Goal: Task Accomplishment & Management: Manage account settings

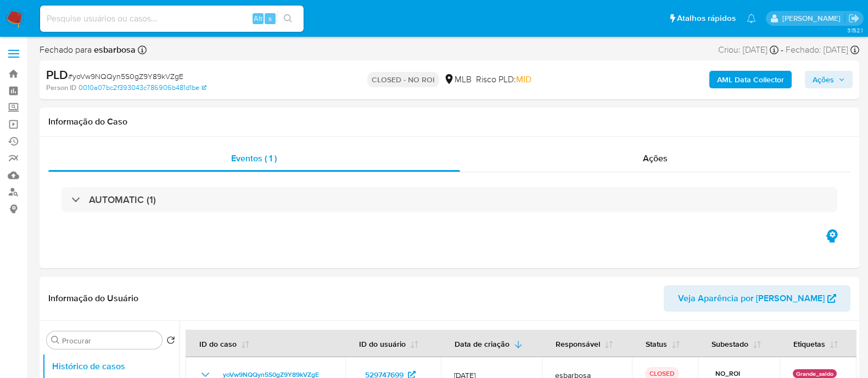
select select "10"
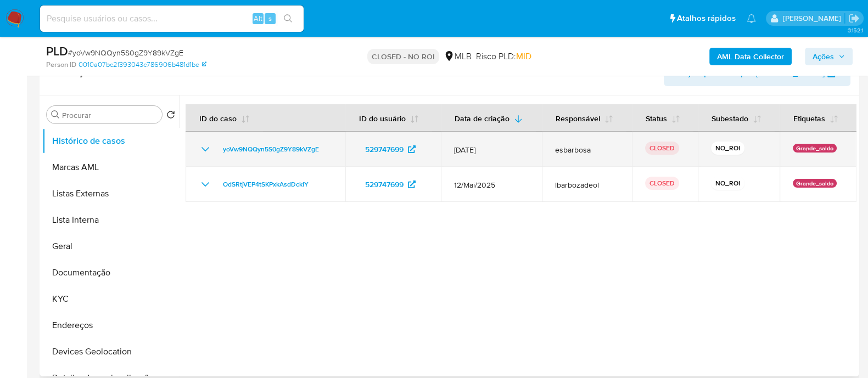
scroll to position [206, 0]
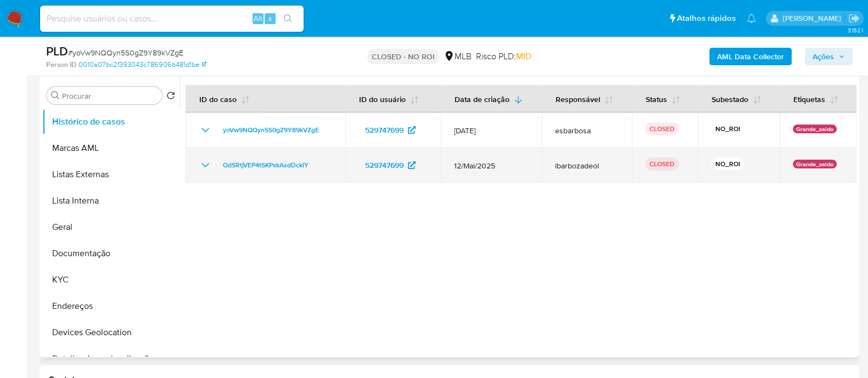
click at [209, 165] on icon "Mostrar/Ocultar" at bounding box center [205, 165] width 13 height 13
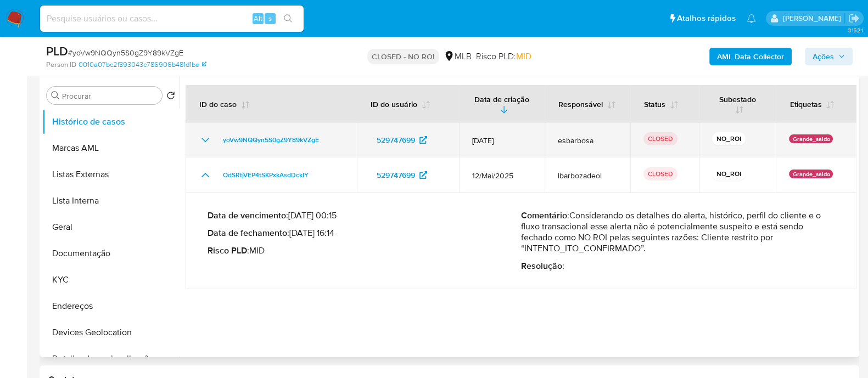
click at [204, 136] on icon "Mostrar/Ocultar" at bounding box center [205, 139] width 13 height 13
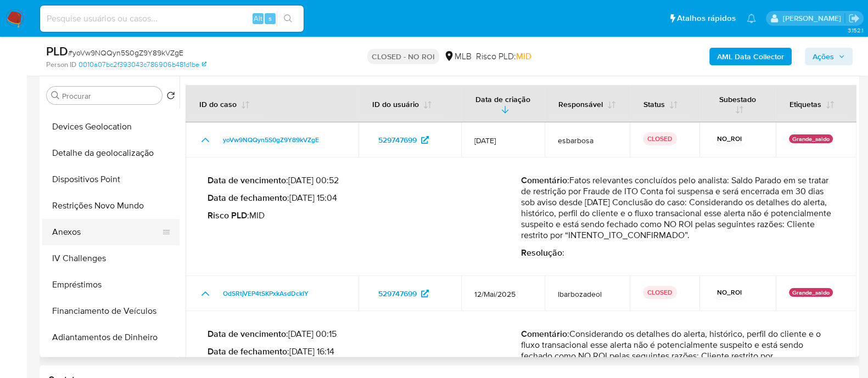
click at [71, 227] on button "Anexos" at bounding box center [106, 232] width 128 height 26
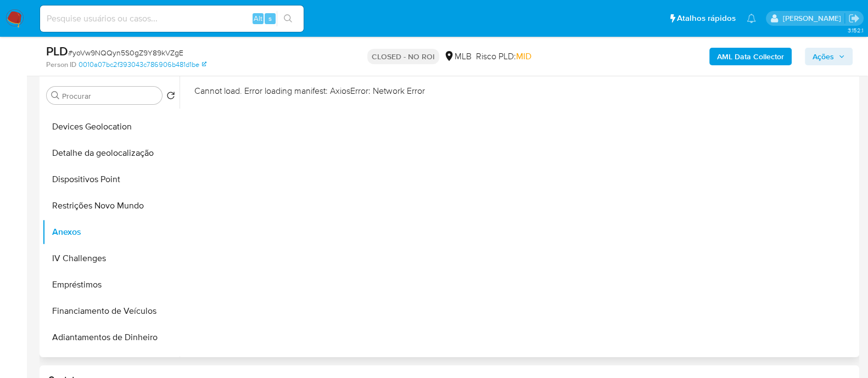
scroll to position [68, 0]
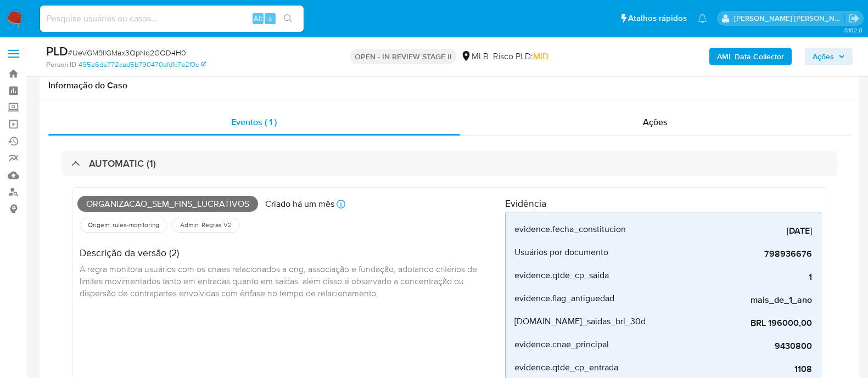
scroll to position [480, 0]
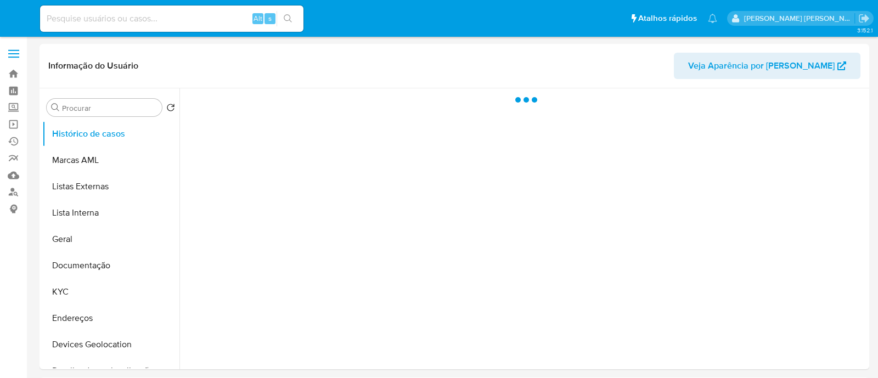
select select "10"
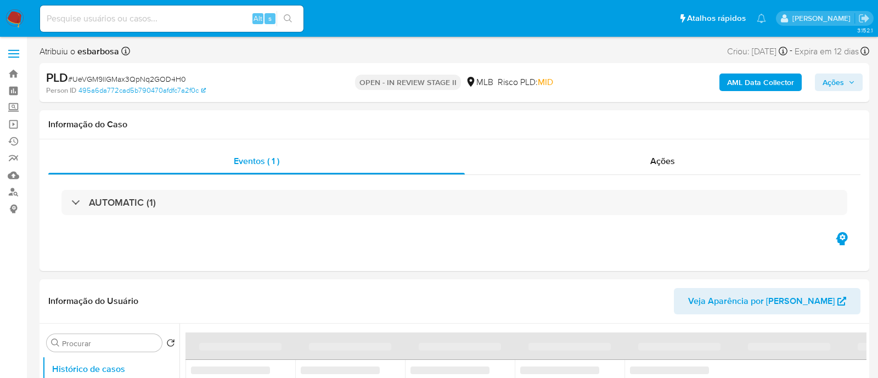
select select "10"
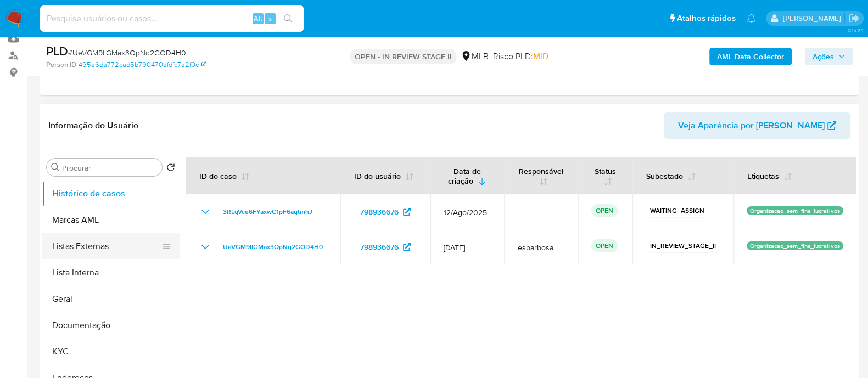
scroll to position [68, 0]
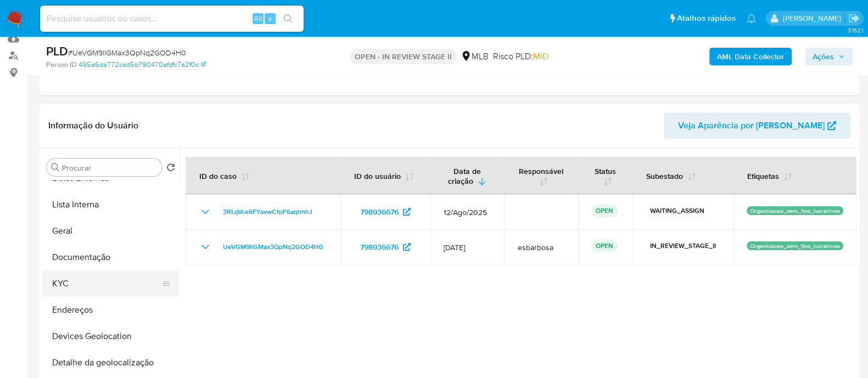
click at [72, 281] on button "KYC" at bounding box center [106, 284] width 128 height 26
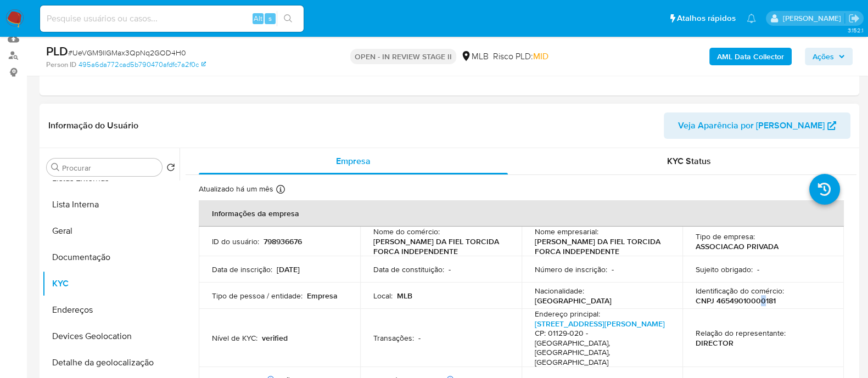
click at [759, 302] on p "CNPJ 46549010000181" at bounding box center [735, 301] width 80 height 10
click at [602, 133] on header "Informação do Usuário Veja Aparência por Pessoa" at bounding box center [449, 126] width 802 height 26
drag, startPoint x: 775, startPoint y: 300, endPoint x: 714, endPoint y: 305, distance: 61.7
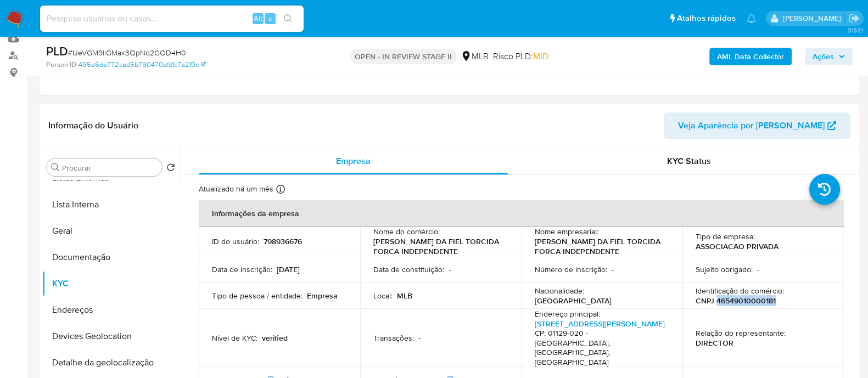
click at [714, 305] on div "Identificação do comércio : CNPJ 46549010000181" at bounding box center [762, 296] width 135 height 20
copy p "46549010000181"
click at [82, 228] on button "Geral" at bounding box center [106, 231] width 128 height 26
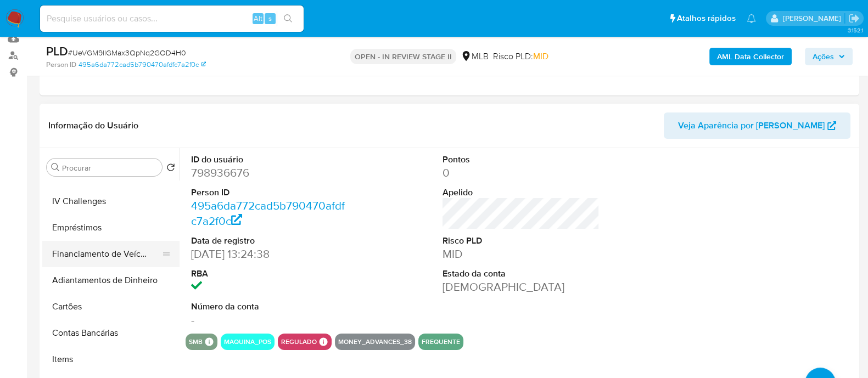
scroll to position [412, 0]
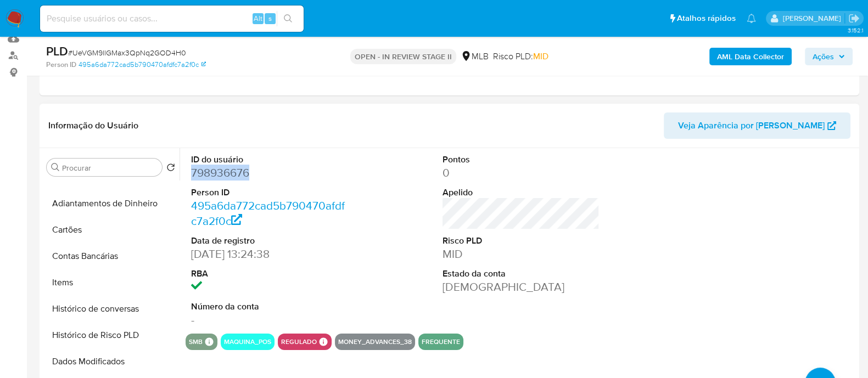
drag, startPoint x: 247, startPoint y: 174, endPoint x: 188, endPoint y: 171, distance: 58.8
click at [188, 171] on div "ID do usuário 798936676 Person ID 495a6da772cad5b790470afdfc7a2f0c Data de regi…" at bounding box center [270, 241] width 168 height 186
copy dd "798936676"
click at [323, 261] on dl "ID do usuário 798936676 Person ID 495a6da772cad5b790470afdfc7a2f0c Data de regi…" at bounding box center [269, 241] width 157 height 175
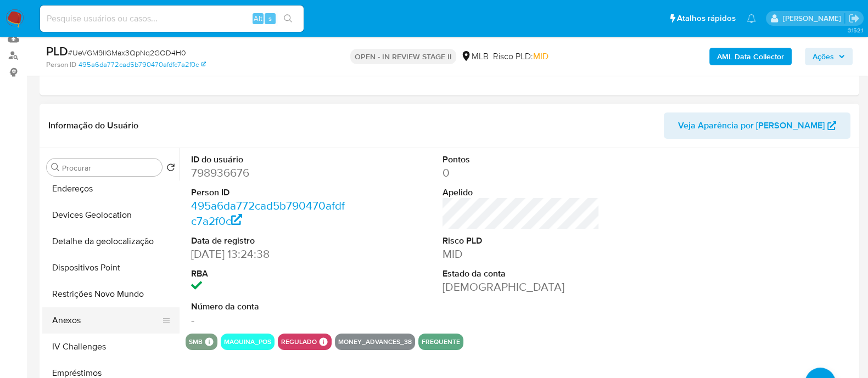
scroll to position [120, 0]
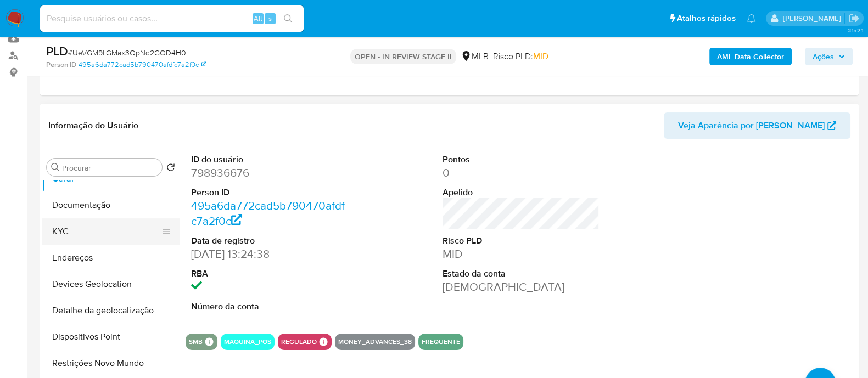
click at [80, 238] on button "KYC" at bounding box center [106, 231] width 128 height 26
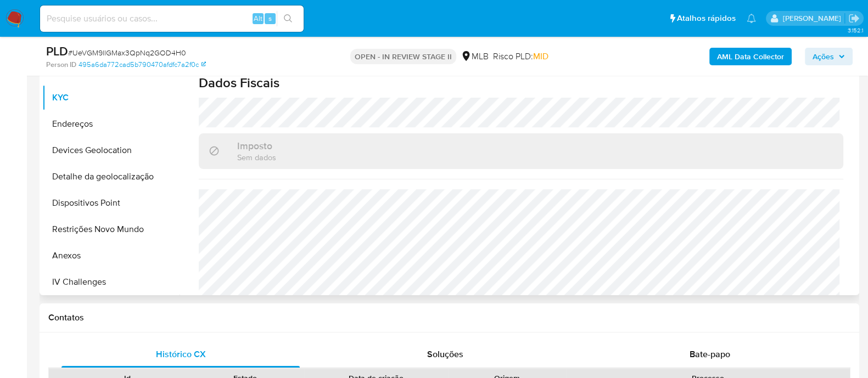
scroll to position [274, 0]
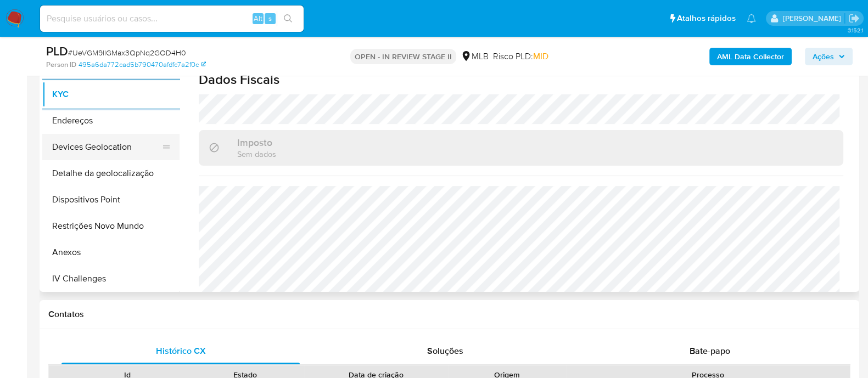
click at [117, 147] on button "Devices Geolocation" at bounding box center [106, 147] width 128 height 26
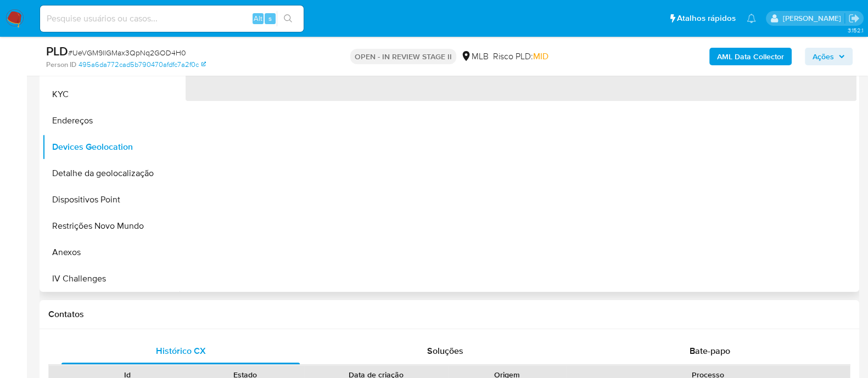
scroll to position [206, 0]
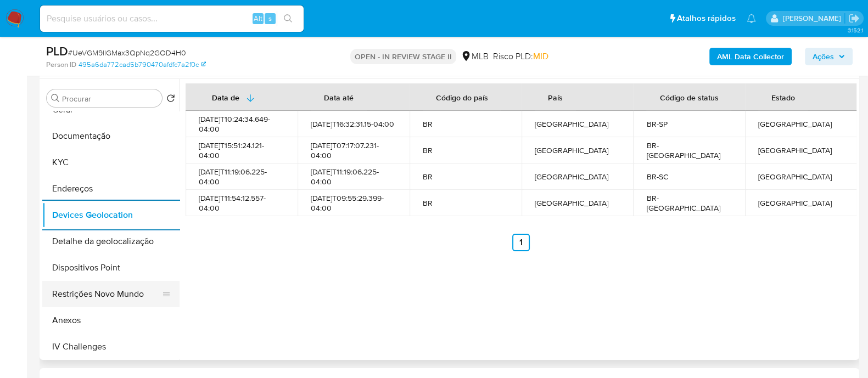
click at [113, 295] on button "Restrições Novo Mundo" at bounding box center [106, 294] width 128 height 26
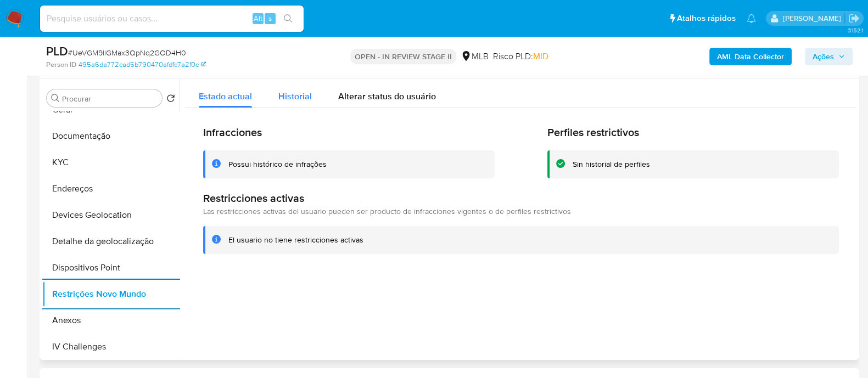
click at [302, 98] on span "Historial" at bounding box center [294, 96] width 33 height 13
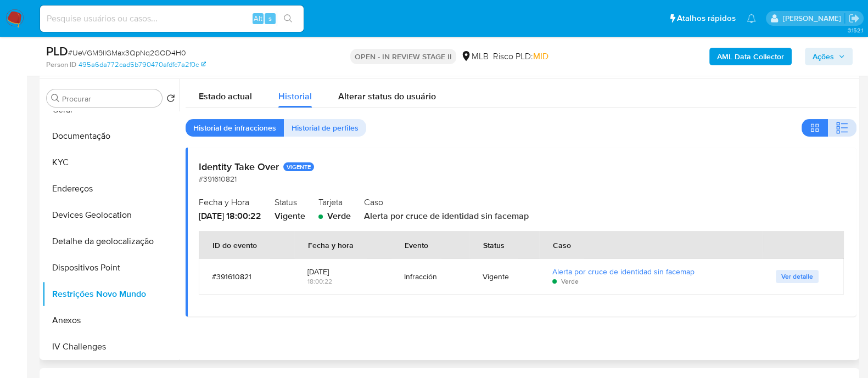
click at [848, 127] on button "button" at bounding box center [842, 128] width 29 height 18
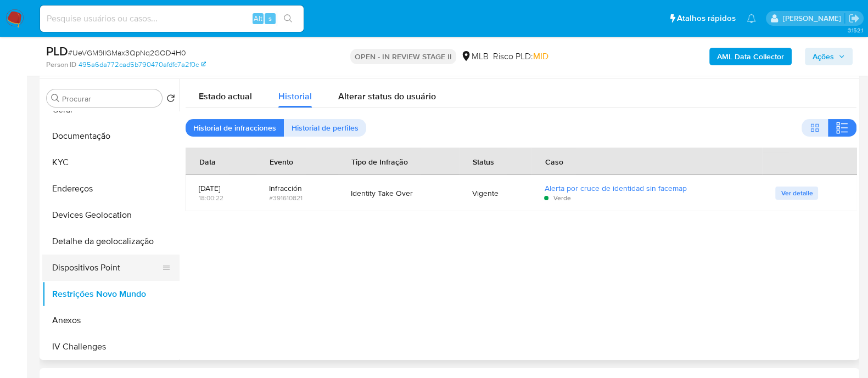
click at [82, 273] on button "Dispositivos Point" at bounding box center [106, 268] width 128 height 26
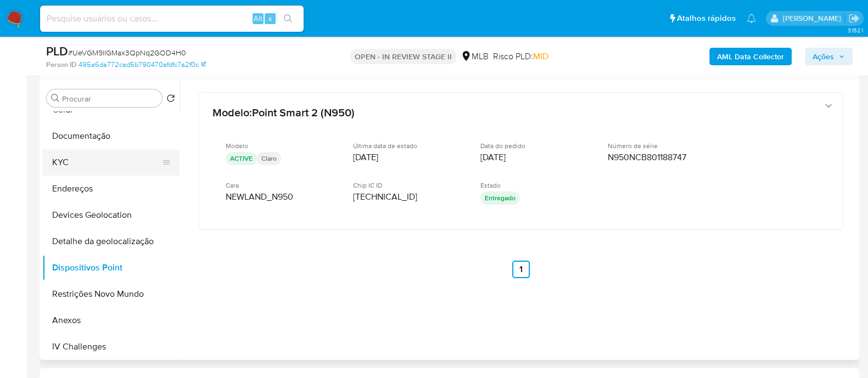
click at [81, 158] on button "KYC" at bounding box center [106, 162] width 128 height 26
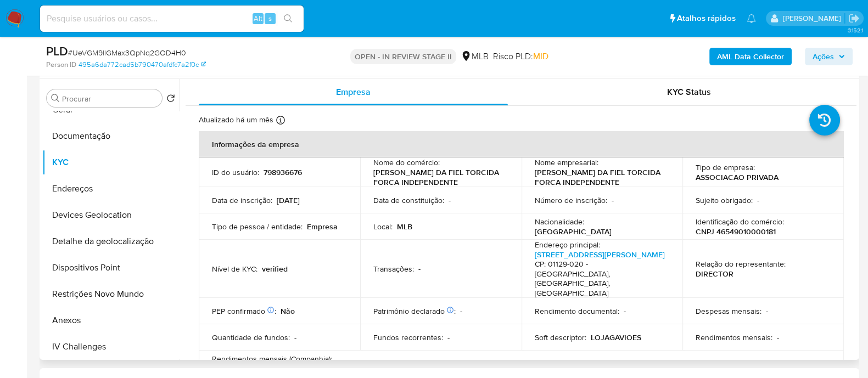
click at [749, 234] on p "CNPJ 46549010000181" at bounding box center [735, 232] width 80 height 10
copy p "46549010000181"
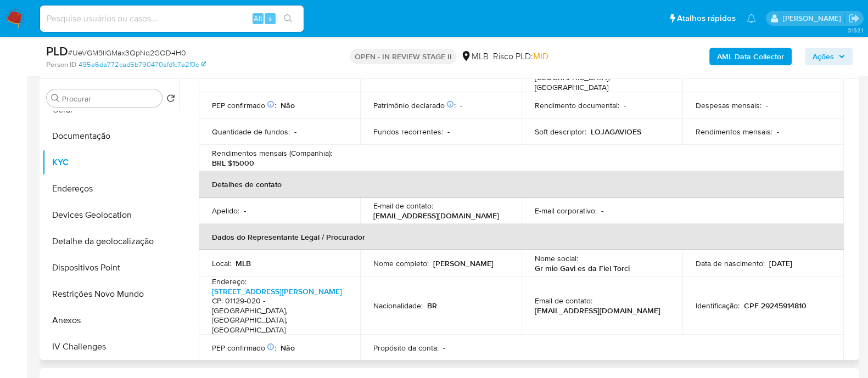
drag, startPoint x: 473, startPoint y: 251, endPoint x: 367, endPoint y: 250, distance: 105.4
click at [367, 250] on td "Nome completo : Alexandre Domenico Pereira" at bounding box center [440, 263] width 161 height 26
copy p "Alexandre Domenico Pereira"
drag, startPoint x: 806, startPoint y: 278, endPoint x: 743, endPoint y: 281, distance: 63.7
click at [743, 301] on div "Identificação : CPF 29245914810" at bounding box center [762, 306] width 135 height 10
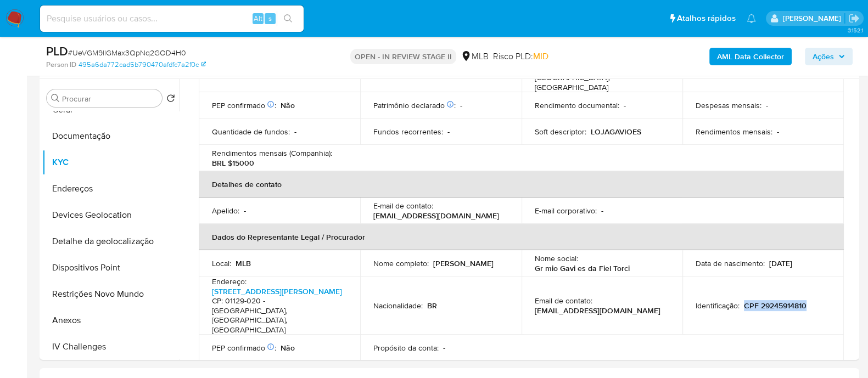
copy p "CPF 29245914810"
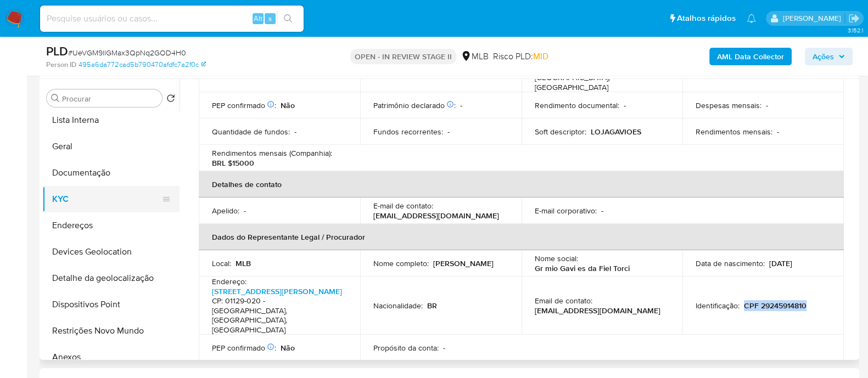
scroll to position [52, 0]
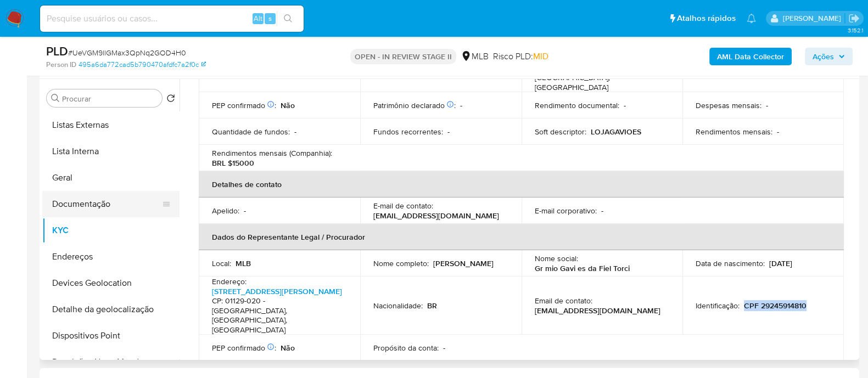
click at [99, 205] on button "Documentação" at bounding box center [106, 204] width 128 height 26
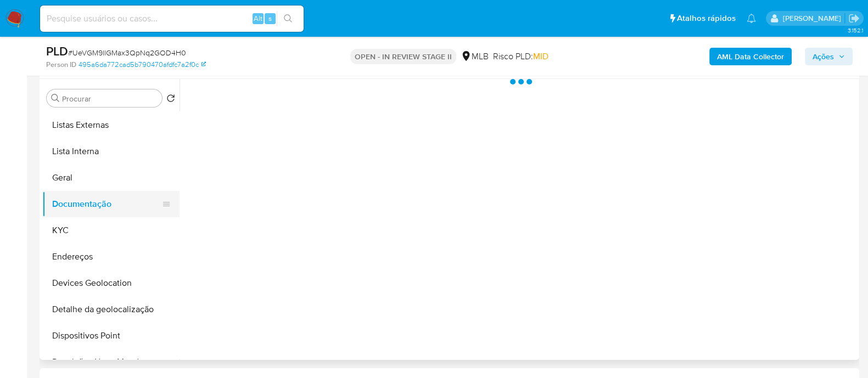
scroll to position [0, 0]
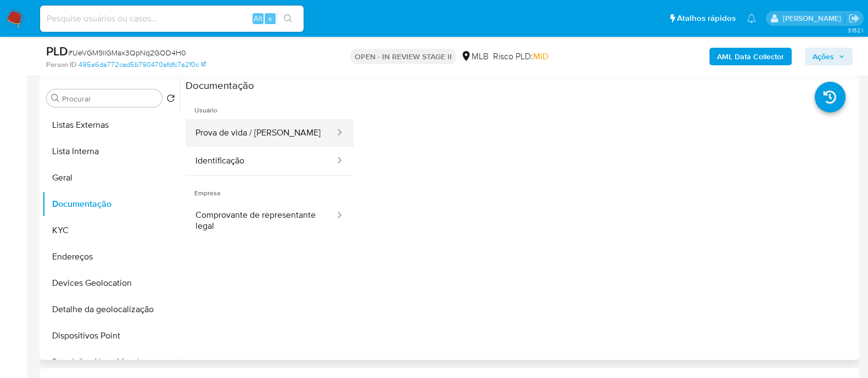
click at [267, 139] on button "Prova de vida / Selfie" at bounding box center [261, 133] width 150 height 28
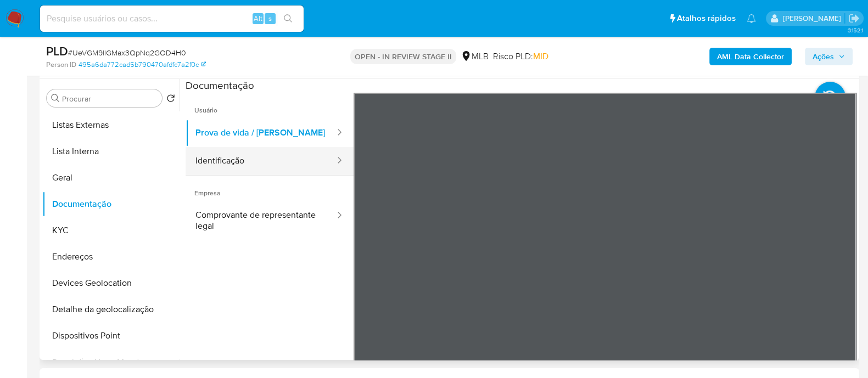
click at [218, 166] on button "Identificação" at bounding box center [261, 161] width 150 height 28
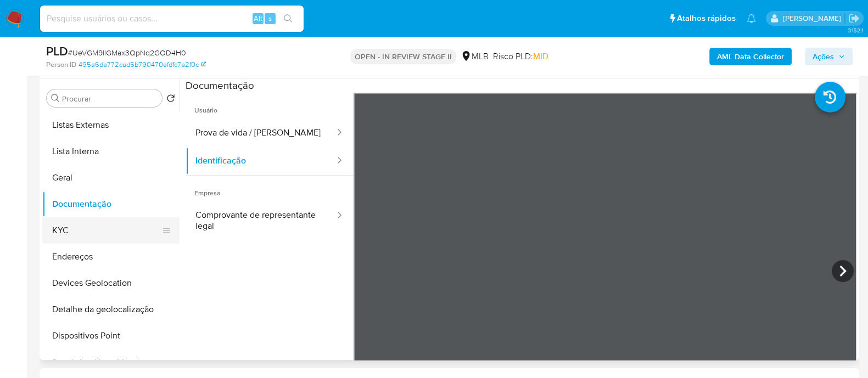
click at [81, 237] on button "KYC" at bounding box center [106, 230] width 128 height 26
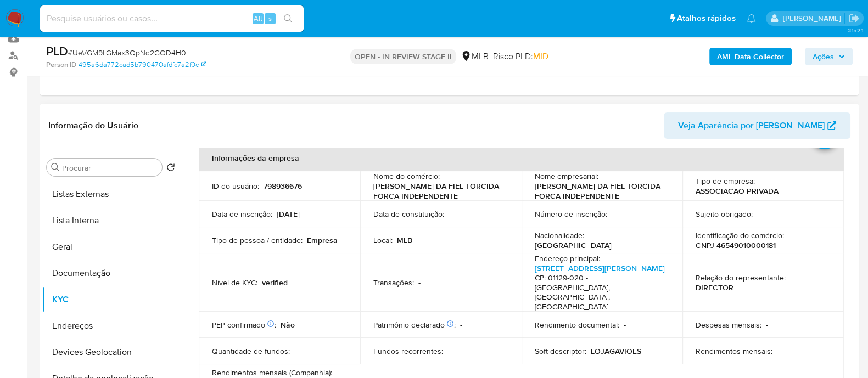
scroll to position [68, 0]
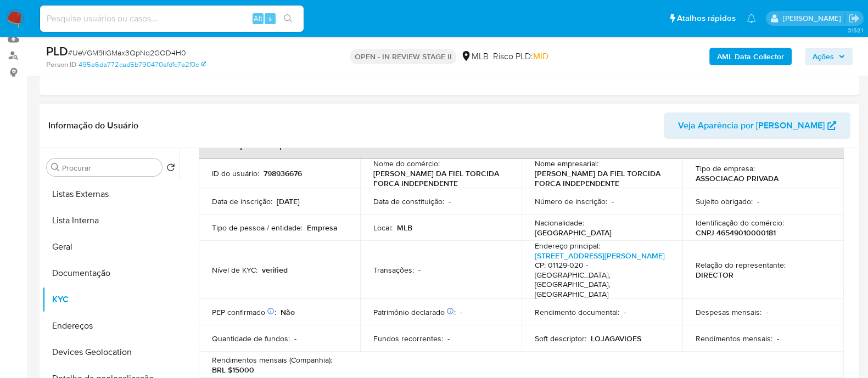
drag, startPoint x: 460, startPoint y: 186, endPoint x: 368, endPoint y: 176, distance: 92.7
click at [368, 176] on td "Nome do comércio : GREMIO GAVIOES DA FIEL TORCIDA FORCA INDEPENDENTE" at bounding box center [440, 174] width 161 height 30
copy p "GREMIO GAVIOES DA FIEL TORCIDA FORCA INDEPENDENTE"
click at [753, 231] on p "CNPJ 46549010000181" at bounding box center [735, 233] width 80 height 10
click at [753, 232] on p "CNPJ 46549010000181" at bounding box center [735, 233] width 80 height 10
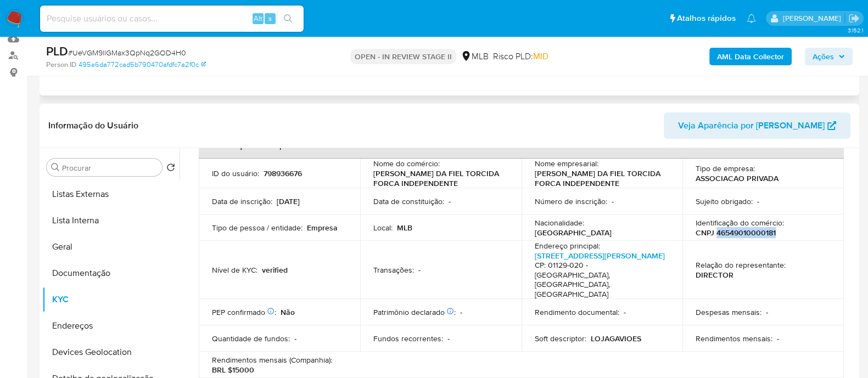
copy p "46549010000181"
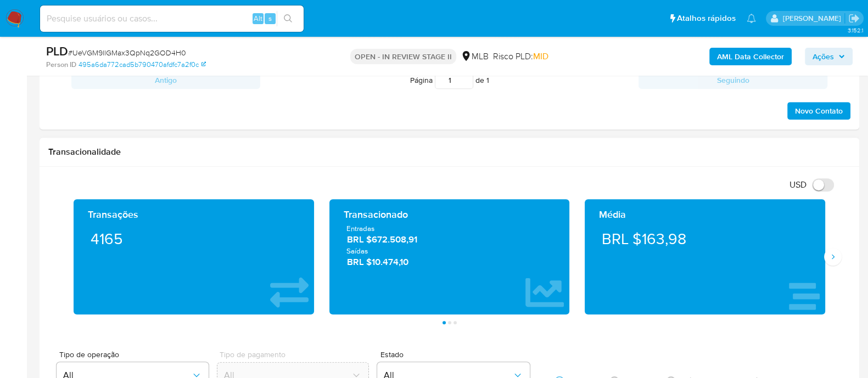
scroll to position [686, 0]
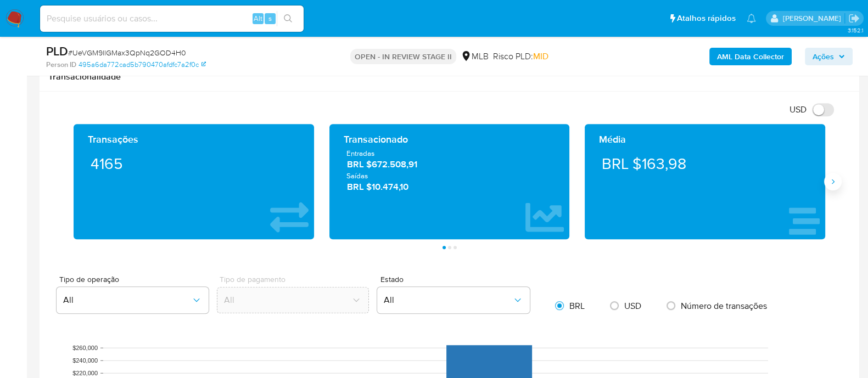
click at [833, 189] on button "Siguiente" at bounding box center [833, 182] width 18 height 18
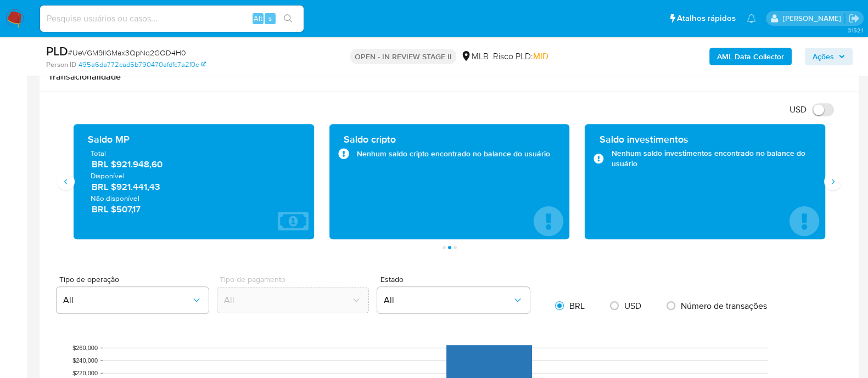
drag, startPoint x: 166, startPoint y: 167, endPoint x: 118, endPoint y: 165, distance: 48.3
click at [118, 165] on span "BRL $921.948,60" at bounding box center [194, 165] width 205 height 13
click at [833, 180] on button "Siguiente" at bounding box center [833, 182] width 18 height 18
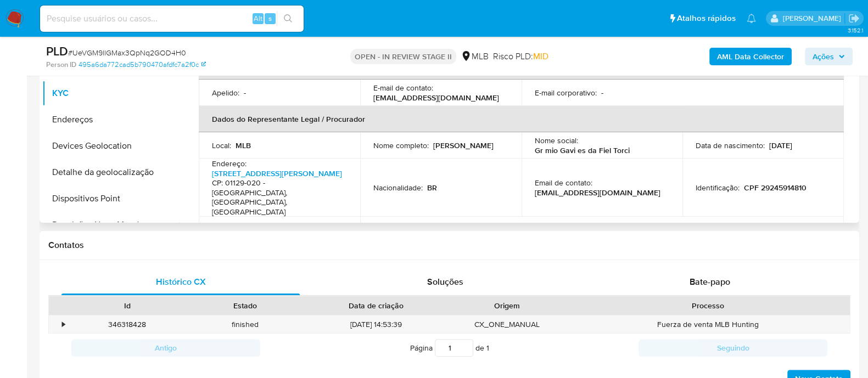
scroll to position [191, 0]
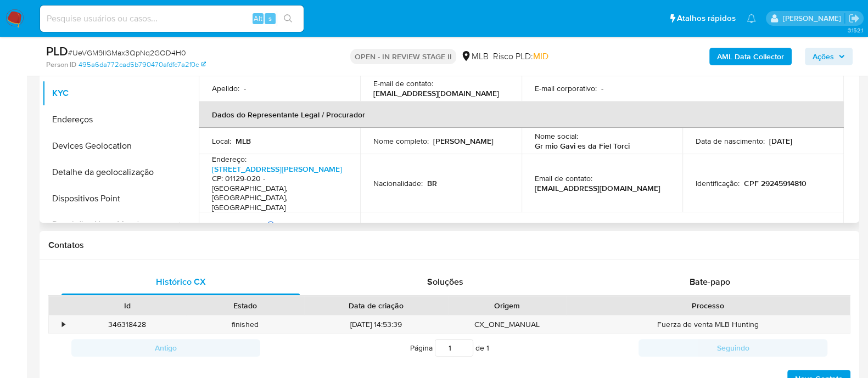
drag, startPoint x: 472, startPoint y: 128, endPoint x: 372, endPoint y: 127, distance: 99.9
click at [373, 136] on div "Nome completo : Alexandre Domenico Pereira" at bounding box center [440, 141] width 135 height 10
copy p "Alexandre Domenico Pereira"
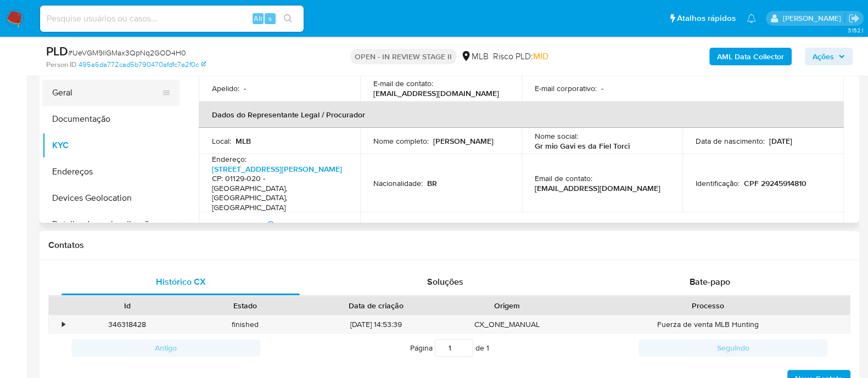
click at [79, 92] on button "Geral" at bounding box center [106, 93] width 128 height 26
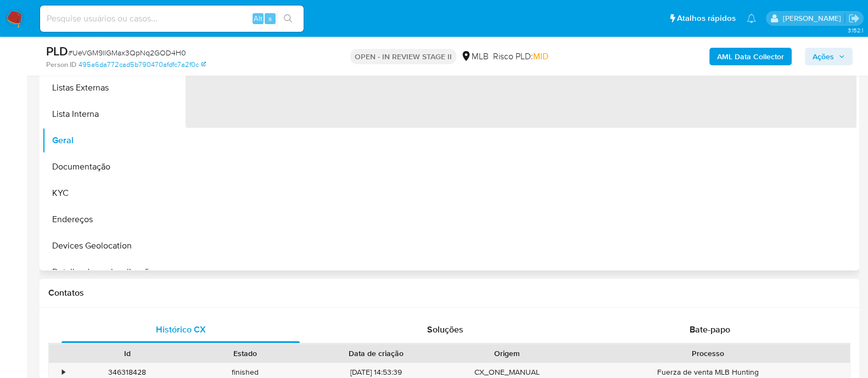
scroll to position [274, 0]
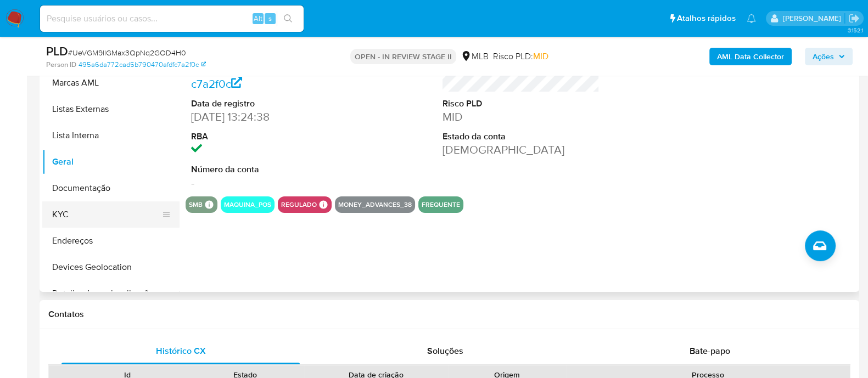
click at [74, 212] on button "KYC" at bounding box center [106, 214] width 128 height 26
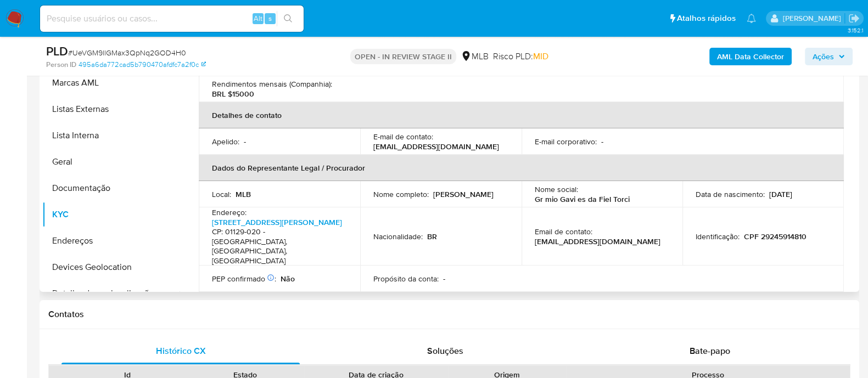
scroll to position [206, 0]
drag, startPoint x: 807, startPoint y: 210, endPoint x: 759, endPoint y: 209, distance: 47.8
click at [759, 233] on div "Identificação : CPF 29245914810" at bounding box center [762, 238] width 135 height 10
copy p "29245914810"
drag, startPoint x: 824, startPoint y: 59, endPoint x: 804, endPoint y: 57, distance: 20.4
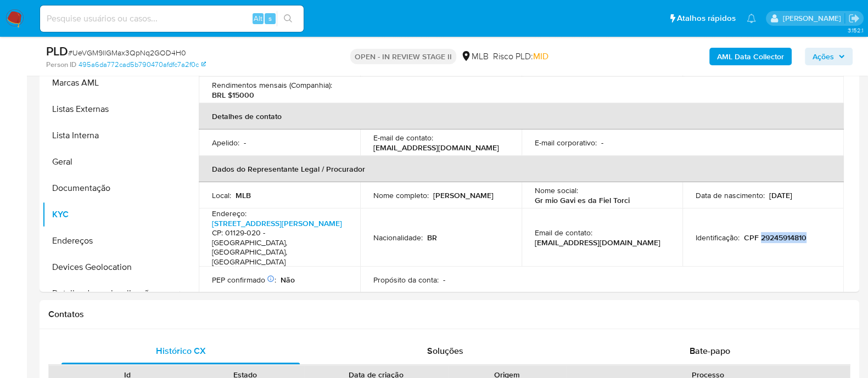
click at [824, 58] on span "Ações" at bounding box center [822, 57] width 21 height 18
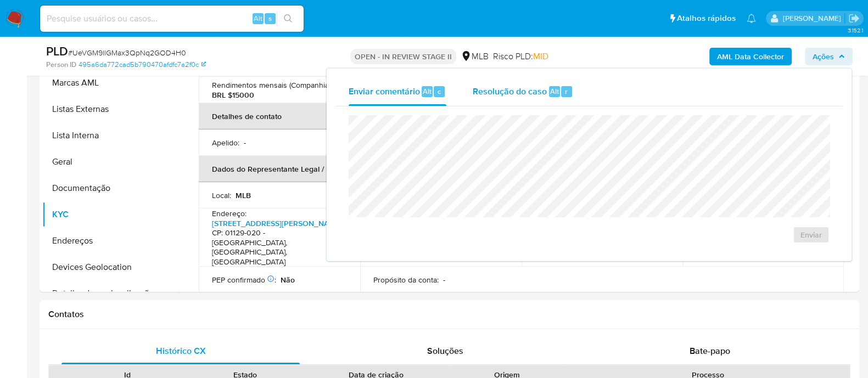
click at [516, 92] on span "Resolução do caso" at bounding box center [510, 91] width 74 height 13
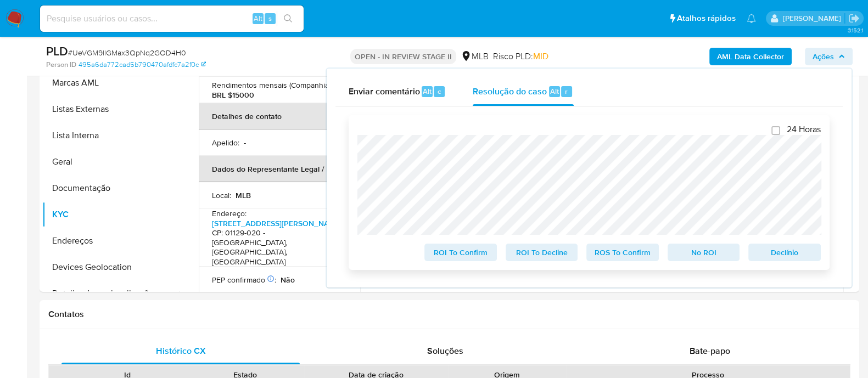
click at [356, 130] on div "24 Horas ROI To Confirm ROI To Decline ROS To Confirm No ROI Declínio" at bounding box center [589, 192] width 481 height 155
click at [160, 51] on span "# UeVGM9llGMax3QpNq2GOD4H0" at bounding box center [127, 52] width 118 height 11
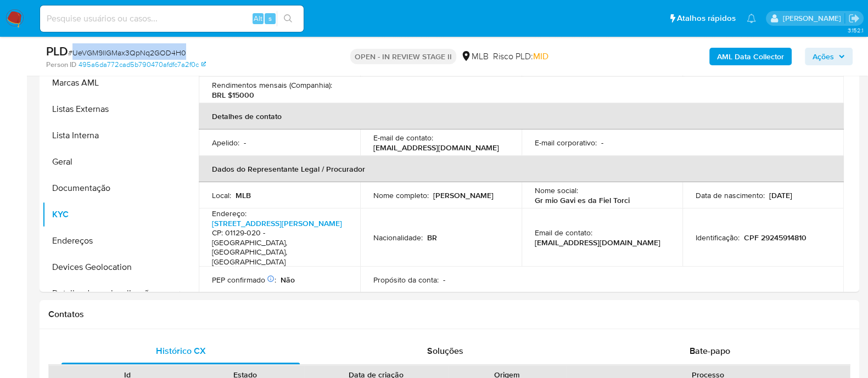
click at [160, 51] on span "# UeVGM9llGMax3QpNq2GOD4H0" at bounding box center [127, 52] width 118 height 11
copy span "UeVGM9llGMax3QpNq2GOD4H0"
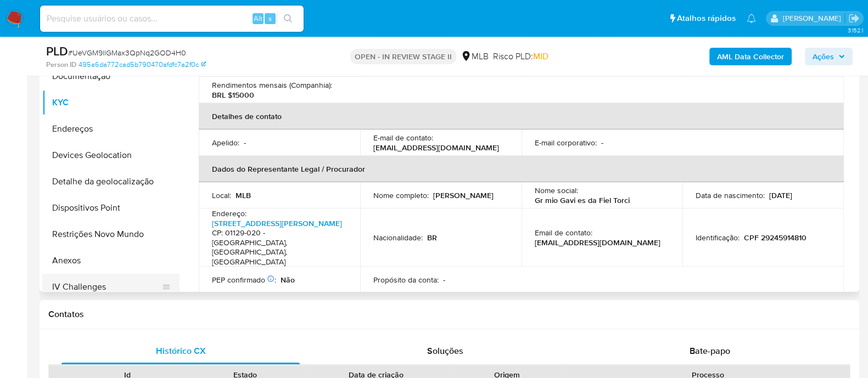
scroll to position [206, 0]
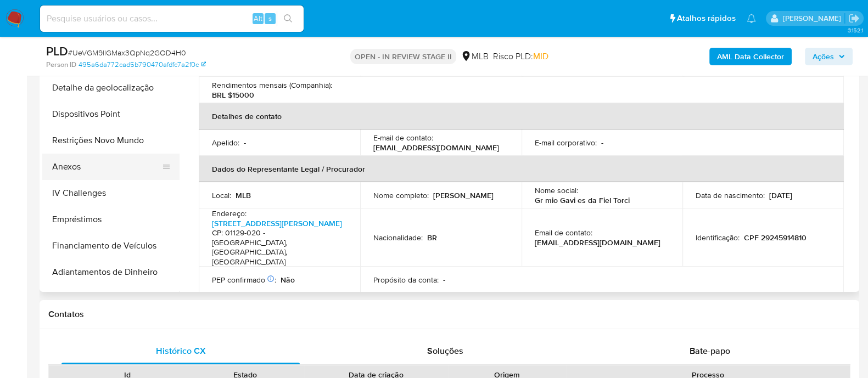
click at [85, 166] on button "Anexos" at bounding box center [106, 167] width 128 height 26
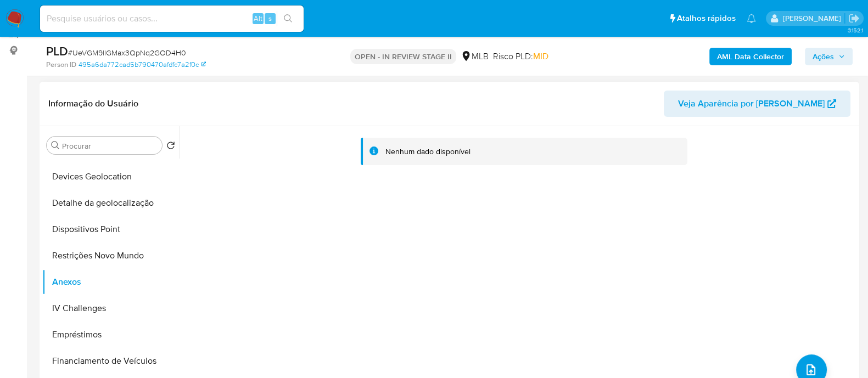
scroll to position [137, 0]
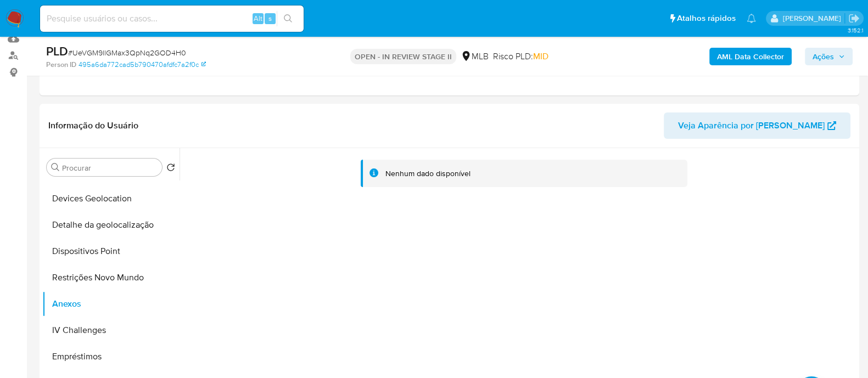
click at [731, 59] on b "AML Data Collector" at bounding box center [750, 57] width 67 height 18
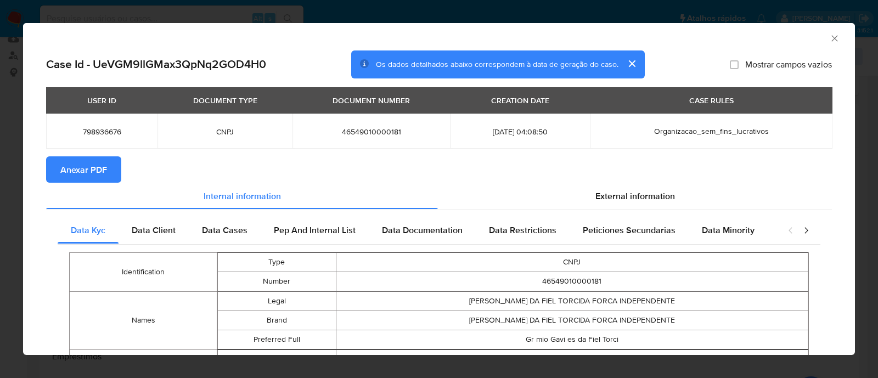
drag, startPoint x: 496, startPoint y: 41, endPoint x: 490, endPoint y: 41, distance: 6.0
click at [496, 41] on div "AML Data Collector" at bounding box center [430, 37] width 799 height 12
click at [88, 175] on span "Anexar PDF" at bounding box center [83, 170] width 47 height 24
click at [829, 35] on icon "Fechar a janela" at bounding box center [834, 38] width 11 height 11
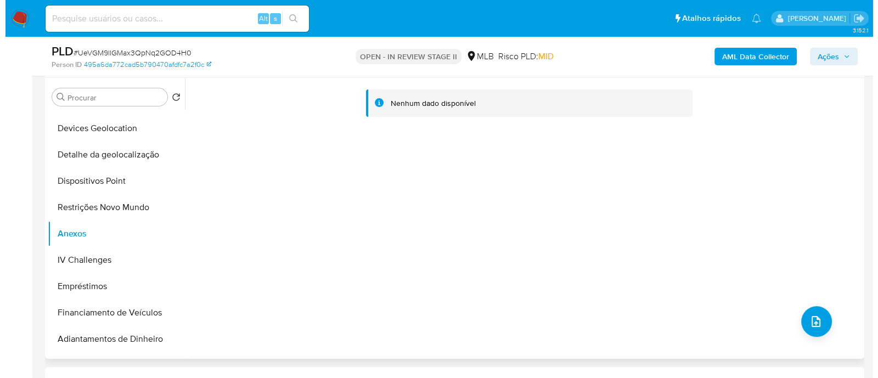
scroll to position [274, 0]
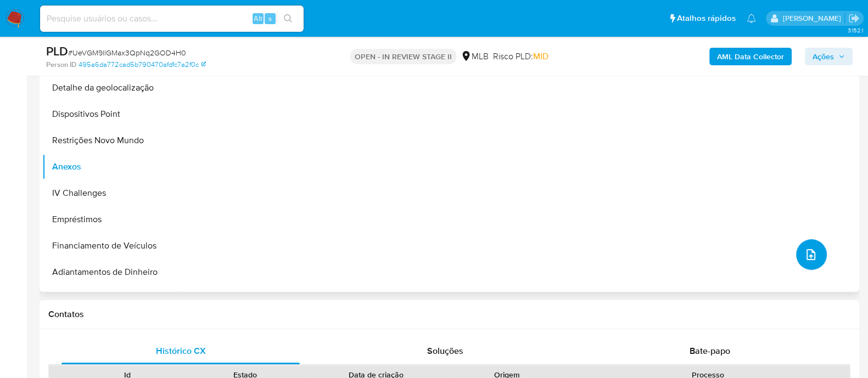
click at [806, 249] on icon "upload-file" at bounding box center [810, 254] width 13 height 13
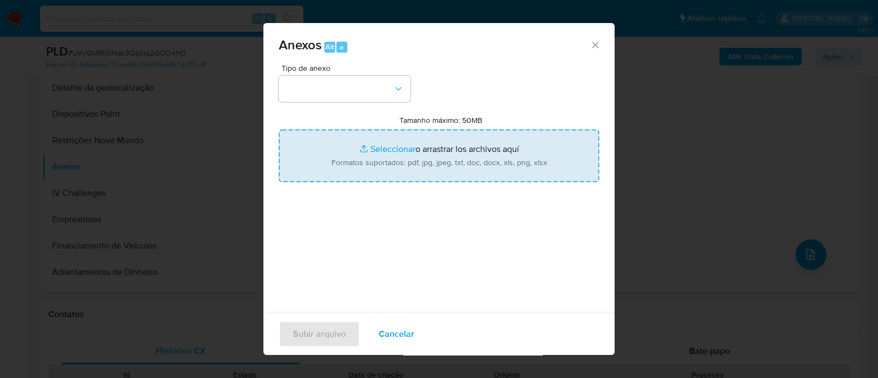
type input "C:\fakepath\SAR - XXXX- CNPJ 46549010000181 - GREMIO GAVIOES DA FIEL TORCIDA FO…"
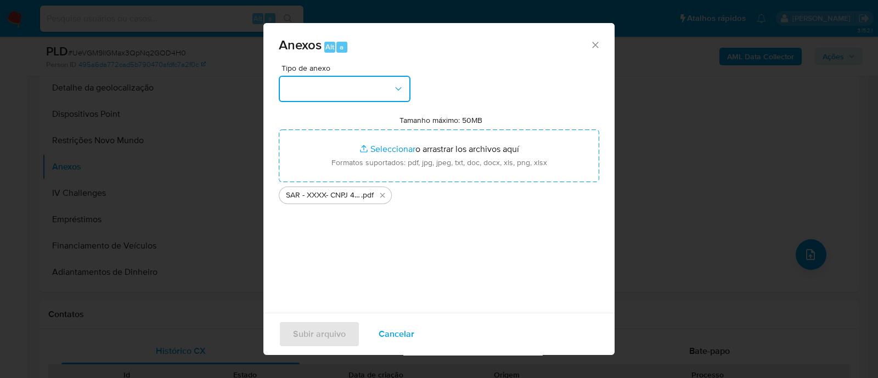
drag, startPoint x: 357, startPoint y: 81, endPoint x: 350, endPoint y: 101, distance: 21.5
click at [358, 81] on button "button" at bounding box center [345, 89] width 132 height 26
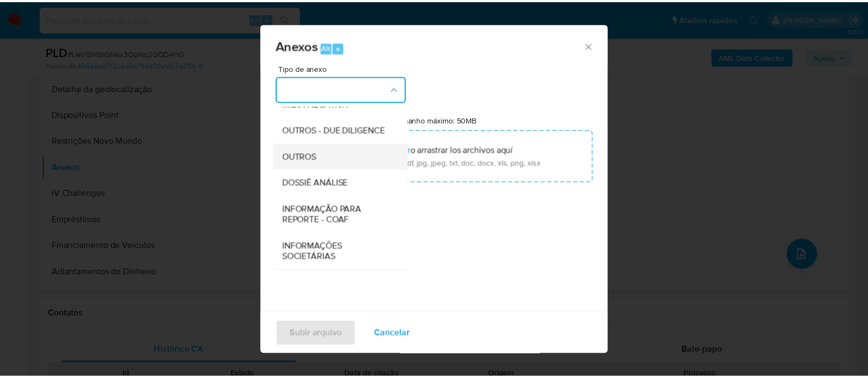
scroll to position [169, 0]
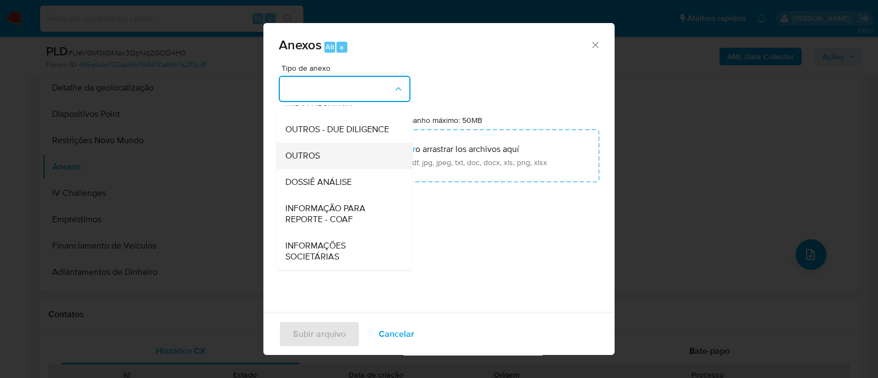
click at [310, 155] on span "OUTROS" at bounding box center [302, 155] width 35 height 11
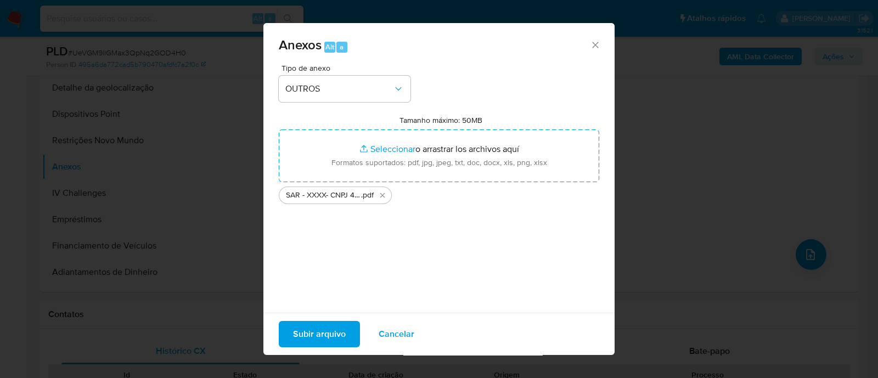
click at [315, 337] on span "Subir arquivo" at bounding box center [319, 334] width 53 height 24
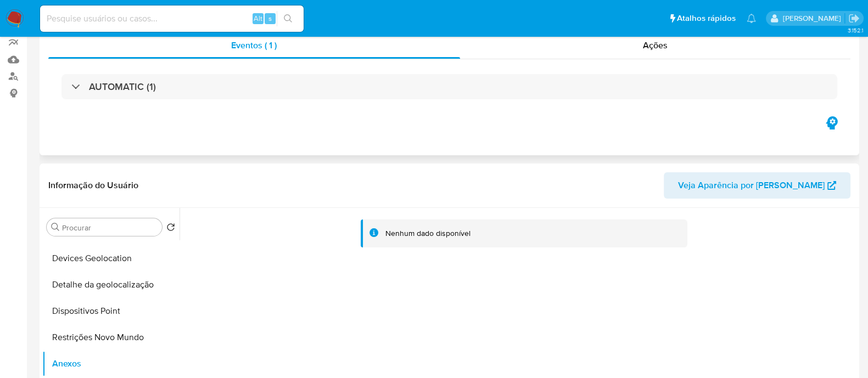
scroll to position [0, 0]
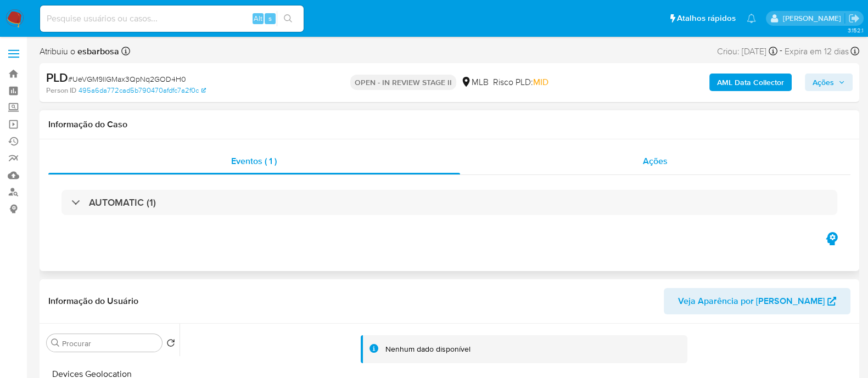
click at [541, 170] on div "Ações" at bounding box center [655, 161] width 391 height 26
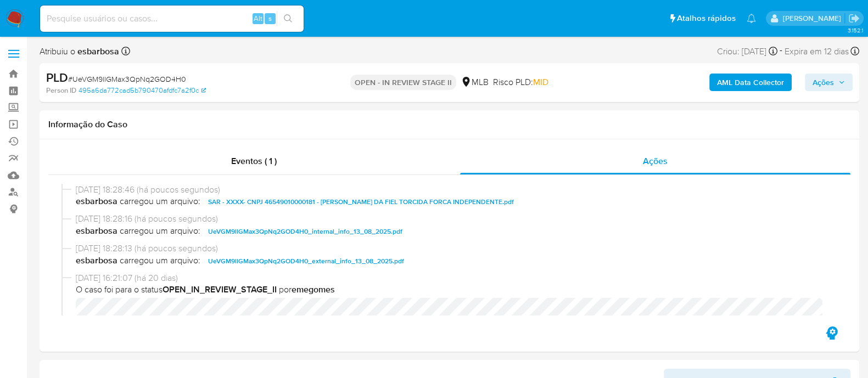
click at [822, 84] on span "Ações" at bounding box center [822, 83] width 21 height 18
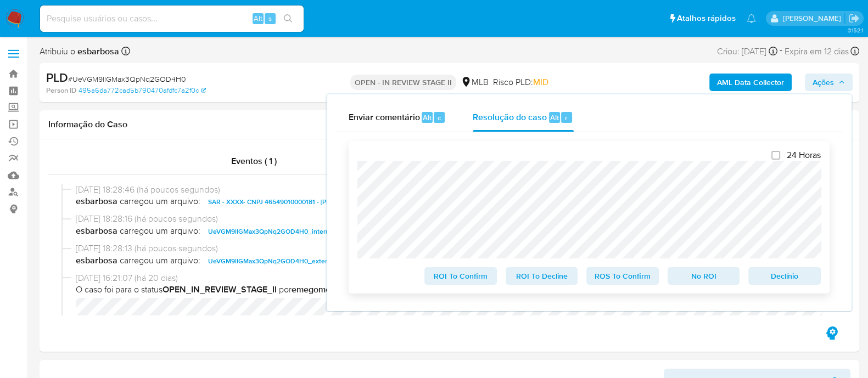
click at [624, 282] on span "ROS To Confirm" at bounding box center [622, 275] width 57 height 15
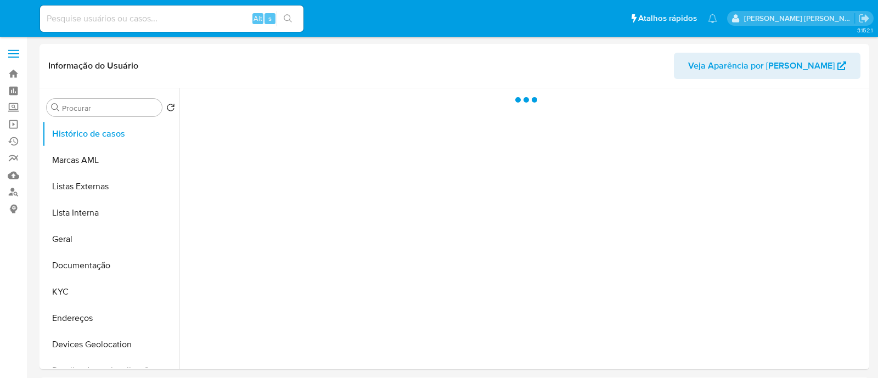
select select "10"
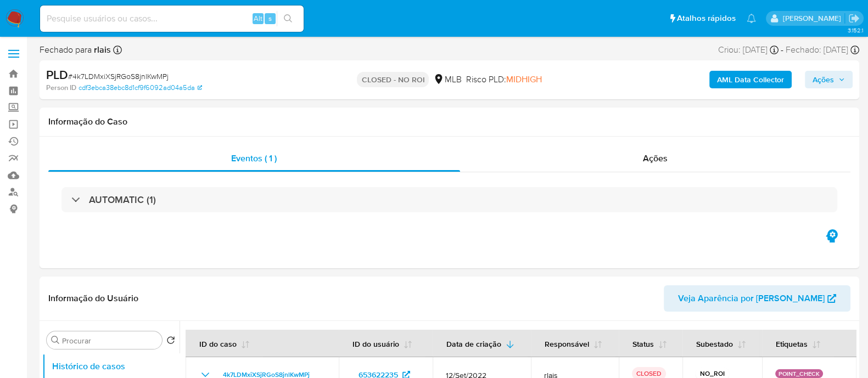
select select "10"
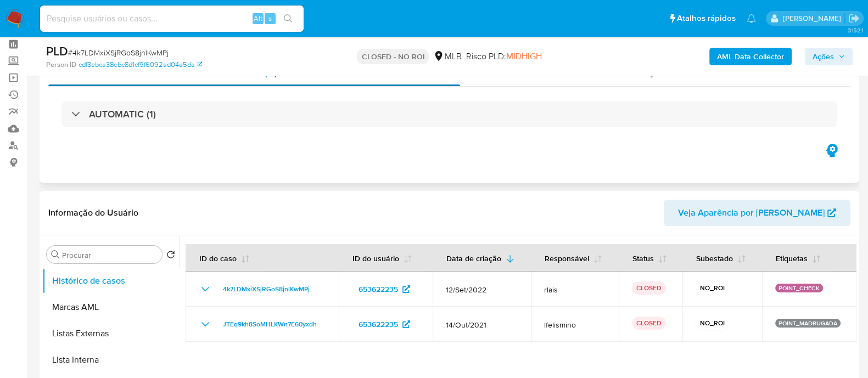
scroll to position [68, 0]
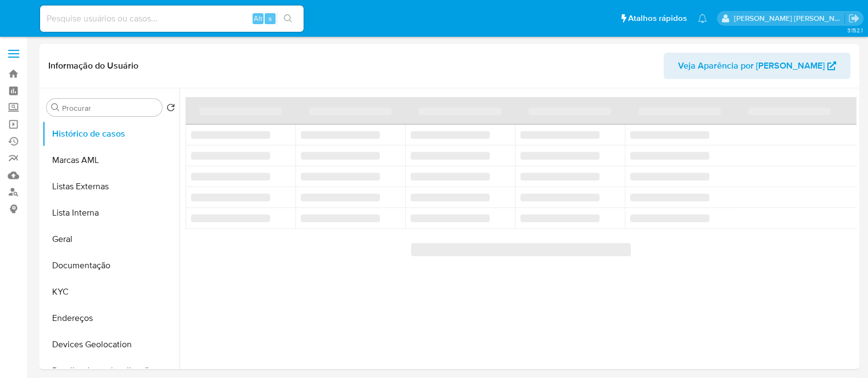
select select "10"
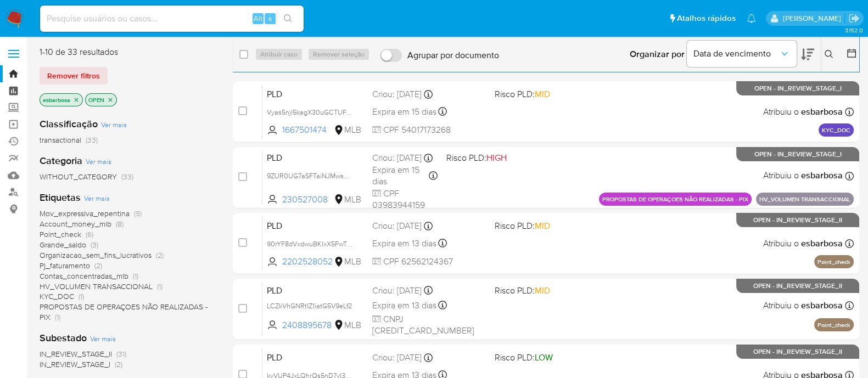
click at [15, 89] on link "Painel" at bounding box center [65, 90] width 131 height 17
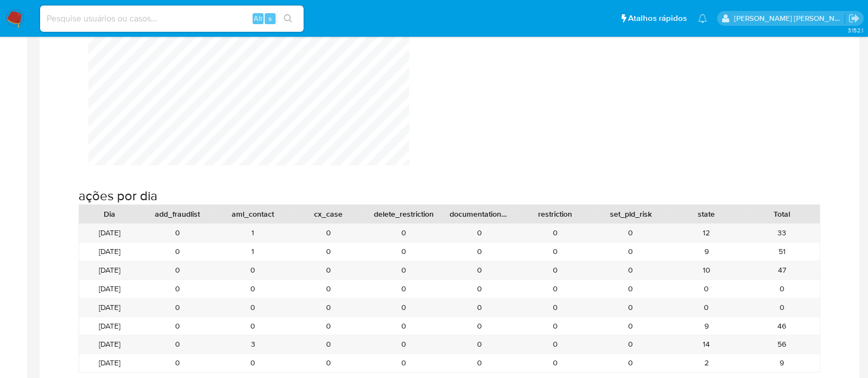
scroll to position [1166, 0]
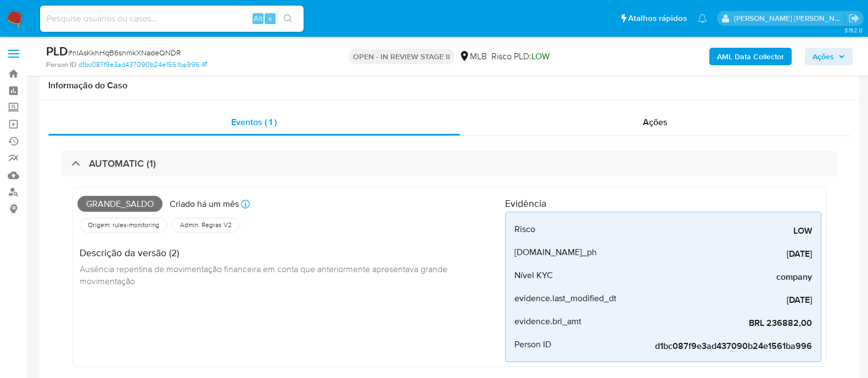
scroll to position [68, 0]
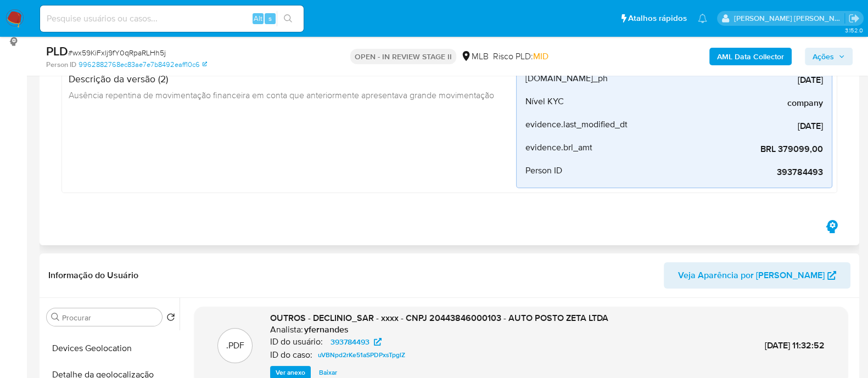
scroll to position [274, 0]
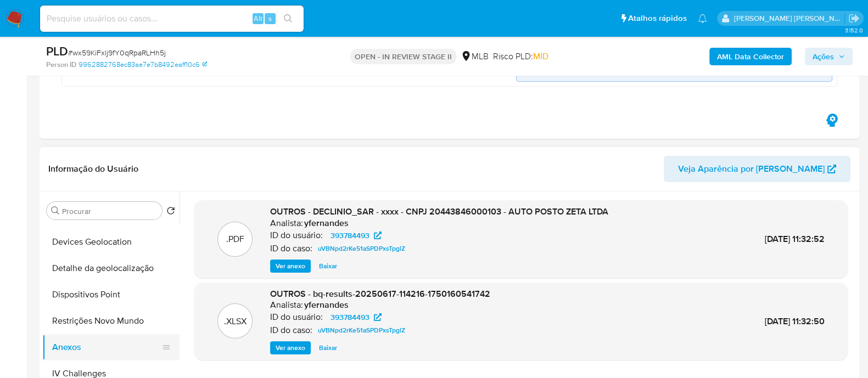
click at [88, 343] on button "Anexos" at bounding box center [106, 347] width 128 height 26
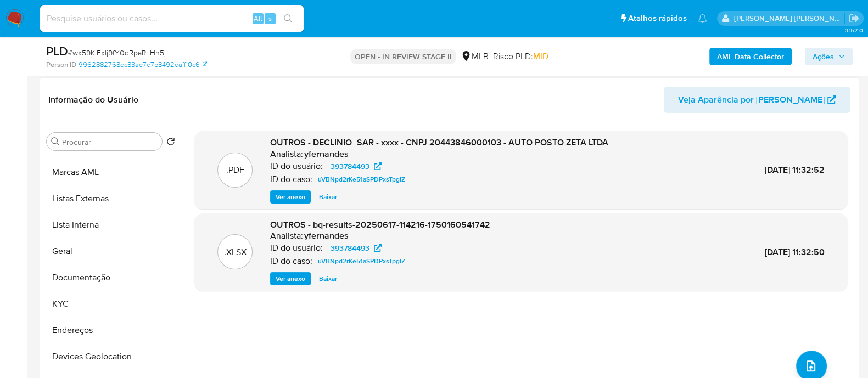
scroll to position [0, 0]
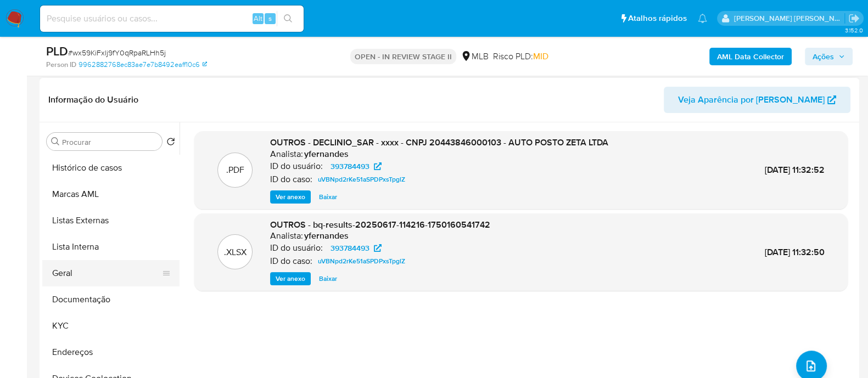
click at [85, 278] on button "Geral" at bounding box center [106, 273] width 128 height 26
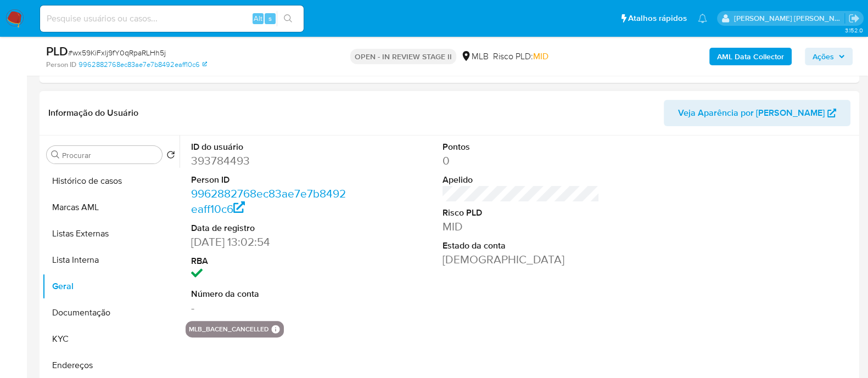
click at [239, 161] on dd "393784493" at bounding box center [269, 160] width 157 height 15
copy dd "393784493"
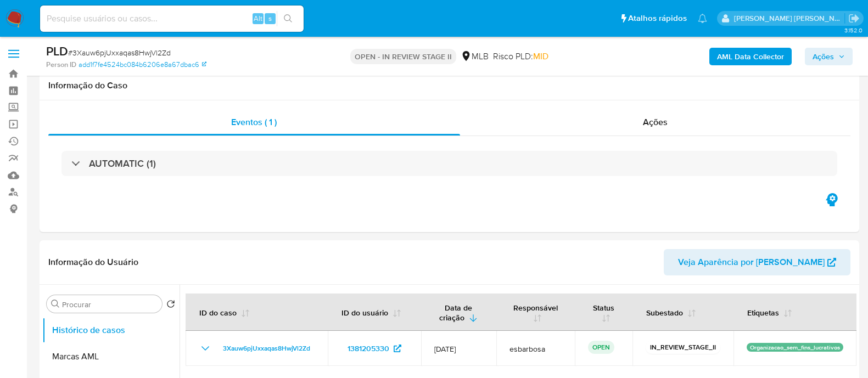
select select "10"
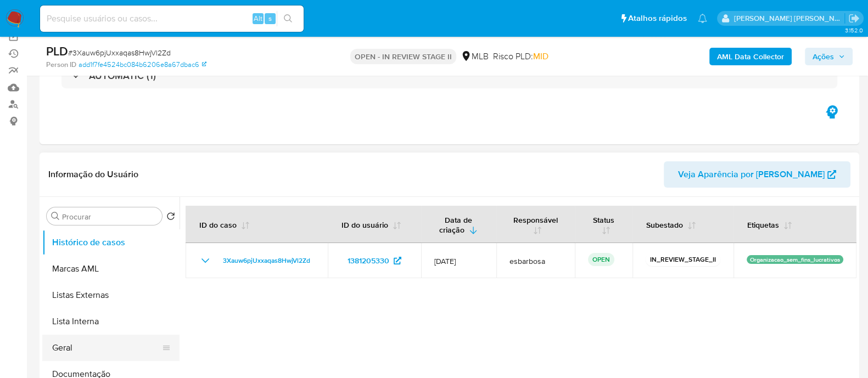
scroll to position [68, 0]
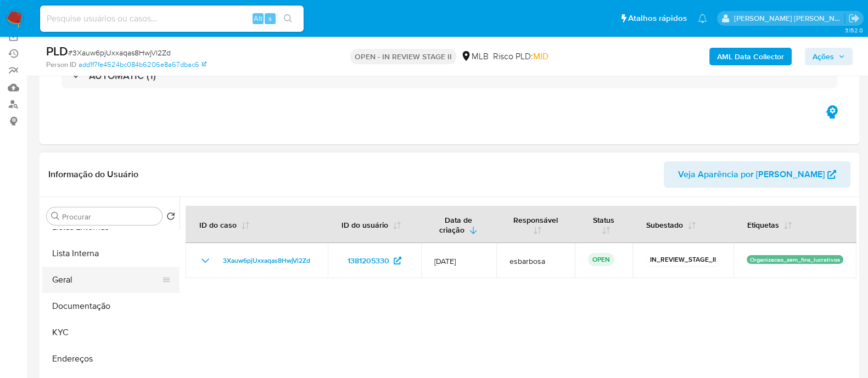
click at [85, 277] on button "Geral" at bounding box center [106, 280] width 128 height 26
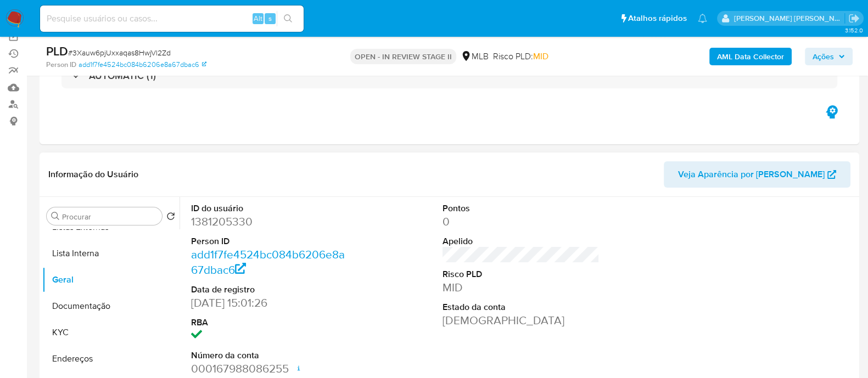
click at [242, 226] on dd "1381205330" at bounding box center [269, 221] width 157 height 15
copy dd "1381205330"
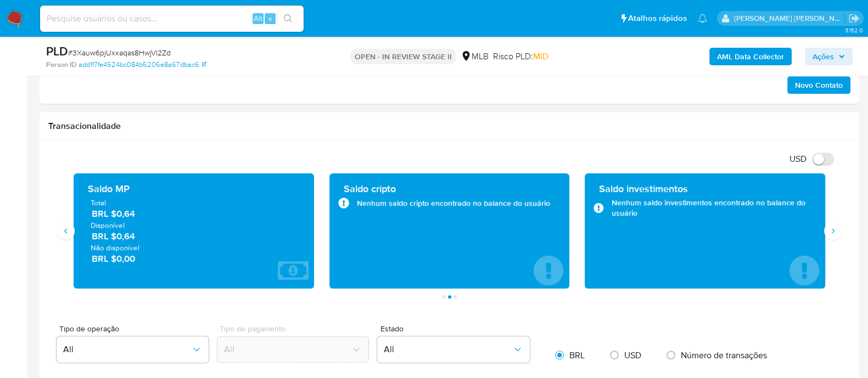
scroll to position [568, 0]
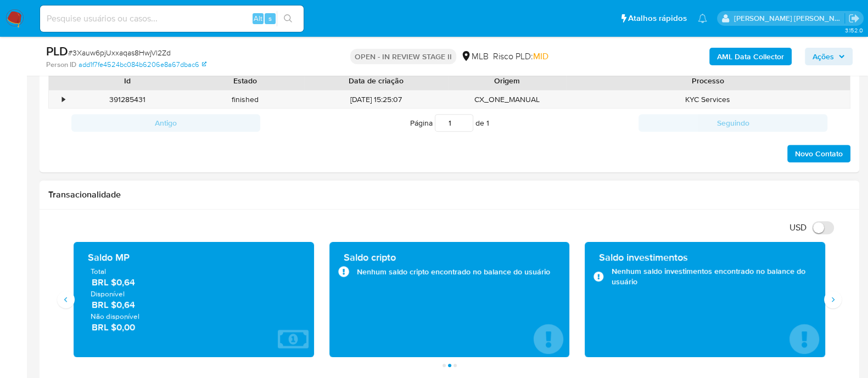
click at [841, 302] on div "Transações 165 Transacionado Entradas BRL $332.089,91 Saídas BRL $24.286,34 Méd…" at bounding box center [449, 304] width 802 height 125
click at [828, 302] on icon "Siguiente" at bounding box center [832, 299] width 9 height 9
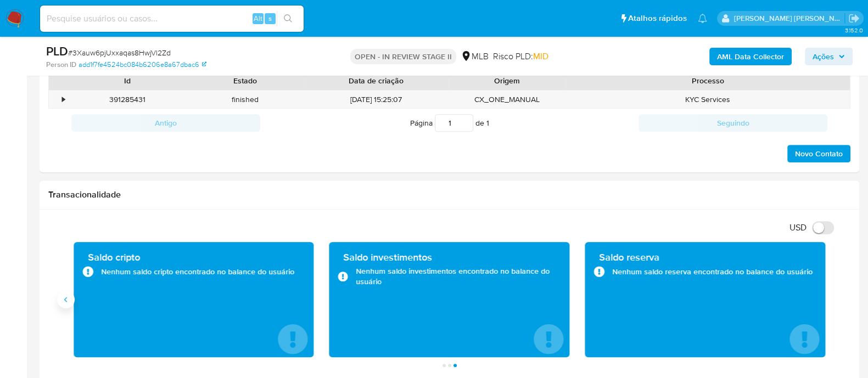
click at [72, 301] on button "Anterior" at bounding box center [66, 300] width 18 height 18
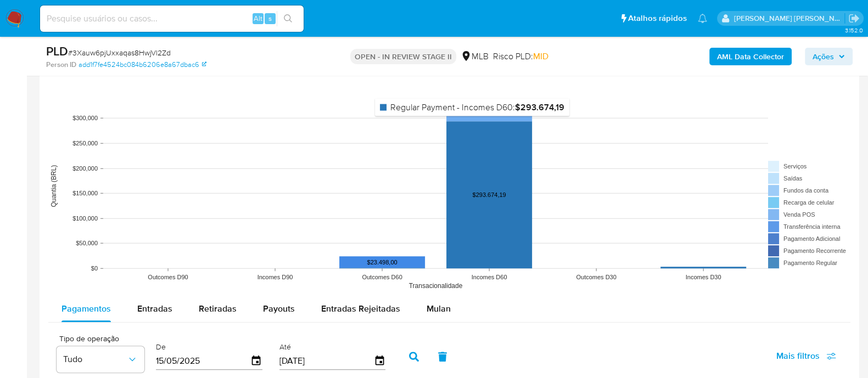
scroll to position [1048, 0]
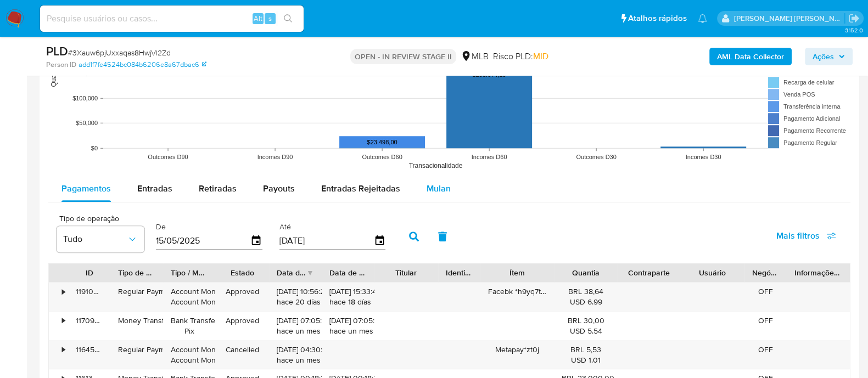
click at [430, 185] on span "Mulan" at bounding box center [439, 188] width 24 height 13
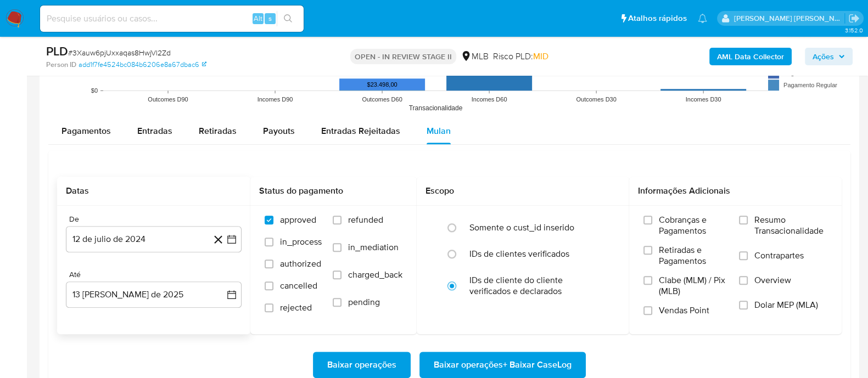
scroll to position [1186, 0]
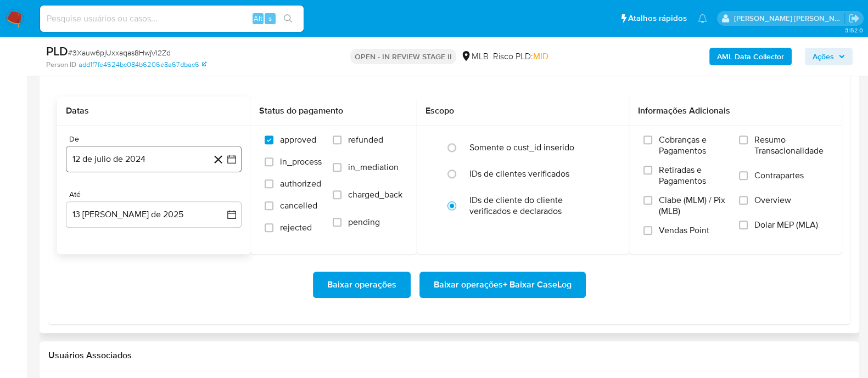
click at [167, 155] on button "12 de julio de 2024" at bounding box center [154, 159] width 176 height 26
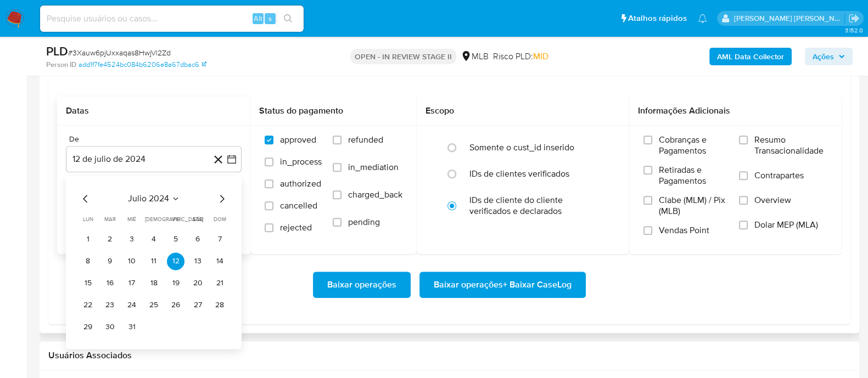
click at [165, 198] on span "julio 2024" at bounding box center [148, 198] width 41 height 11
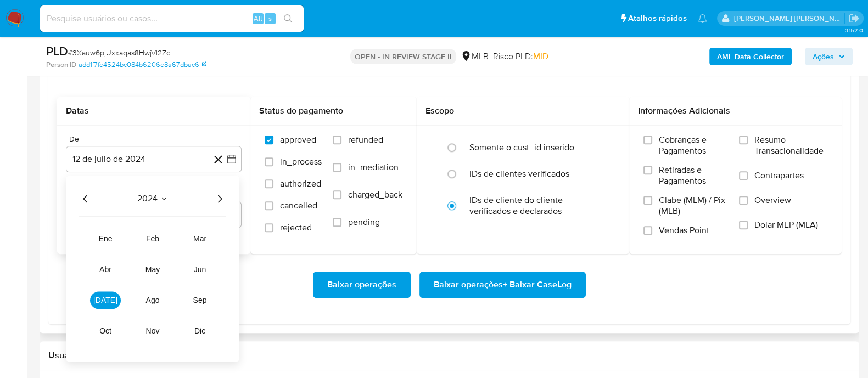
click at [218, 197] on icon "Año siguiente" at bounding box center [219, 198] width 13 height 13
click at [200, 269] on span "jun" at bounding box center [200, 269] width 13 height 9
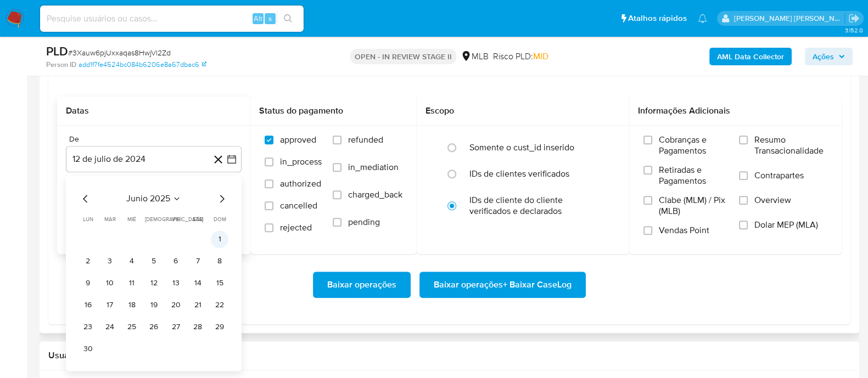
click at [217, 237] on button "1" at bounding box center [220, 240] width 18 height 18
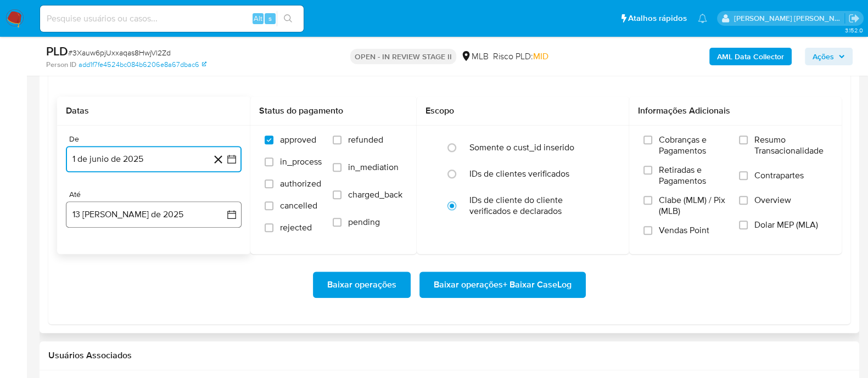
click at [181, 214] on button "13 de agosto de 2025" at bounding box center [154, 214] width 176 height 26
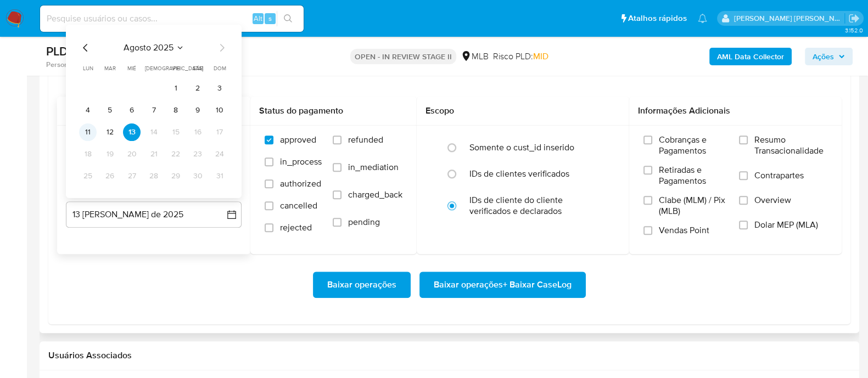
click at [82, 128] on button "11" at bounding box center [88, 133] width 18 height 18
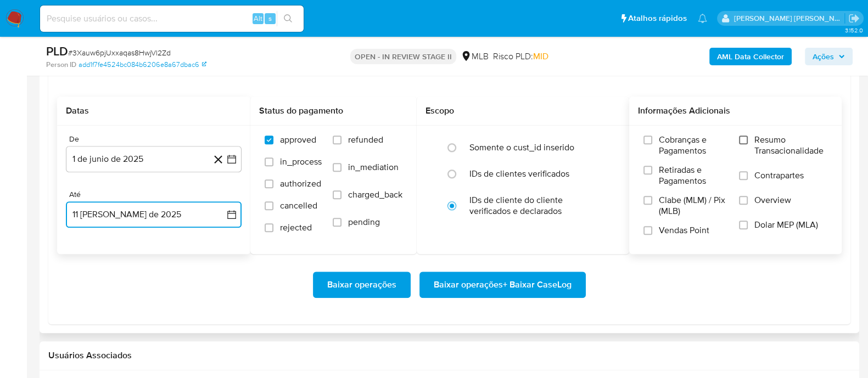
click at [745, 140] on input "Resumo Transacionalidade" at bounding box center [743, 140] width 9 height 9
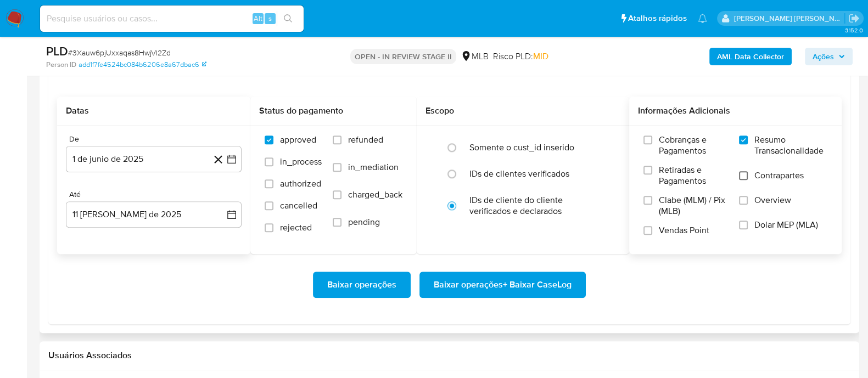
click at [747, 175] on input "Contrapartes" at bounding box center [743, 175] width 9 height 9
click at [650, 231] on input "Vendas Point" at bounding box center [647, 230] width 9 height 9
click at [510, 290] on span "Baixar operações + Baixar CaseLog" at bounding box center [503, 285] width 138 height 24
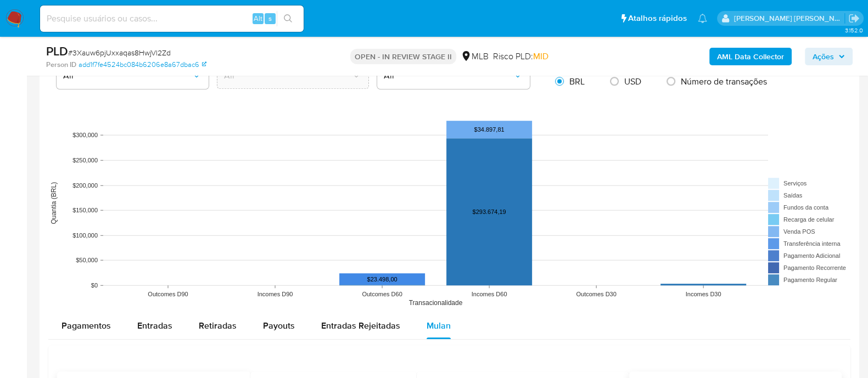
scroll to position [1116, 0]
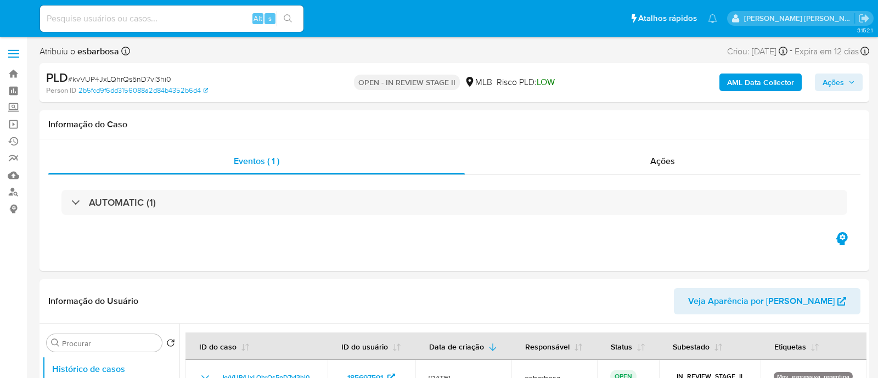
select select "10"
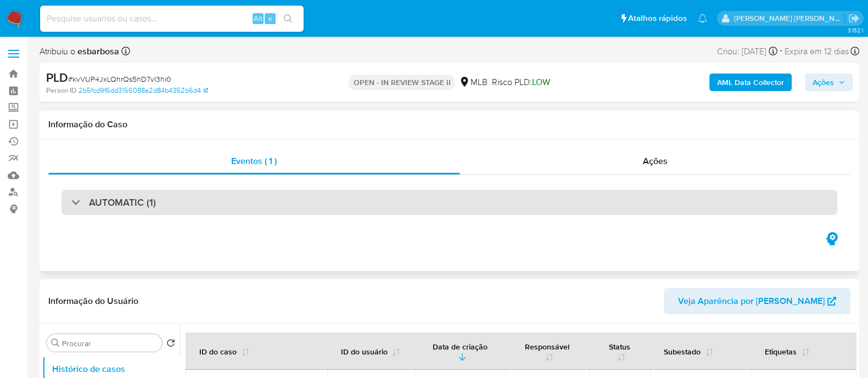
click at [254, 207] on div "AUTOMATIC (1)" at bounding box center [449, 202] width 776 height 25
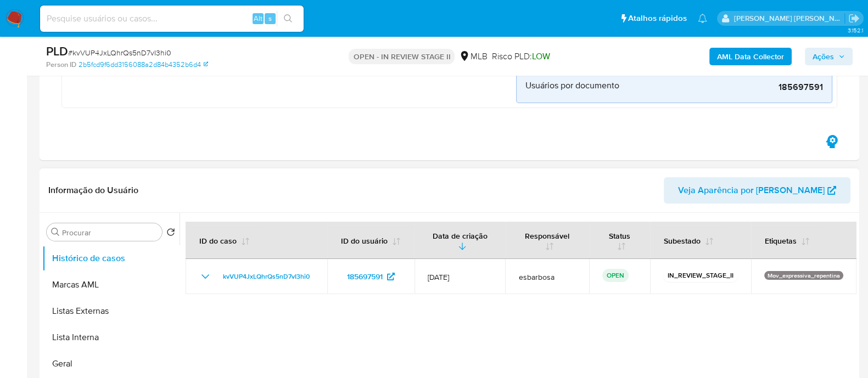
scroll to position [480, 0]
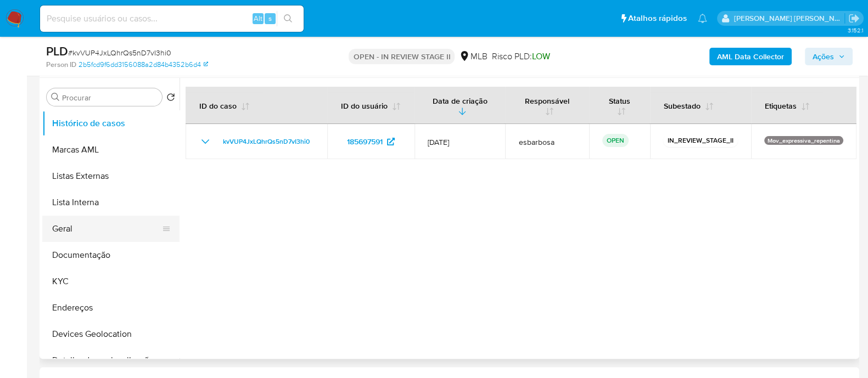
click at [100, 226] on button "Geral" at bounding box center [106, 229] width 128 height 26
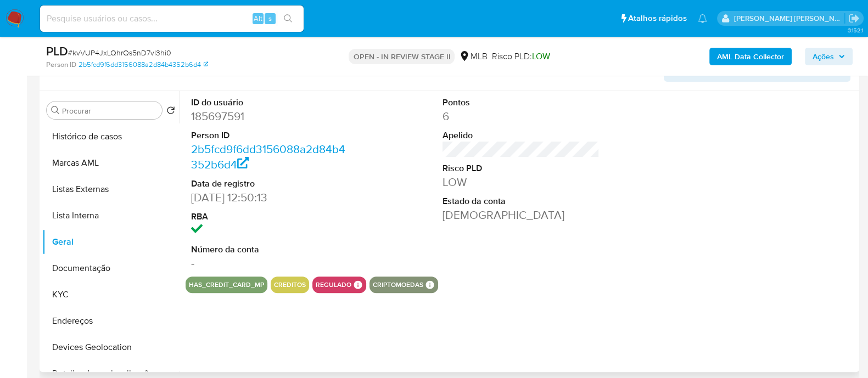
click at [239, 116] on dd "185697591" at bounding box center [269, 116] width 157 height 15
copy dd "185697591"
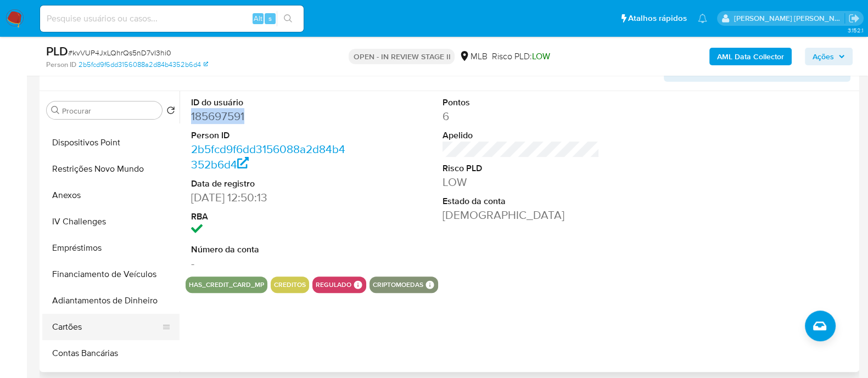
scroll to position [189, 0]
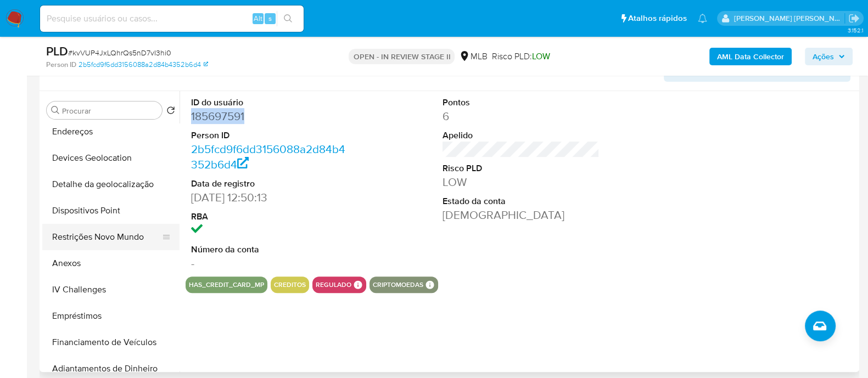
click at [105, 241] on button "Restrições Novo Mundo" at bounding box center [106, 237] width 128 height 26
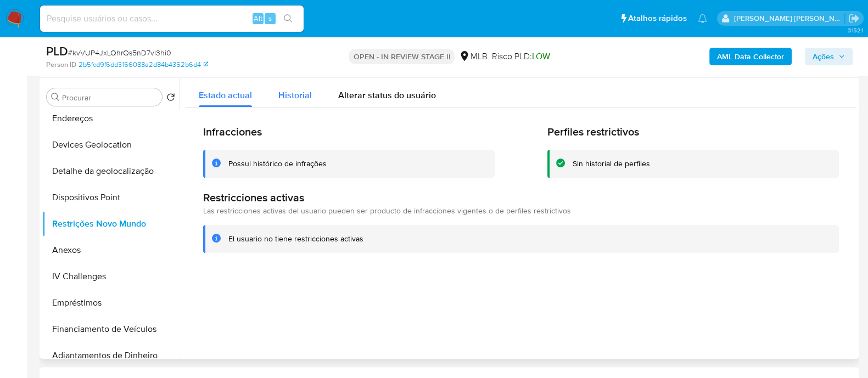
click at [302, 101] on div "Historial" at bounding box center [294, 92] width 33 height 29
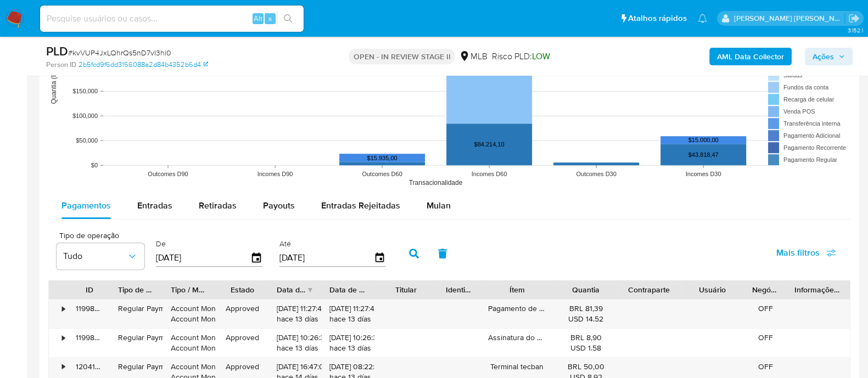
scroll to position [1372, 0]
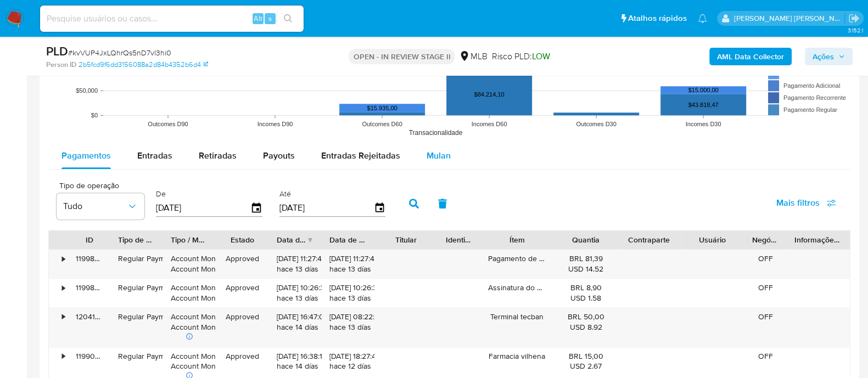
click at [439, 158] on span "Mulan" at bounding box center [439, 155] width 24 height 13
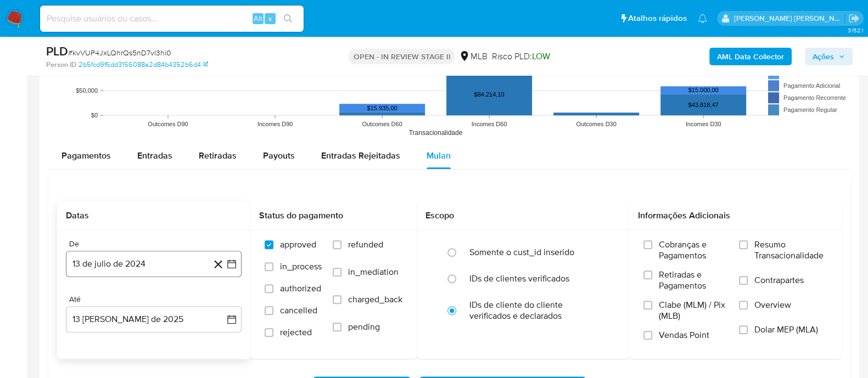
click at [176, 263] on button "13 de julio de 2024" at bounding box center [154, 264] width 176 height 26
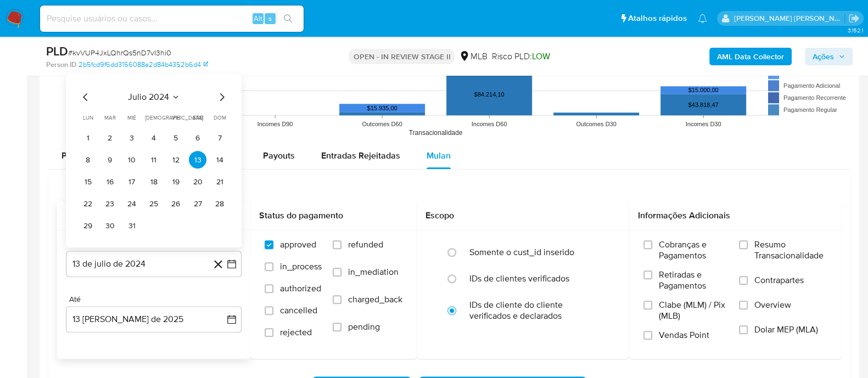
click at [153, 97] on span "julio 2024" at bounding box center [148, 97] width 41 height 11
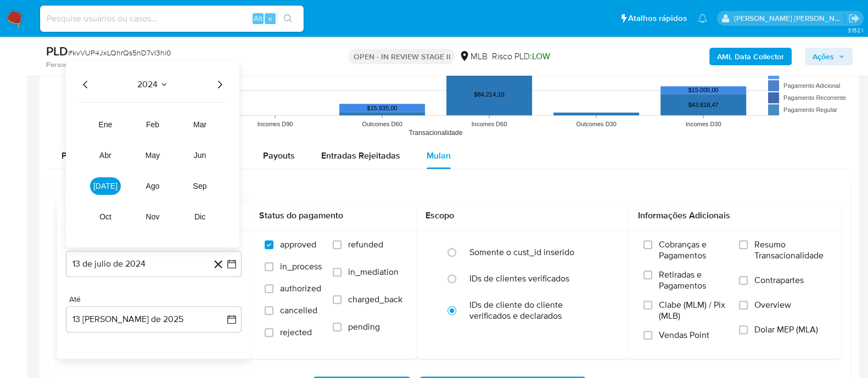
click at [221, 78] on icon "Año siguiente" at bounding box center [219, 84] width 13 height 13
click at [200, 157] on span "jun" at bounding box center [200, 155] width 13 height 9
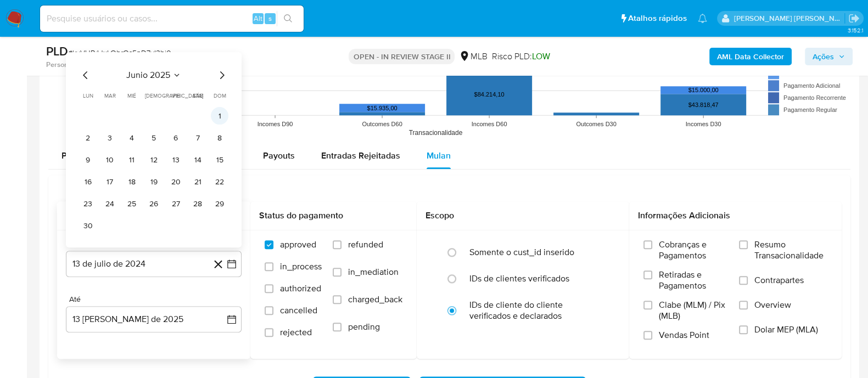
click at [222, 117] on button "1" at bounding box center [220, 116] width 18 height 18
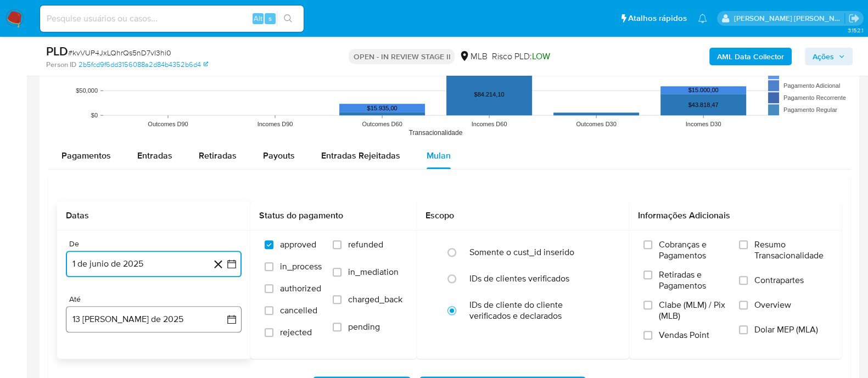
click at [127, 321] on button "[DATE]" at bounding box center [154, 319] width 176 height 26
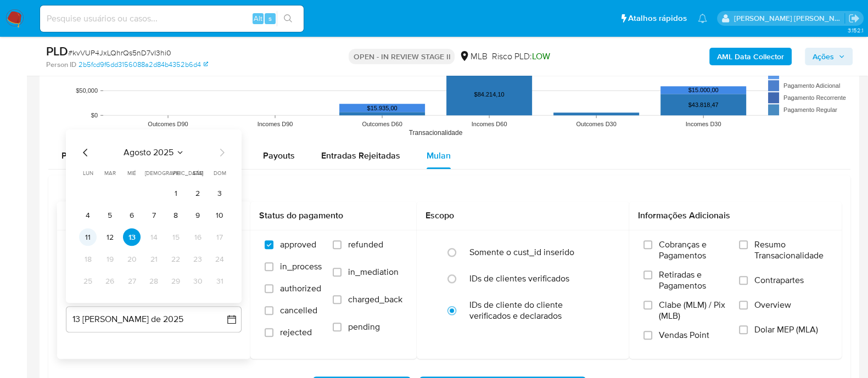
click at [86, 233] on button "11" at bounding box center [88, 237] width 18 height 18
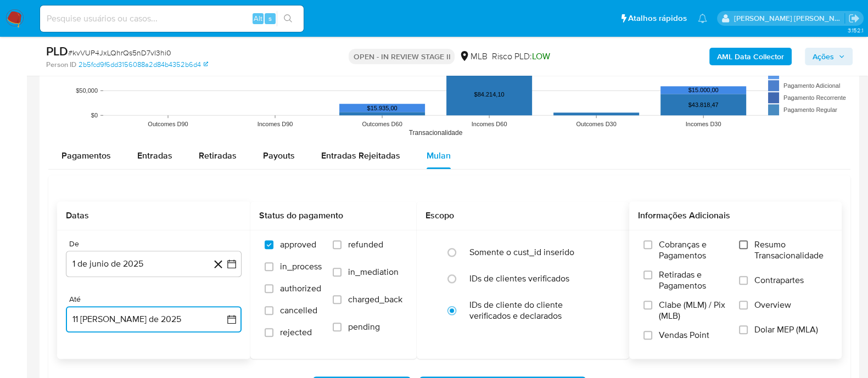
click at [747, 244] on input "Resumo Transacionalidade" at bounding box center [743, 244] width 9 height 9
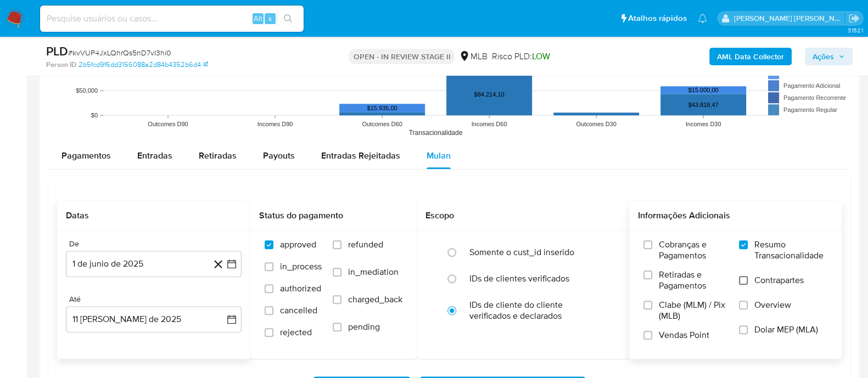
click at [747, 283] on input "Contrapartes" at bounding box center [743, 280] width 9 height 9
click at [646, 334] on input "Vendas Point" at bounding box center [647, 335] width 9 height 9
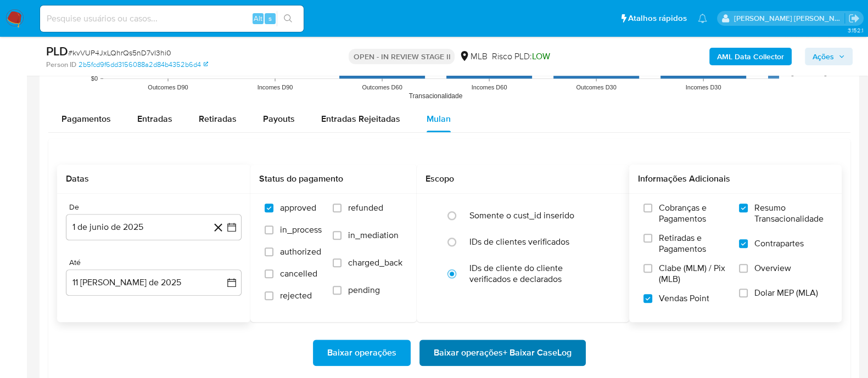
scroll to position [1441, 0]
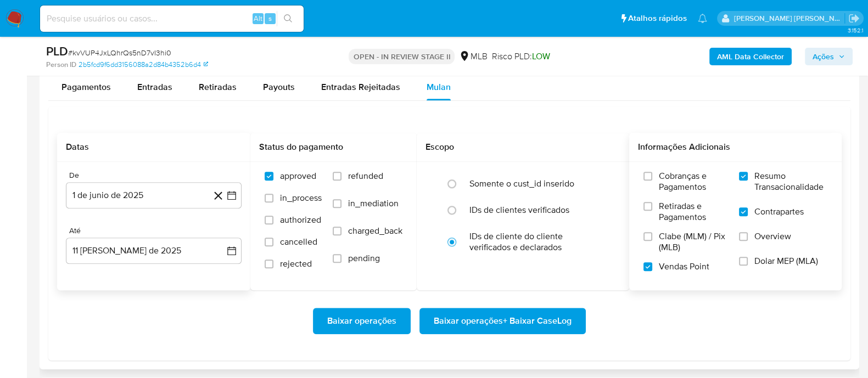
click at [476, 316] on span "Baixar operações + Baixar CaseLog" at bounding box center [503, 321] width 138 height 24
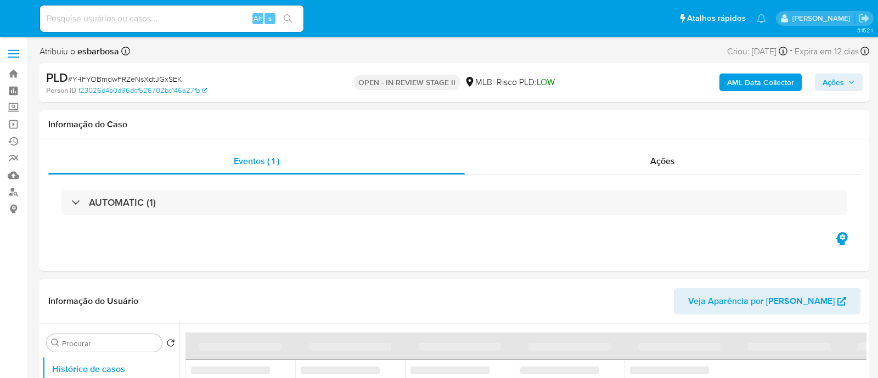
select select "10"
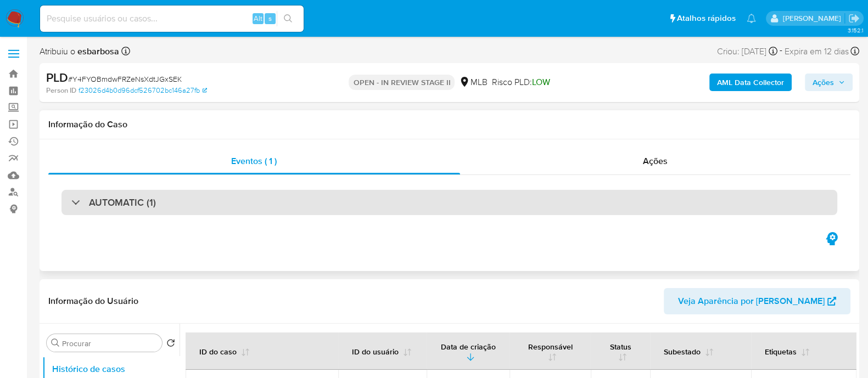
click at [259, 199] on div "AUTOMATIC (1)" at bounding box center [449, 202] width 776 height 25
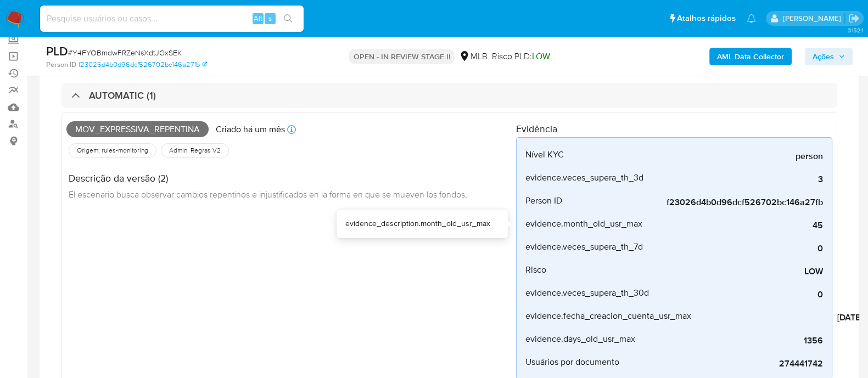
scroll to position [137, 0]
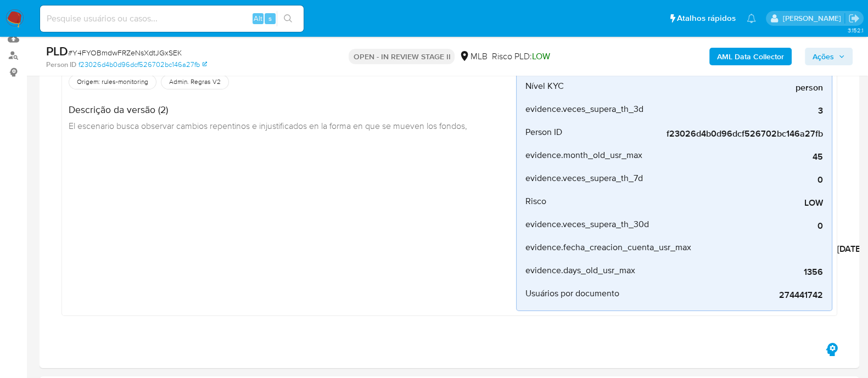
drag, startPoint x: 818, startPoint y: 252, endPoint x: 867, endPoint y: 255, distance: 49.5
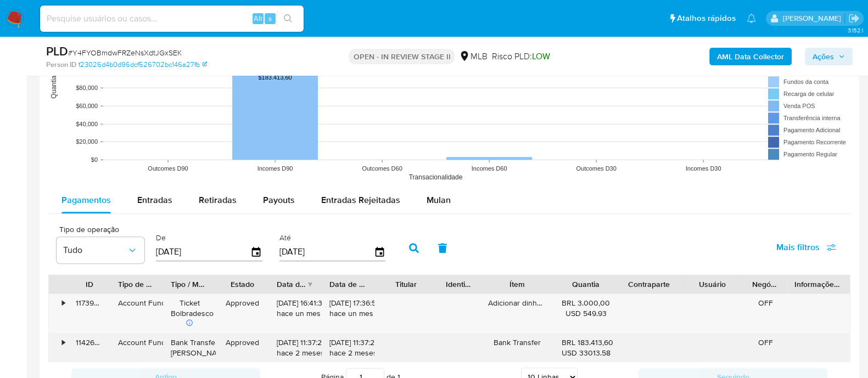
scroll to position [1441, 0]
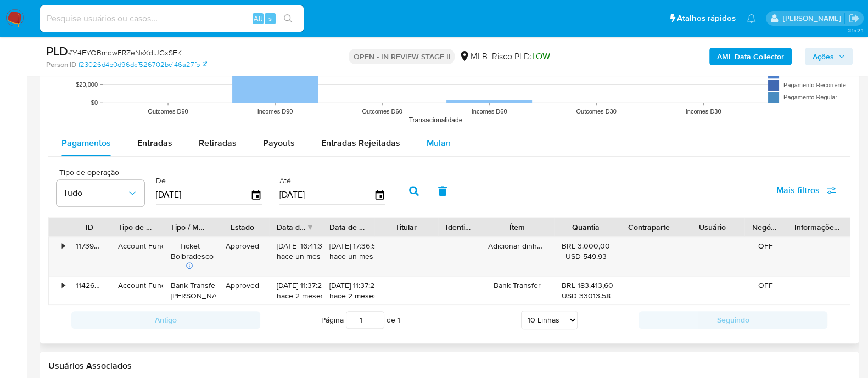
click at [431, 141] on span "Mulan" at bounding box center [439, 143] width 24 height 13
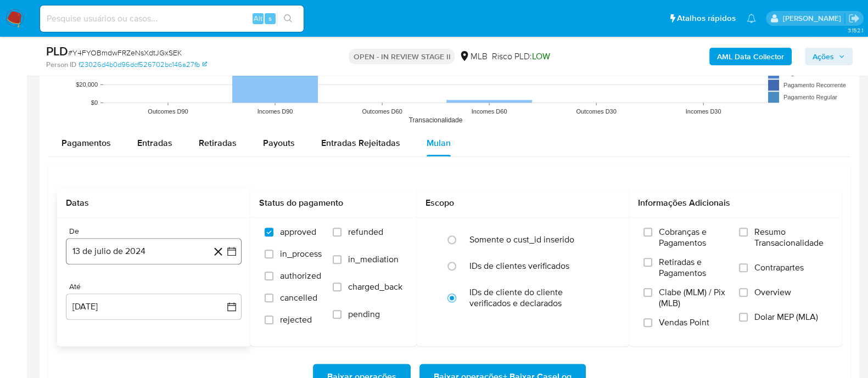
click at [162, 243] on button "13 de julio de 2024" at bounding box center [154, 251] width 176 height 26
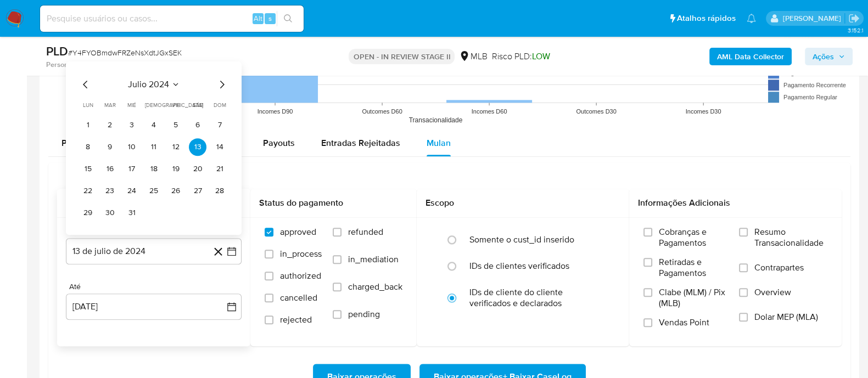
click at [165, 86] on span "julio 2024" at bounding box center [148, 84] width 41 height 11
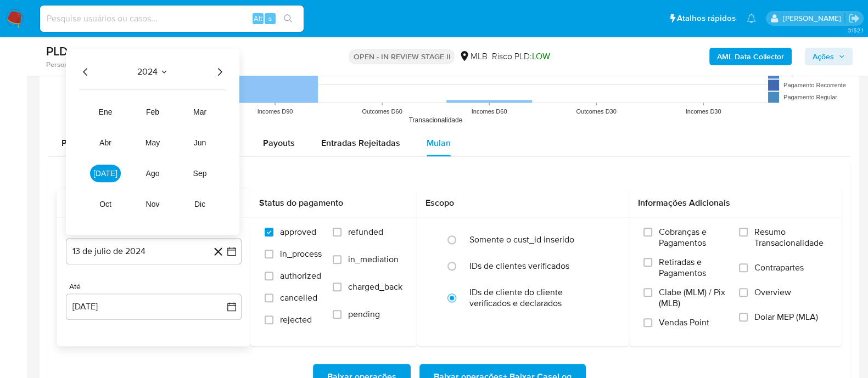
click at [225, 70] on icon "Año siguiente" at bounding box center [219, 71] width 13 height 13
click at [107, 111] on span "ene" at bounding box center [106, 112] width 14 height 9
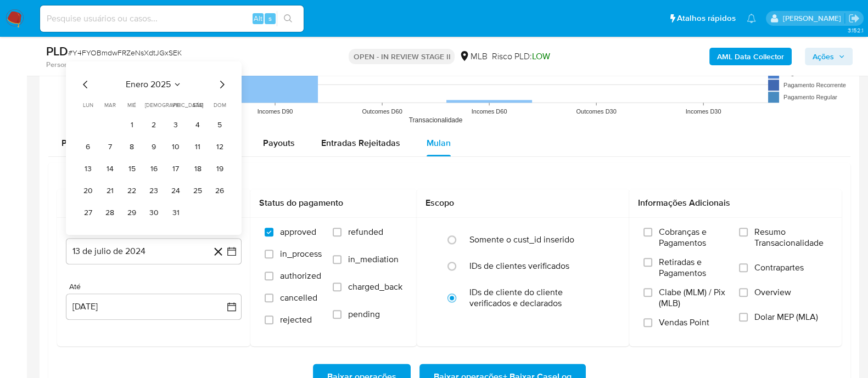
click at [132, 125] on button "1" at bounding box center [132, 125] width 18 height 18
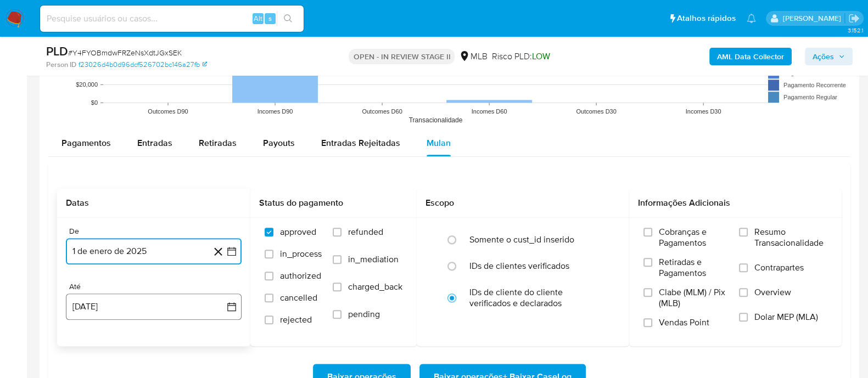
click at [226, 305] on icon "button" at bounding box center [231, 306] width 11 height 11
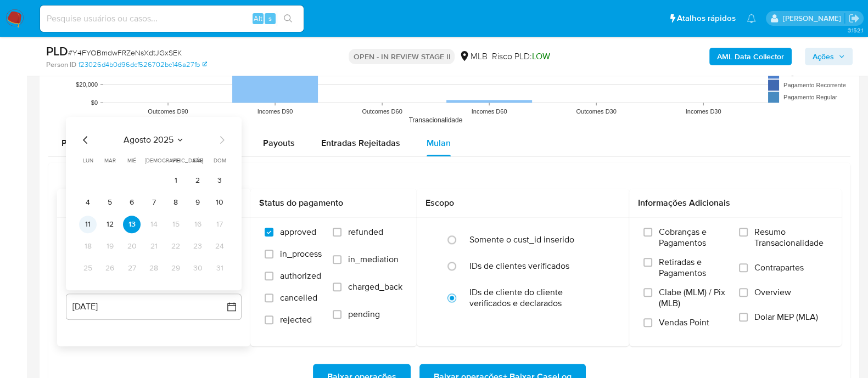
click at [88, 223] on button "11" at bounding box center [88, 225] width 18 height 18
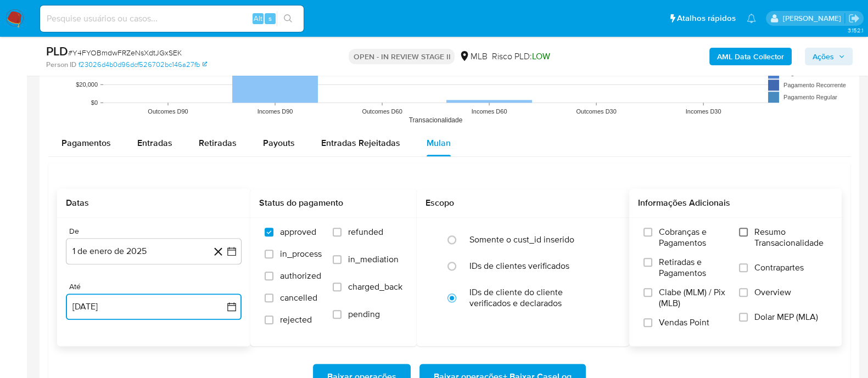
click at [744, 233] on input "Resumo Transacionalidade" at bounding box center [743, 232] width 9 height 9
click at [743, 267] on input "Contrapartes" at bounding box center [743, 267] width 9 height 9
click at [647, 319] on input "Vendas Point" at bounding box center [647, 322] width 9 height 9
click at [531, 369] on span "Baixar operações + Baixar CaseLog" at bounding box center [503, 377] width 138 height 24
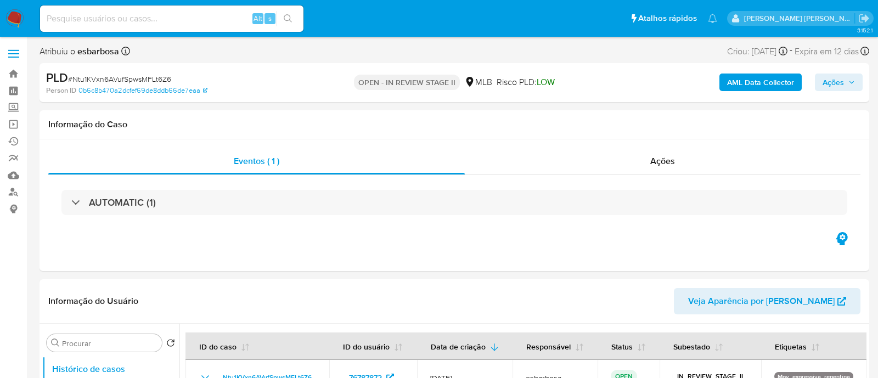
select select "10"
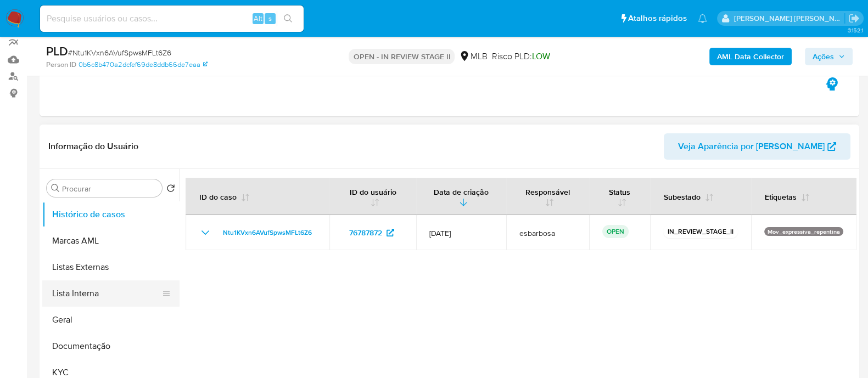
scroll to position [137, 0]
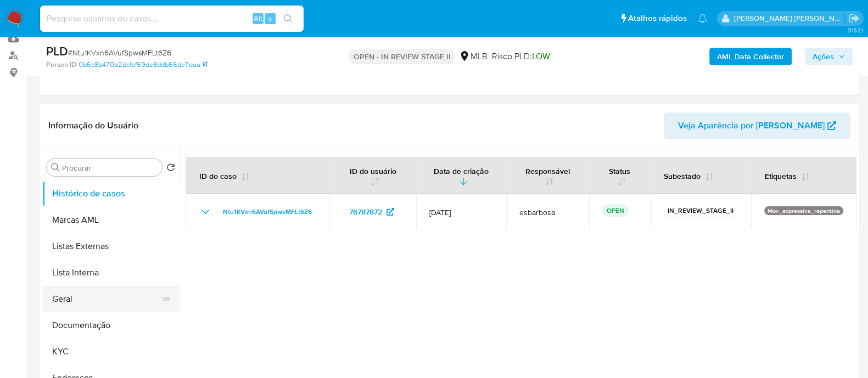
click at [105, 295] on button "Geral" at bounding box center [106, 299] width 128 height 26
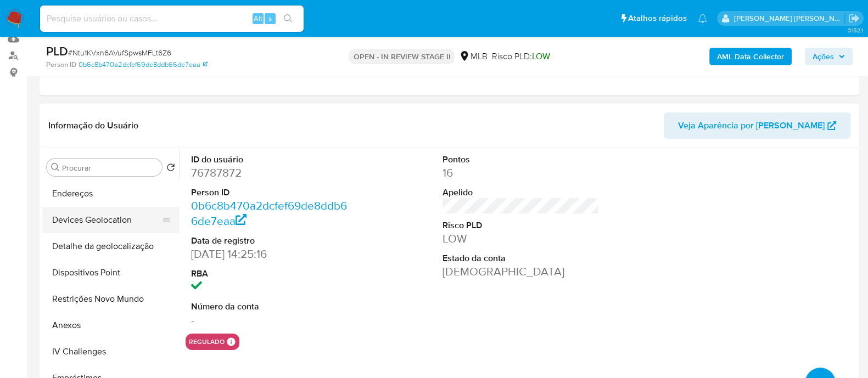
scroll to position [206, 0]
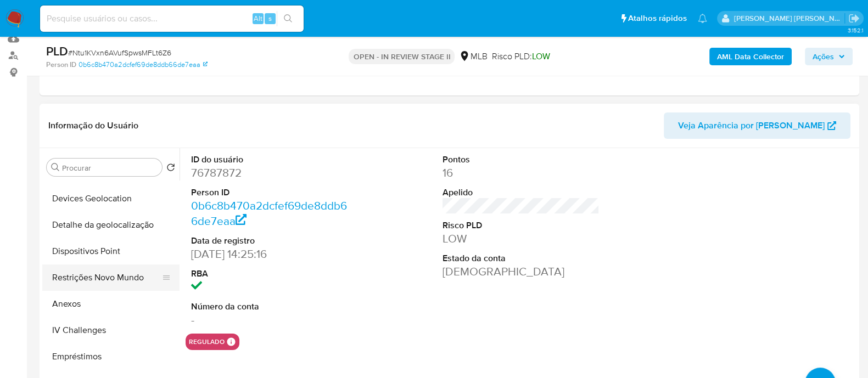
click at [85, 281] on button "Restrições Novo Mundo" at bounding box center [106, 278] width 128 height 26
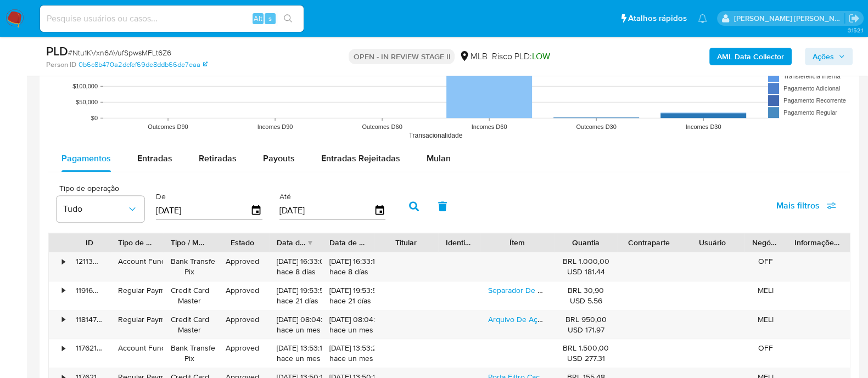
scroll to position [1097, 0]
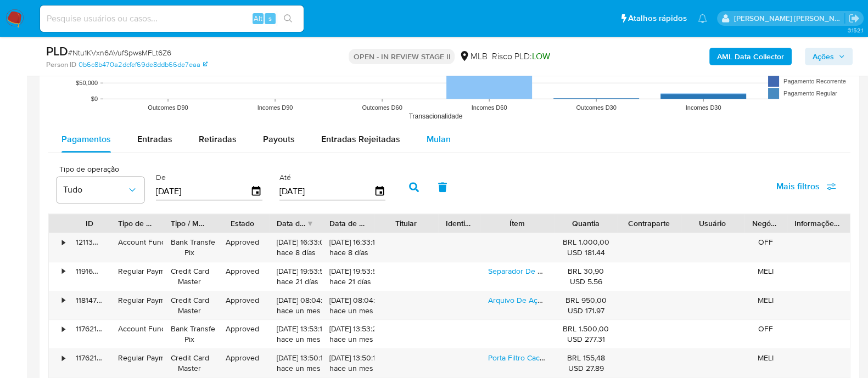
click at [428, 135] on span "Mulan" at bounding box center [439, 139] width 24 height 13
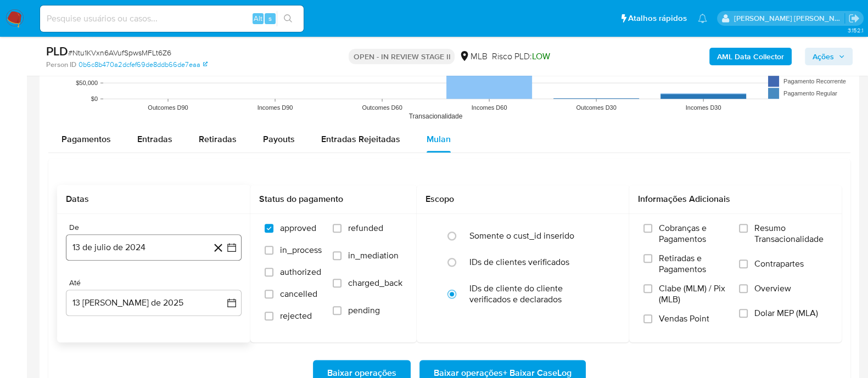
click at [121, 245] on button "13 de julio de 2024" at bounding box center [154, 247] width 176 height 26
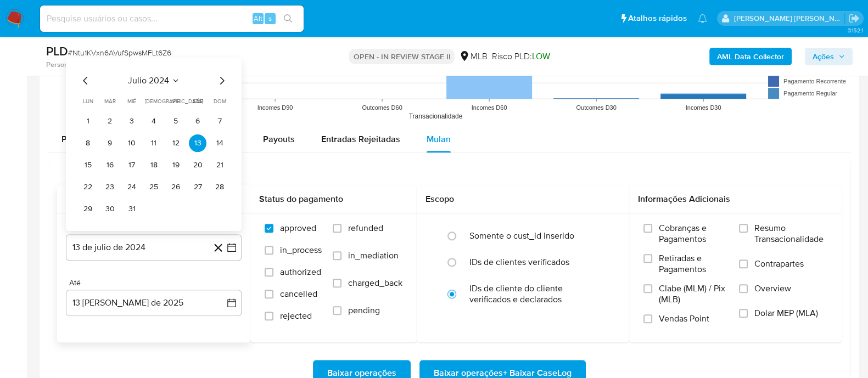
click at [144, 80] on span "julio 2024" at bounding box center [148, 80] width 41 height 11
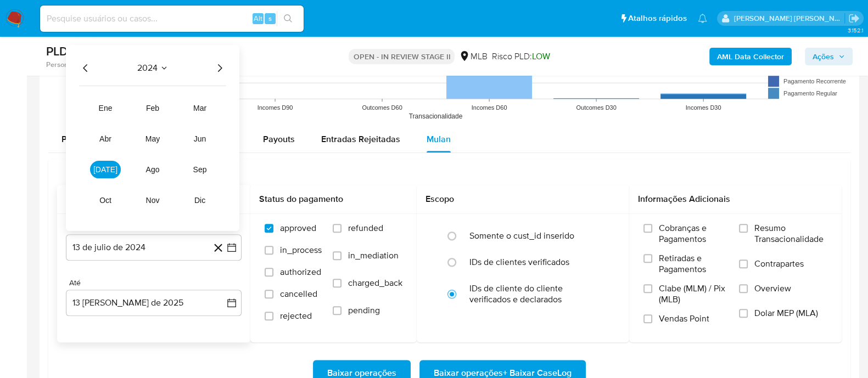
click at [216, 64] on icon "Año siguiente" at bounding box center [219, 67] width 13 height 13
click at [197, 138] on span "jun" at bounding box center [200, 138] width 13 height 9
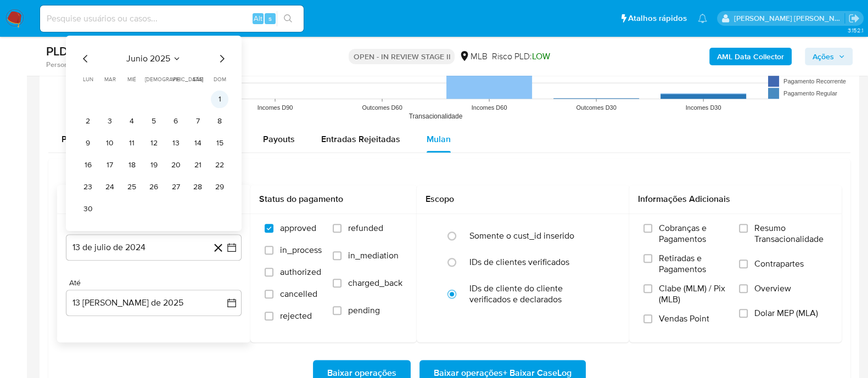
click at [221, 95] on button "1" at bounding box center [220, 100] width 18 height 18
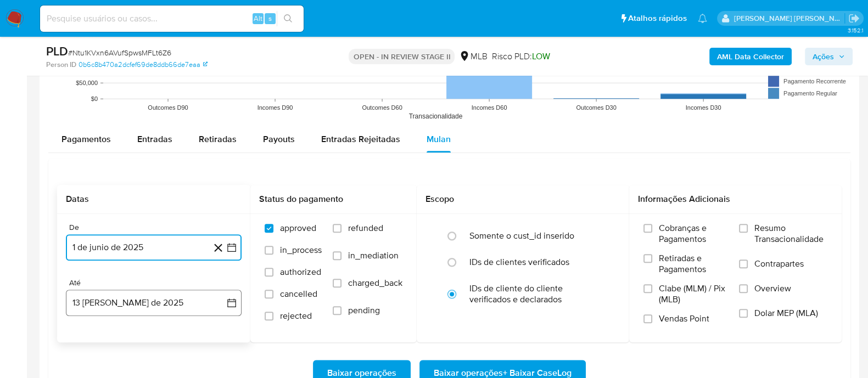
click at [184, 300] on button "13 [PERSON_NAME] de 2025" at bounding box center [154, 303] width 176 height 26
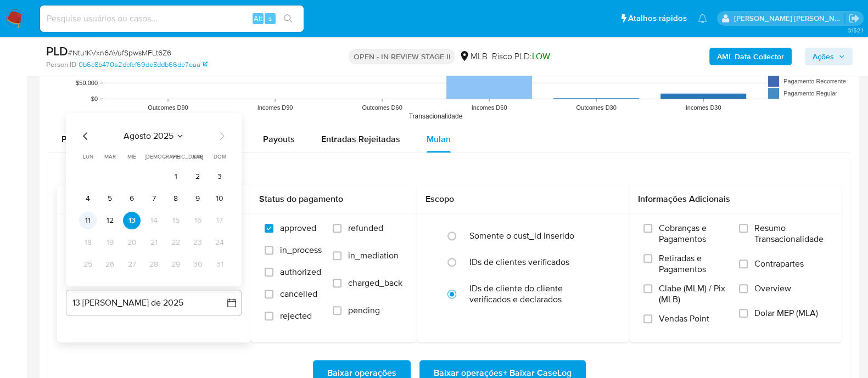
click at [86, 220] on button "11" at bounding box center [88, 221] width 18 height 18
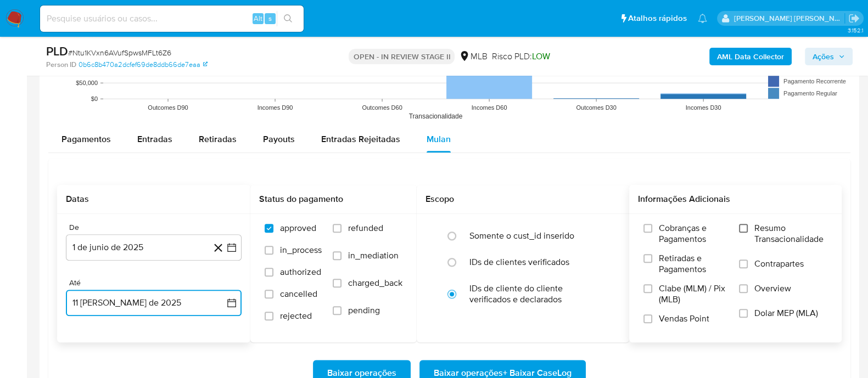
click at [745, 225] on input "Resumo Transacionalidade" at bounding box center [743, 228] width 9 height 9
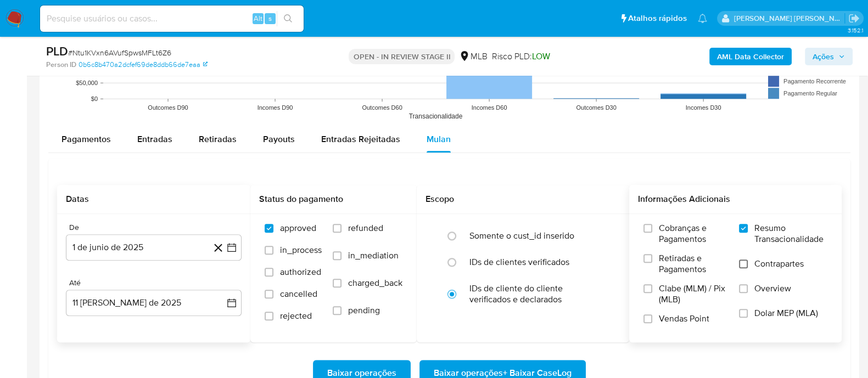
click at [746, 263] on input "Contrapartes" at bounding box center [743, 264] width 9 height 9
click at [650, 317] on input "Vendas Point" at bounding box center [647, 319] width 9 height 9
click at [489, 367] on span "Baixar operações + Baixar CaseLog" at bounding box center [503, 373] width 138 height 24
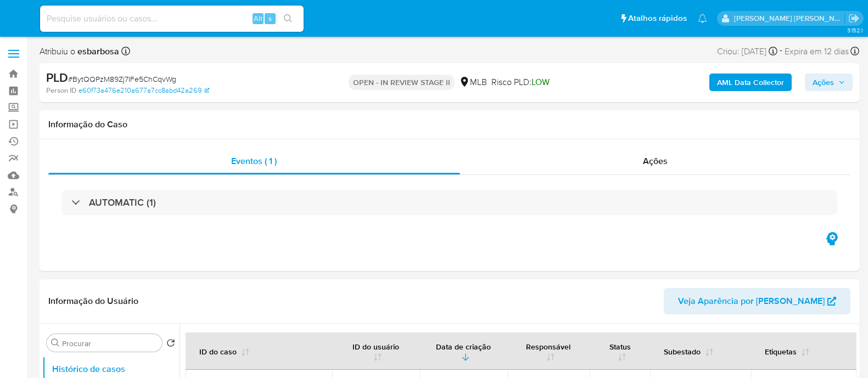
select select "10"
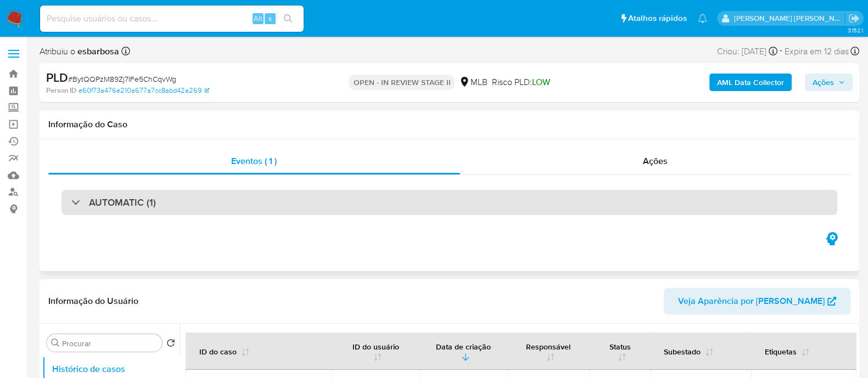
drag, startPoint x: 194, startPoint y: 196, endPoint x: 232, endPoint y: 199, distance: 38.0
click at [194, 197] on div "AUTOMATIC (1)" at bounding box center [449, 202] width 776 height 25
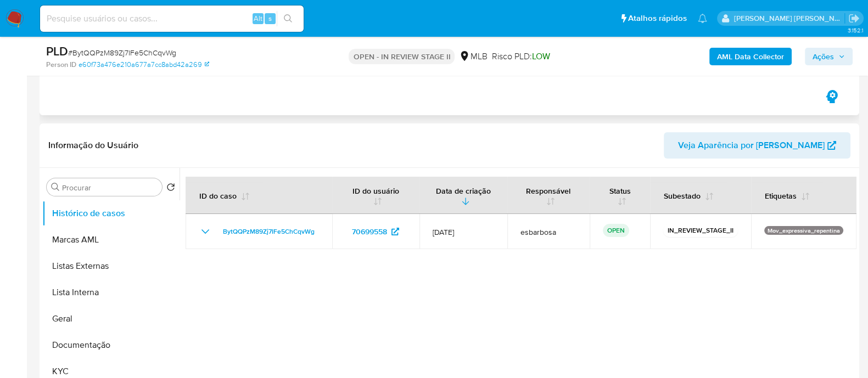
scroll to position [412, 0]
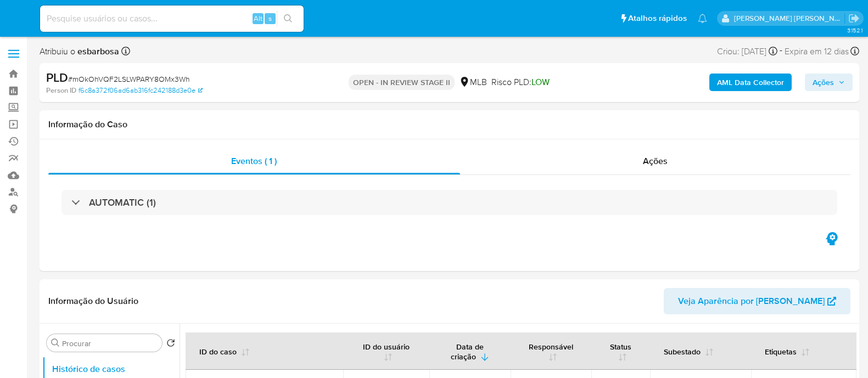
select select "10"
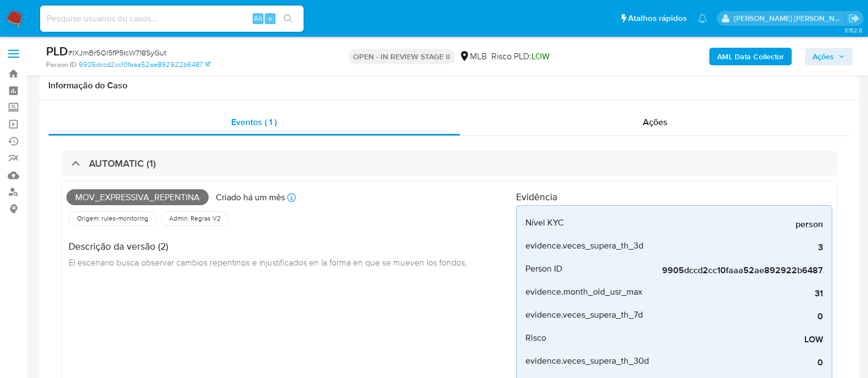
select select "10"
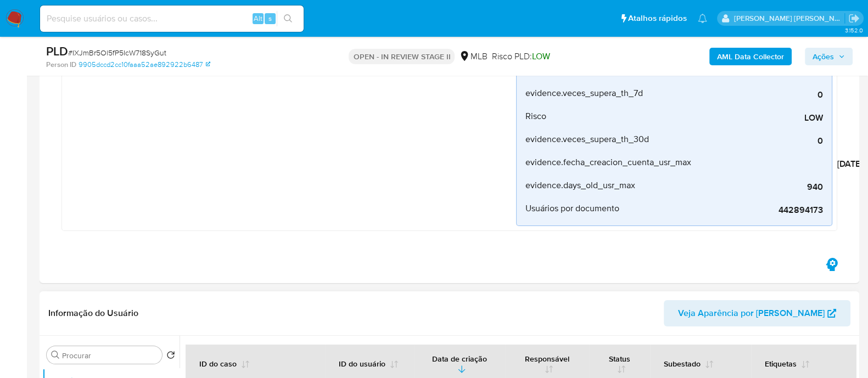
scroll to position [153, 0]
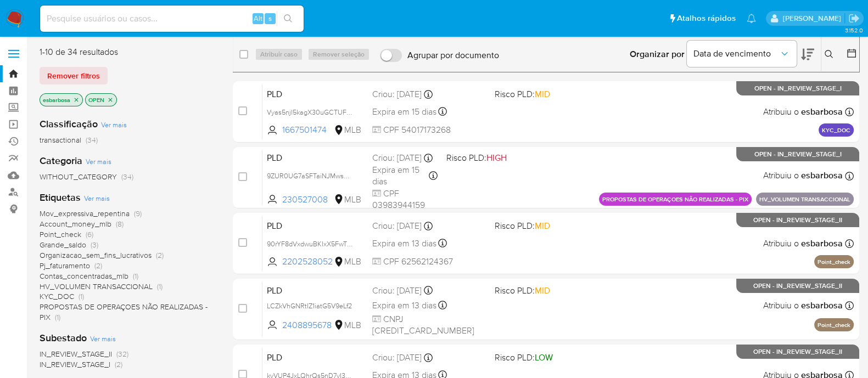
click at [16, 18] on img at bounding box center [14, 18] width 19 height 19
click at [18, 12] on img at bounding box center [14, 18] width 19 height 19
click at [97, 226] on span "Account_money_mlb" at bounding box center [76, 223] width 72 height 11
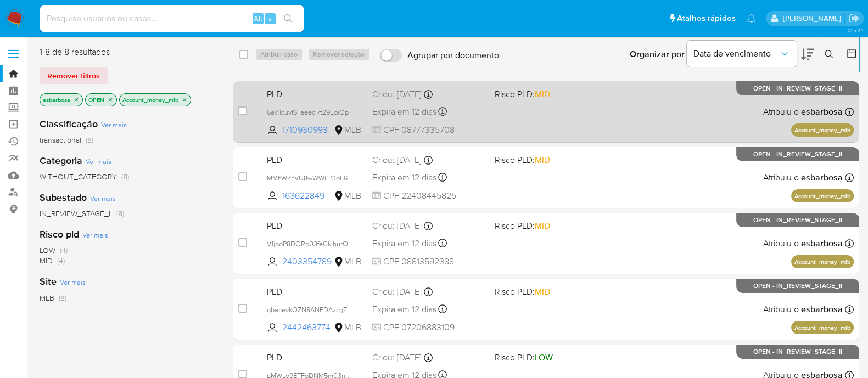
click at [593, 114] on div "PLD 6aVTcuvf6Taeecl7t29EoiOp 1710930993 MLB Risco PLD: MID Criou: [DATE] Criou:…" at bounding box center [557, 111] width 591 height 55
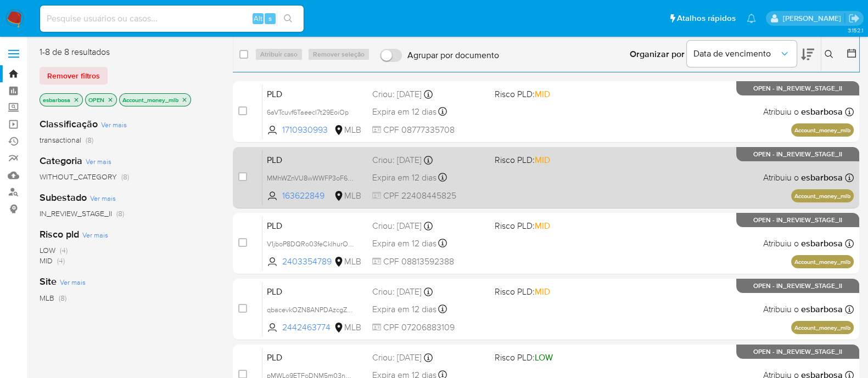
click at [559, 188] on div "PLD MMhWZnVU8wWWFP3oF6acxDg1 163622849 MLB Risco PLD: MID Criou: [DATE] Criou: …" at bounding box center [557, 177] width 591 height 55
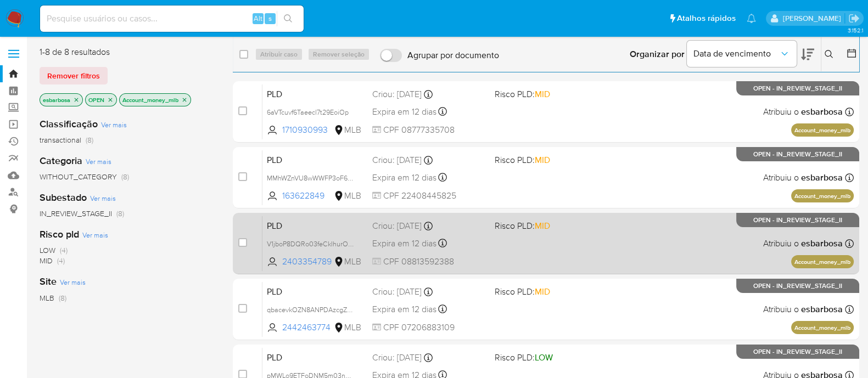
click at [592, 255] on div "PLD V1jboP8DQRo03feCkIhurOae 2403354789 MLB Risco PLD: MID Criou: [DATE] Criou:…" at bounding box center [557, 243] width 591 height 55
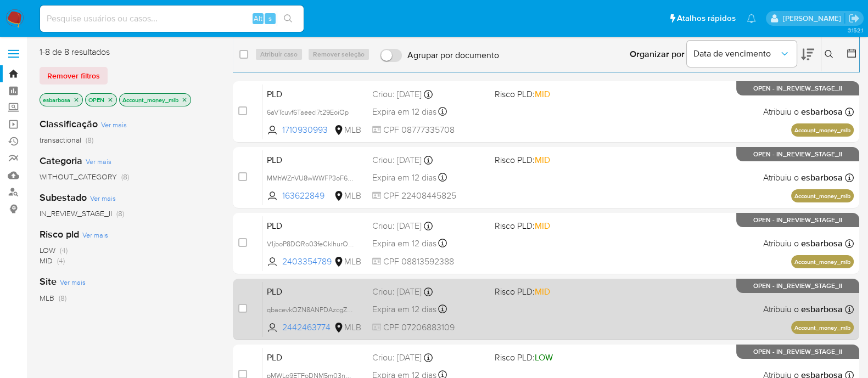
click at [580, 300] on div "PLD qbacevkOZN8ANPDAzcgZRR7n 2442463774 MLB Risco PLD: MID Criou: [DATE] Criou:…" at bounding box center [557, 309] width 591 height 55
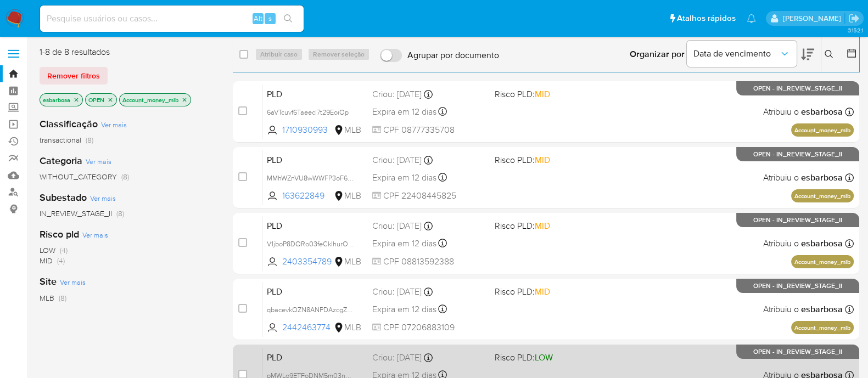
click at [571, 364] on div "PLD pMWLo9ETFoDNM5m03nni3yuH 789709309 MLB Risco PLD: LOW Criou: [DATE] Criou: …" at bounding box center [557, 374] width 591 height 55
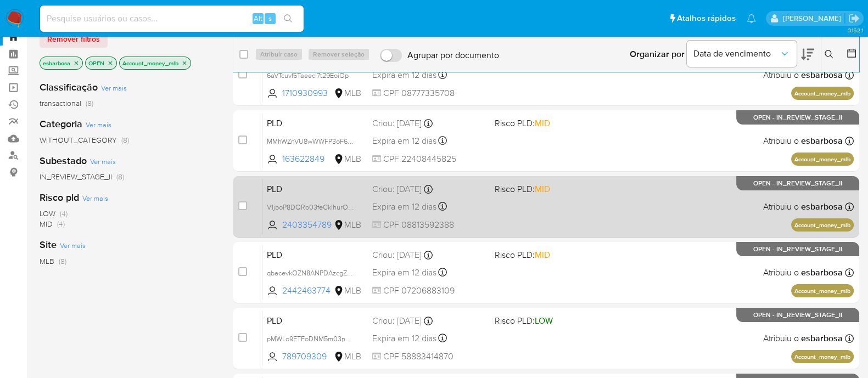
scroll to position [137, 0]
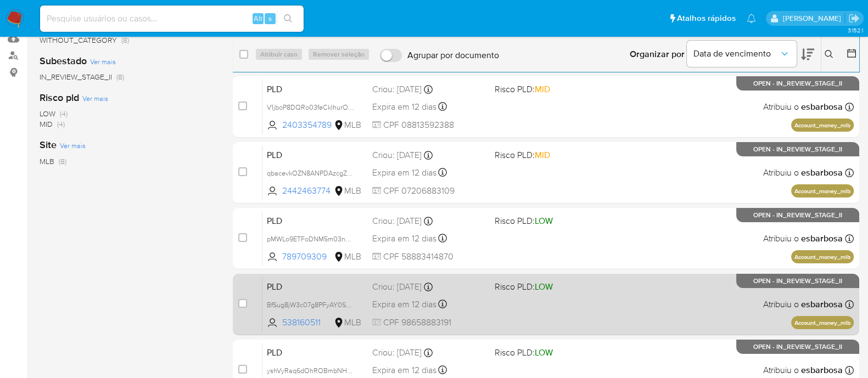
click at [601, 303] on div "PLD BfSug8jW3c07g8PFyAY0Sbmn 538160511 MLB Risco PLD: LOW Criou: [DATE] Criou: …" at bounding box center [557, 304] width 591 height 55
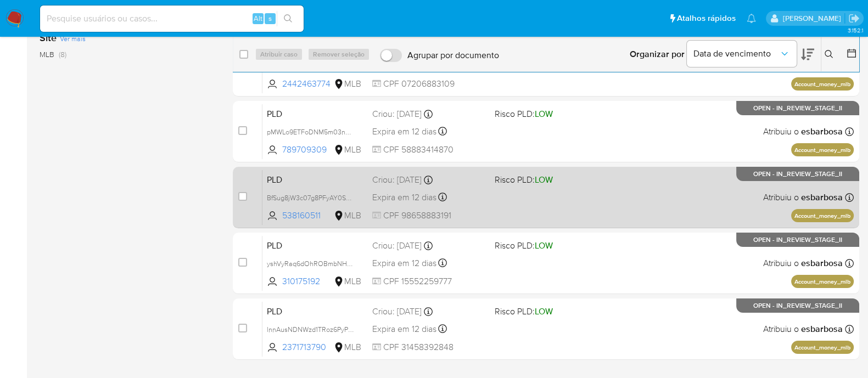
scroll to position [272, 0]
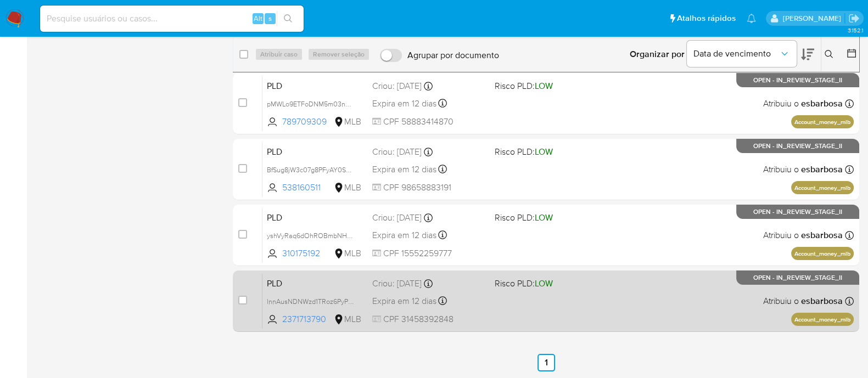
click at [590, 299] on div "PLD lnnAusNDNWzd1TRoz6PyPjQH 2371713790 MLB Risco PLD: LOW Criou: [DATE] Criou:…" at bounding box center [557, 300] width 591 height 55
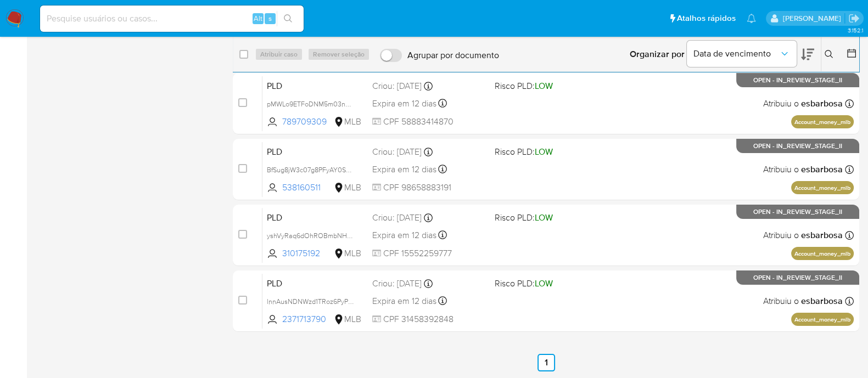
click at [14, 18] on img at bounding box center [14, 18] width 19 height 19
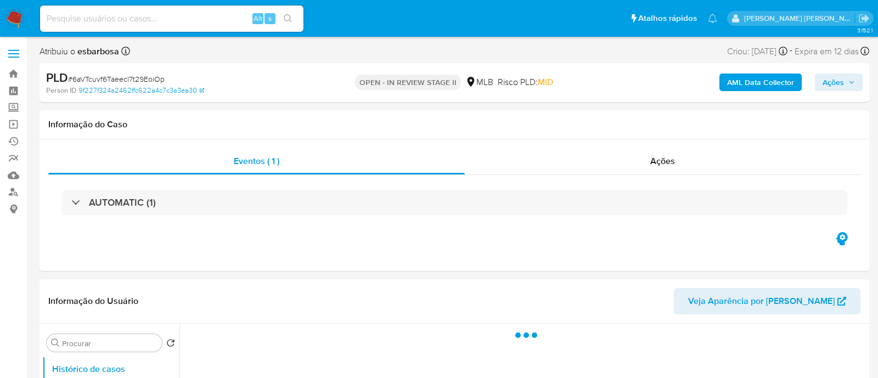
select select "10"
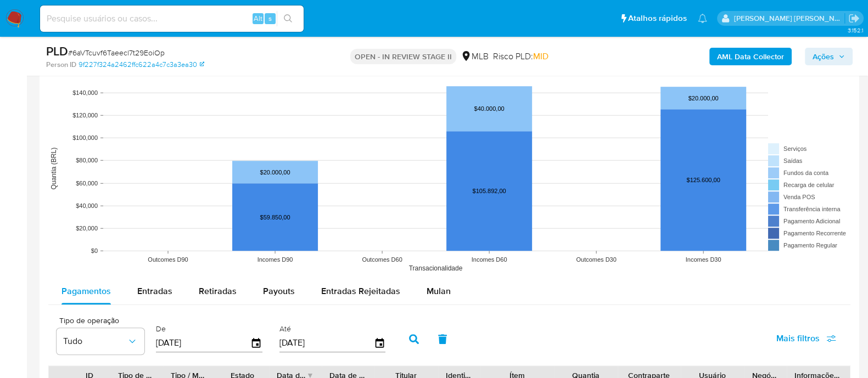
scroll to position [1029, 0]
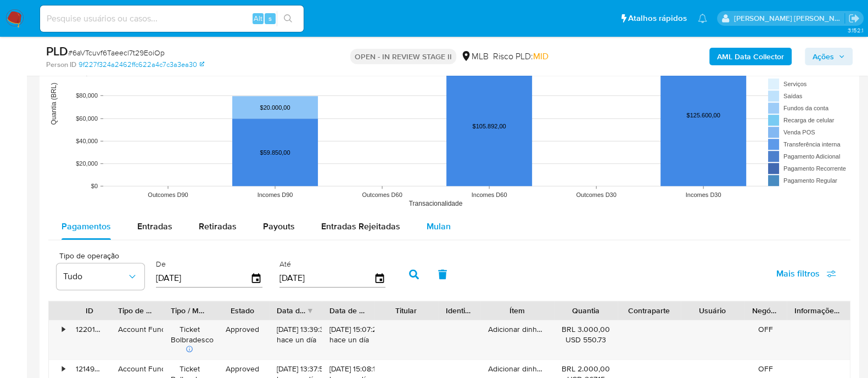
click at [439, 223] on span "Mulan" at bounding box center [439, 226] width 24 height 13
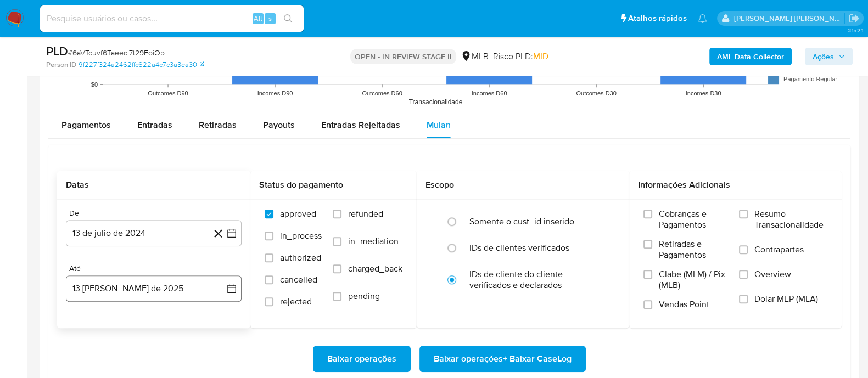
scroll to position [1166, 0]
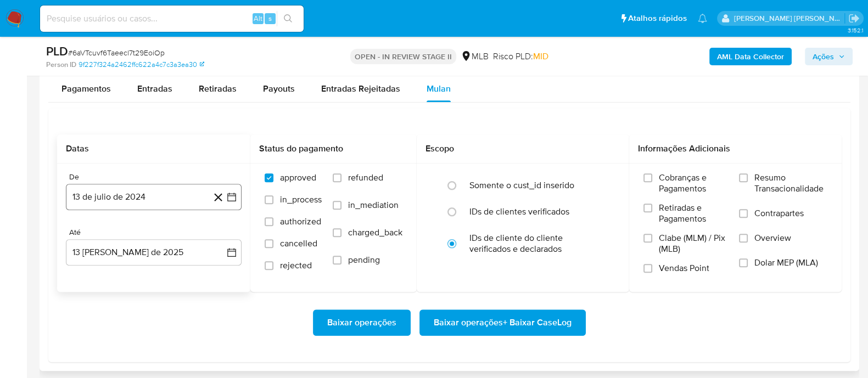
click at [134, 198] on button "13 de julio de 2024" at bounding box center [154, 197] width 176 height 26
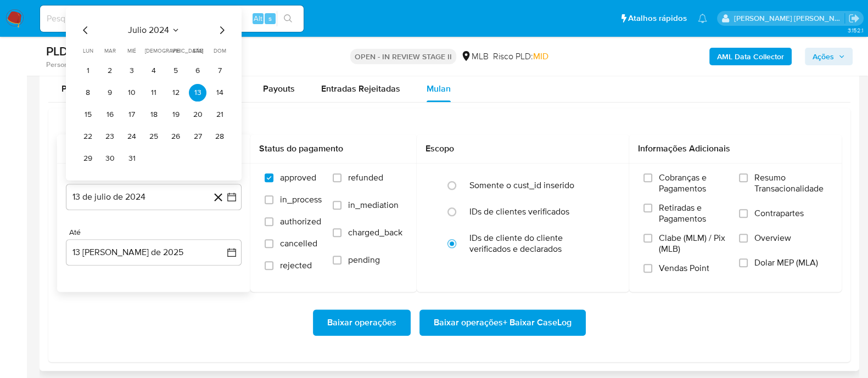
click at [158, 30] on span "julio 2024" at bounding box center [148, 30] width 41 height 11
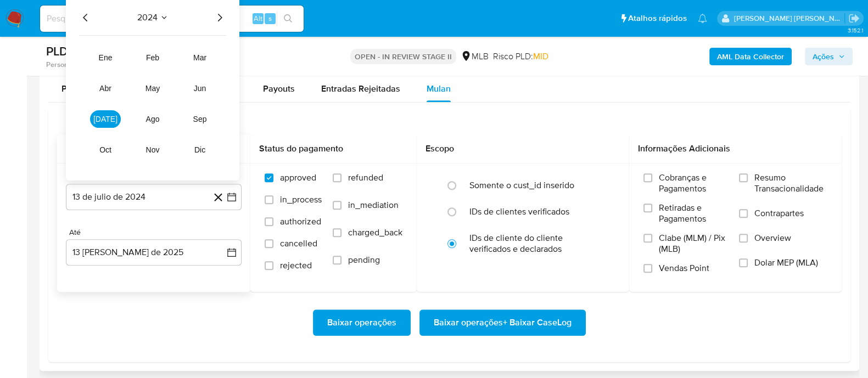
click at [220, 16] on icon "Año siguiente" at bounding box center [219, 17] width 13 height 13
click at [203, 93] on button "jun" at bounding box center [199, 89] width 31 height 18
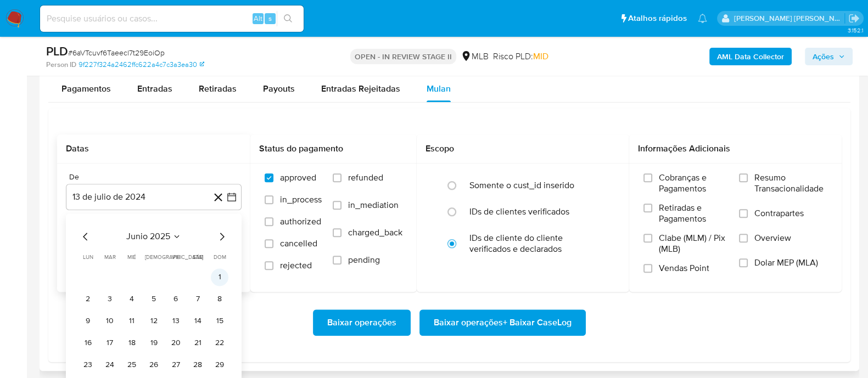
click at [222, 278] on button "1" at bounding box center [220, 277] width 18 height 18
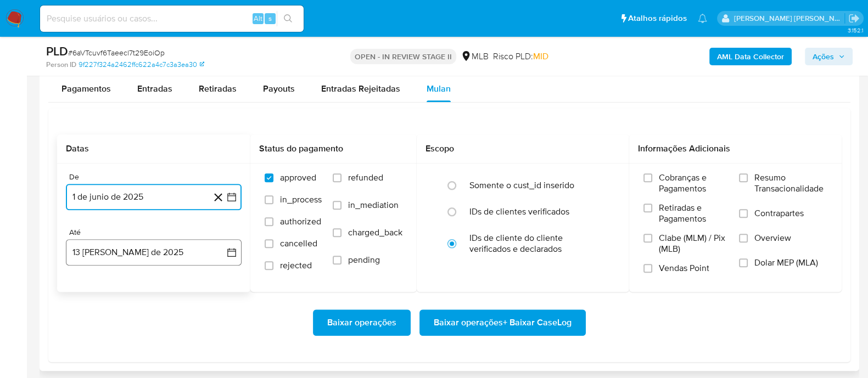
click at [210, 259] on button "13 [PERSON_NAME] de 2025" at bounding box center [154, 252] width 176 height 26
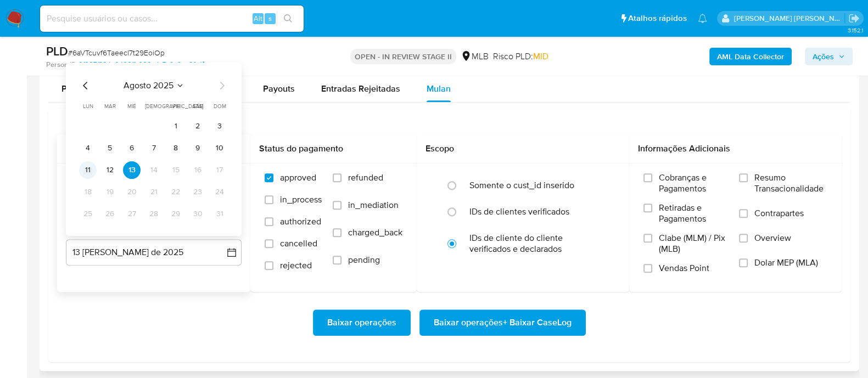
click at [89, 174] on button "11" at bounding box center [88, 170] width 18 height 18
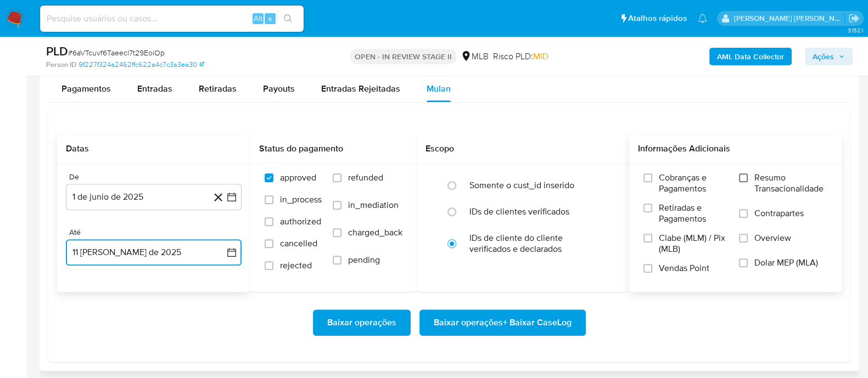
click at [747, 176] on input "Resumo Transacionalidade" at bounding box center [743, 177] width 9 height 9
click at [747, 211] on input "Contrapartes" at bounding box center [743, 213] width 9 height 9
click at [647, 268] on input "Vendas Point" at bounding box center [647, 268] width 9 height 9
click at [516, 321] on span "Baixar operações + Baixar CaseLog" at bounding box center [503, 323] width 138 height 24
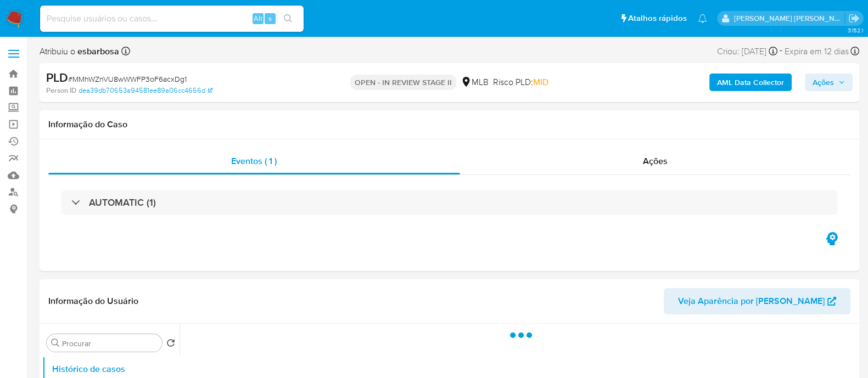
select select "10"
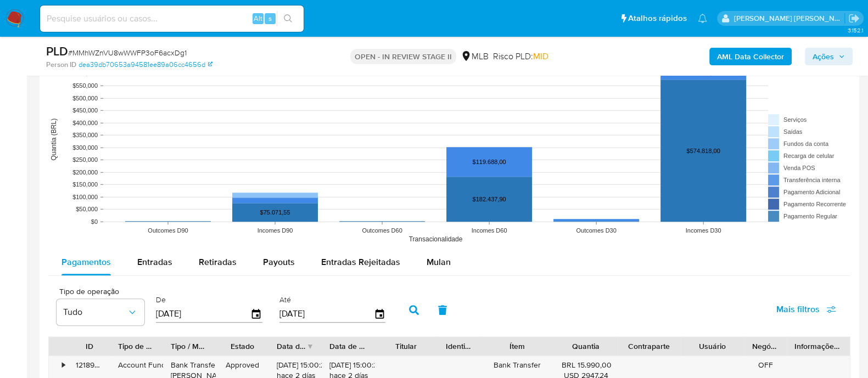
scroll to position [1097, 0]
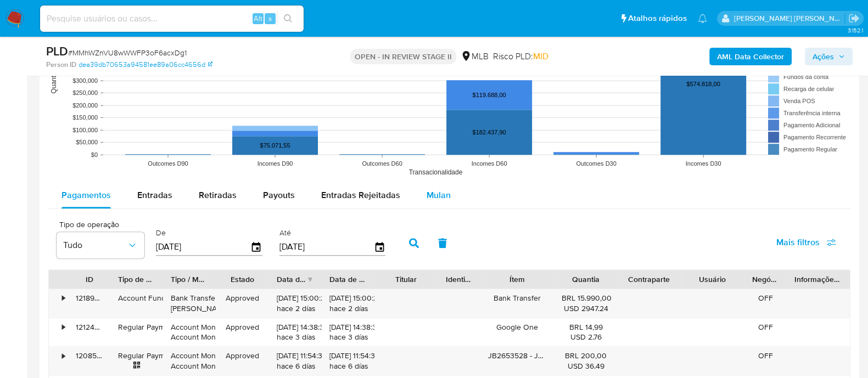
click at [436, 193] on span "Mulan" at bounding box center [439, 195] width 24 height 13
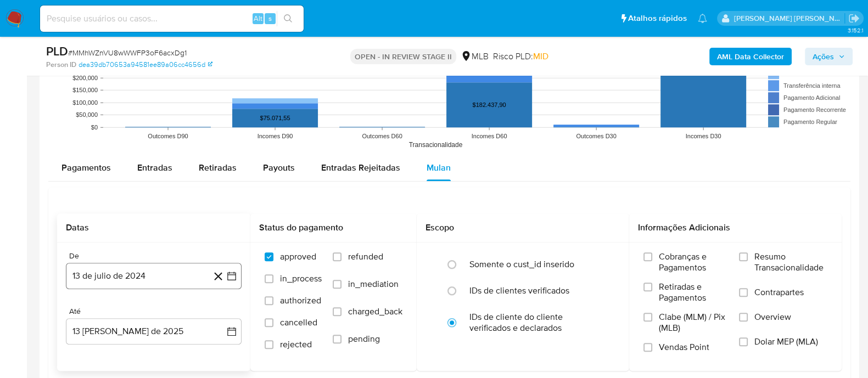
scroll to position [1166, 0]
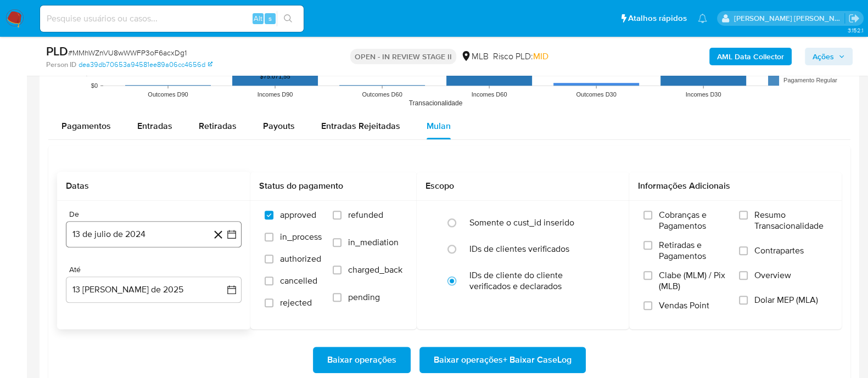
click at [162, 233] on button "13 de julio de 2024" at bounding box center [154, 234] width 176 height 26
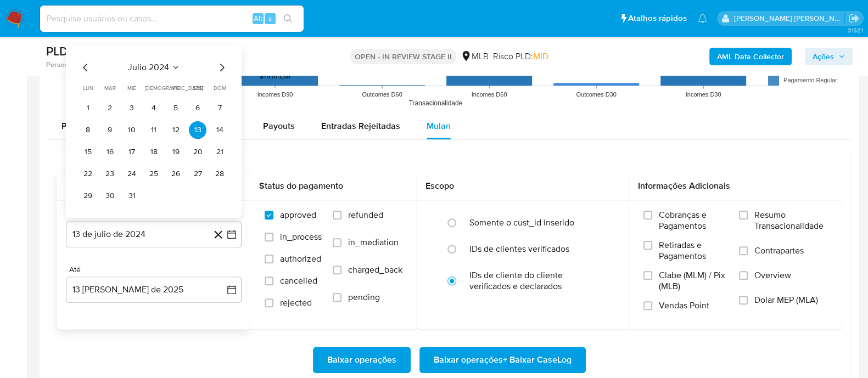
click at [134, 70] on span "julio 2024" at bounding box center [148, 67] width 41 height 11
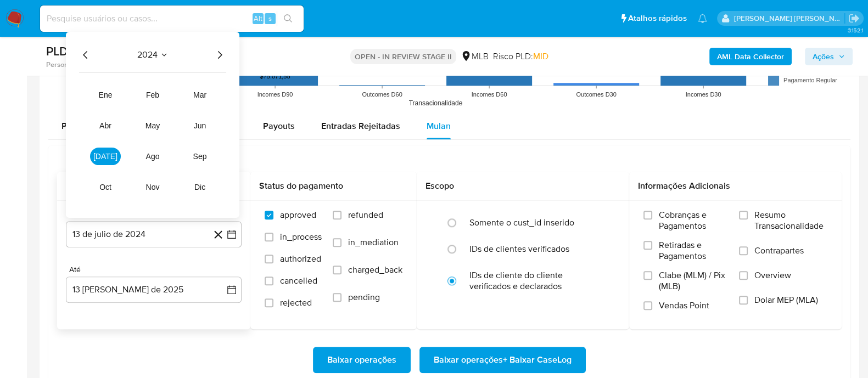
click at [217, 53] on icon "Año siguiente" at bounding box center [219, 54] width 13 height 13
click at [192, 122] on button "jun" at bounding box center [199, 126] width 31 height 18
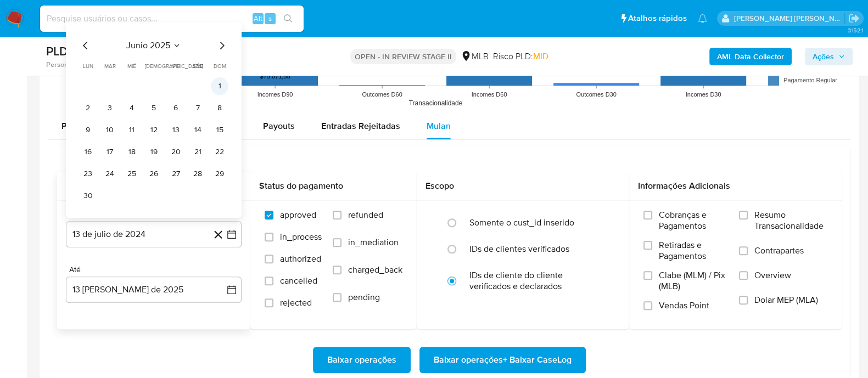
click at [223, 87] on button "1" at bounding box center [220, 86] width 18 height 18
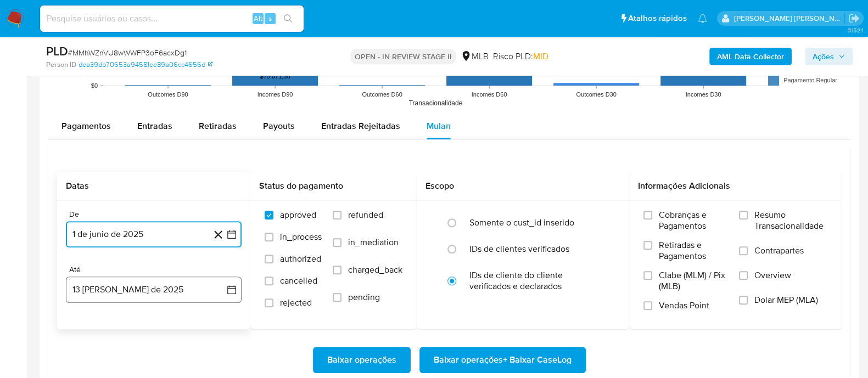
click at [165, 293] on button "13 [PERSON_NAME] de 2025" at bounding box center [154, 290] width 176 height 26
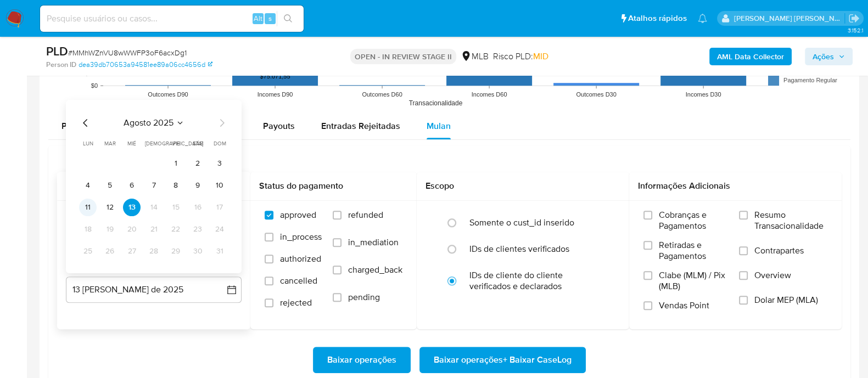
click at [88, 209] on button "11" at bounding box center [88, 208] width 18 height 18
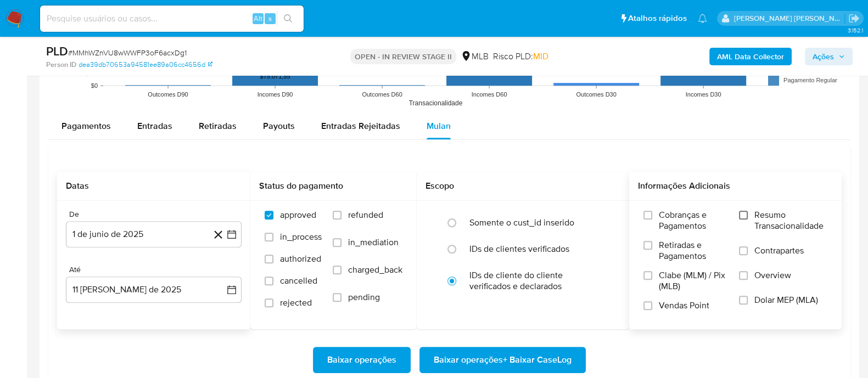
click at [743, 218] on label "Resumo Transacionalidade" at bounding box center [783, 228] width 88 height 36
click at [743, 218] on input "Resumo Transacionalidade" at bounding box center [743, 215] width 9 height 9
click at [748, 254] on span at bounding box center [743, 250] width 9 height 9
click at [748, 254] on input "Contrapartes" at bounding box center [743, 250] width 9 height 9
click at [650, 304] on input "Vendas Point" at bounding box center [647, 305] width 9 height 9
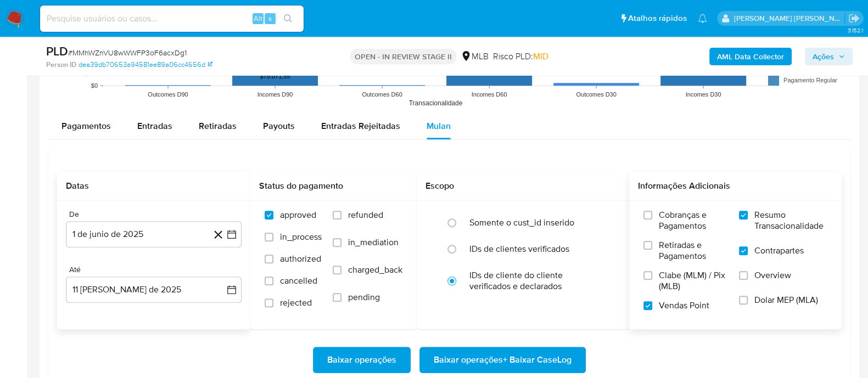
click at [486, 357] on span "Baixar operações + Baixar CaseLog" at bounding box center [503, 360] width 138 height 24
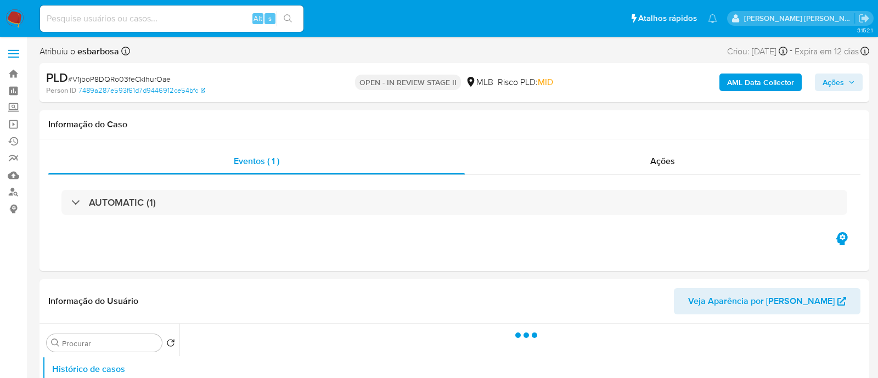
select select "10"
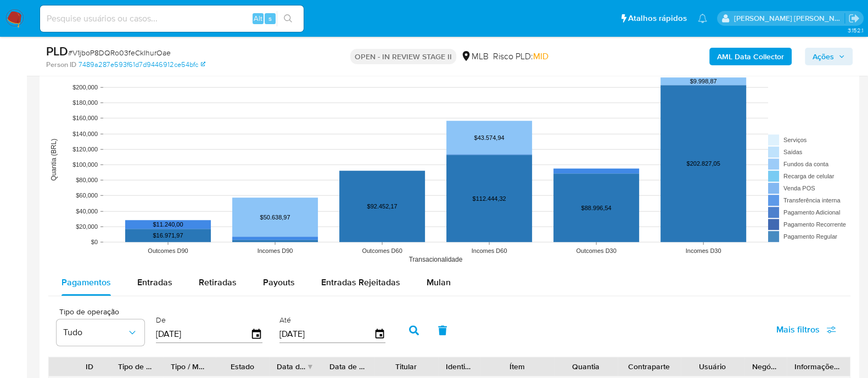
scroll to position [1166, 0]
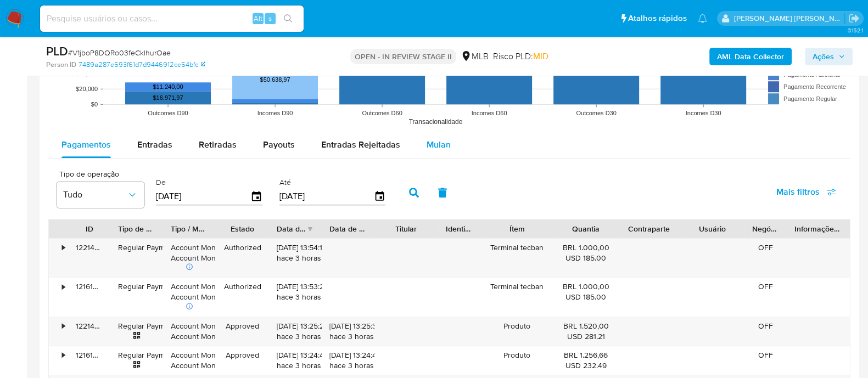
click at [445, 145] on span "Mulan" at bounding box center [439, 144] width 24 height 13
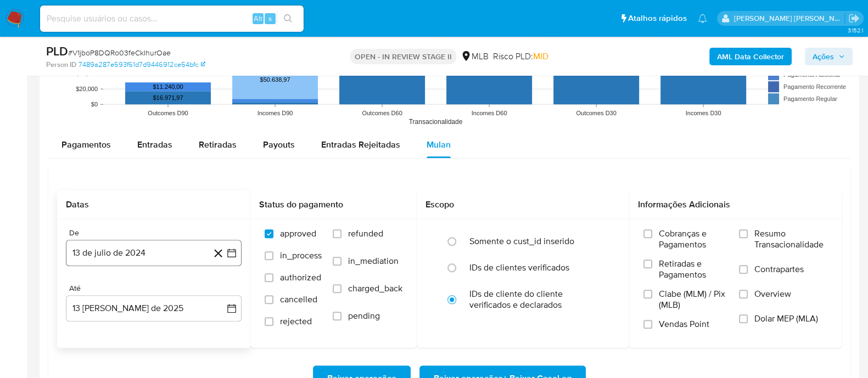
click at [160, 252] on button "13 de julio de 2024" at bounding box center [154, 253] width 176 height 26
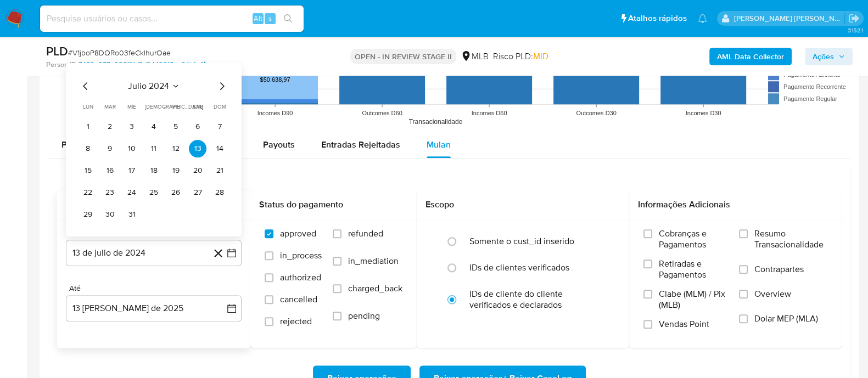
click at [154, 82] on span "julio 2024" at bounding box center [148, 85] width 41 height 11
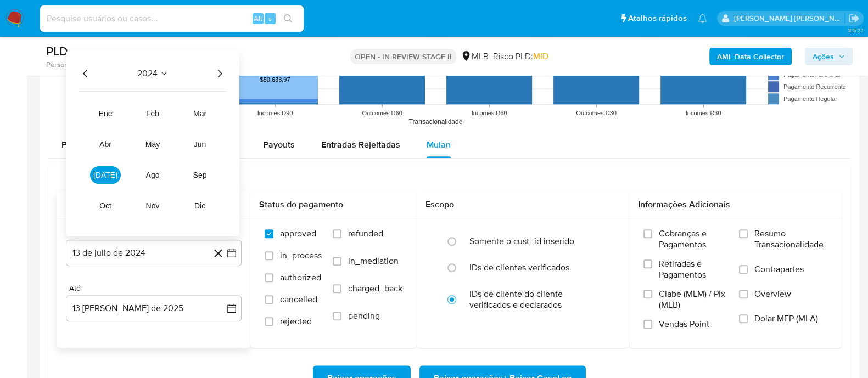
click at [217, 73] on icon "Año siguiente" at bounding box center [219, 72] width 13 height 13
click at [199, 145] on span "jun" at bounding box center [200, 143] width 13 height 9
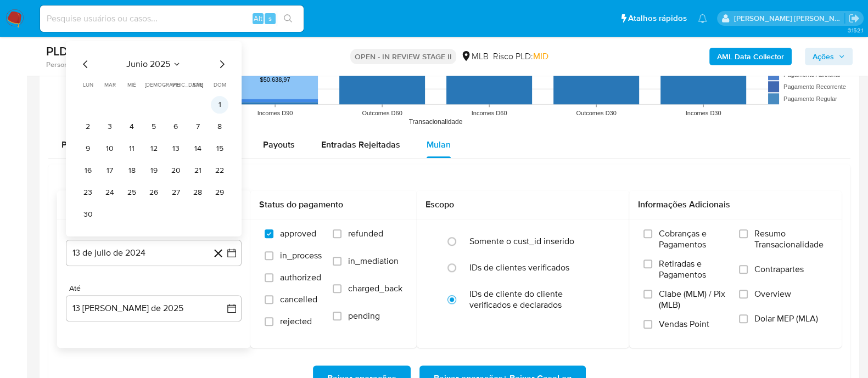
click at [222, 103] on button "1" at bounding box center [220, 105] width 18 height 18
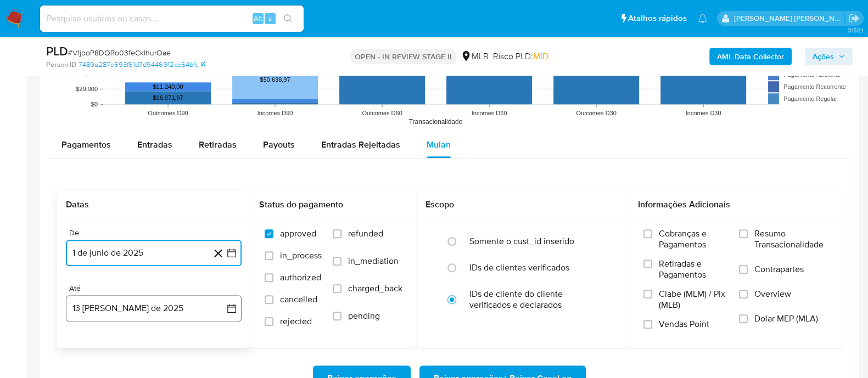
click at [167, 313] on button "13 [PERSON_NAME] de 2025" at bounding box center [154, 308] width 176 height 26
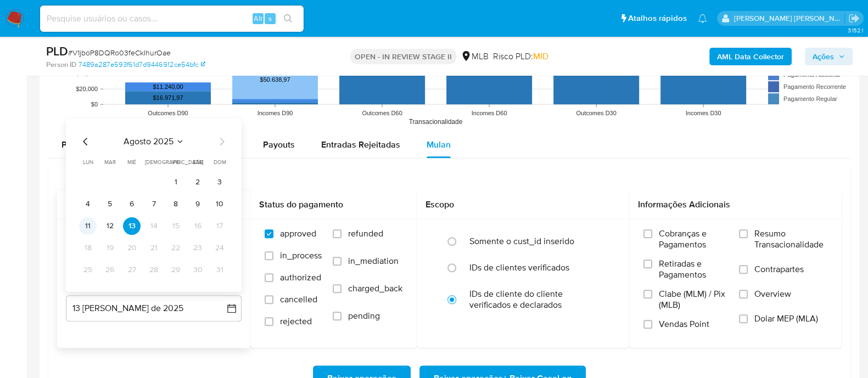
click at [85, 225] on button "11" at bounding box center [88, 226] width 18 height 18
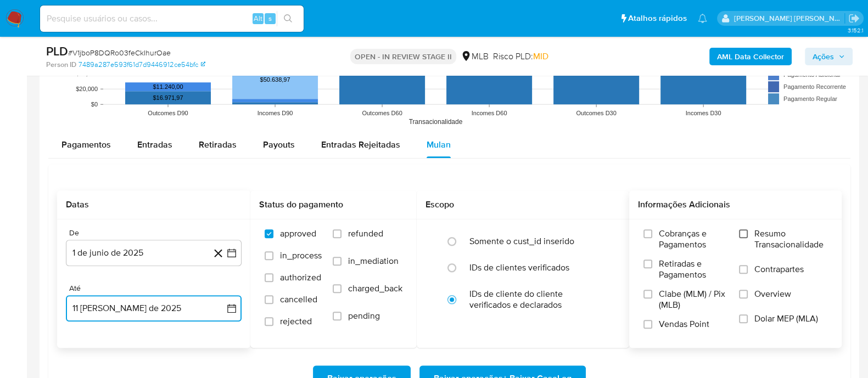
click at [742, 234] on input "Resumo Transacionalidade" at bounding box center [743, 233] width 9 height 9
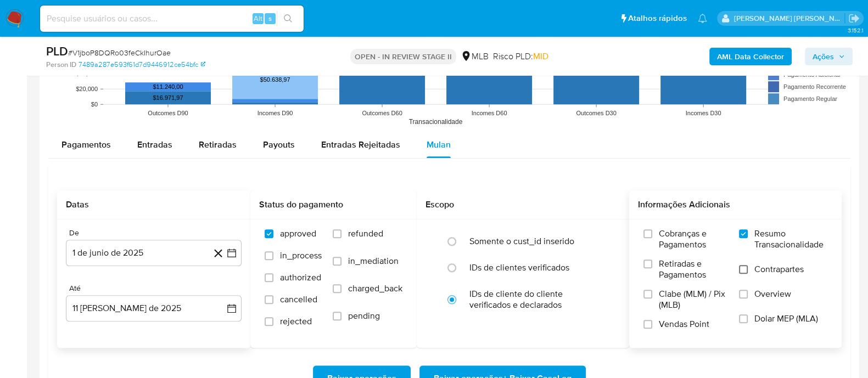
click at [743, 267] on input "Contrapartes" at bounding box center [743, 269] width 9 height 9
click at [651, 323] on input "Vendas Point" at bounding box center [647, 324] width 9 height 9
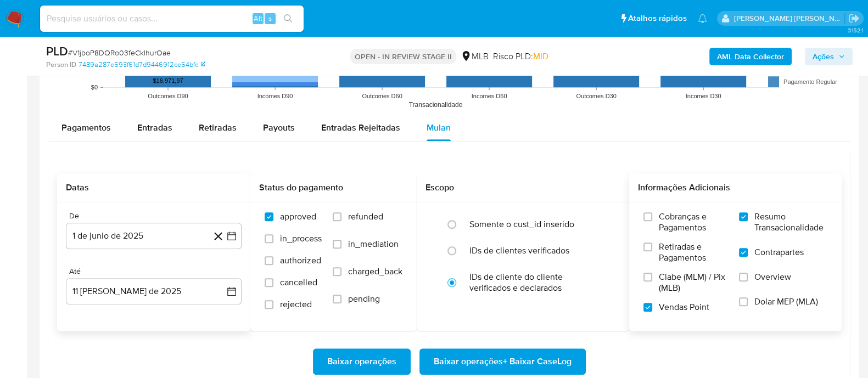
scroll to position [1235, 0]
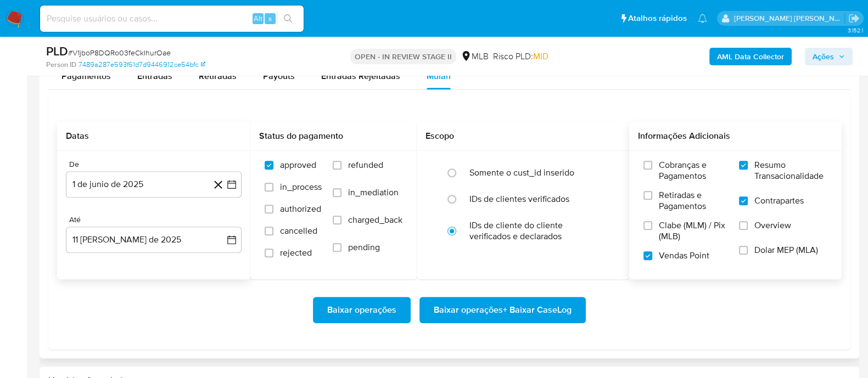
click at [496, 314] on span "Baixar operações + Baixar CaseLog" at bounding box center [503, 310] width 138 height 24
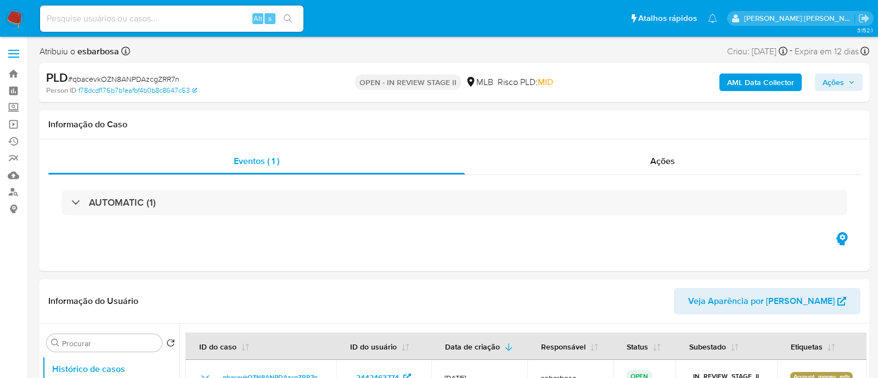
select select "10"
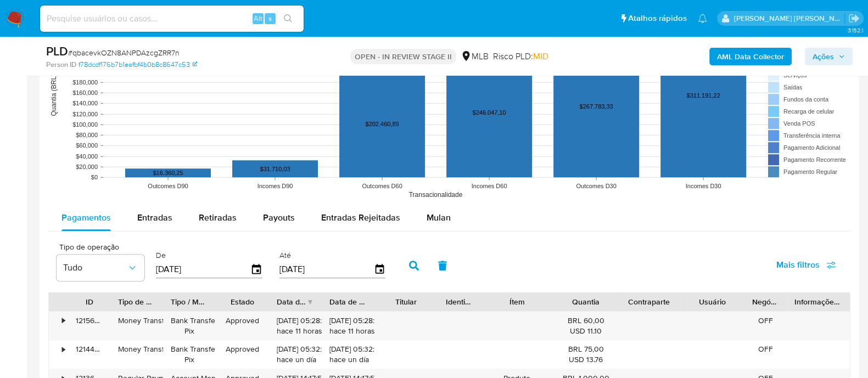
scroll to position [1166, 0]
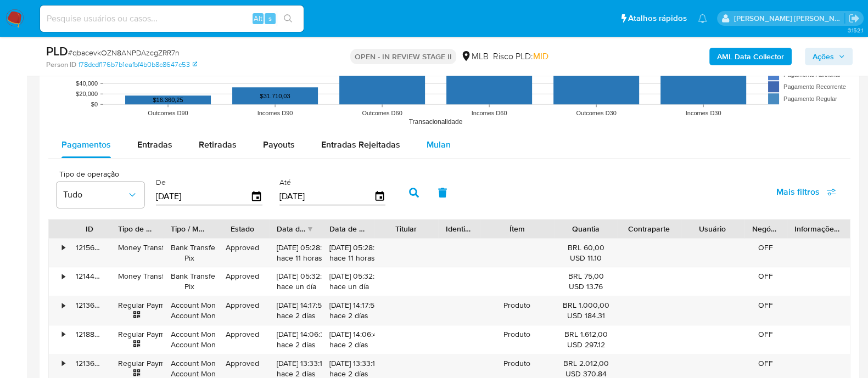
click at [435, 143] on span "Mulan" at bounding box center [439, 144] width 24 height 13
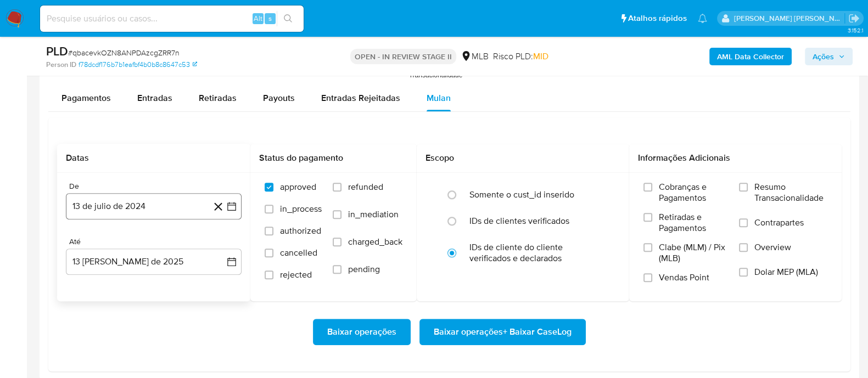
scroll to position [1235, 0]
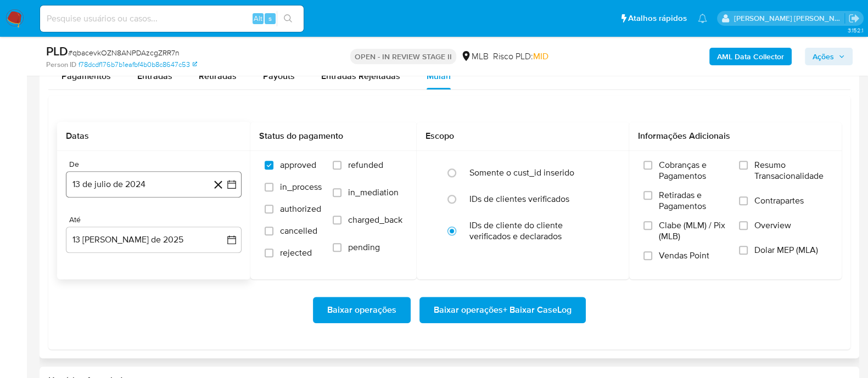
click at [187, 180] on button "13 de julio de 2024" at bounding box center [154, 184] width 176 height 26
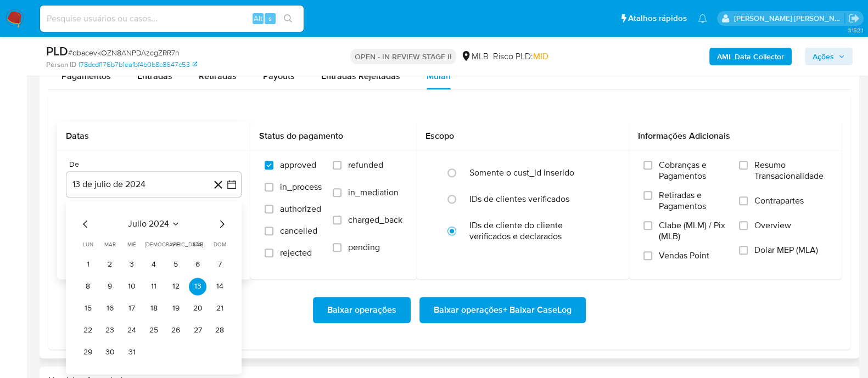
click at [158, 226] on span "julio 2024" at bounding box center [148, 223] width 41 height 11
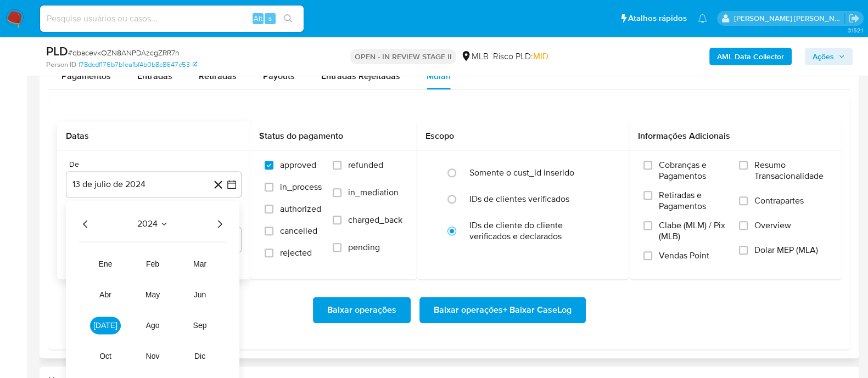
click at [218, 223] on icon "Año siguiente" at bounding box center [219, 223] width 13 height 13
click at [200, 293] on span "jun" at bounding box center [200, 294] width 13 height 9
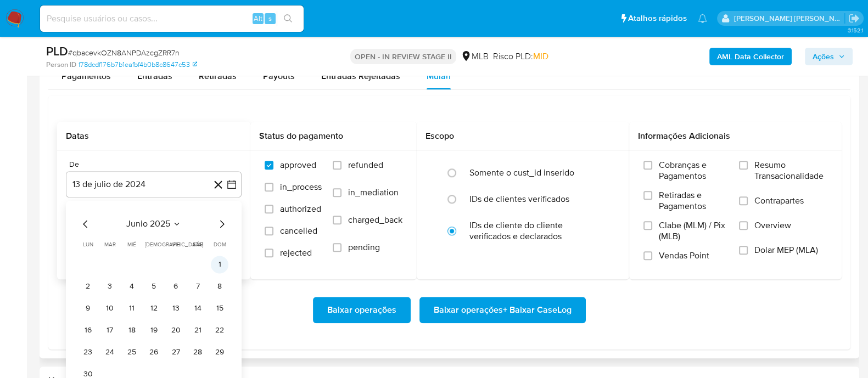
click at [223, 265] on button "1" at bounding box center [220, 265] width 18 height 18
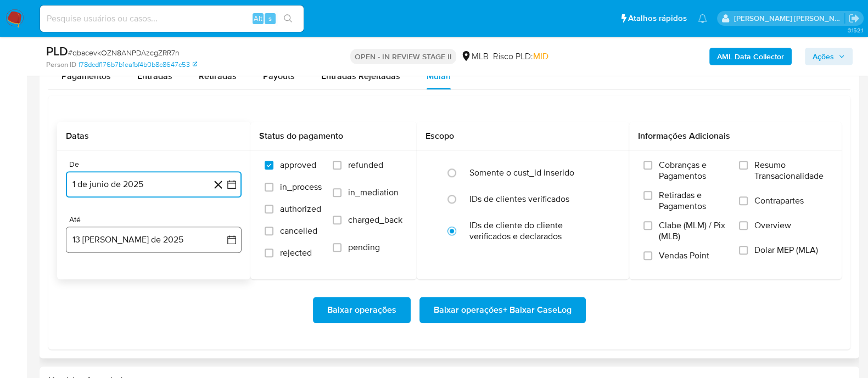
click at [183, 244] on button "13 [PERSON_NAME] de 2025" at bounding box center [154, 240] width 176 height 26
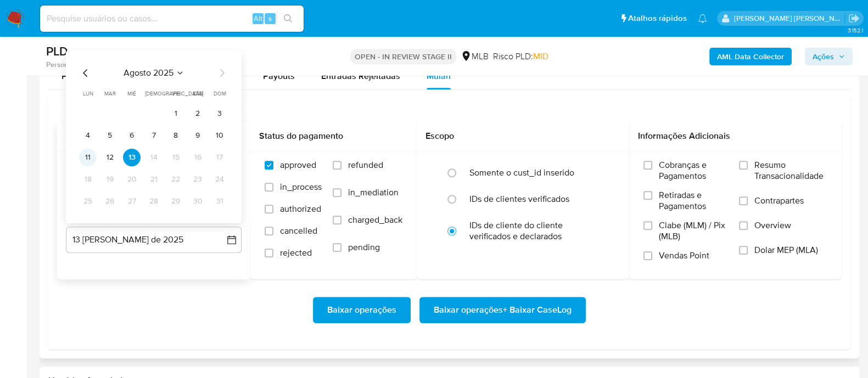
click at [87, 159] on button "11" at bounding box center [88, 157] width 18 height 18
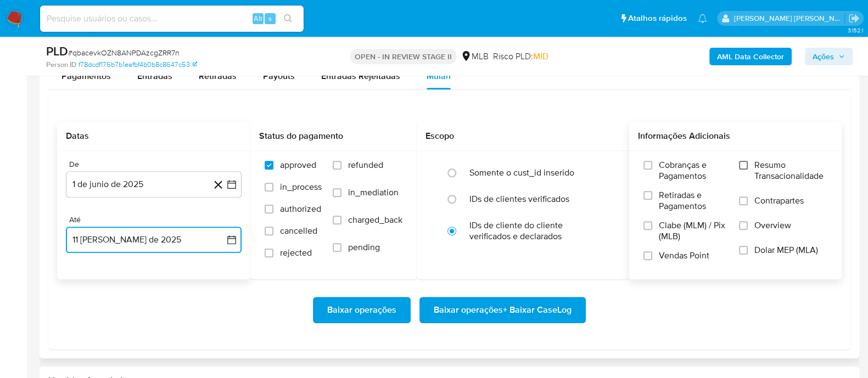
click at [745, 164] on input "Resumo Transacionalidade" at bounding box center [743, 165] width 9 height 9
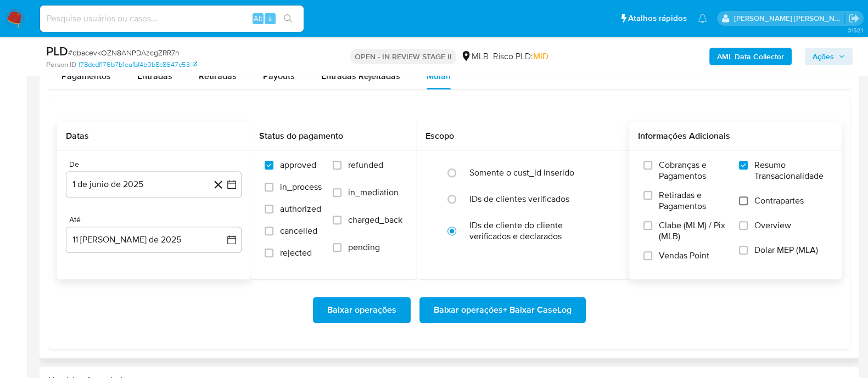
click at [744, 197] on input "Contrapartes" at bounding box center [743, 201] width 9 height 9
click at [646, 254] on input "Vendas Point" at bounding box center [647, 255] width 9 height 9
click at [518, 312] on span "Baixar operações + Baixar CaseLog" at bounding box center [503, 310] width 138 height 24
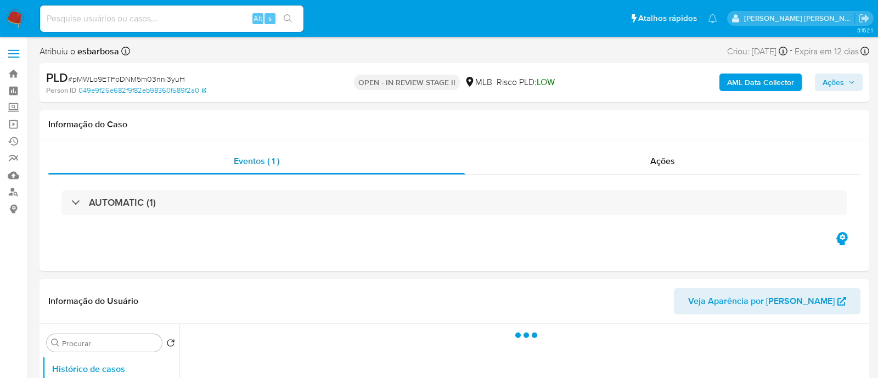
select select "10"
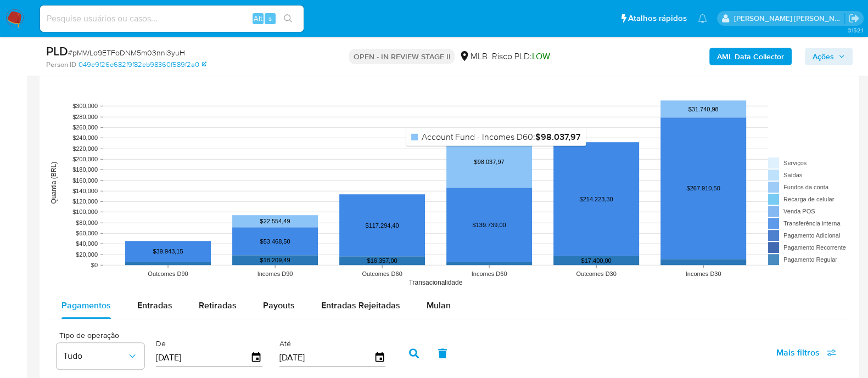
scroll to position [1029, 0]
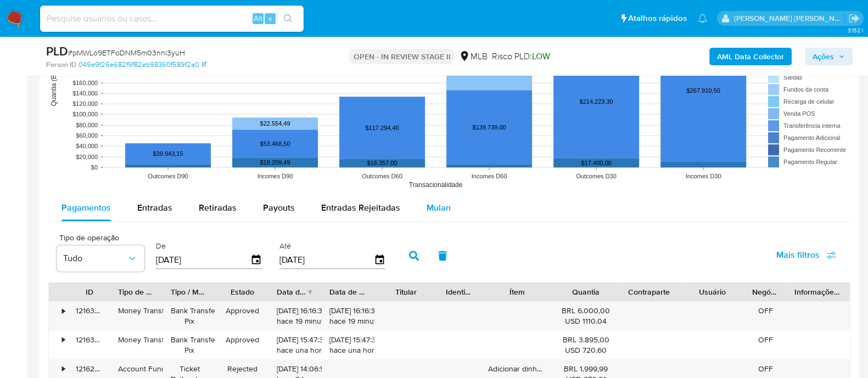
click at [433, 209] on span "Mulan" at bounding box center [439, 207] width 24 height 13
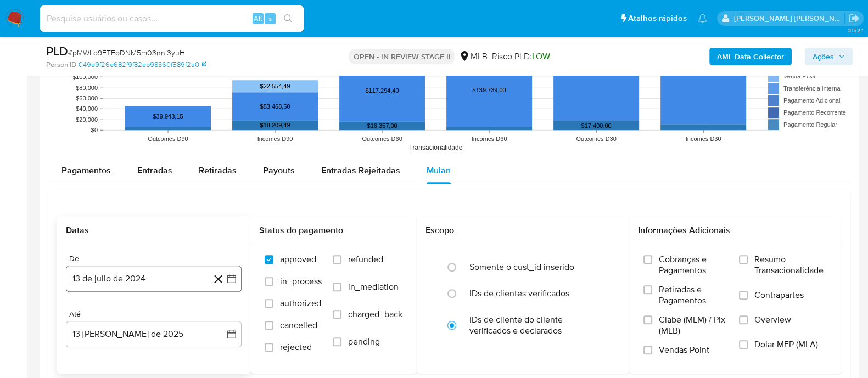
scroll to position [1097, 0]
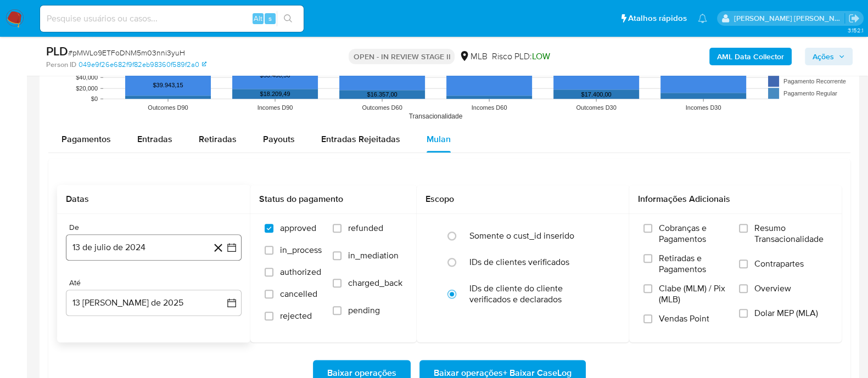
click at [178, 251] on button "13 de julio de 2024" at bounding box center [154, 247] width 176 height 26
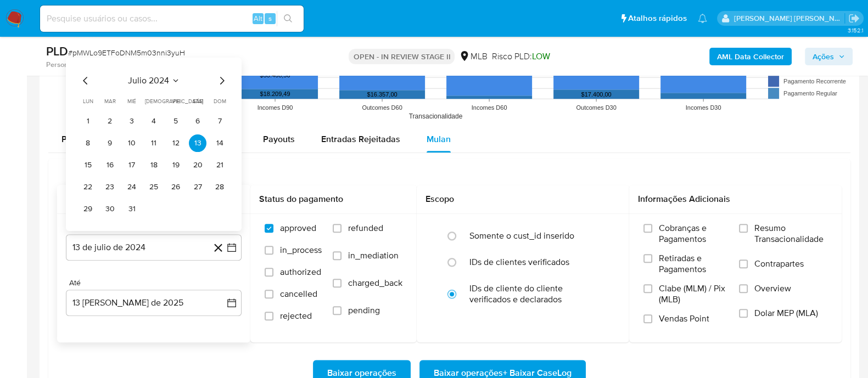
click at [154, 76] on span "julio 2024" at bounding box center [148, 80] width 41 height 11
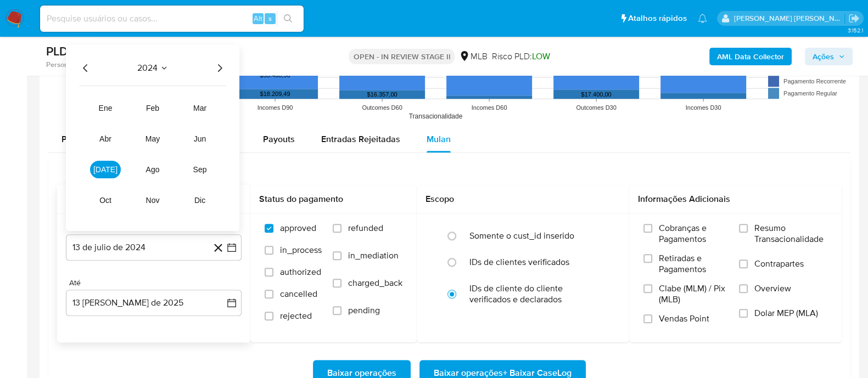
click at [220, 67] on icon "Año siguiente" at bounding box center [219, 67] width 13 height 13
click at [206, 134] on span "jun" at bounding box center [200, 138] width 13 height 9
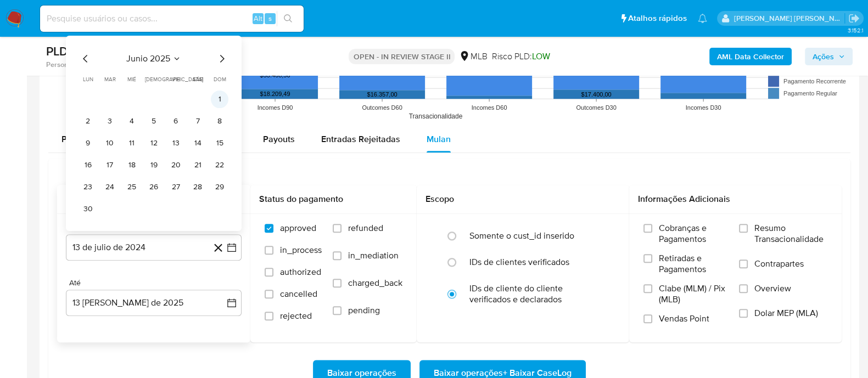
click at [221, 100] on button "1" at bounding box center [220, 100] width 18 height 18
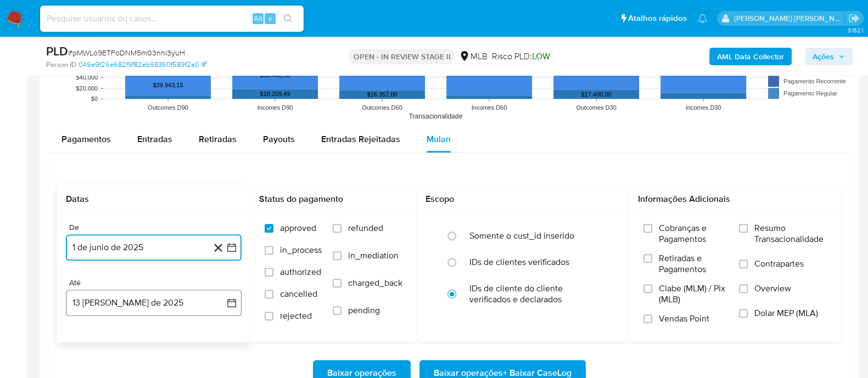
click at [173, 310] on button "13 [PERSON_NAME] de 2025" at bounding box center [154, 303] width 176 height 26
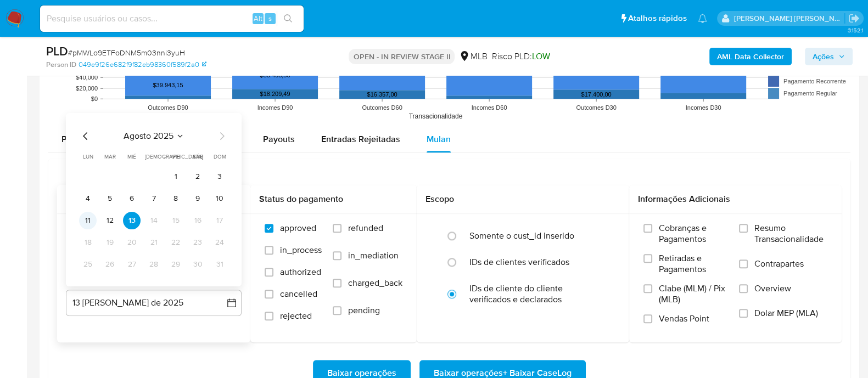
click at [85, 217] on button "11" at bounding box center [88, 221] width 18 height 18
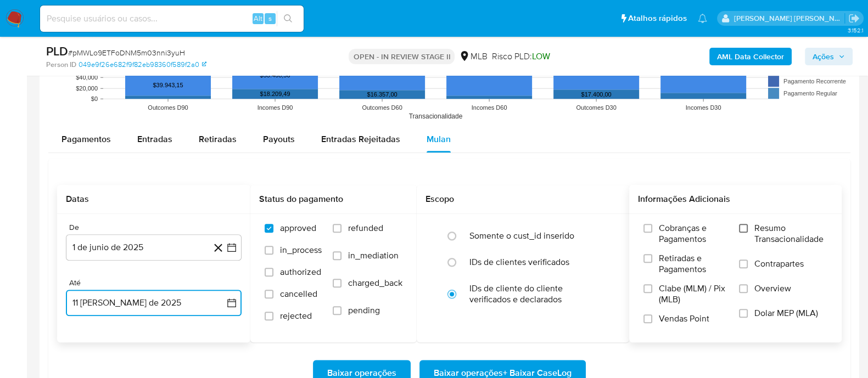
click at [744, 226] on input "Resumo Transacionalidade" at bounding box center [743, 228] width 9 height 9
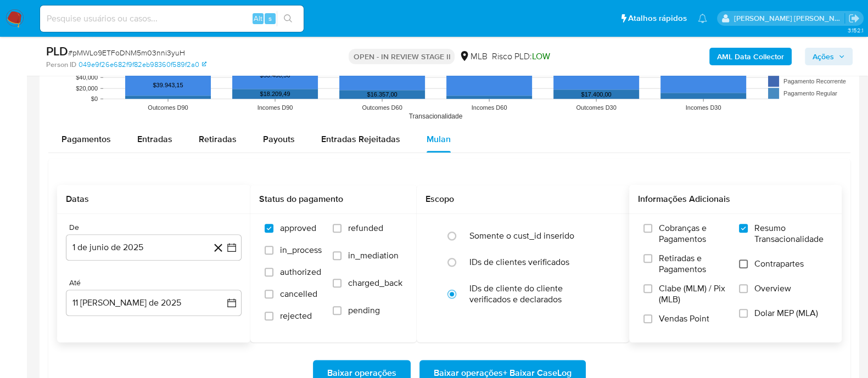
click at [740, 262] on input "Contrapartes" at bounding box center [743, 264] width 9 height 9
click at [647, 318] on input "Vendas Point" at bounding box center [647, 319] width 9 height 9
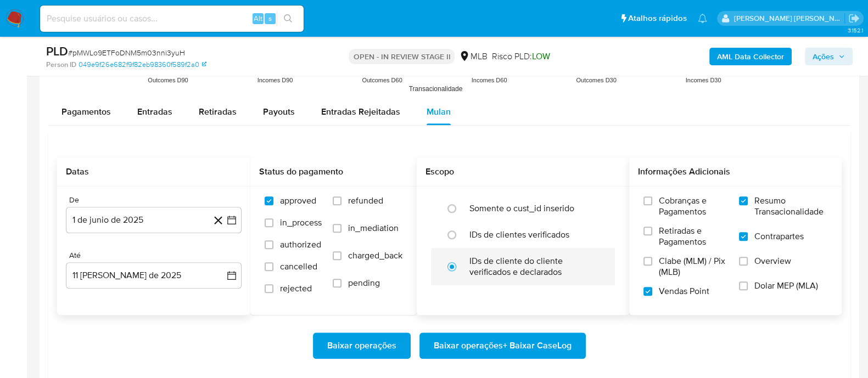
scroll to position [1166, 0]
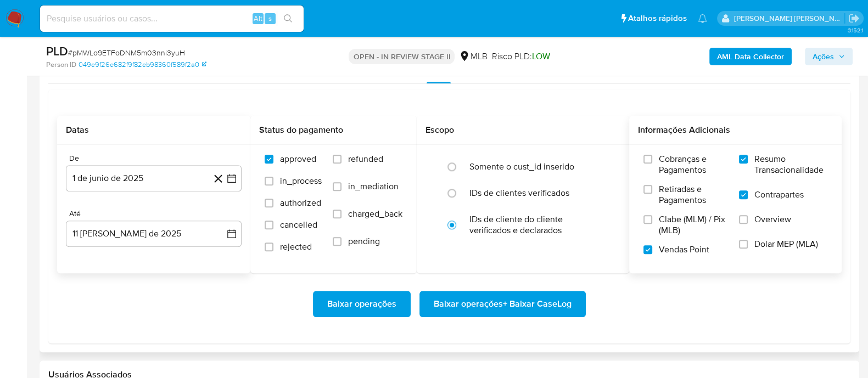
click at [491, 303] on span "Baixar operações + Baixar CaseLog" at bounding box center [503, 304] width 138 height 24
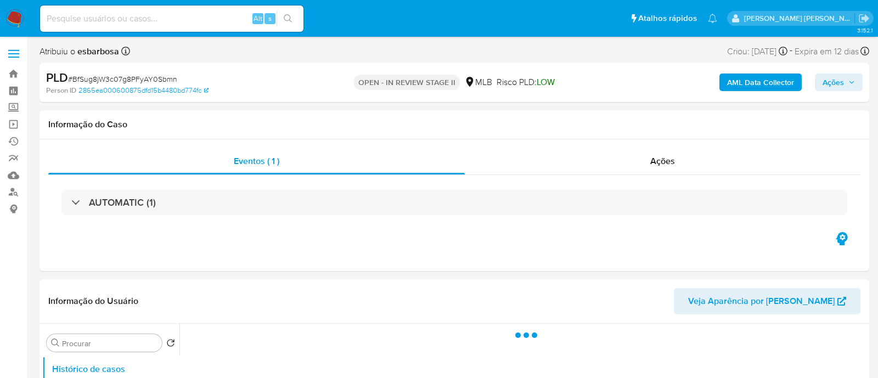
select select "10"
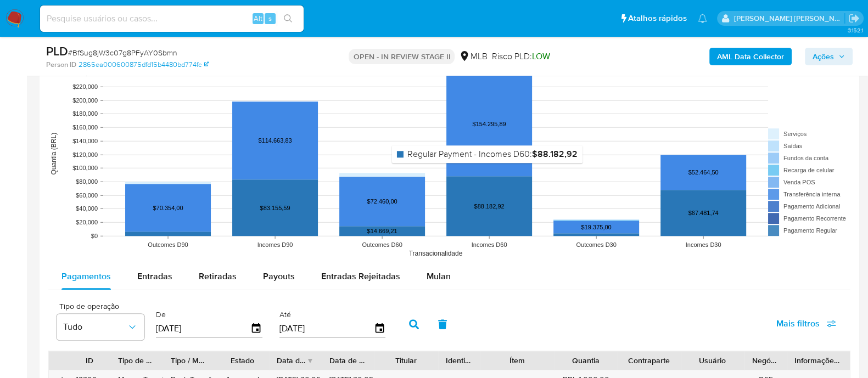
scroll to position [1097, 0]
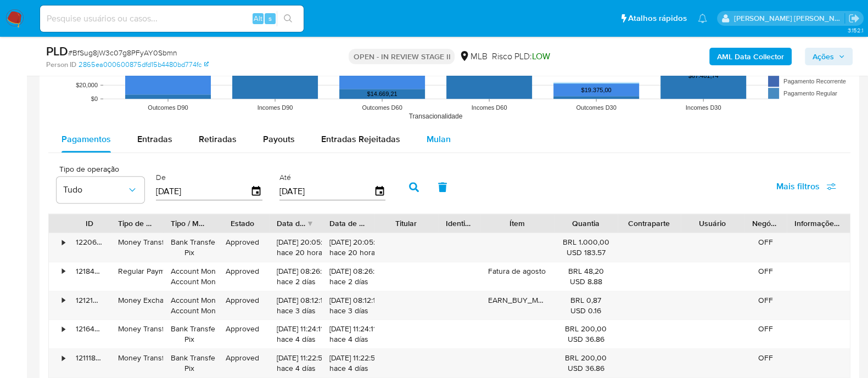
click at [436, 138] on span "Mulan" at bounding box center [439, 139] width 24 height 13
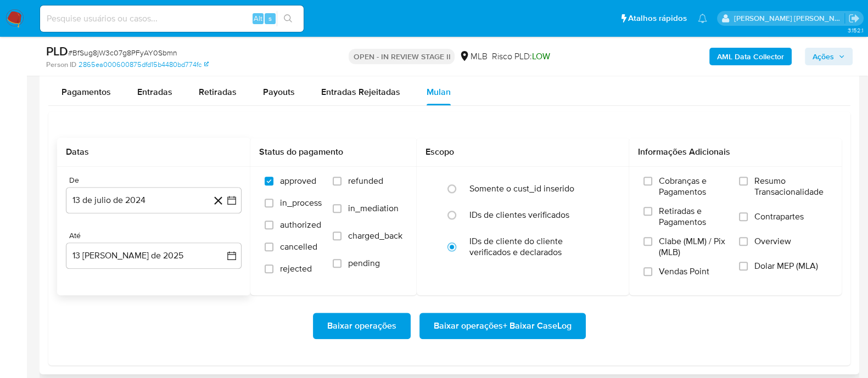
scroll to position [1166, 0]
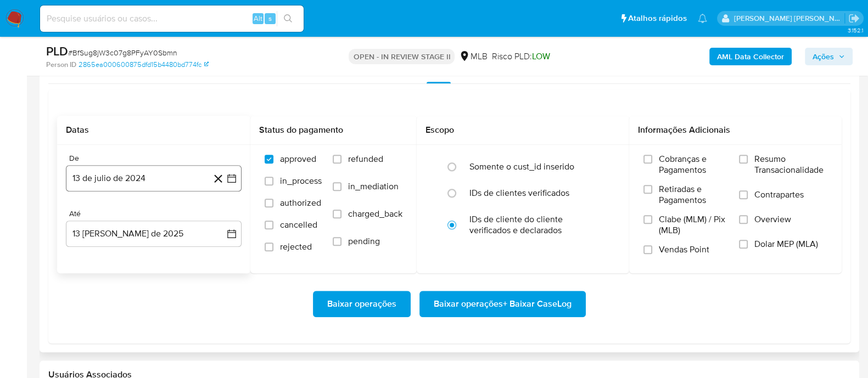
click at [147, 179] on button "13 de julio de 2024" at bounding box center [154, 178] width 176 height 26
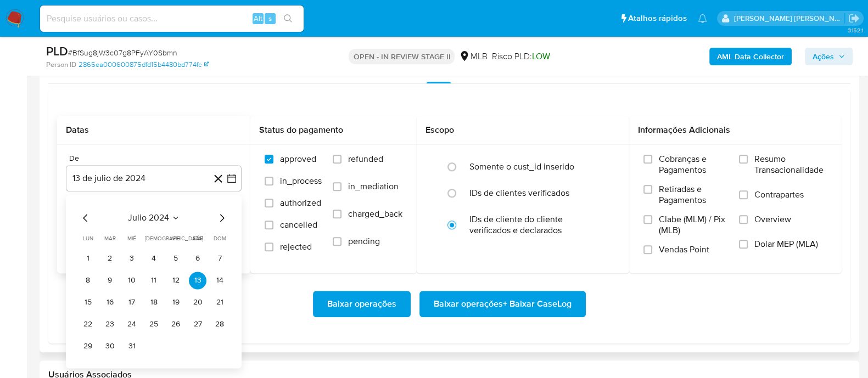
click at [148, 220] on span "julio 2024" at bounding box center [148, 217] width 41 height 11
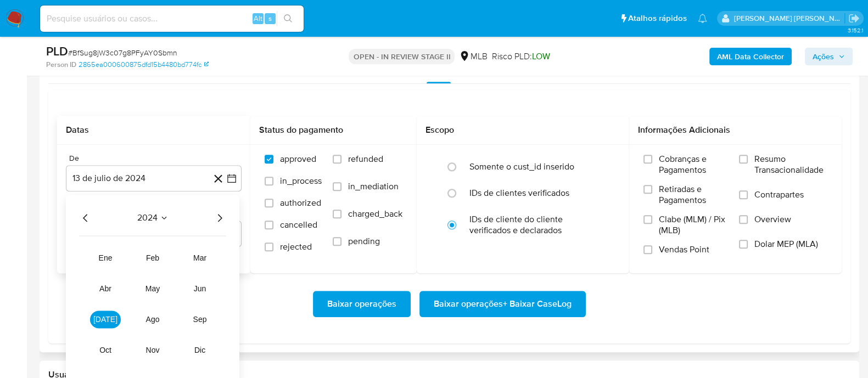
click at [220, 218] on icon "Año siguiente" at bounding box center [219, 217] width 13 height 13
click at [205, 289] on span "jun" at bounding box center [200, 288] width 13 height 9
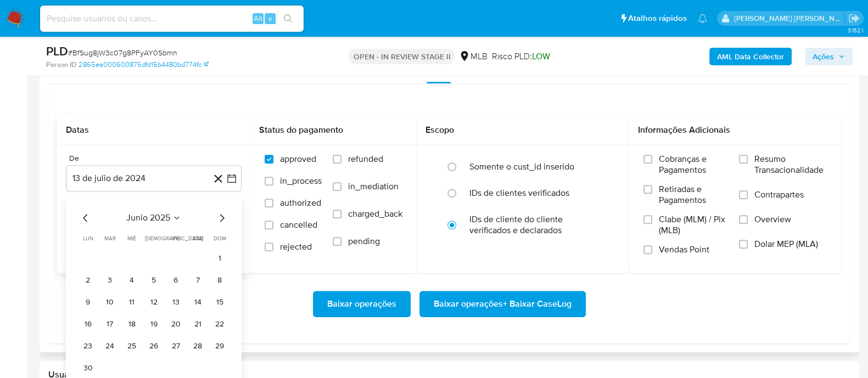
click at [220, 252] on button "1" at bounding box center [220, 259] width 18 height 18
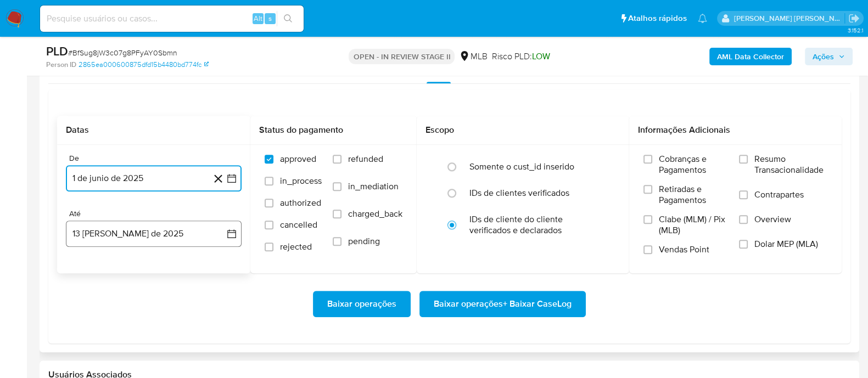
click at [177, 240] on button "13 de agosto de 2025" at bounding box center [154, 234] width 176 height 26
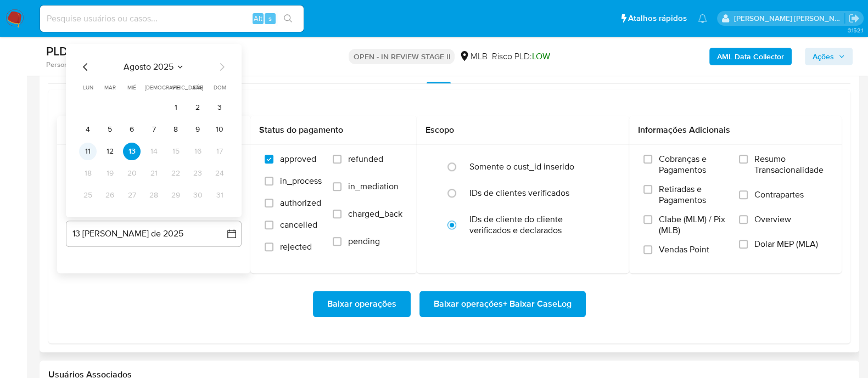
click at [91, 149] on button "11" at bounding box center [88, 152] width 18 height 18
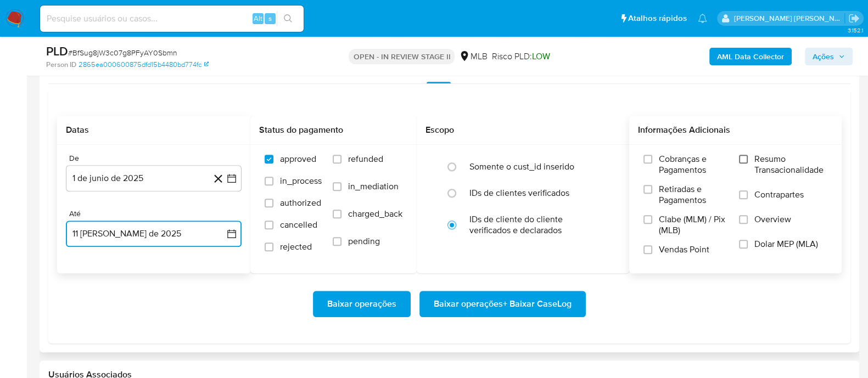
click at [739, 159] on input "Resumo Transacionalidade" at bounding box center [743, 159] width 9 height 9
click at [747, 193] on input "Contrapartes" at bounding box center [743, 194] width 9 height 9
click at [649, 251] on input "Vendas Point" at bounding box center [647, 249] width 9 height 9
click at [480, 304] on span "Baixar operações + Baixar CaseLog" at bounding box center [503, 304] width 138 height 24
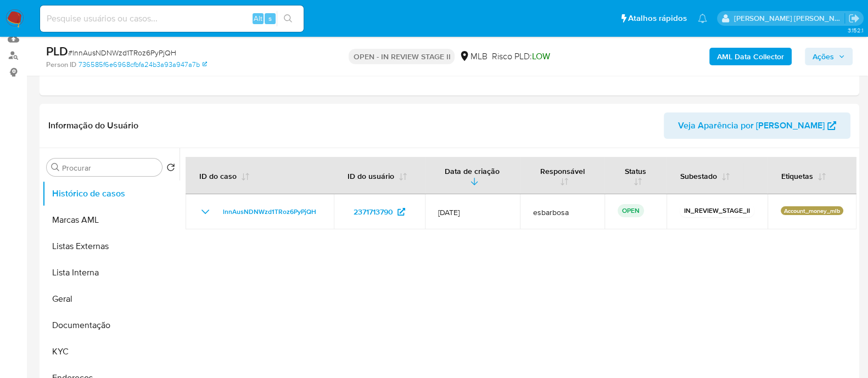
select select "10"
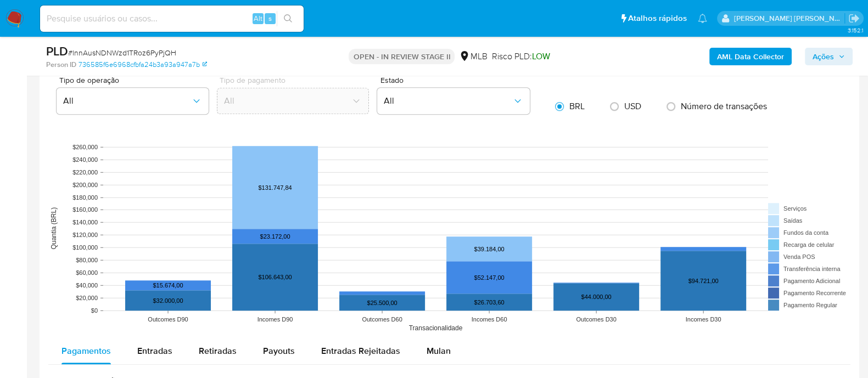
scroll to position [1166, 0]
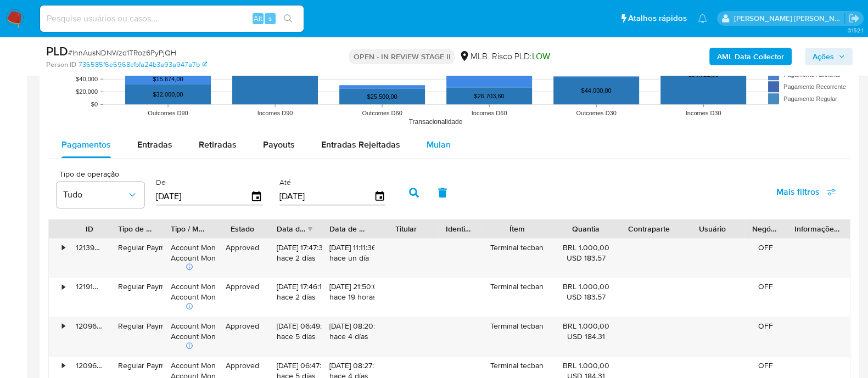
click at [437, 145] on span "Mulan" at bounding box center [439, 144] width 24 height 13
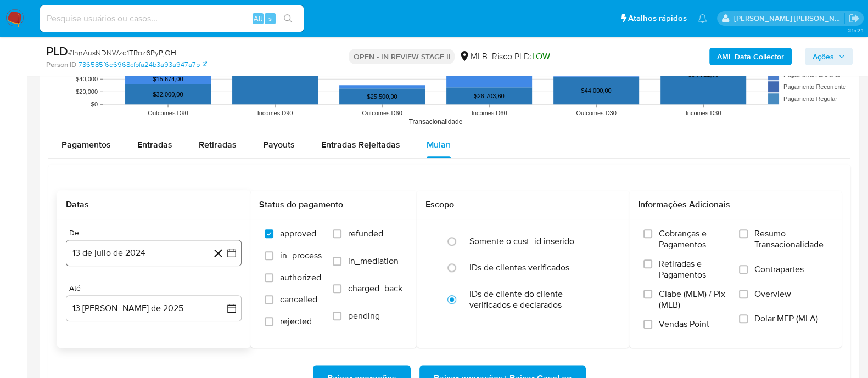
click at [176, 252] on button "13 de julio de 2024" at bounding box center [154, 253] width 176 height 26
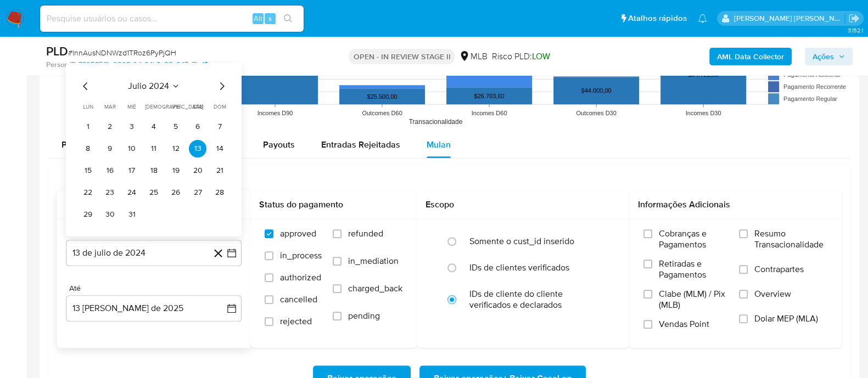
click at [163, 82] on span "julio 2024" at bounding box center [148, 85] width 41 height 11
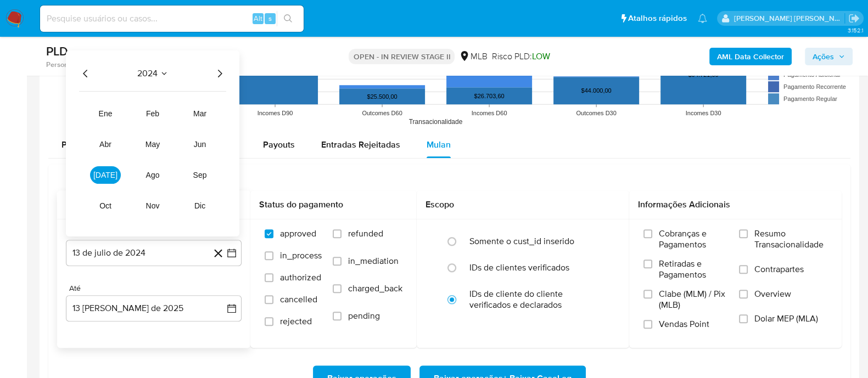
click at [221, 74] on icon "Año siguiente" at bounding box center [219, 72] width 13 height 13
click at [195, 143] on span "jun" at bounding box center [200, 143] width 13 height 9
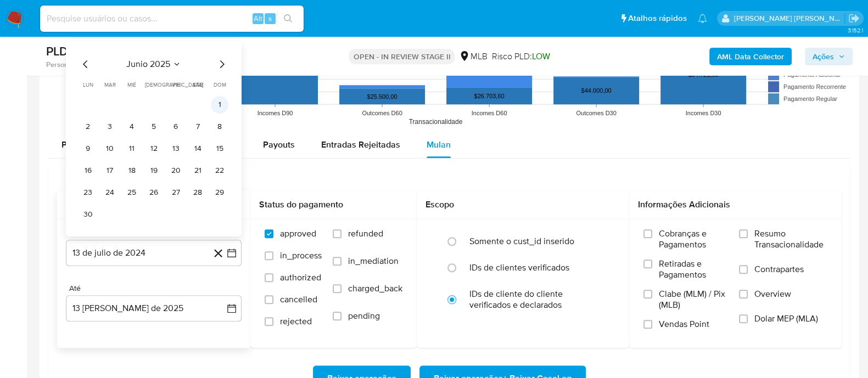
click at [220, 97] on button "1" at bounding box center [220, 105] width 18 height 18
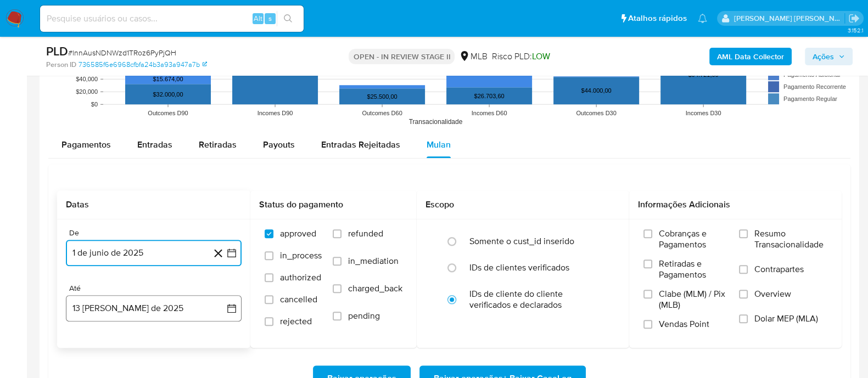
click at [163, 315] on button "13 de agosto de 2025" at bounding box center [154, 308] width 176 height 26
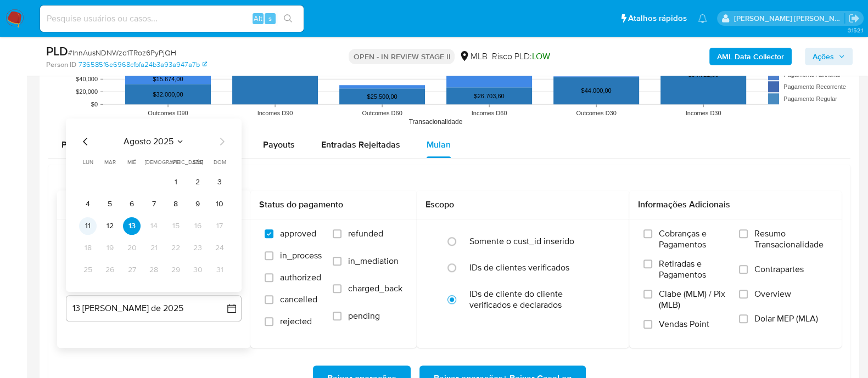
click at [89, 226] on button "11" at bounding box center [88, 226] width 18 height 18
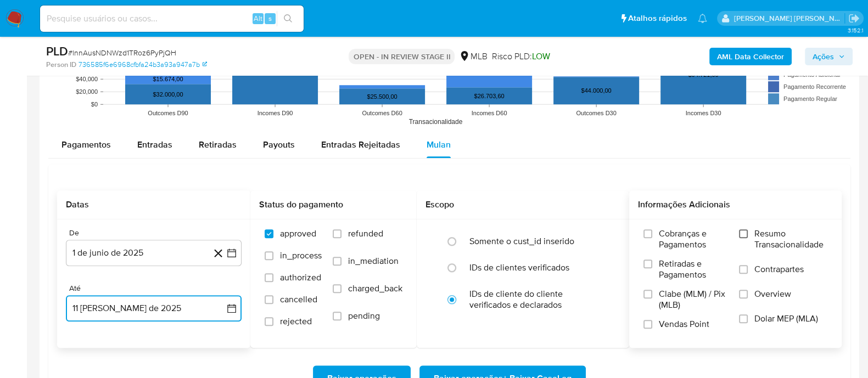
click at [741, 236] on input "Resumo Transacionalidade" at bounding box center [743, 233] width 9 height 9
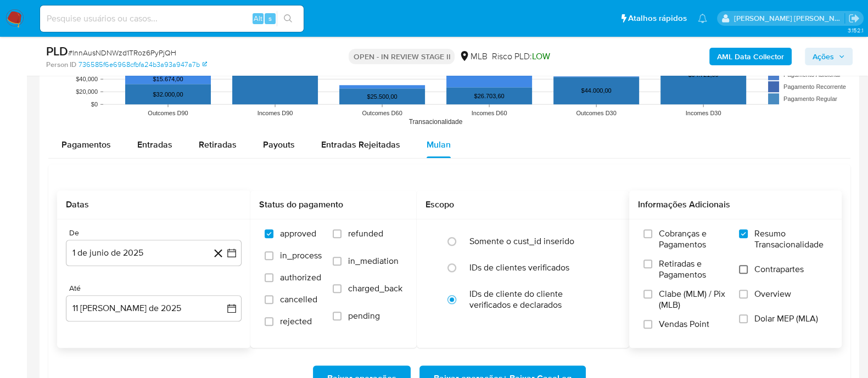
click at [741, 271] on input "Contrapartes" at bounding box center [743, 269] width 9 height 9
click at [645, 325] on input "Vendas Point" at bounding box center [647, 324] width 9 height 9
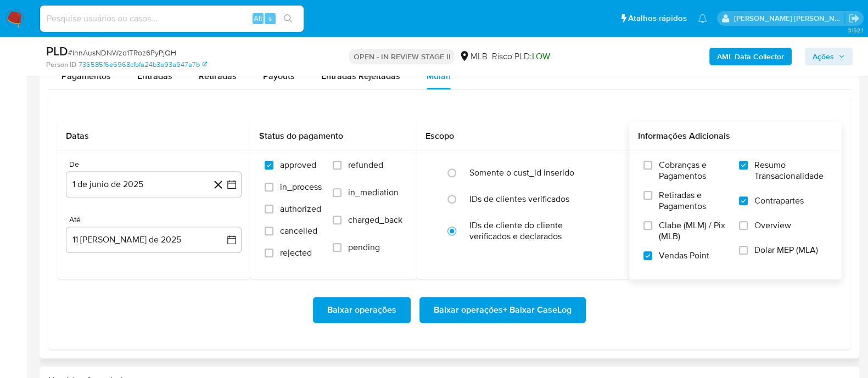
click at [489, 311] on span "Baixar operações + Baixar CaseLog" at bounding box center [503, 310] width 138 height 24
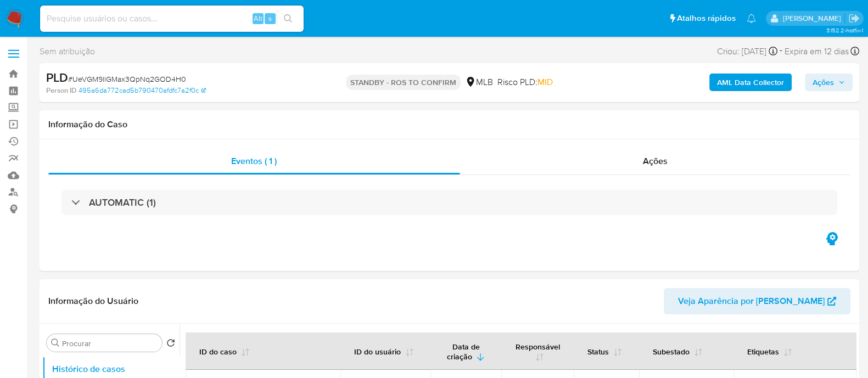
select select "10"
click at [596, 174] on div "Ações" at bounding box center [655, 161] width 391 height 26
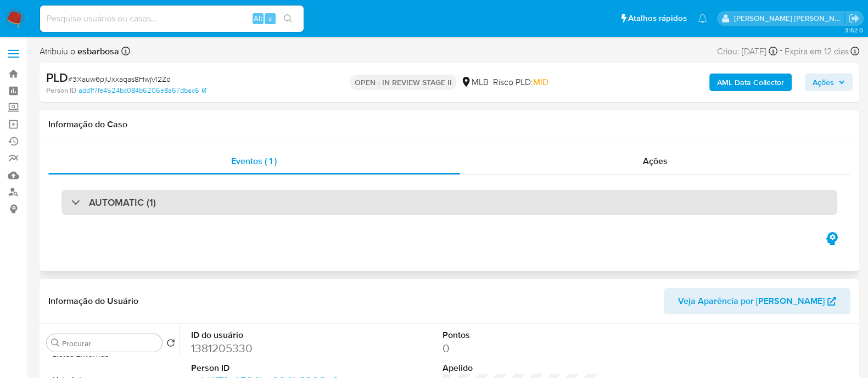
click at [231, 203] on div "AUTOMATIC (1)" at bounding box center [449, 202] width 776 height 25
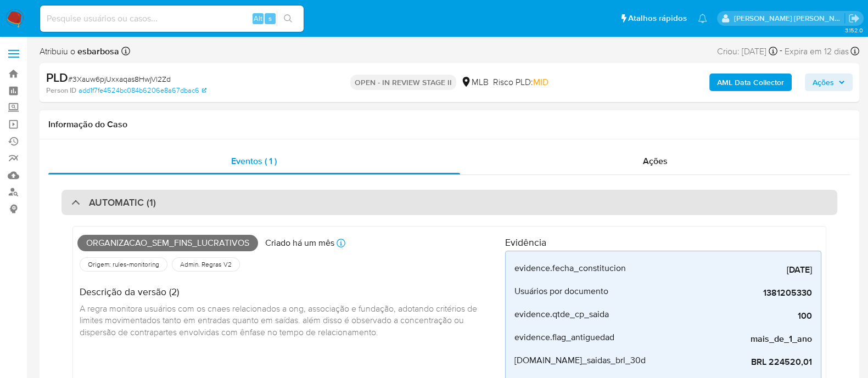
click at [231, 203] on div "AUTOMATIC (1)" at bounding box center [449, 202] width 776 height 25
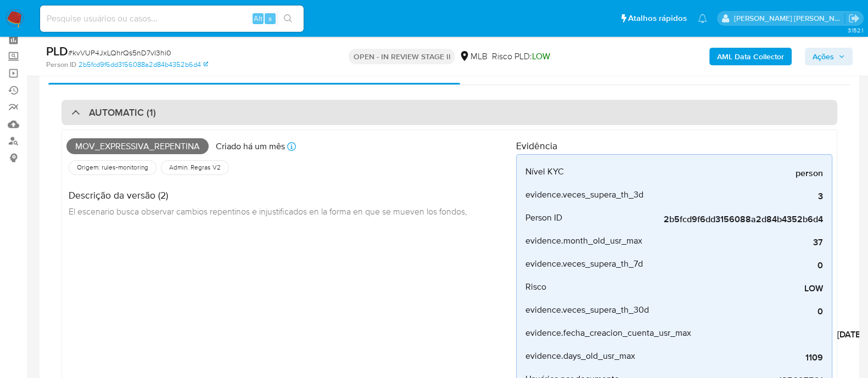
scroll to position [137, 0]
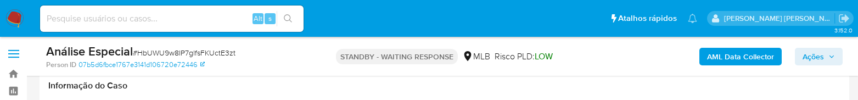
select select "10"
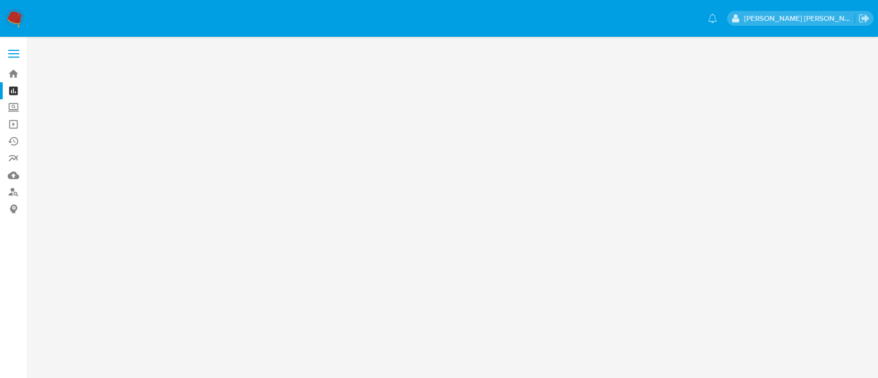
click at [16, 16] on img at bounding box center [14, 18] width 19 height 19
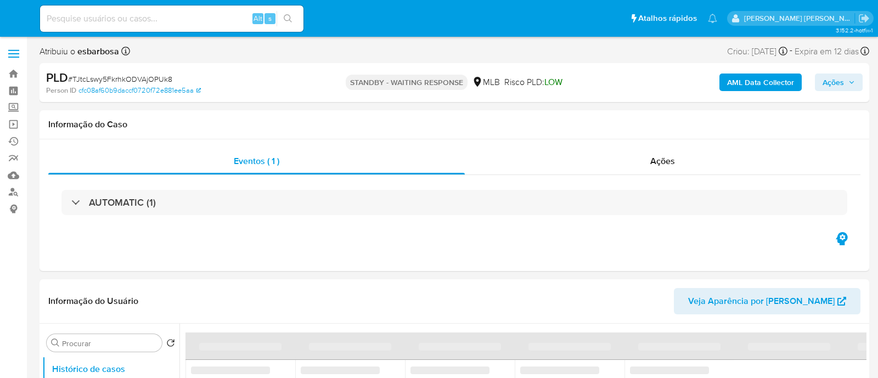
select select "10"
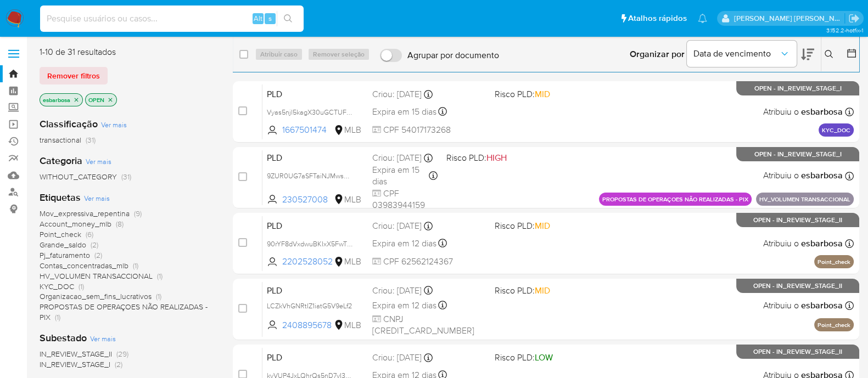
click at [162, 20] on input at bounding box center [171, 19] width 263 height 14
paste input "fvFVbXslHVTKMPQieBuYZtH3"
type input "fvFVbXslHVTKMPQieBuYZtH3"
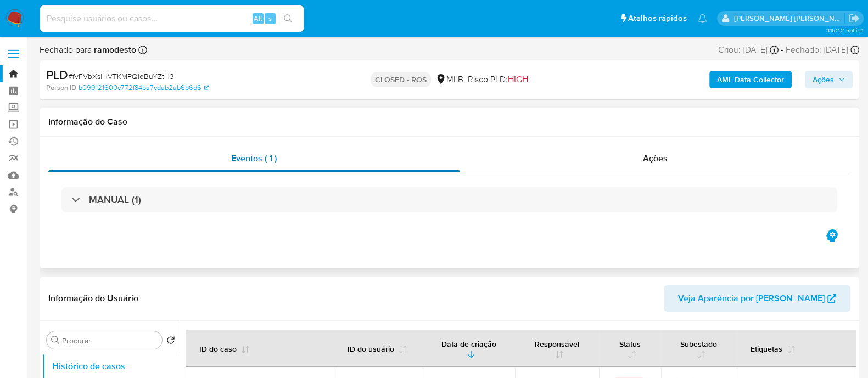
select select "10"
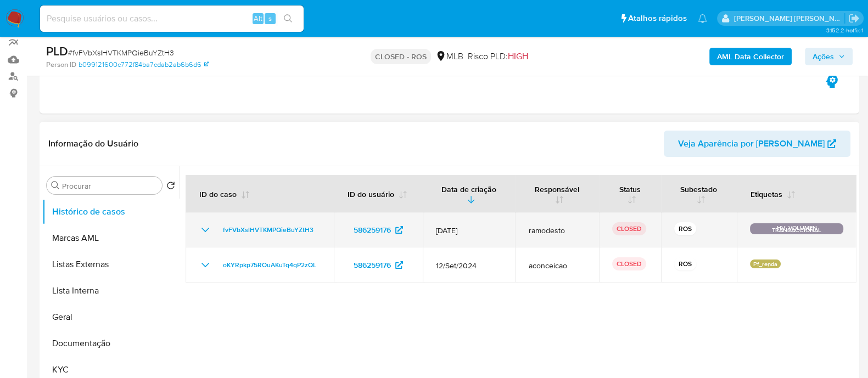
scroll to position [137, 0]
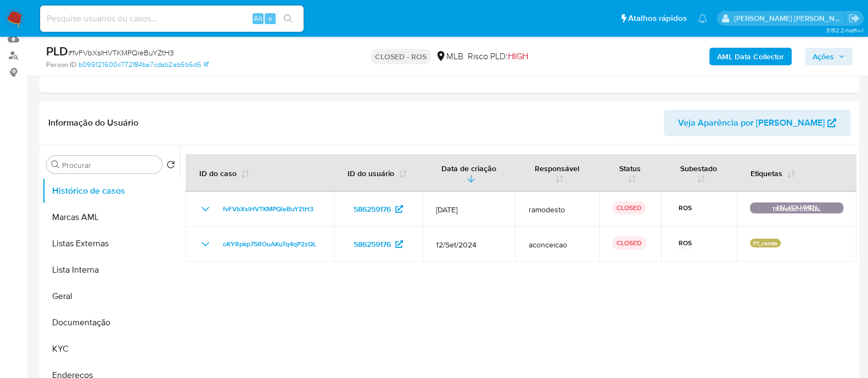
click at [203, 21] on input at bounding box center [171, 19] width 263 height 14
paste input "Kl2lhZK6zoftlpGLUhDxcI8v"
type input "Kl2lhZK6zoftlpGLUhDxcI8v"
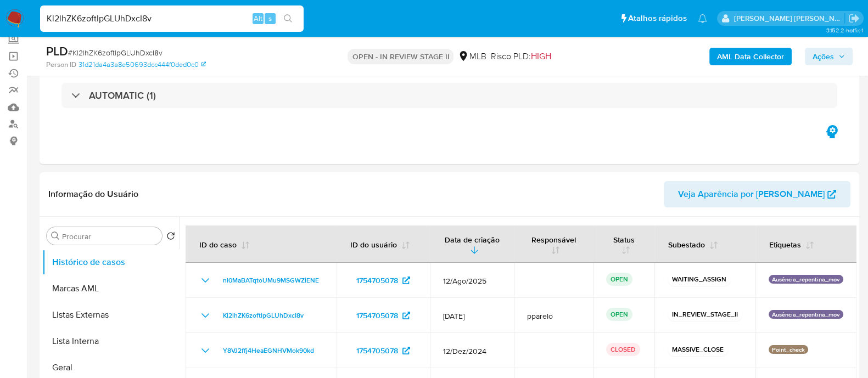
select select "10"
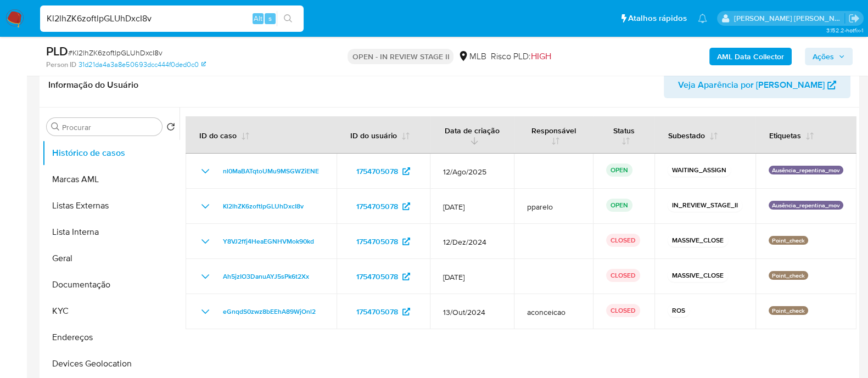
scroll to position [206, 0]
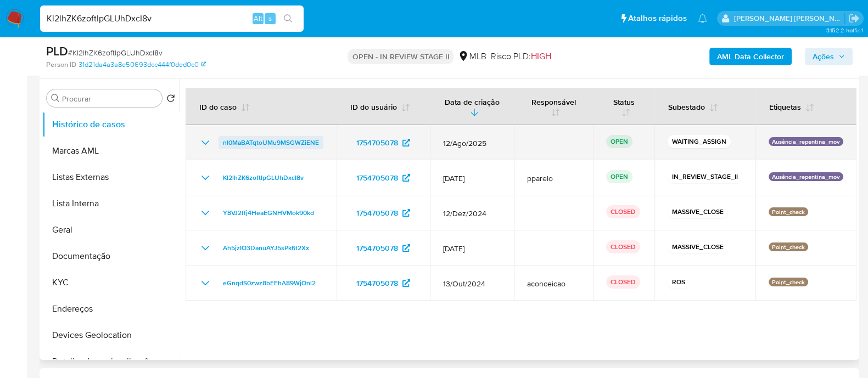
drag, startPoint x: 217, startPoint y: 143, endPoint x: 319, endPoint y: 140, distance: 101.6
click at [319, 140] on div "nl0MaBATqtoUMu9MSGWZiENE" at bounding box center [261, 142] width 125 height 13
click at [205, 141] on icon "Mostrar/Ocultar" at bounding box center [205, 142] width 13 height 13
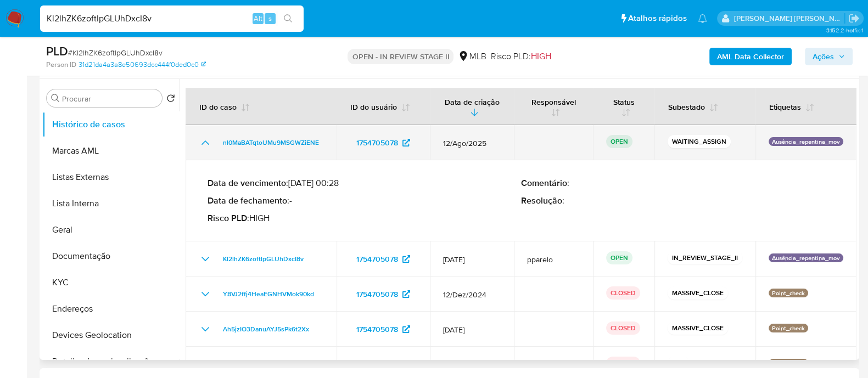
click at [205, 141] on icon "Mostrar/Ocultar" at bounding box center [205, 143] width 8 height 4
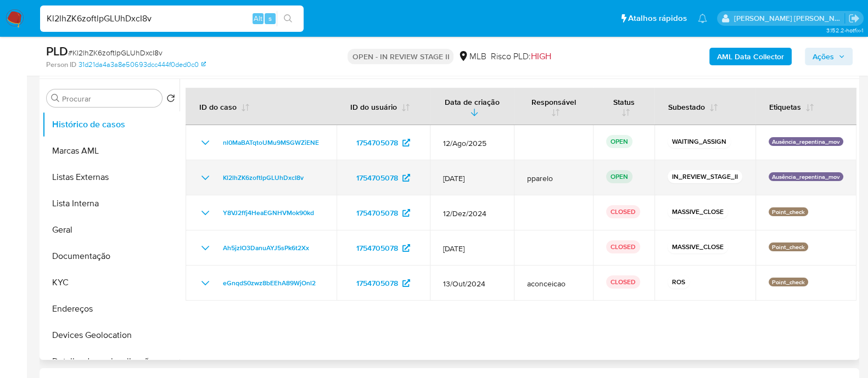
click at [203, 178] on icon "Mostrar/Ocultar" at bounding box center [205, 177] width 13 height 13
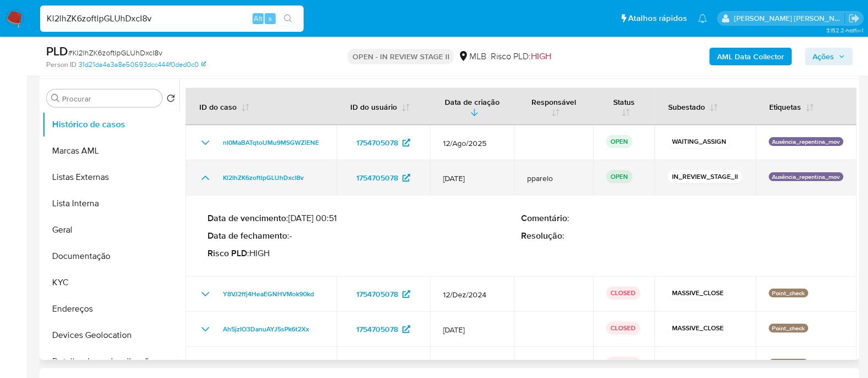
click at [199, 178] on icon "Mostrar/Ocultar" at bounding box center [205, 177] width 13 height 13
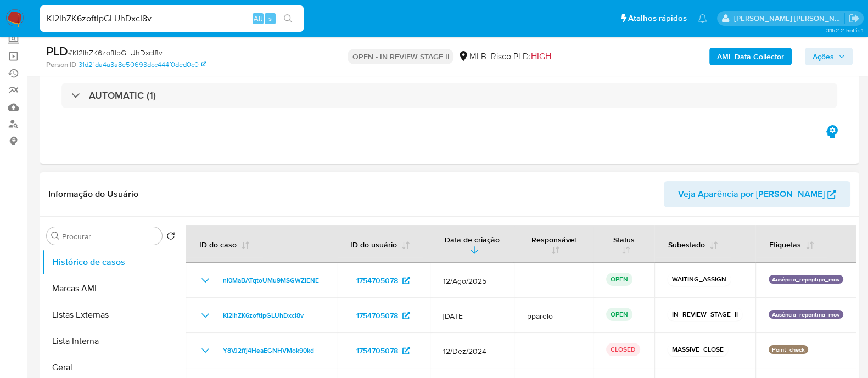
scroll to position [137, 0]
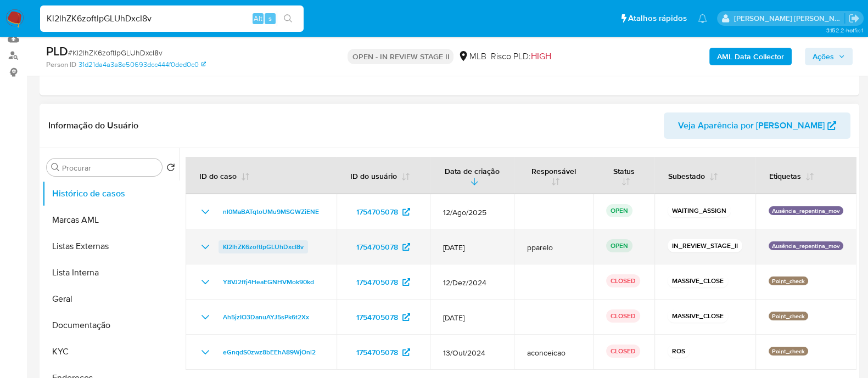
click at [225, 248] on span "Kl2lhZK6zoftlpGLUhDxcI8v" at bounding box center [263, 246] width 81 height 13
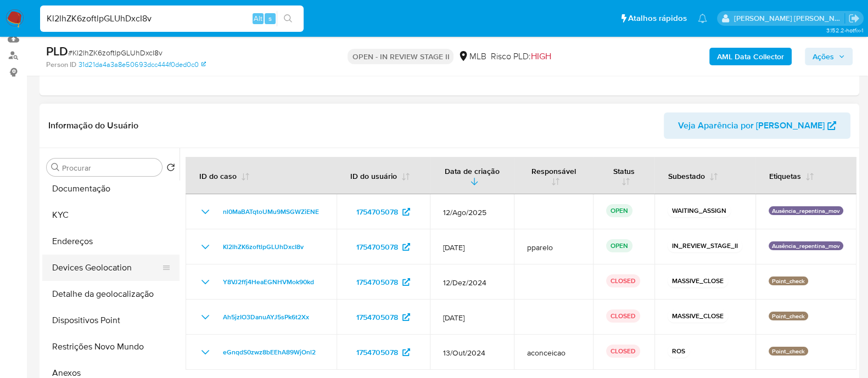
scroll to position [206, 0]
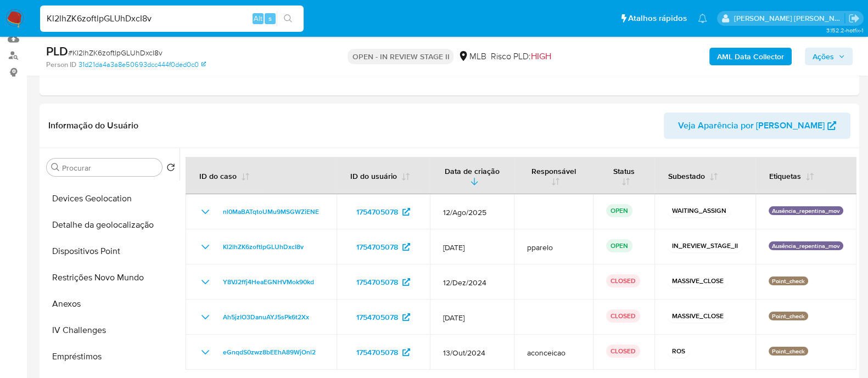
click at [186, 22] on input "Kl2lhZK6zoftlpGLUhDxcI8v" at bounding box center [171, 19] width 263 height 14
paste input "xLR8g7z8owG3XpB5nMEAqZ7u"
click at [186, 22] on input "Kl2lhZK6zoftlpGLUhDxcI8vxLR8g7z8owG3XpB5nMEAqZ7u" at bounding box center [171, 19] width 263 height 14
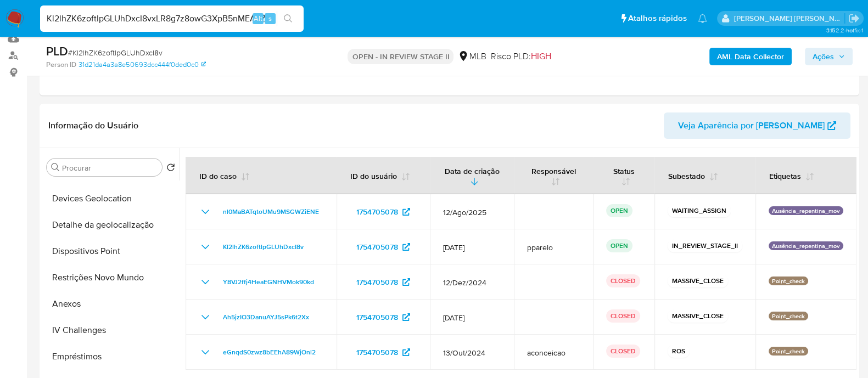
click at [186, 22] on input "Kl2lhZK6zoftlpGLUhDxcI8vxLR8g7z8owG3XpB5nMEAqZ7u" at bounding box center [171, 19] width 263 height 14
paste input
type input "xLR8g7z8owG3XpB5nMEAqZ7u"
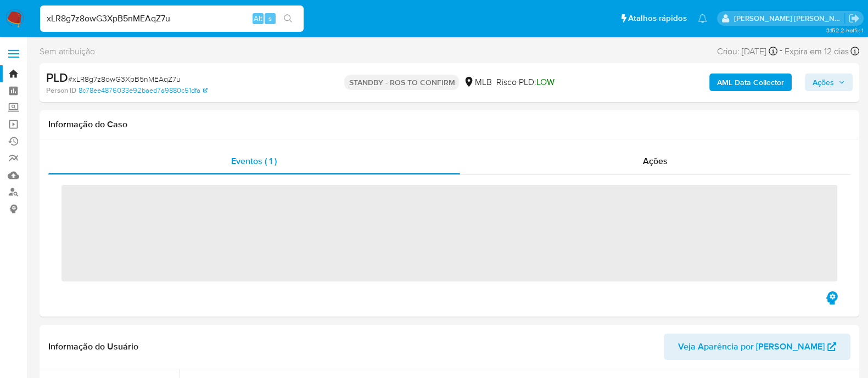
click at [186, 22] on input "xLR8g7z8owG3XpB5nMEAqZ7u" at bounding box center [171, 19] width 263 height 14
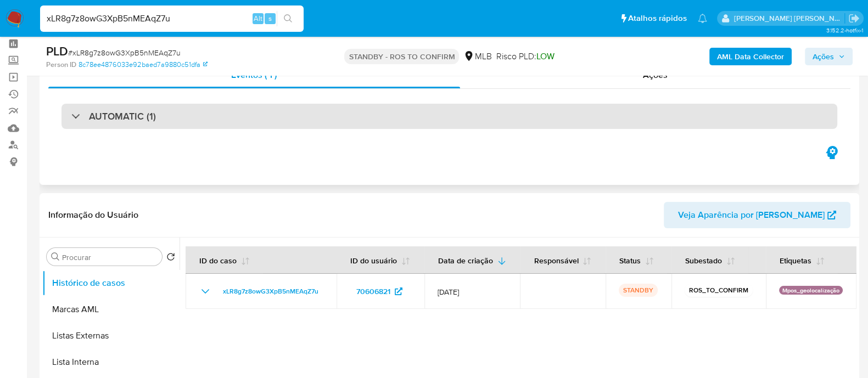
scroll to position [68, 0]
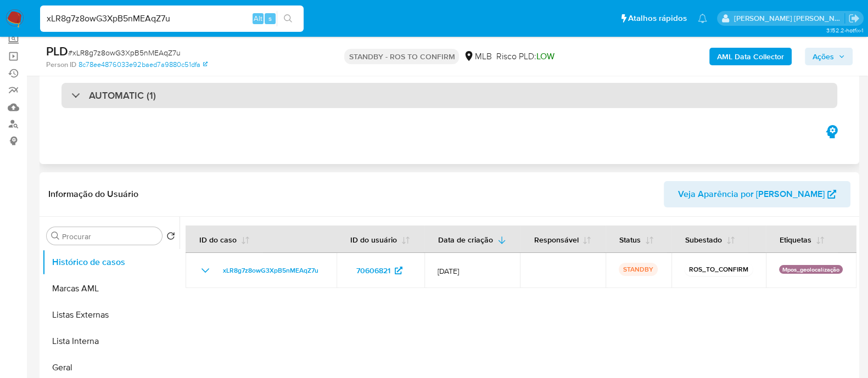
select select "10"
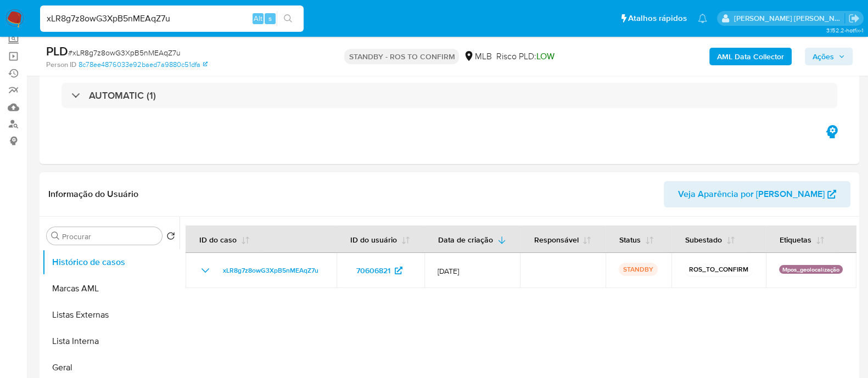
drag, startPoint x: 186, startPoint y: 23, endPoint x: 35, endPoint y: 24, distance: 151.0
click at [35, 24] on ul "Pausado Ver notificaciones xLR8g7z8owG3XpB5nMEAqZ7u Alt s Atalhos rápidos Presi…" at bounding box center [374, 17] width 678 height 27
paste input "YSXL0dxHVV3nFc8n68SFOkjt"
type input "YSXL0dxHVV3nFc8n68SFOkjt"
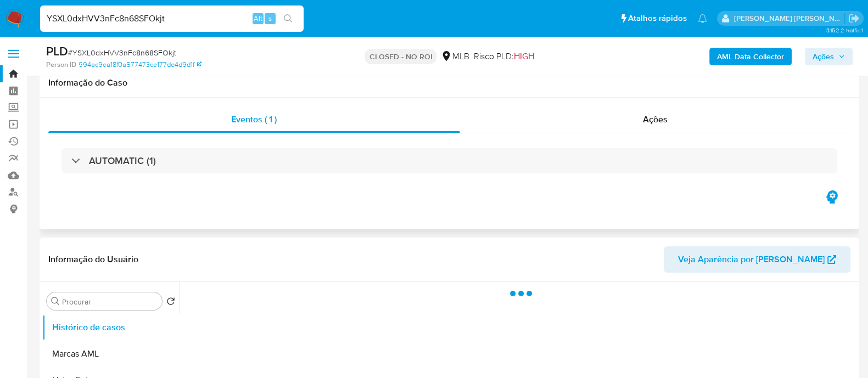
scroll to position [68, 0]
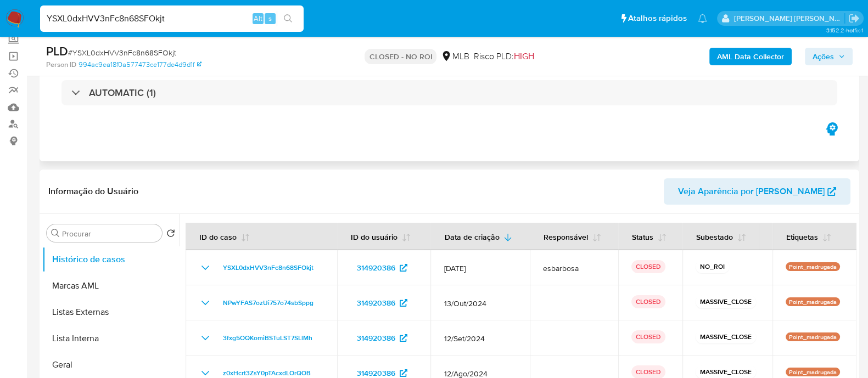
select select "10"
click at [174, 18] on input "YSXL0dxHVV3nFc8n68SFOkjt" at bounding box center [171, 19] width 263 height 14
paste input "mGd7Lg0RAI3mR2okd1ieQv1F"
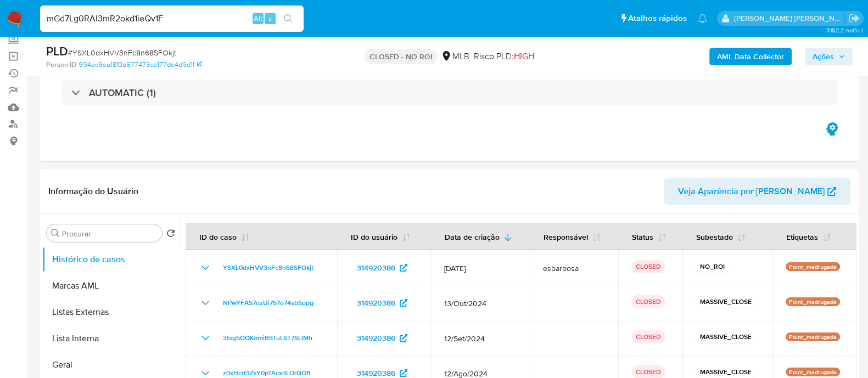
type input "mGd7Lg0RAI3mR2okd1ieQv1F"
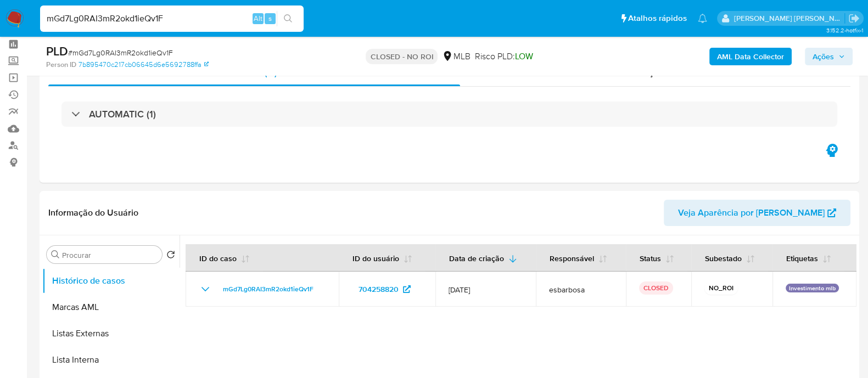
scroll to position [68, 0]
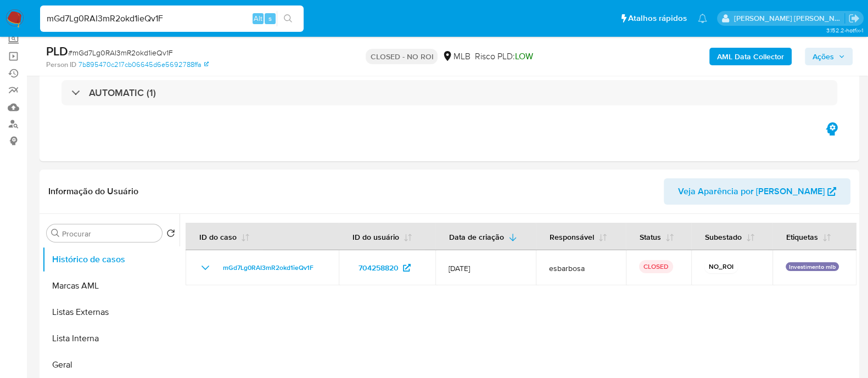
select select "10"
click at [181, 27] on div "mGd7Lg0RAI3mR2okd1ieQv1F Alt s" at bounding box center [171, 18] width 263 height 26
click at [185, 20] on input "mGd7Lg0RAI3mR2okd1ieQv1F" at bounding box center [171, 19] width 263 height 14
paste input "GxaZSBrxkpo9qR3QOuRnXkkc"
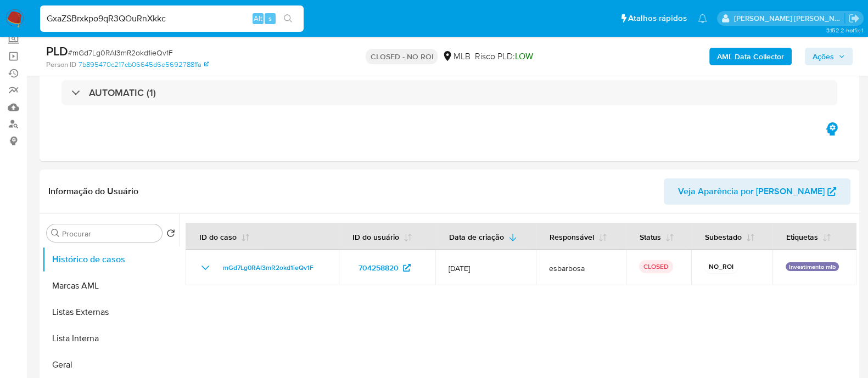
type input "GxaZSBrxkpo9qR3QOuRnXkkc"
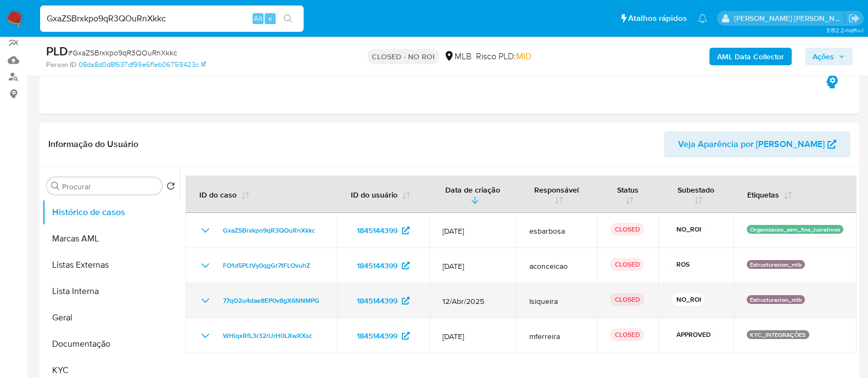
scroll to position [137, 0]
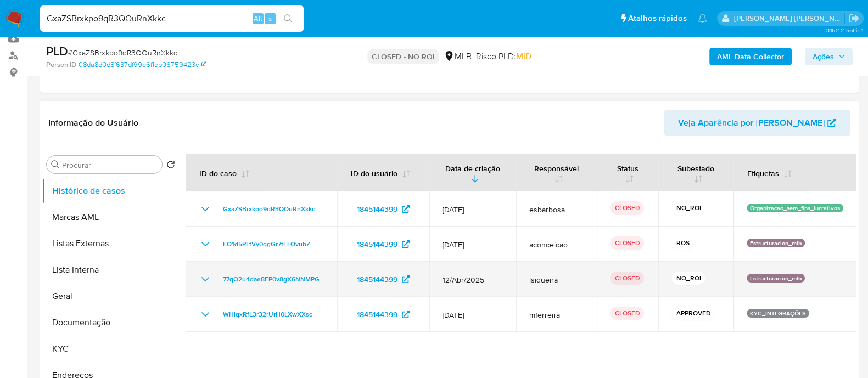
select select "10"
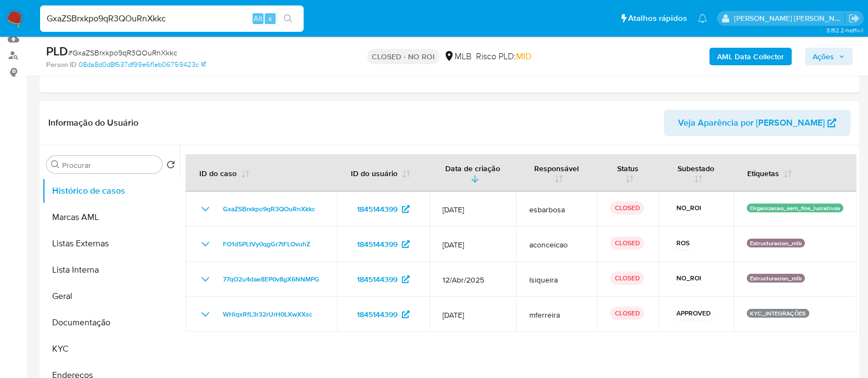
click at [217, 15] on input "GxaZSBrxkpo9qR3QOuRnXkkc" at bounding box center [171, 19] width 263 height 14
paste input "zzumGFcySa9WtryEsVmeuR5C"
type input "zzumGFcySa9WtryEsVmeuR5C"
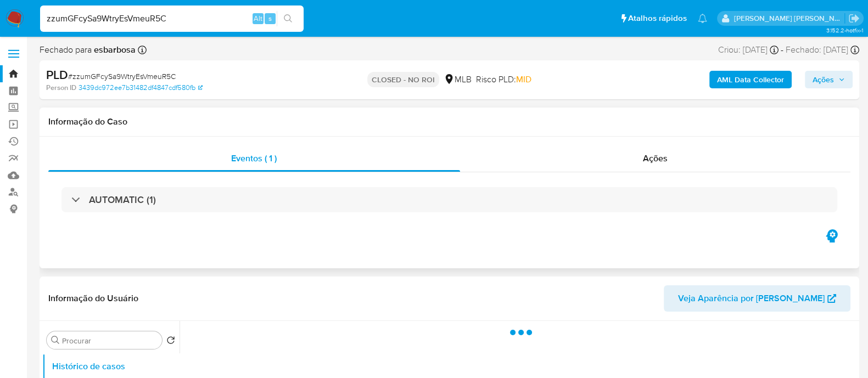
scroll to position [68, 0]
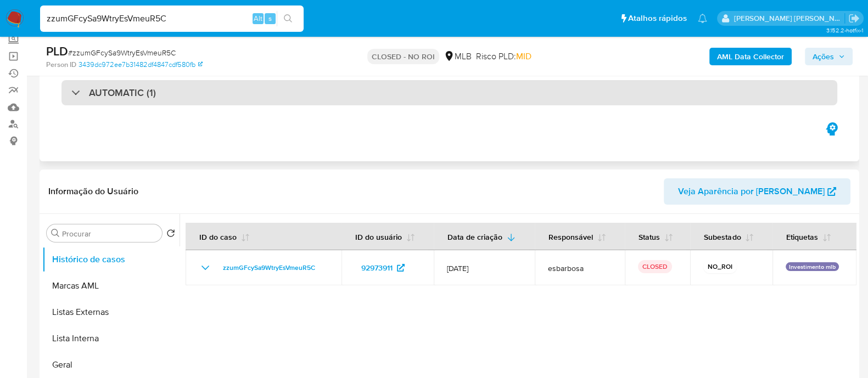
select select "10"
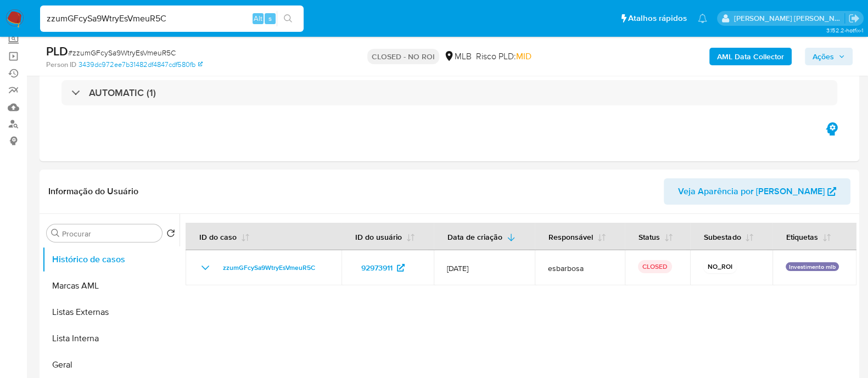
click at [196, 20] on input "zzumGFcySa9WtryEsVmeuR5C" at bounding box center [171, 19] width 263 height 14
paste input "ZgZz91oYQZbGqU08EEzMXyUq"
type input "ZgZz91oYQZbGqU08EEzMXyUq"
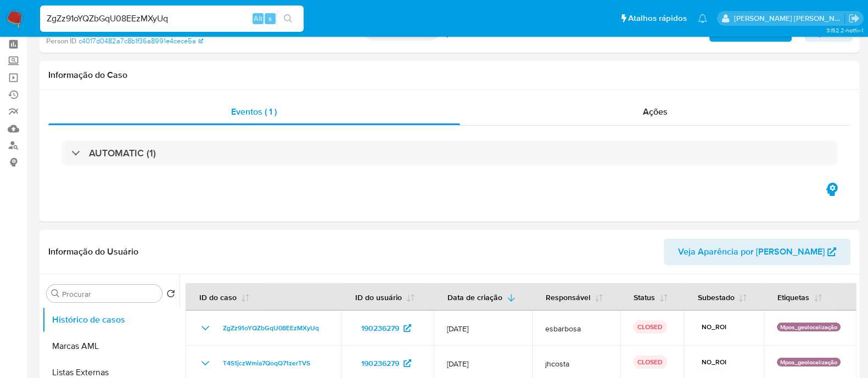
select select "10"
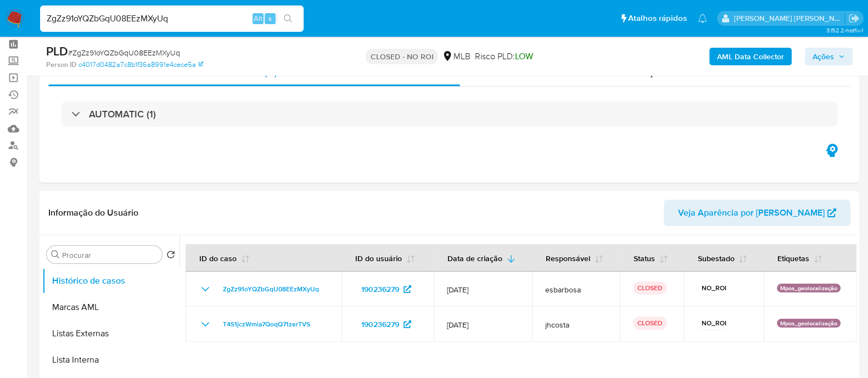
scroll to position [68, 0]
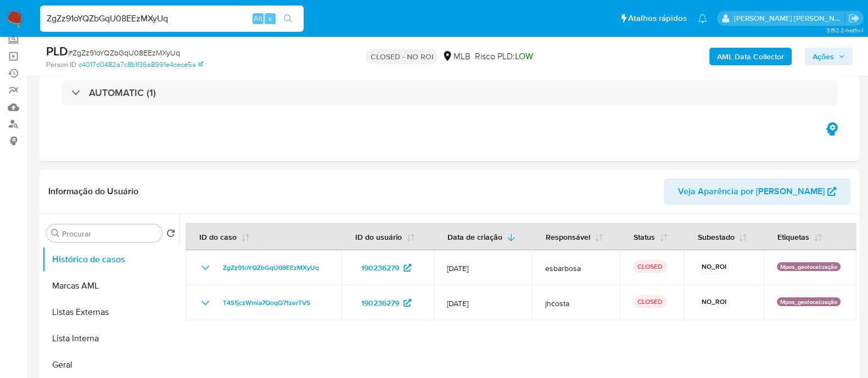
click at [204, 18] on input "ZgZz91oYQZbGqU08EEzMXyUq" at bounding box center [171, 19] width 263 height 14
paste input "5RCC4g6ZJdG29fFrubB9GZZj"
type input "5RCC4g6ZJdG29fFrubB9GZZj"
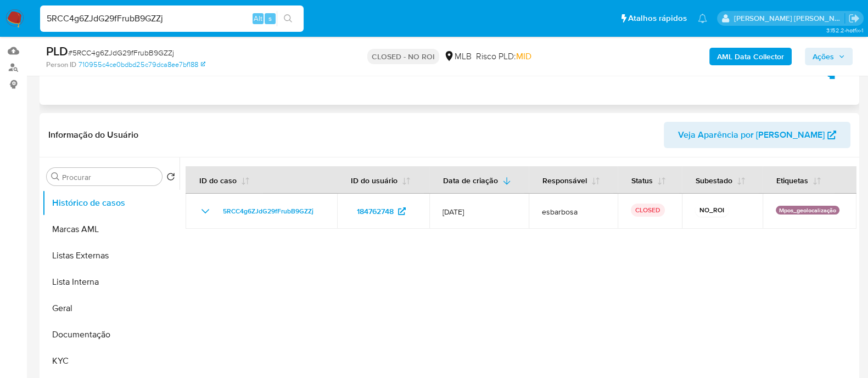
scroll to position [137, 0]
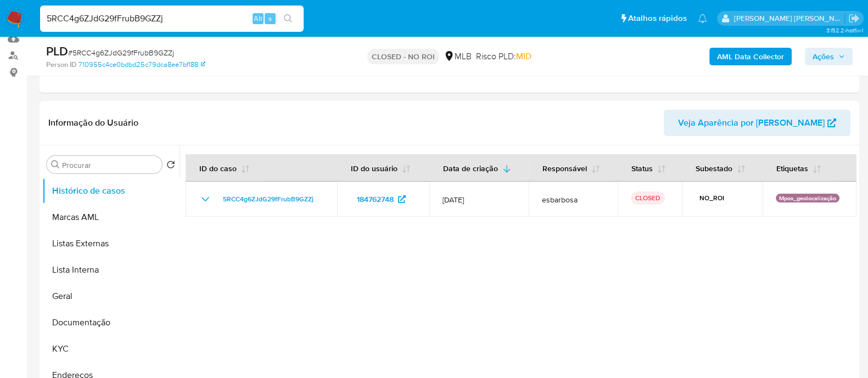
select select "10"
click at [184, 14] on input "5RCC4g6ZJdG29fFrubB9GZZj" at bounding box center [171, 19] width 263 height 14
paste input "o46vgAoOauViLm6GBIZe74hV"
type input "o46vgAoOauViLm6GBIZe74hV"
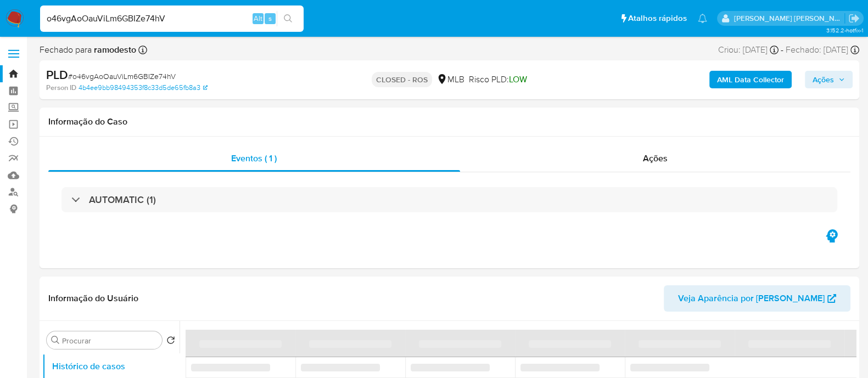
select select "10"
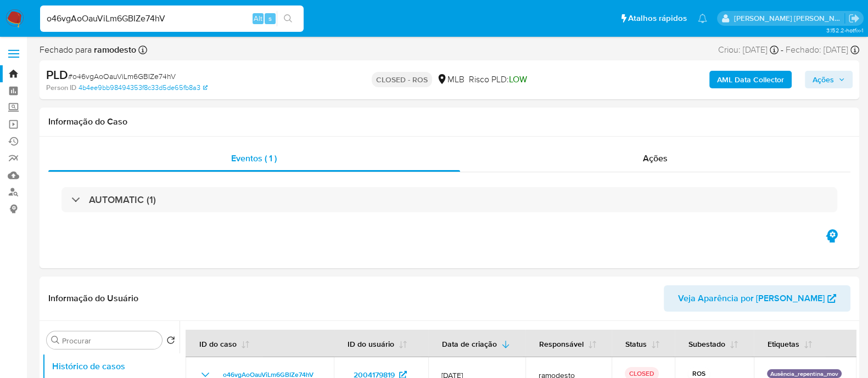
scroll to position [68, 0]
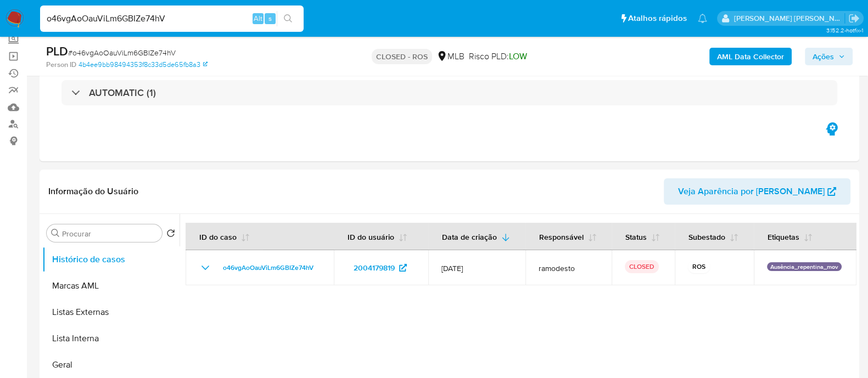
click at [214, 16] on input "o46vgAoOauViLm6GBIZe74hV" at bounding box center [171, 19] width 263 height 14
paste input "trMm8ADxOWD5cutPRv0fpUC4"
type input "trMm8ADxOWD5cutPRv0fpUC4"
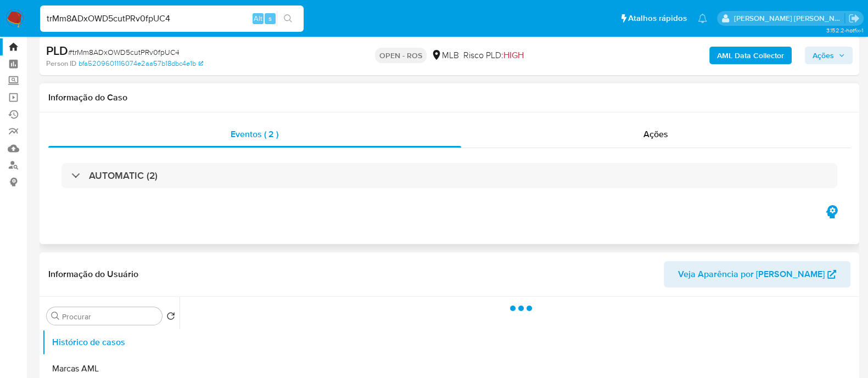
scroll to position [68, 0]
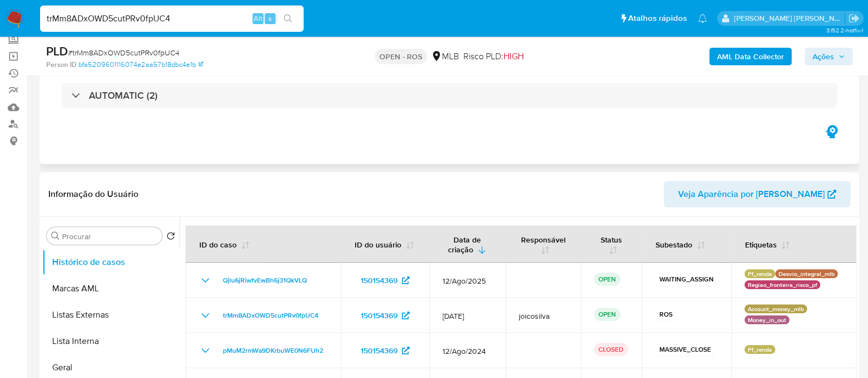
select select "10"
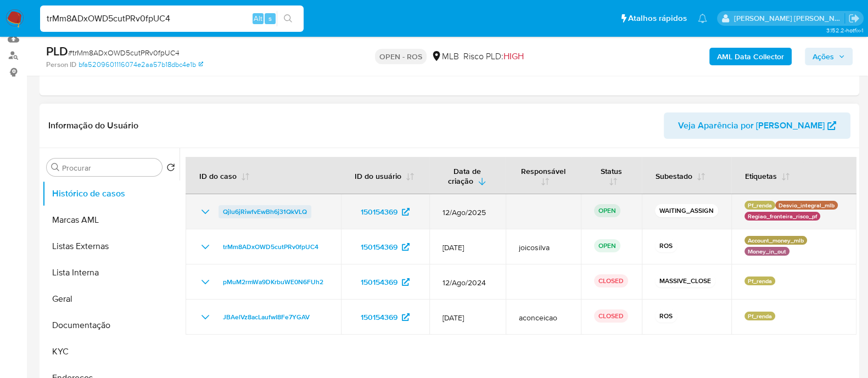
drag, startPoint x: 310, startPoint y: 212, endPoint x: 223, endPoint y: 211, distance: 86.7
click at [223, 211] on div "Qjlu6jRiwfvEwBh6j31QkVLQ" at bounding box center [263, 211] width 129 height 13
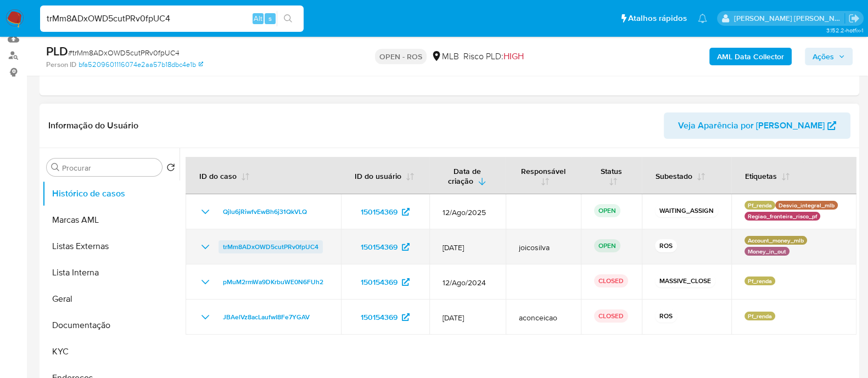
drag, startPoint x: 323, startPoint y: 250, endPoint x: 223, endPoint y: 250, distance: 99.4
click at [223, 250] on div "trMm8ADxOWD5cutPRv0fpUC4" at bounding box center [263, 246] width 129 height 13
click at [203, 247] on icon "Mostrar/Ocultar" at bounding box center [205, 246] width 13 height 13
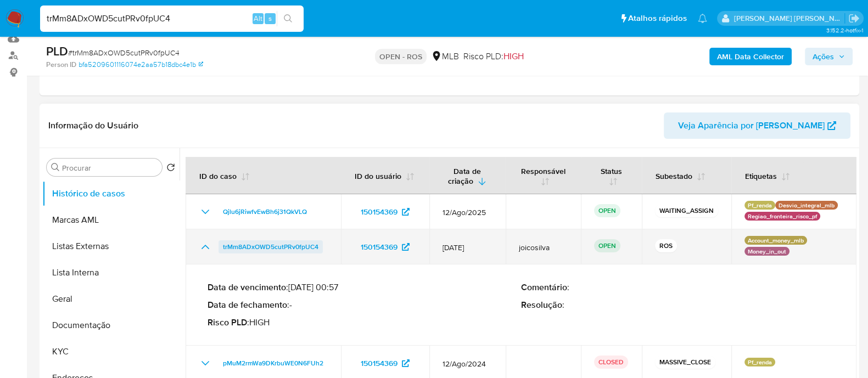
click at [283, 243] on span "trMm8ADxOWD5cutPRv0fpUC4" at bounding box center [271, 246] width 96 height 13
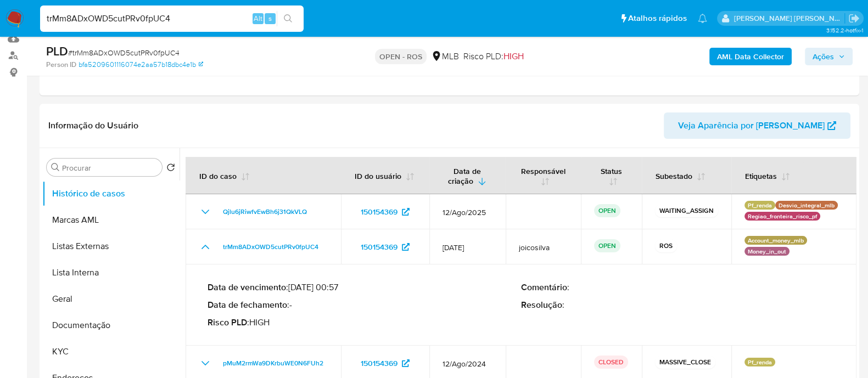
click at [159, 19] on input "trMm8ADxOWD5cutPRv0fpUC4" at bounding box center [171, 19] width 263 height 14
paste input "SuCVc7KzXZelNtYUfljo4wBM"
click at [169, 19] on input "SuCVc7KzXZelNtYUfljo4wBM" at bounding box center [171, 19] width 263 height 14
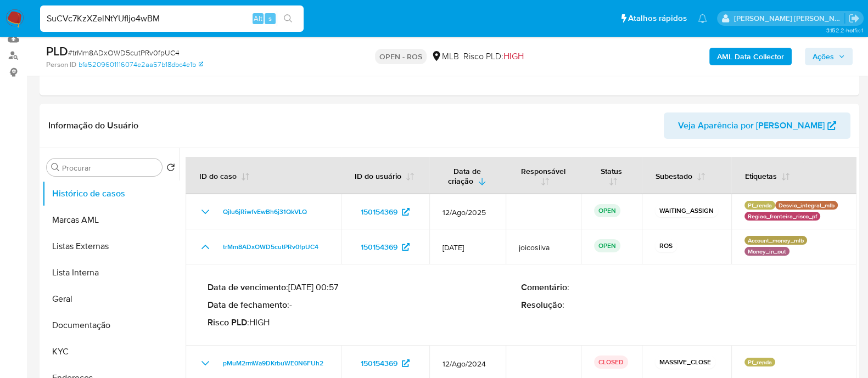
type input "SuCVc7KzXZelNtYUfljo4wBM"
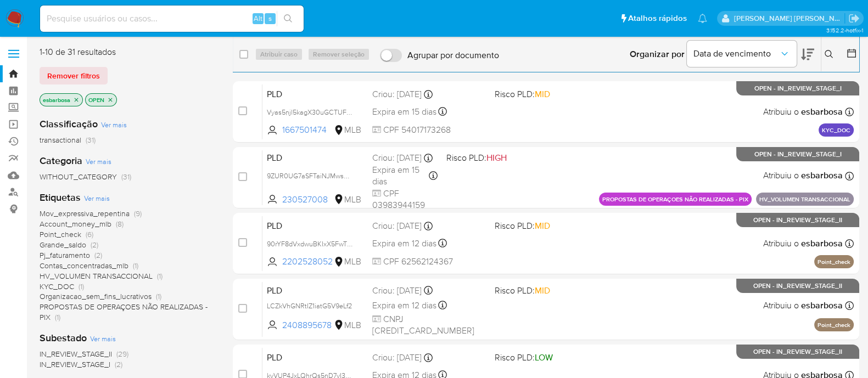
drag, startPoint x: 832, startPoint y: 51, endPoint x: 760, endPoint y: 68, distance: 73.2
click at [830, 51] on icon at bounding box center [828, 54] width 9 height 9
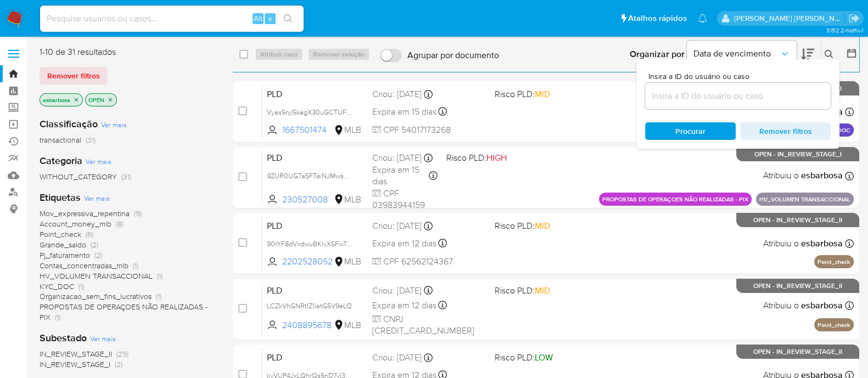
click at [700, 100] on input at bounding box center [738, 96] width 186 height 14
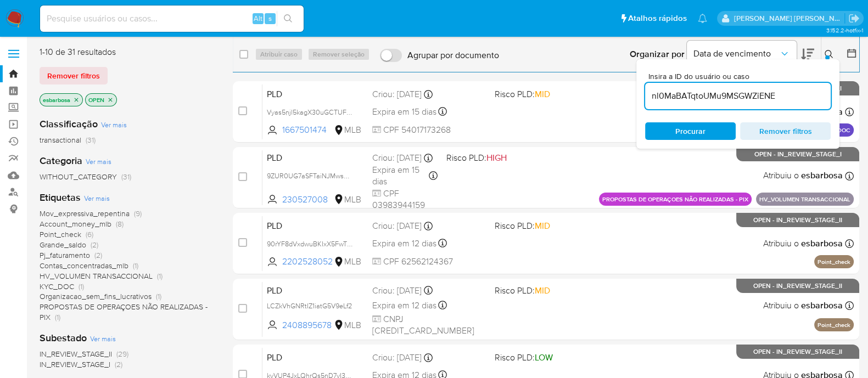
type input "nl0MaBATqtoUMu9MSGWZiENE"
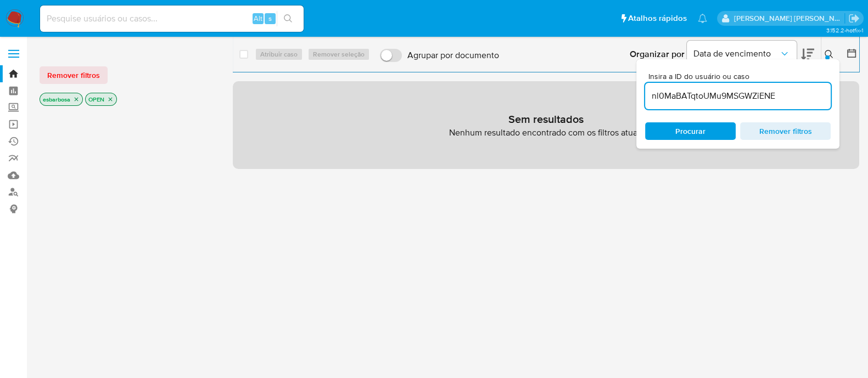
click at [112, 98] on icon "close-filter" at bounding box center [110, 99] width 7 height 7
click at [78, 97] on icon "close-filter" at bounding box center [76, 99] width 7 height 7
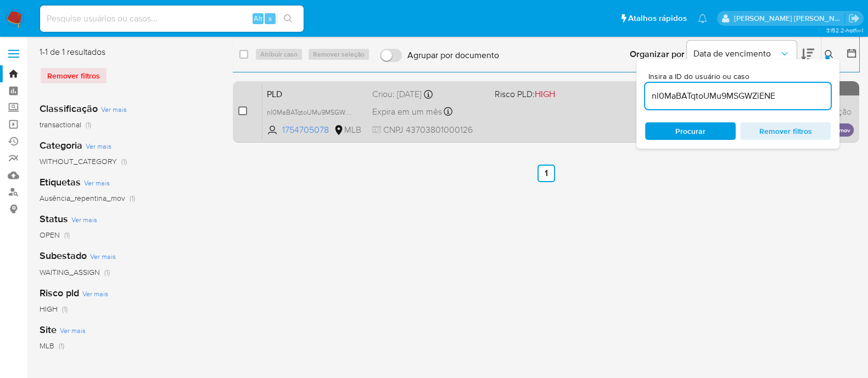
click at [243, 112] on input "checkbox" at bounding box center [242, 110] width 9 height 9
checkbox input "true"
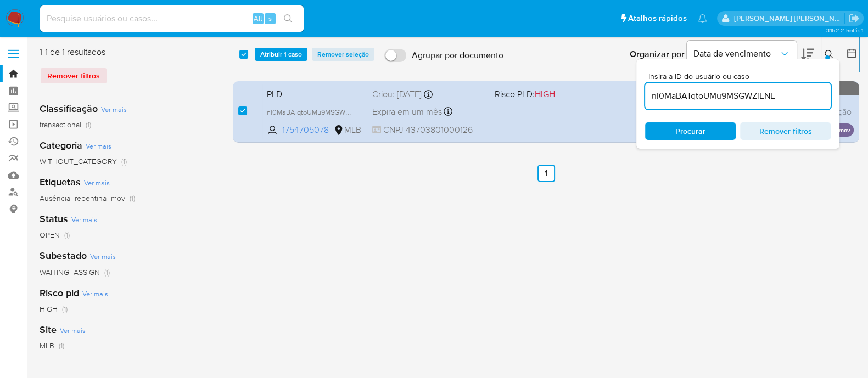
click at [280, 61] on div "select-all-cases-checkbox Atribuir 1 caso Remover seleção Agrupar por documento…" at bounding box center [546, 54] width 626 height 34
click at [284, 55] on span "Atribuir 1 caso" at bounding box center [281, 54] width 42 height 11
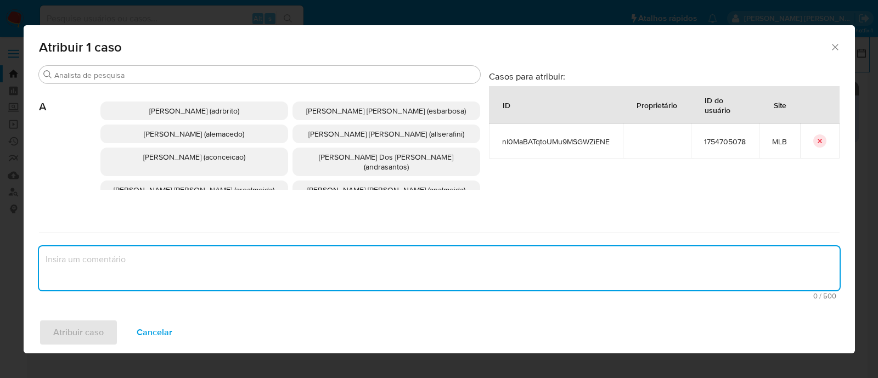
click at [115, 254] on textarea "assign-modal" at bounding box center [439, 268] width 801 height 44
paste textarea "nl0MaBATqtoUMu9MSGWZiENE"
type textarea "nl0MaBATqtoUMu9MSGWZiENE"
click at [336, 110] on span "Alessandra Da Silva Barbosa (esbarbosa)" at bounding box center [386, 110] width 160 height 11
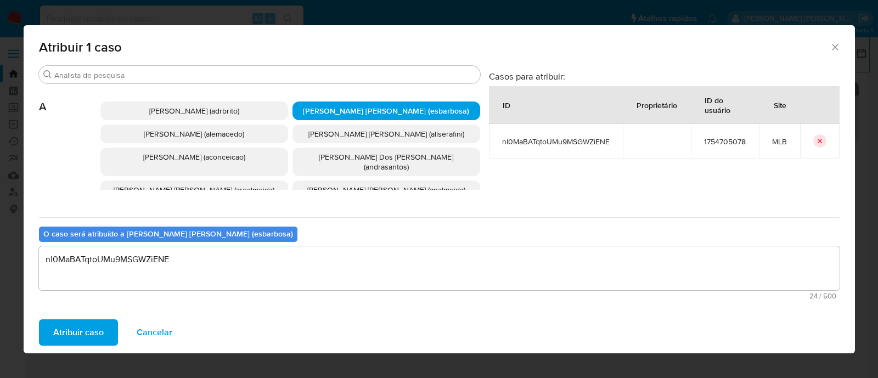
click at [90, 329] on span "Atribuir caso" at bounding box center [78, 333] width 50 height 24
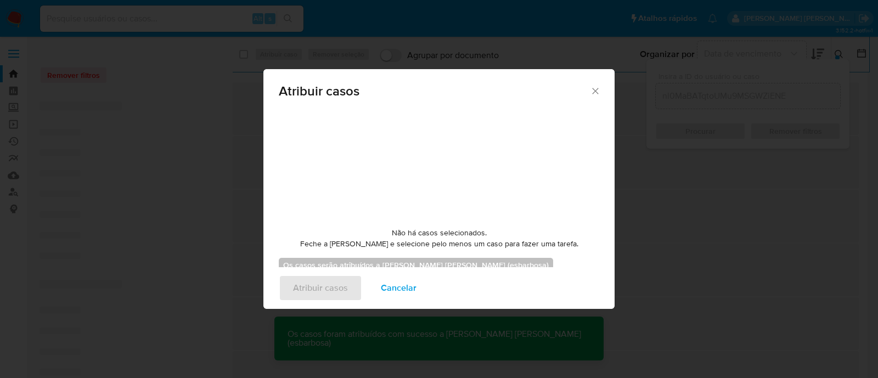
checkbox input "false"
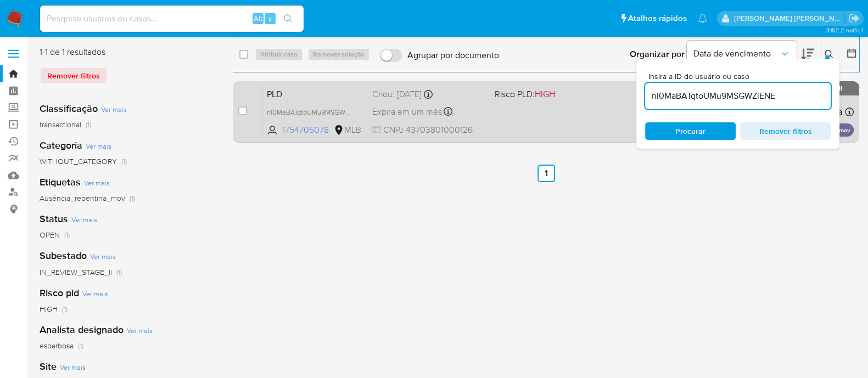
click at [527, 117] on div "PLD nl0MaBATqtoUMu9MSGWZiENE 1754705078 MLB Risco PLD: HIGH Criou: 12/08/2025 C…" at bounding box center [557, 111] width 591 height 55
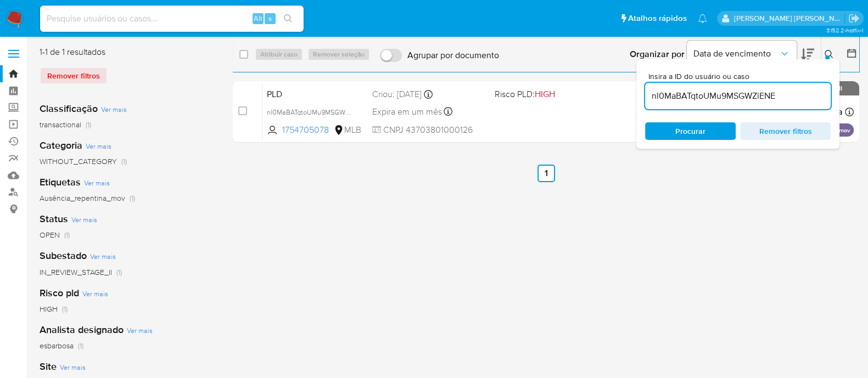
click at [727, 100] on input "nl0MaBATqtoUMu9MSGWZiENE" at bounding box center [738, 96] width 186 height 14
paste input "Qjlu6jRiwfvEwBh6j31QkVLQ"
type input "Qjlu6jRiwfvEwBh6j31QkVLQ"
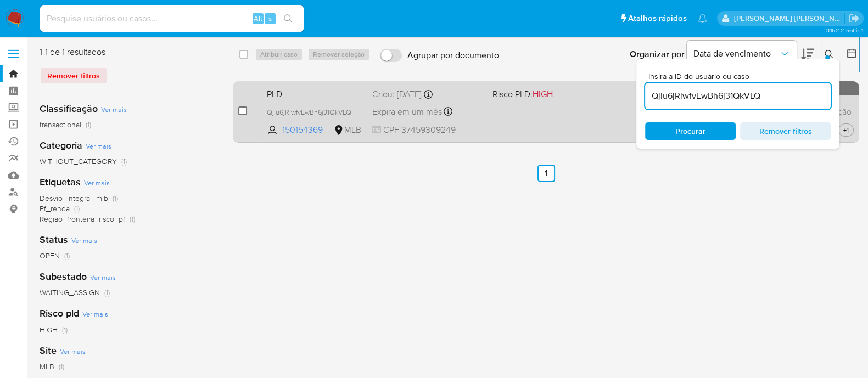
click at [239, 110] on input "checkbox" at bounding box center [242, 110] width 9 height 9
checkbox input "true"
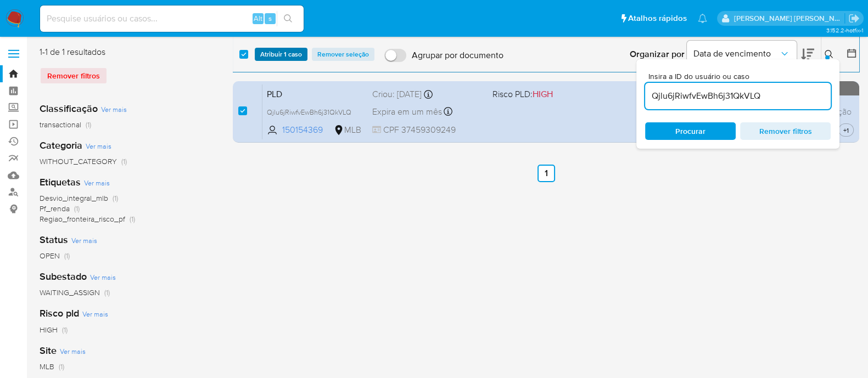
click at [280, 54] on span "Atribuir 1 caso" at bounding box center [281, 54] width 42 height 11
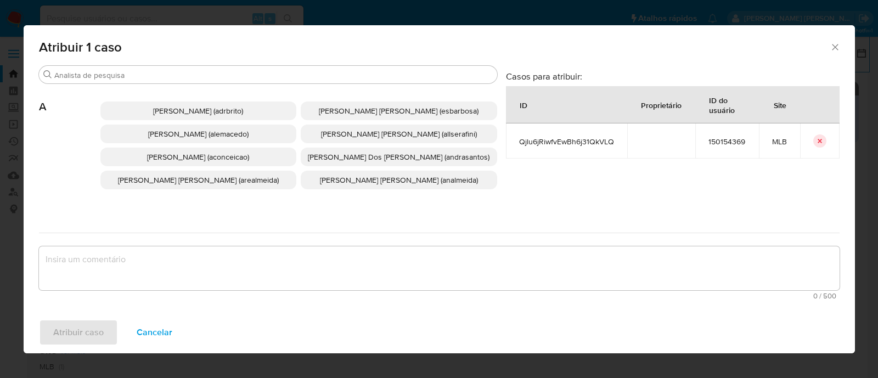
click at [358, 112] on span "Alessandra Da Silva Barbosa (esbarbosa)" at bounding box center [399, 110] width 160 height 11
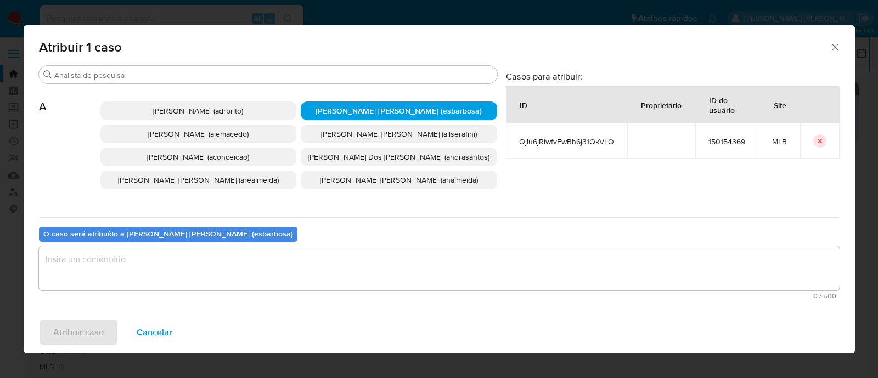
click at [133, 266] on textarea "assign-modal" at bounding box center [439, 268] width 801 height 44
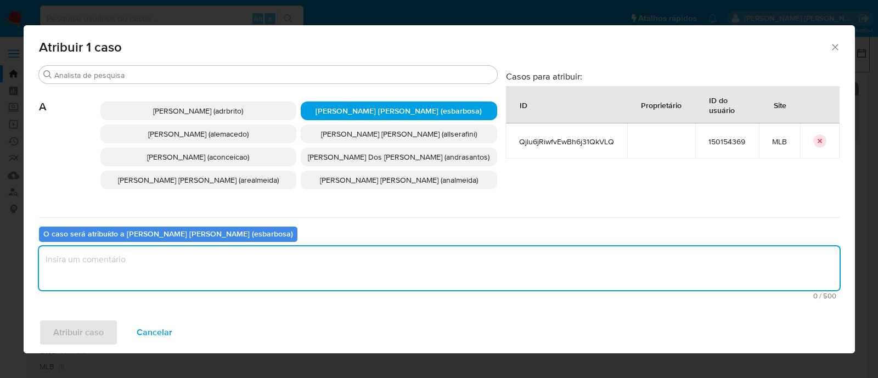
paste textarea "Qjlu6jRiwfvEwBh6j31QkVLQ"
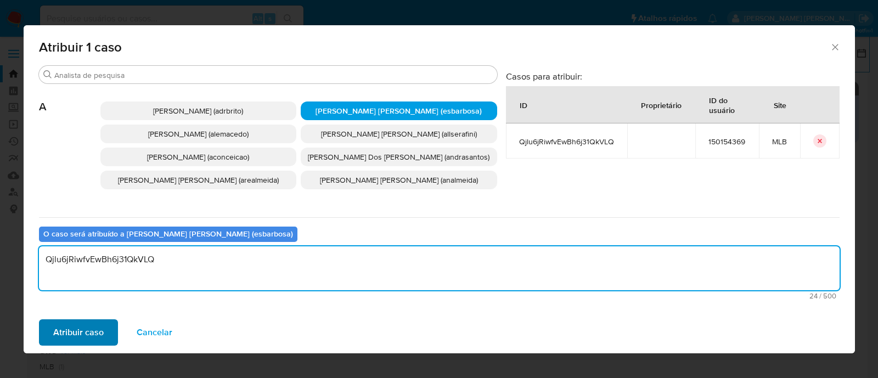
type textarea "Qjlu6jRiwfvEwBh6j31QkVLQ"
click at [96, 328] on span "Atribuir caso" at bounding box center [78, 333] width 50 height 24
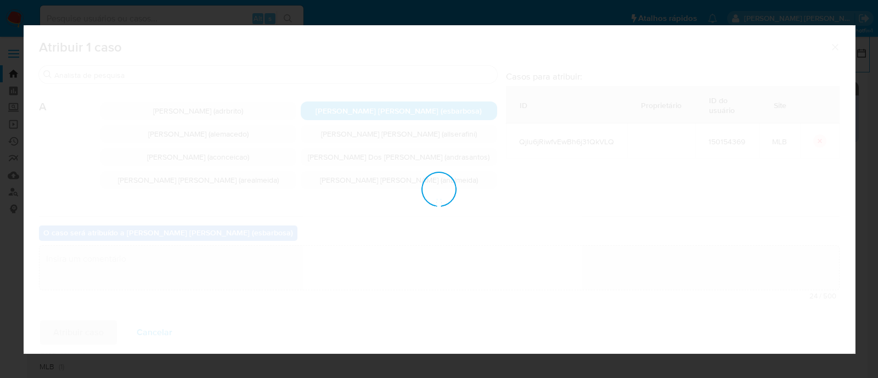
checkbox input "false"
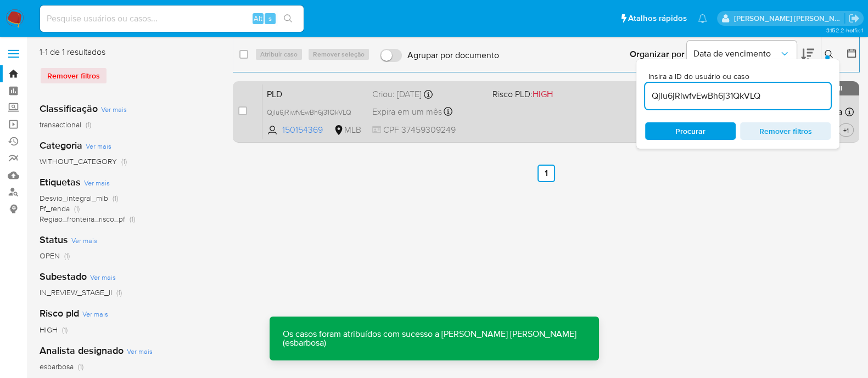
click at [519, 128] on div "PLD Qjlu6jRiwfvEwBh6j31QkVLQ 150154369 MLB Risco PLD: HIGH Criou: 12/08/2025 Cr…" at bounding box center [557, 111] width 591 height 55
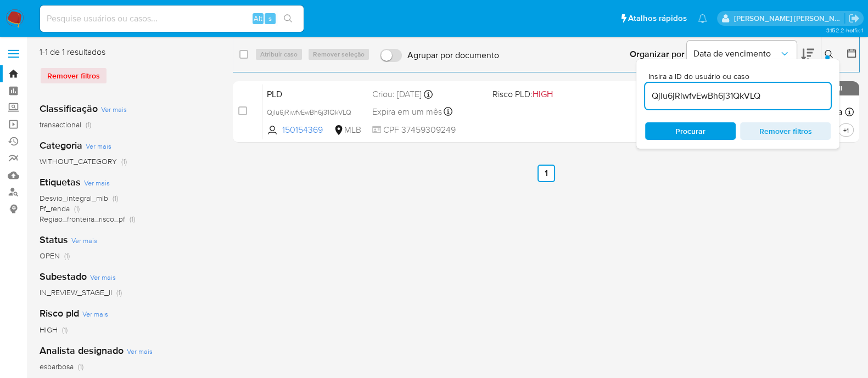
click at [163, 21] on input at bounding box center [171, 19] width 263 height 14
paste input "SuCVc7KzXZelNtYUfljo4wBM"
type input "SuCVc7KzXZelNtYUfljo4wBM"
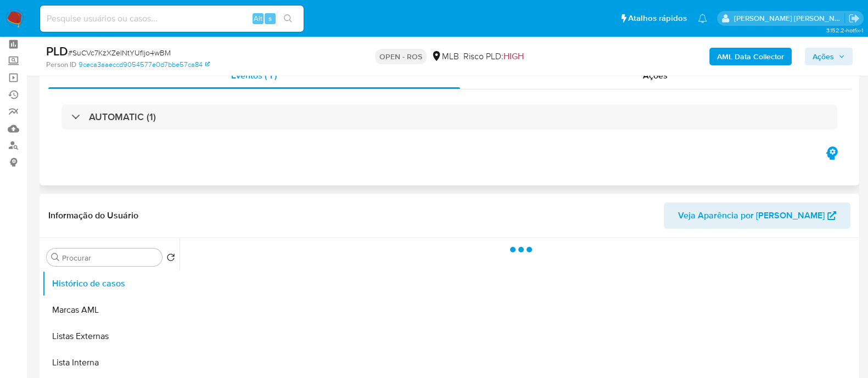
scroll to position [68, 0]
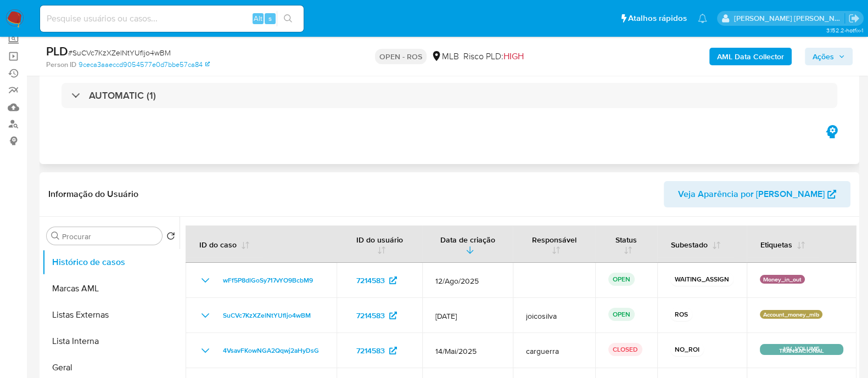
select select "10"
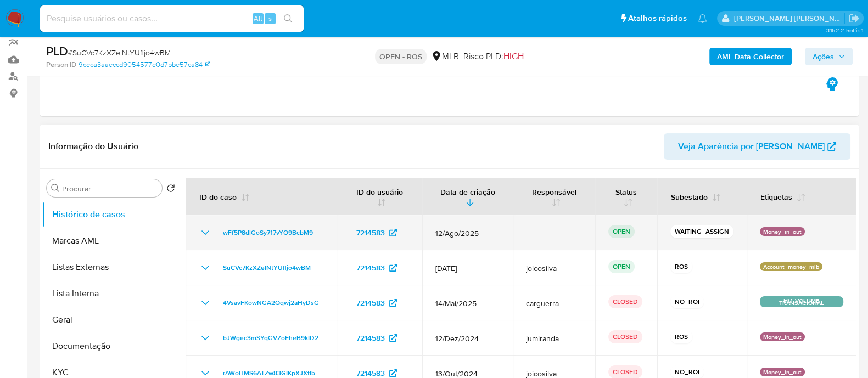
scroll to position [137, 0]
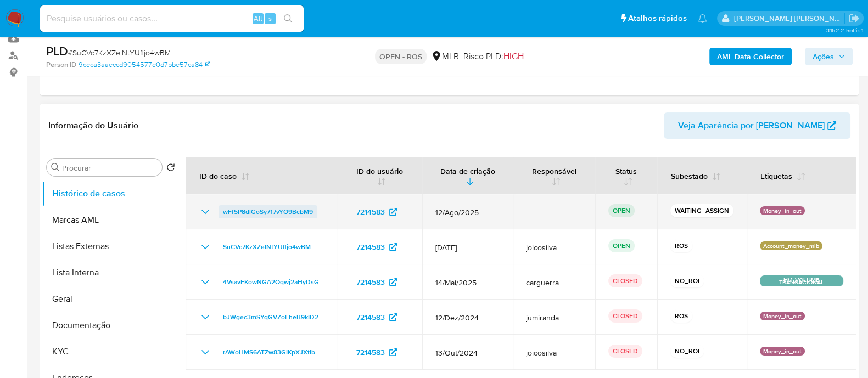
click at [299, 213] on span "wFf5P8dlGoSy717vYO9BcbM9" at bounding box center [268, 211] width 90 height 13
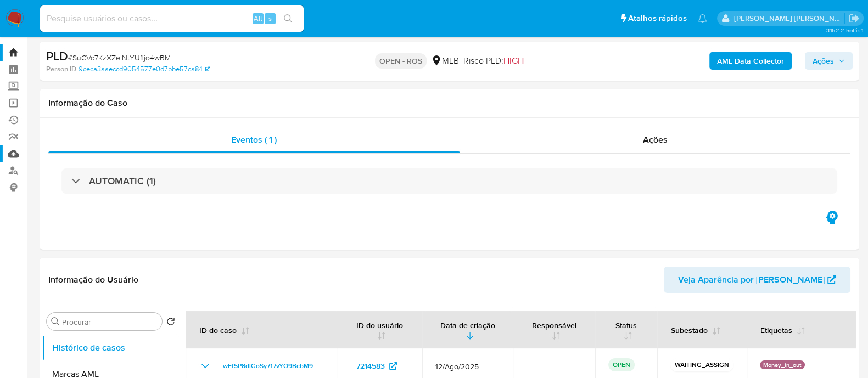
scroll to position [0, 0]
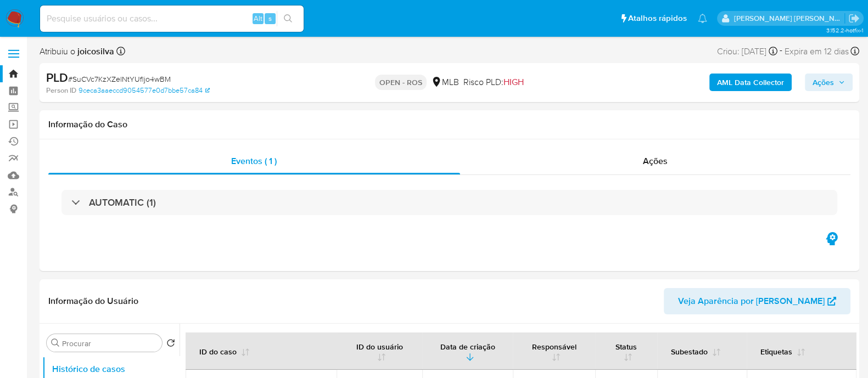
click at [16, 19] on img at bounding box center [14, 18] width 19 height 19
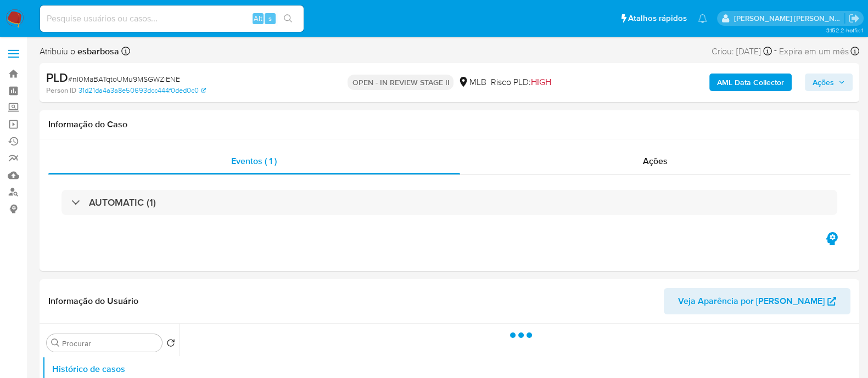
select select "10"
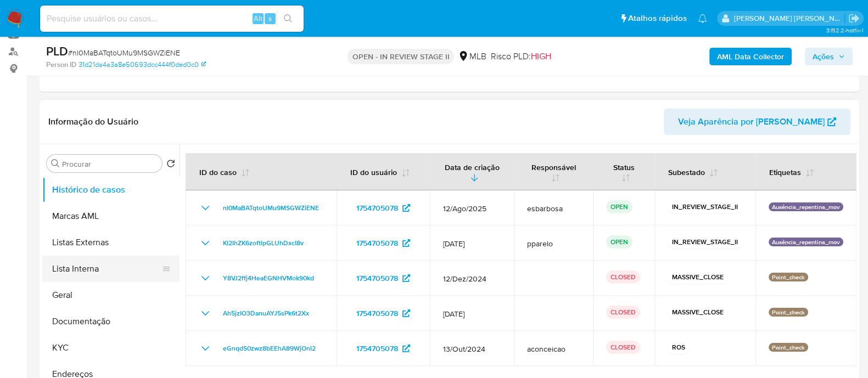
scroll to position [137, 0]
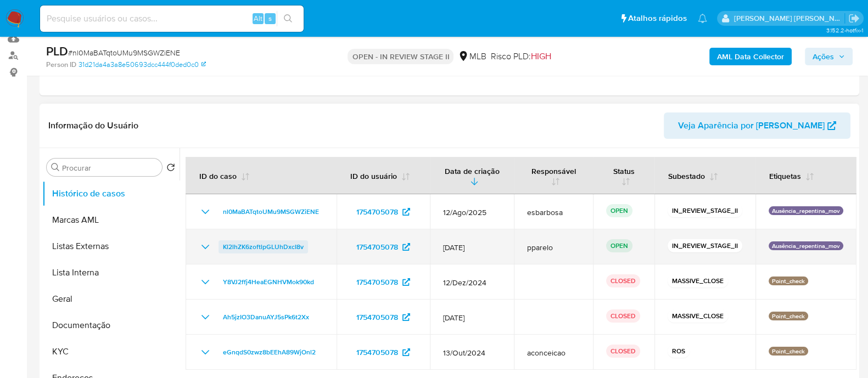
click at [263, 246] on span "Kl2lhZK6zoftlpGLUhDxcI8v" at bounding box center [263, 246] width 81 height 13
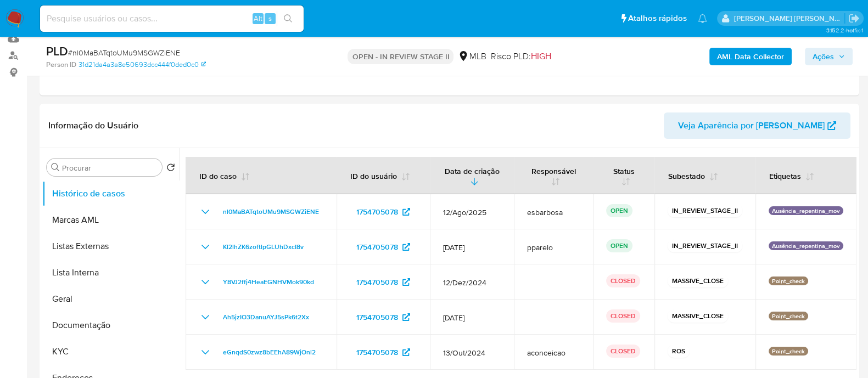
click at [827, 54] on span "Ações" at bounding box center [822, 57] width 21 height 18
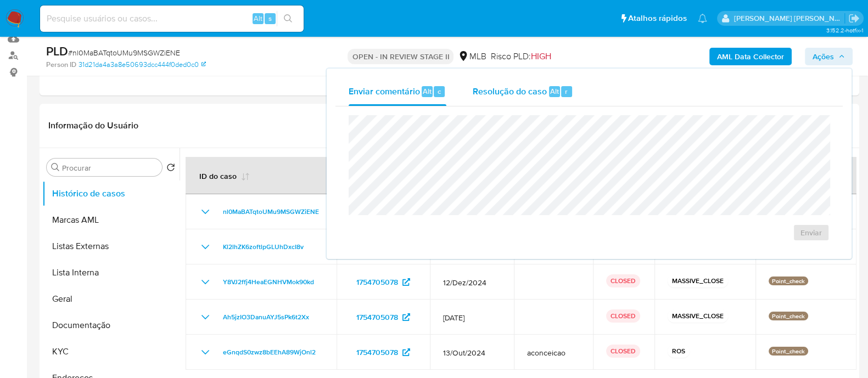
click at [504, 95] on span "Resolução do caso" at bounding box center [510, 91] width 74 height 13
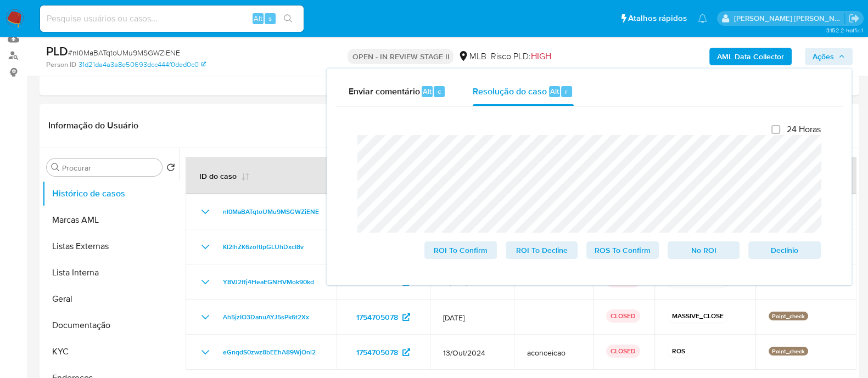
click at [0, 0] on lt-span "compõem" at bounding box center [0, 0] width 0 height 0
click at [0, 0] on lt-span "declinado ." at bounding box center [0, 0] width 0 height 0
click at [703, 250] on span "No ROI" at bounding box center [703, 250] width 57 height 15
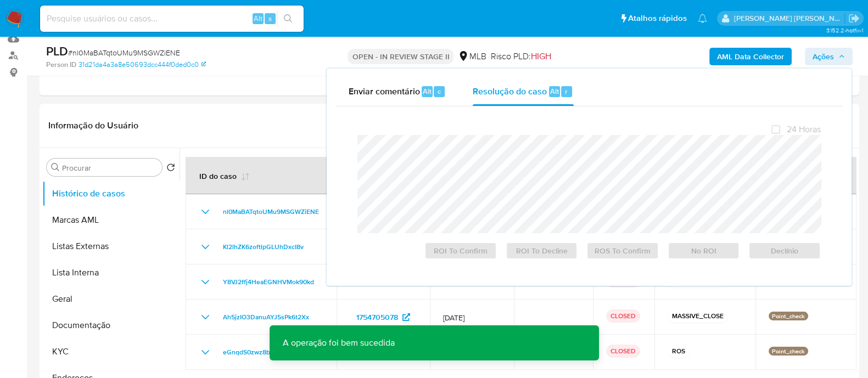
click at [169, 50] on span "# nl0MaBATqtoUMu9MSGWZiENE" at bounding box center [124, 52] width 112 height 11
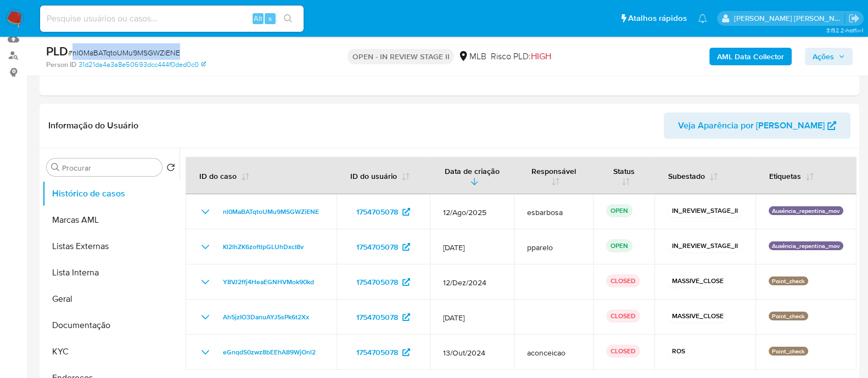
copy span "nl0MaBATqtoUMu9MSGWZiENE"
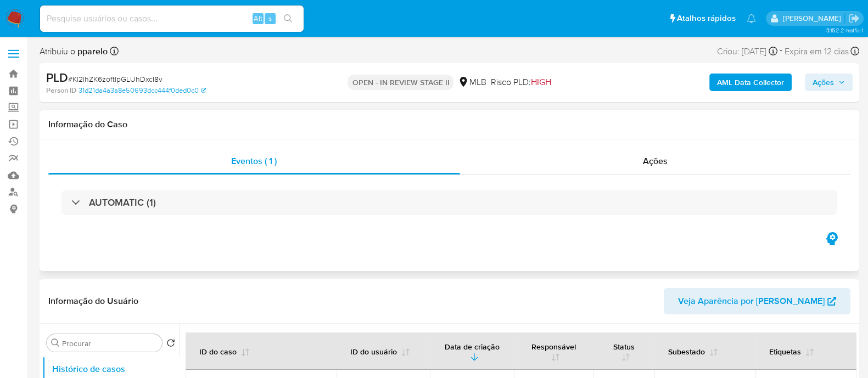
select select "10"
drag, startPoint x: 556, startPoint y: 170, endPoint x: 561, endPoint y: 167, distance: 5.9
click at [557, 170] on div "Ações" at bounding box center [655, 161] width 391 height 26
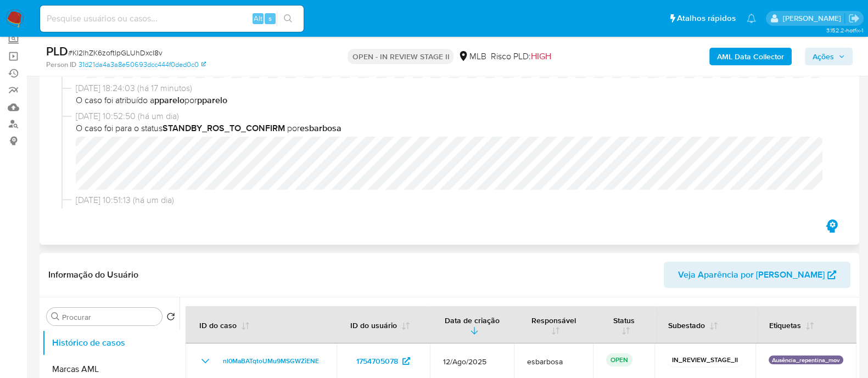
scroll to position [68, 0]
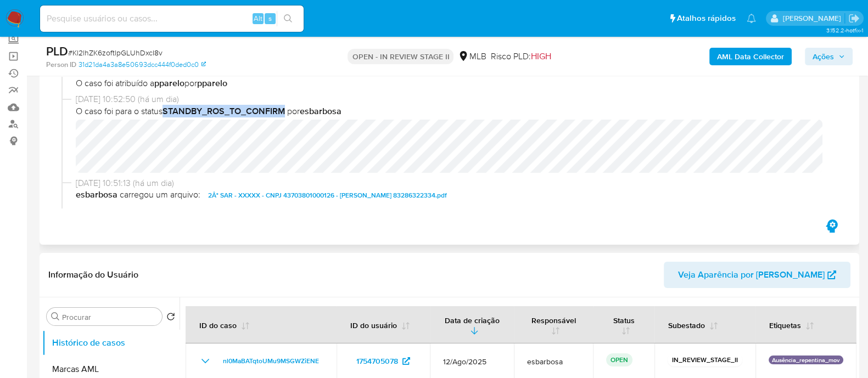
drag, startPoint x: 168, startPoint y: 109, endPoint x: 285, endPoint y: 108, distance: 117.5
click at [285, 108] on b "STANDBY_ROS_TO_CONFIRM" at bounding box center [223, 111] width 122 height 13
copy b "STANDBY_ROS_TO_CONFIRM"
drag, startPoint x: 75, startPoint y: 181, endPoint x: 119, endPoint y: 181, distance: 43.9
click at [119, 181] on div "[DATE] 10:51:13 (há um dia) esbarbosa carregou um arquivo: 2Â° SAR - XXXXX - CN…" at bounding box center [449, 192] width 776 height 30
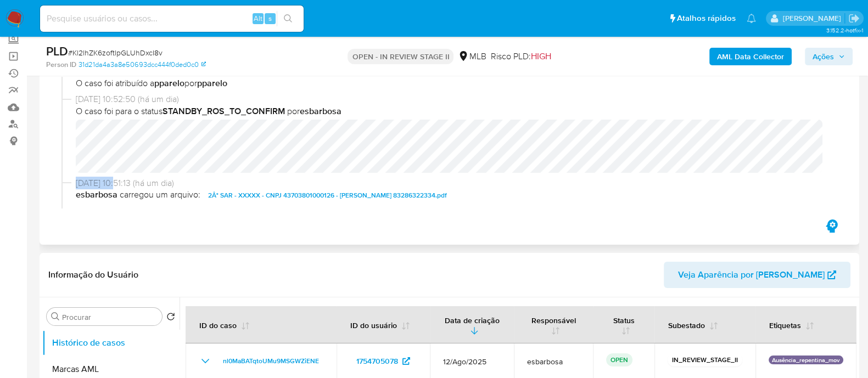
copy span "[DATE]"
drag, startPoint x: 166, startPoint y: 53, endPoint x: 74, endPoint y: 53, distance: 92.2
click at [74, 53] on div "PLD # Kl2lhZK6zoftlpGLUhDxcI8v" at bounding box center [178, 51] width 265 height 16
copy span "Kl2lhZK6zoftlpGLUhDxcI8v"
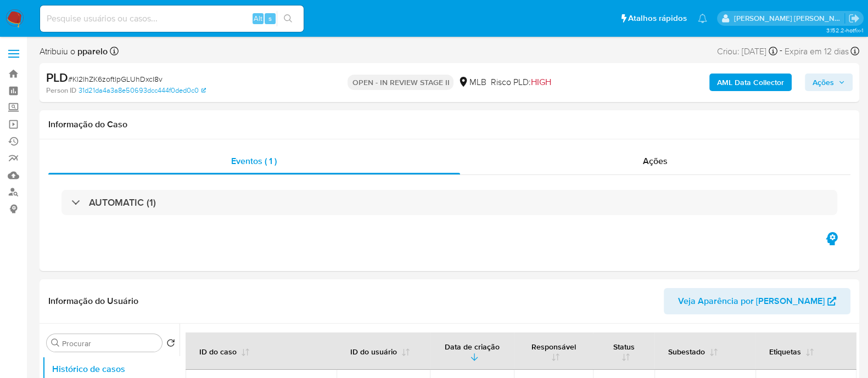
select select "10"
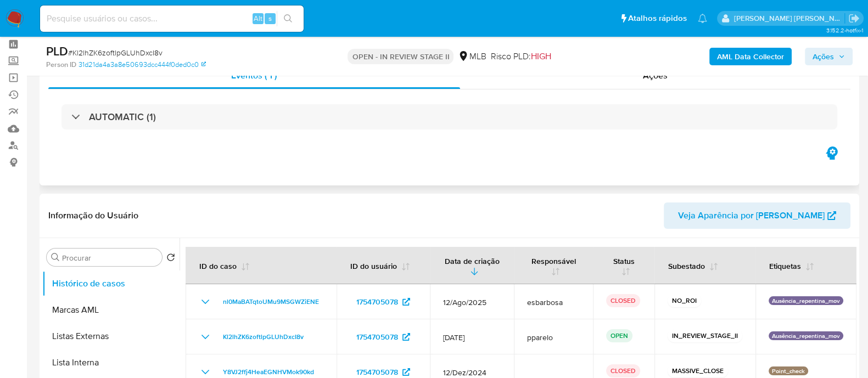
scroll to position [68, 0]
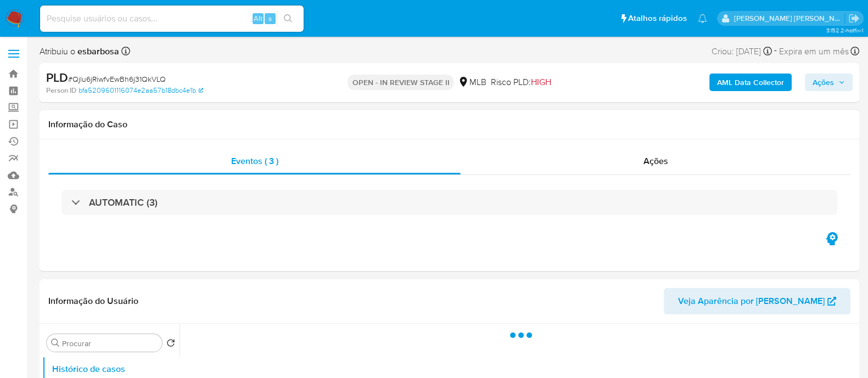
click at [822, 85] on span "Ações" at bounding box center [822, 83] width 21 height 18
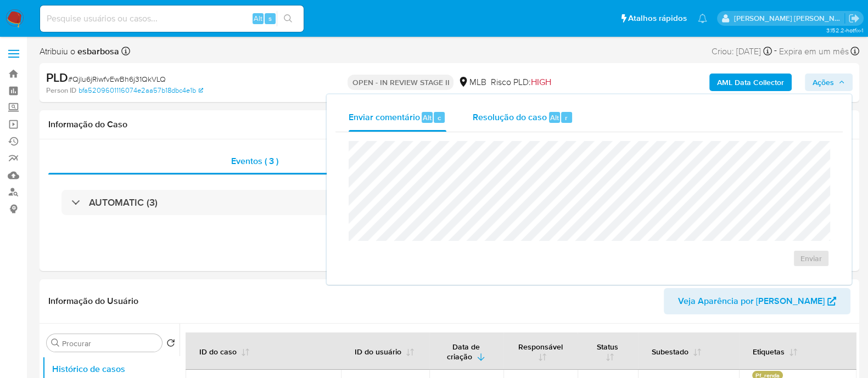
click at [503, 121] on span "Resolução do caso" at bounding box center [510, 117] width 74 height 13
select select "10"
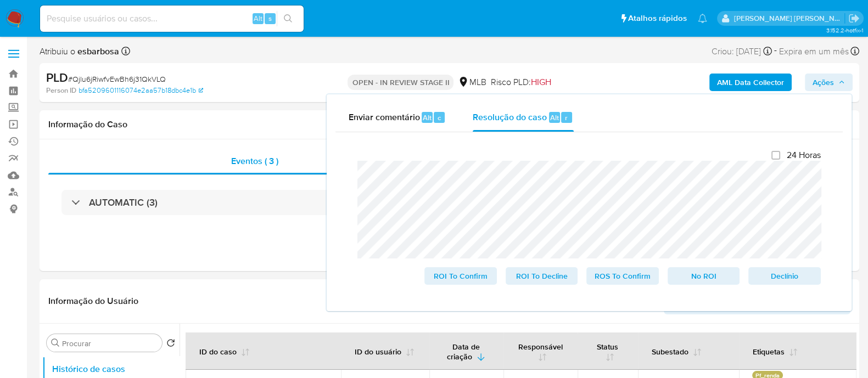
click at [0, 0] on lt-em "[PERSON_NAME]" at bounding box center [0, 0] width 0 height 0
click at [355, 177] on div "24 Horas ROI To Confirm ROI To Decline ROS To Confirm No ROI [PERSON_NAME]" at bounding box center [589, 217] width 481 height 153
click at [705, 276] on span "No ROI" at bounding box center [703, 275] width 57 height 15
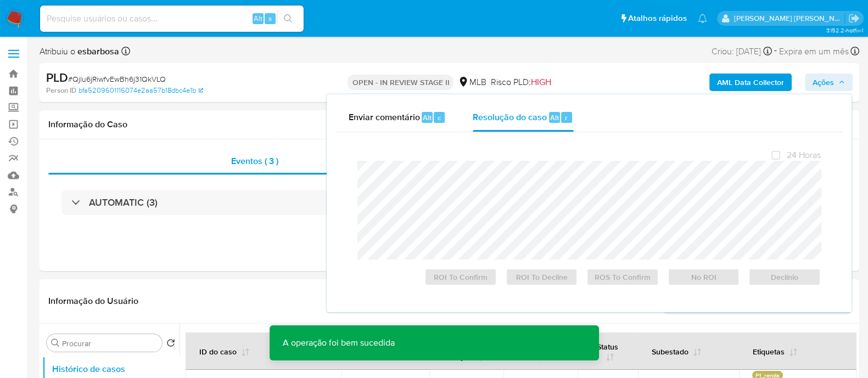
click at [137, 81] on span "# Qjlu6jRiwfvEwBh6j31QkVLQ" at bounding box center [117, 79] width 98 height 11
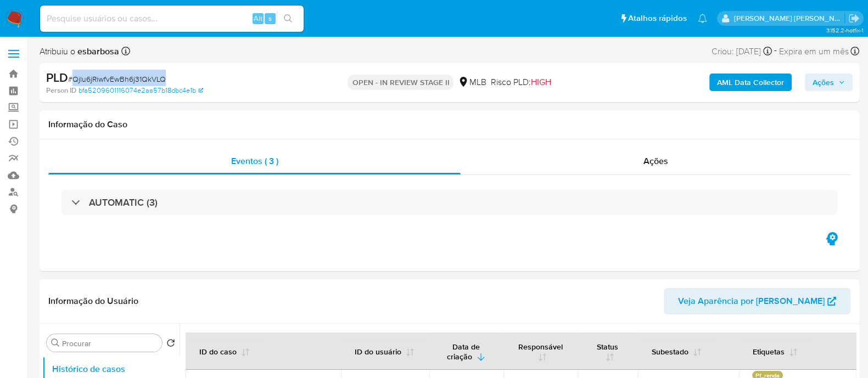
click at [137, 81] on span "# Qjlu6jRiwfvEwBh6j31QkVLQ" at bounding box center [117, 79] width 98 height 11
copy span "Qjlu6jRiwfvEwBh6j31QkVLQ"
click at [192, 20] on input at bounding box center [171, 19] width 263 height 14
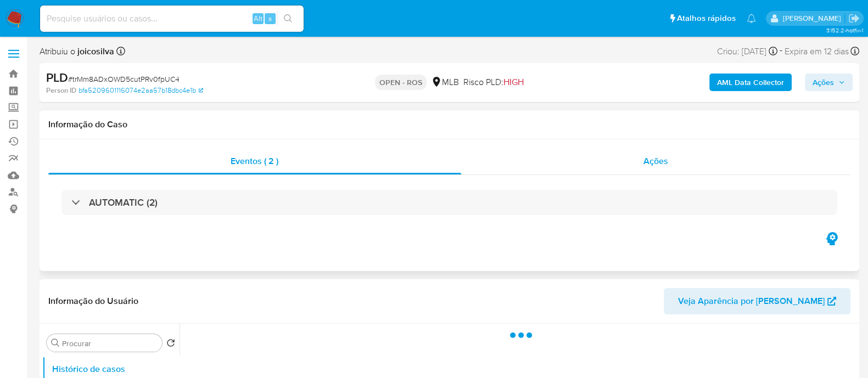
click at [507, 165] on div "Ações" at bounding box center [656, 161] width 390 height 26
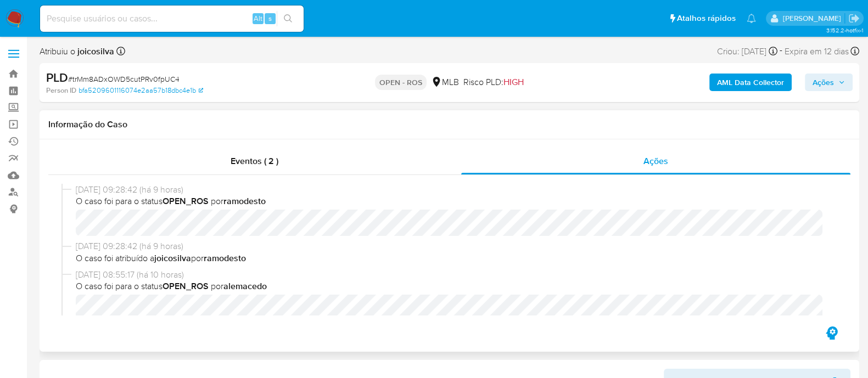
select select "10"
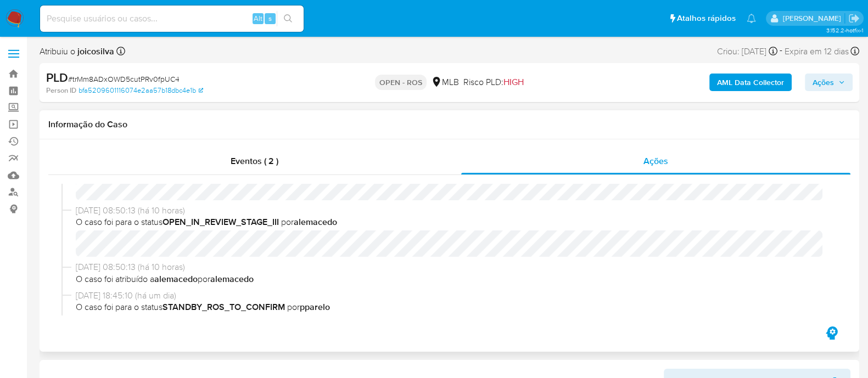
scroll to position [274, 0]
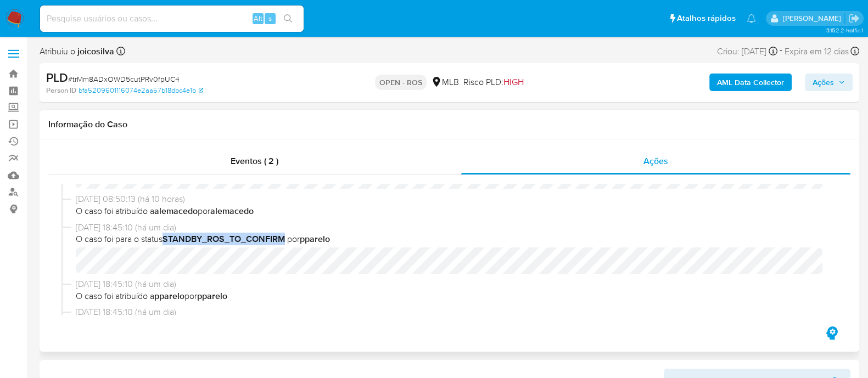
drag, startPoint x: 169, startPoint y: 239, endPoint x: 288, endPoint y: 242, distance: 119.7
click at [288, 242] on span "O caso foi para o status STANDBY_ROS_TO_CONFIRM por pparelo" at bounding box center [454, 239] width 757 height 12
copy b "STANDBY_ROS_TO_CONFIRM"
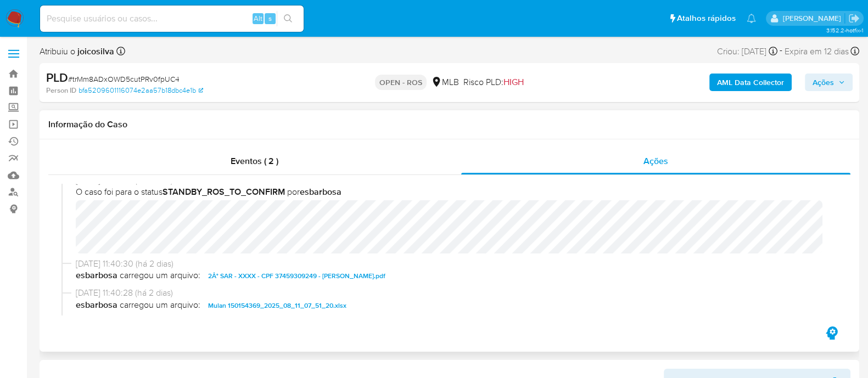
scroll to position [548, 0]
drag, startPoint x: 117, startPoint y: 264, endPoint x: 75, endPoint y: 265, distance: 41.7
click at [76, 265] on span "[DATE] 11:40:30 (há 2 dias)" at bounding box center [454, 263] width 757 height 12
copy span "[DATE]"
click at [159, 76] on span "# trMm8ADxOWD5cutPRv0fpUC4" at bounding box center [123, 79] width 111 height 11
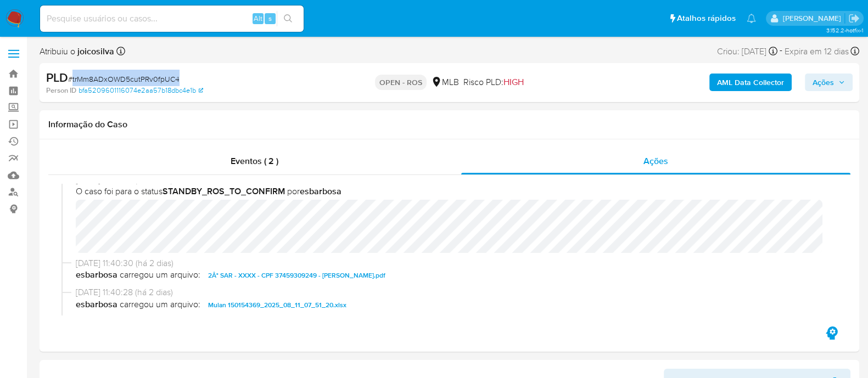
click at [159, 76] on span "# trMm8ADxOWD5cutPRv0fpUC4" at bounding box center [123, 79] width 111 height 11
copy span "trMm8ADxOWD5cutPRv0fpUC4"
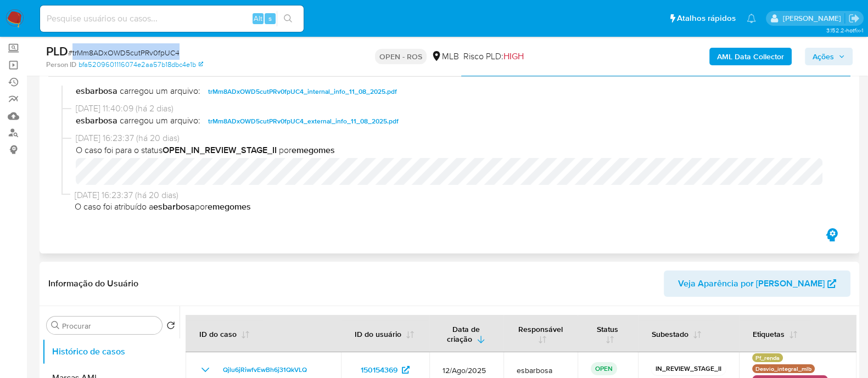
scroll to position [206, 0]
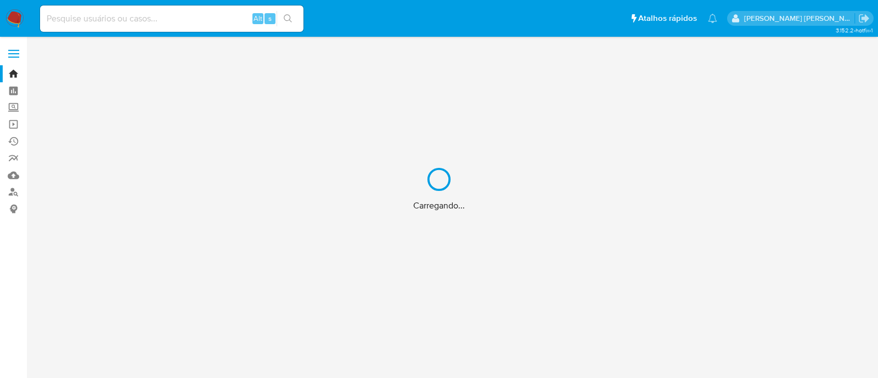
click at [192, 22] on div "Carregando..." at bounding box center [439, 189] width 878 height 378
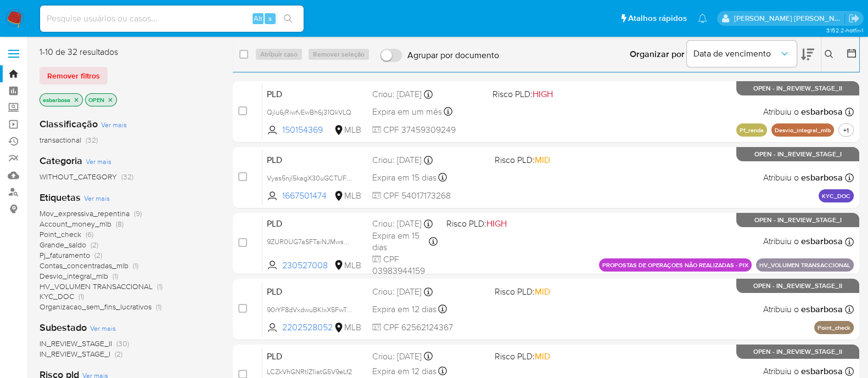
click at [192, 22] on input at bounding box center [171, 19] width 263 height 14
paste input "nl0MaBATqtoUMu9MSGWZiENE"
type input "nl0MaBATqtoUMu9MSGWZiENE"
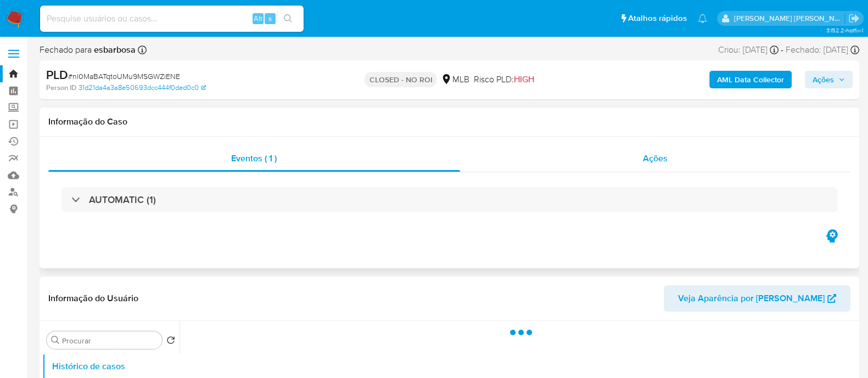
click at [528, 162] on div "Ações" at bounding box center [655, 158] width 391 height 26
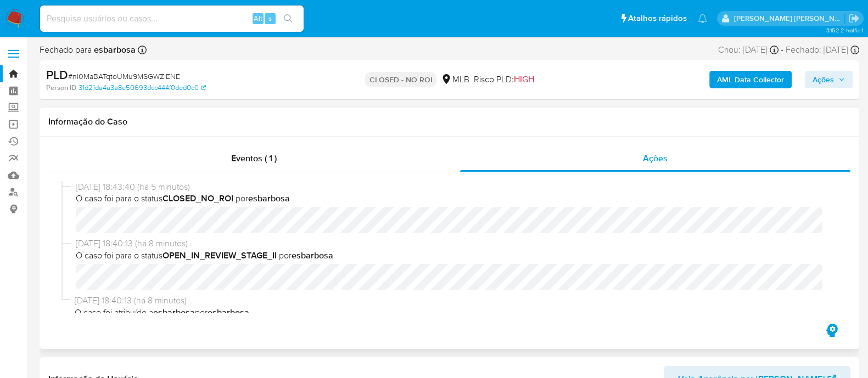
select select "10"
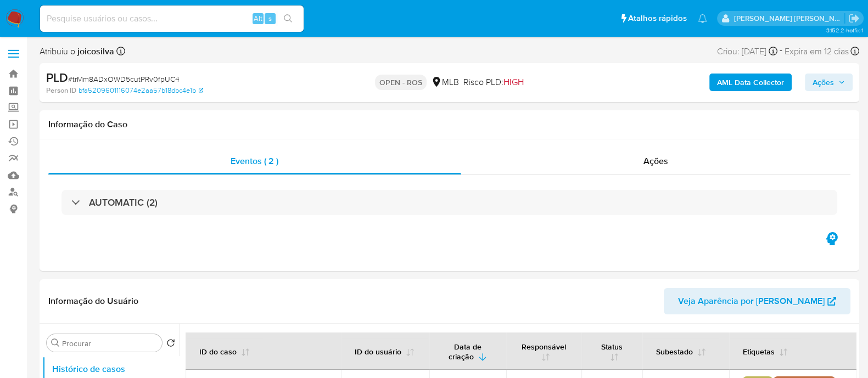
select select "10"
click at [550, 165] on div "Ações" at bounding box center [656, 161] width 390 height 26
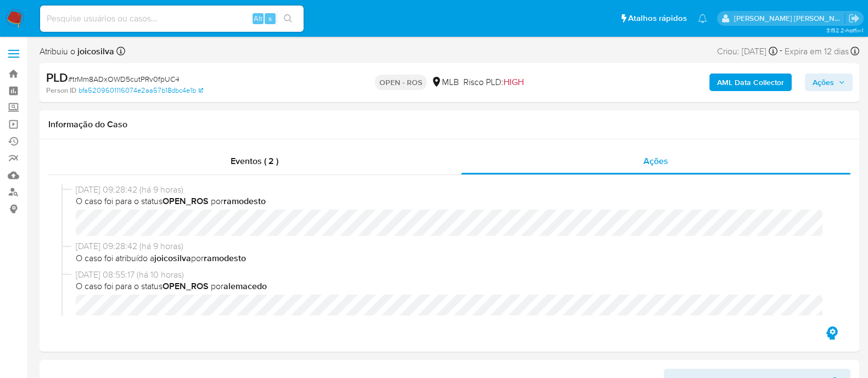
click at [15, 18] on img at bounding box center [14, 18] width 19 height 19
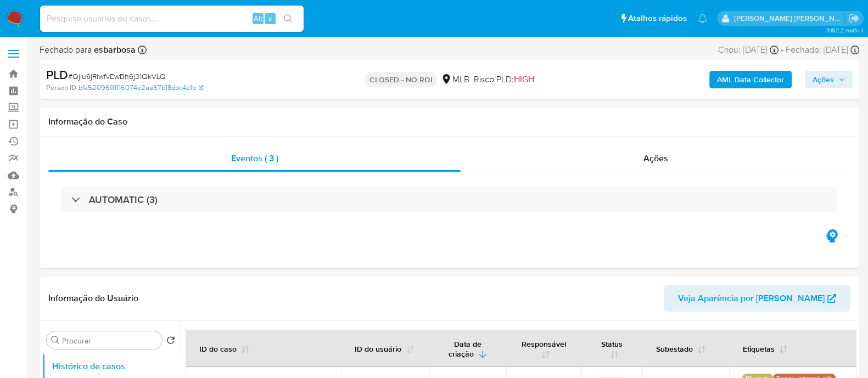
select select "10"
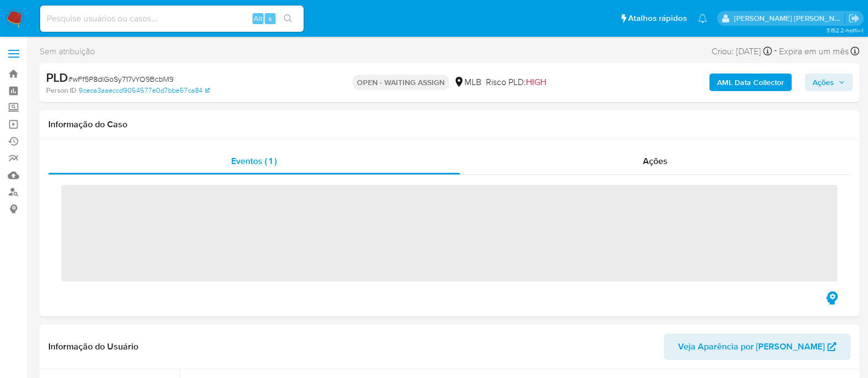
click at [150, 78] on span "# wFf5P8dlGoSy717vYO9BcbM9" at bounding box center [120, 79] width 105 height 11
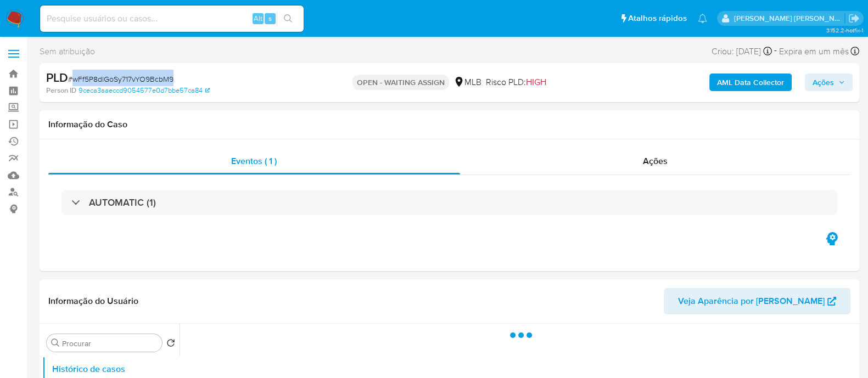
click at [150, 78] on span "# wFf5P8dlGoSy717vYO9BcbM9" at bounding box center [120, 79] width 105 height 11
copy span "wFf5P8dlGoSy717vYO9BcbM9"
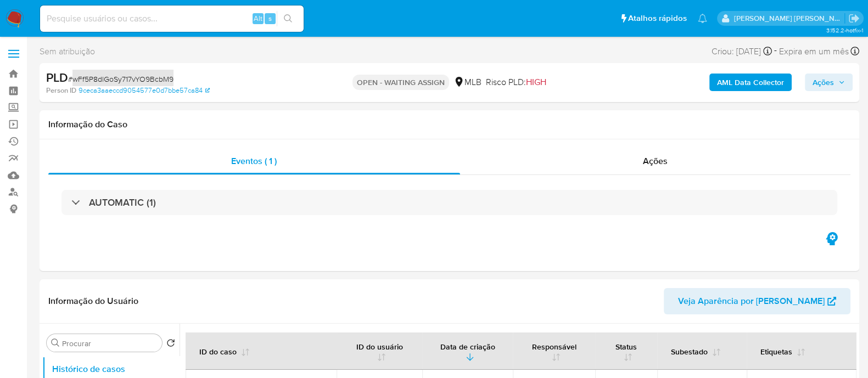
select select "10"
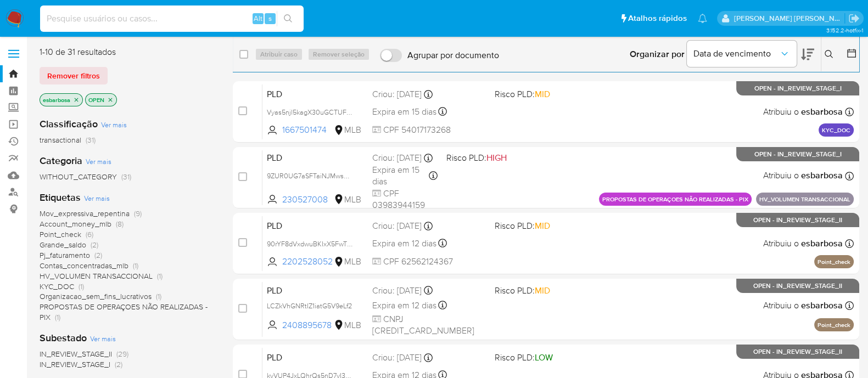
click at [128, 17] on input at bounding box center [171, 19] width 263 height 14
paste input "wFf5P8dlGoSy717vYO9BcbM9"
type input "wFf5P8dlGoSy717vYO9BcbM9"
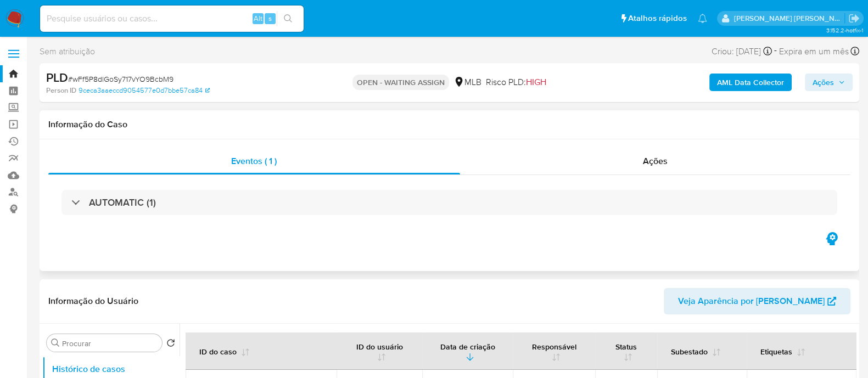
select select "10"
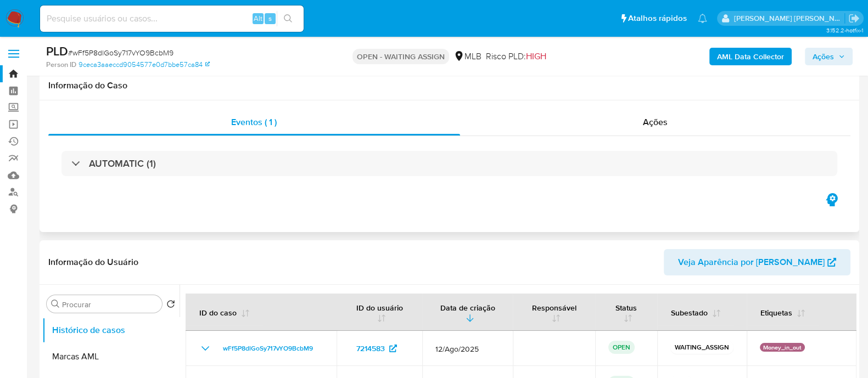
scroll to position [68, 0]
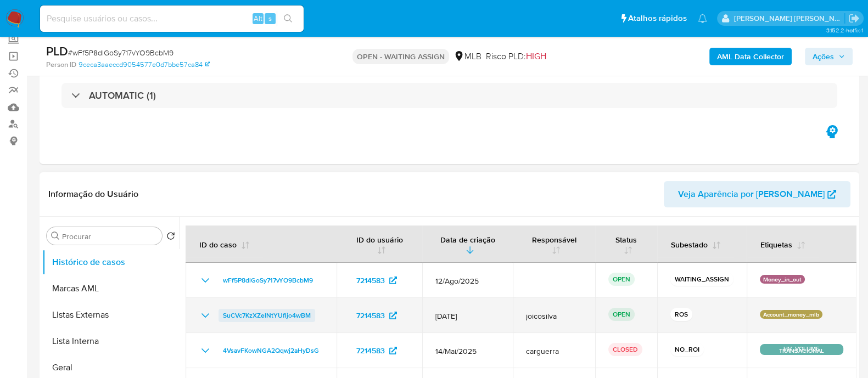
click at [268, 317] on span "SuCVc7KzXZelNtYUfljo4wBM" at bounding box center [267, 315] width 88 height 13
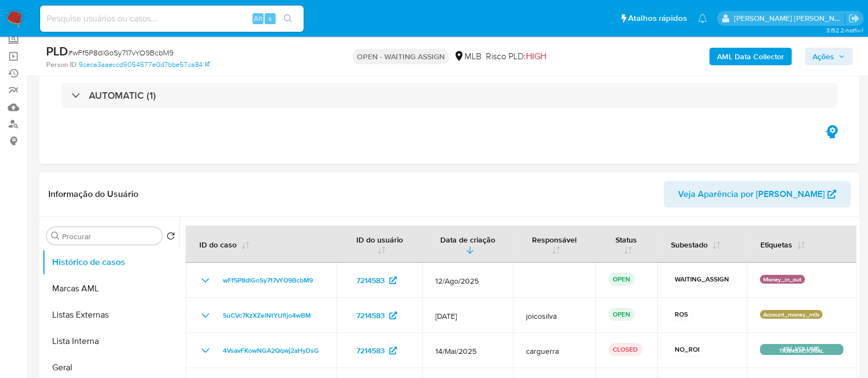
click at [164, 50] on span "# wFf5P8dlGoSy717vYO9BcbM9" at bounding box center [120, 52] width 105 height 11
copy span "wFf5P8dlGoSy717vYO9BcbM9"
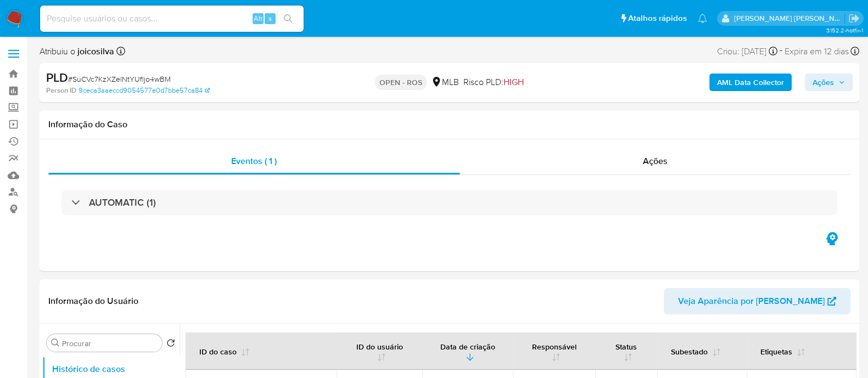
select select "10"
click at [503, 166] on div "Ações" at bounding box center [655, 161] width 391 height 26
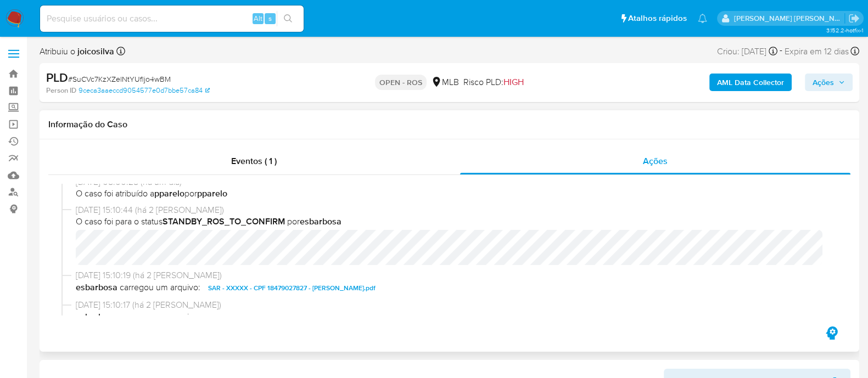
scroll to position [548, 0]
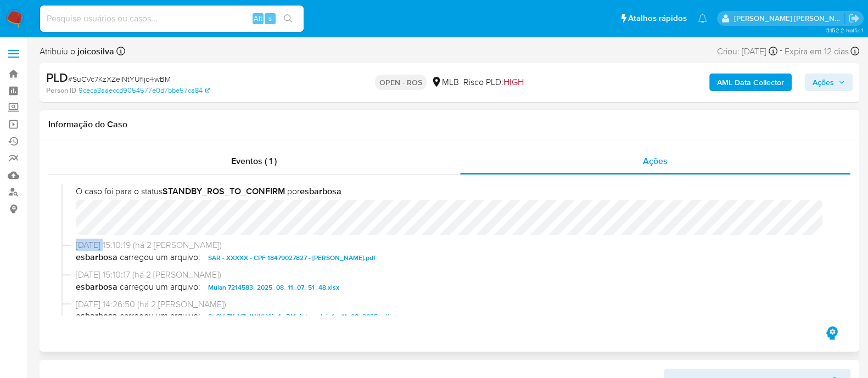
drag, startPoint x: 74, startPoint y: 245, endPoint x: 111, endPoint y: 245, distance: 37.9
click at [100, 245] on div "11/08/2025 15:10:19 (há 2 dias) esbarbosa carregou um arquivo: SAR - XXXXX - CP…" at bounding box center [449, 254] width 776 height 30
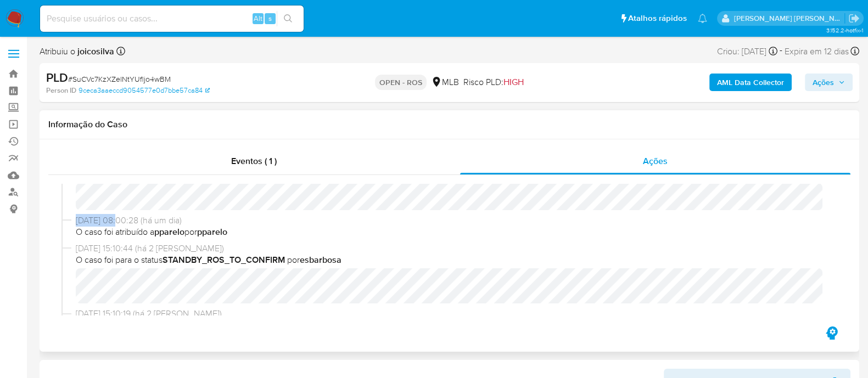
drag, startPoint x: 75, startPoint y: 220, endPoint x: 119, endPoint y: 222, distance: 44.5
click at [119, 222] on div "12/08/2025 08:00:28 (há um dia) O caso foi atribuído a pparelo por pparelo" at bounding box center [449, 229] width 776 height 28
copy span "12/08/2025"
drag, startPoint x: 173, startPoint y: 79, endPoint x: 74, endPoint y: 82, distance: 100.0
click at [74, 82] on div "PLD # SuCVc7KzXZelNtYUfljo4wBM" at bounding box center [178, 78] width 265 height 16
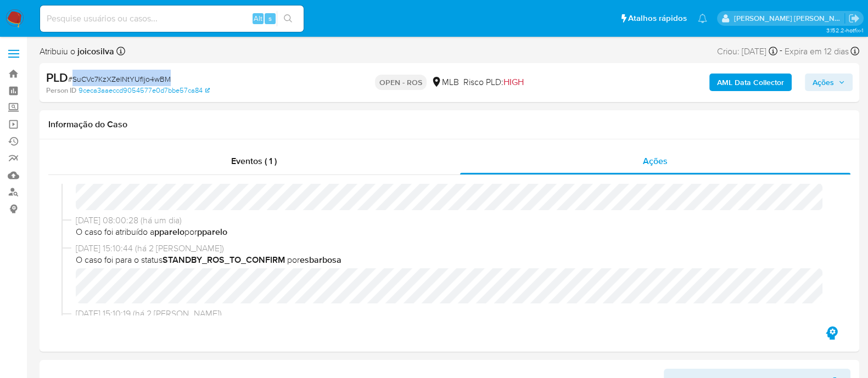
copy span "SuCVc7KzXZelNtYUfljo4wBM"
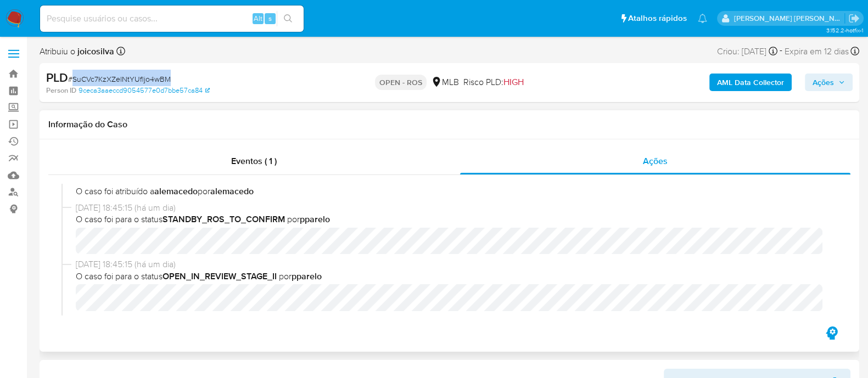
scroll to position [274, 0]
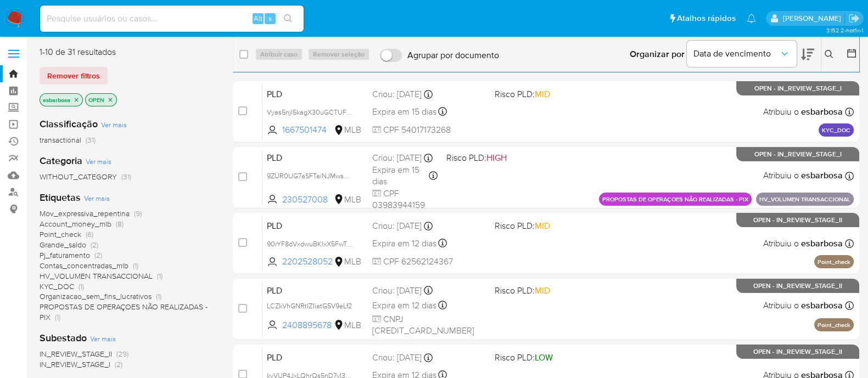
click at [111, 99] on icon "close-filter" at bounding box center [110, 100] width 7 height 7
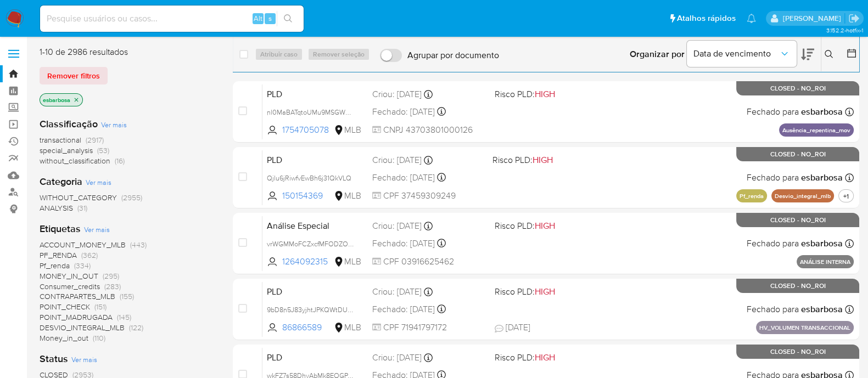
click at [80, 99] on p "esbarbosa" at bounding box center [61, 100] width 42 height 12
click at [77, 100] on icon "close-filter" at bounding box center [77, 100] width 4 height 4
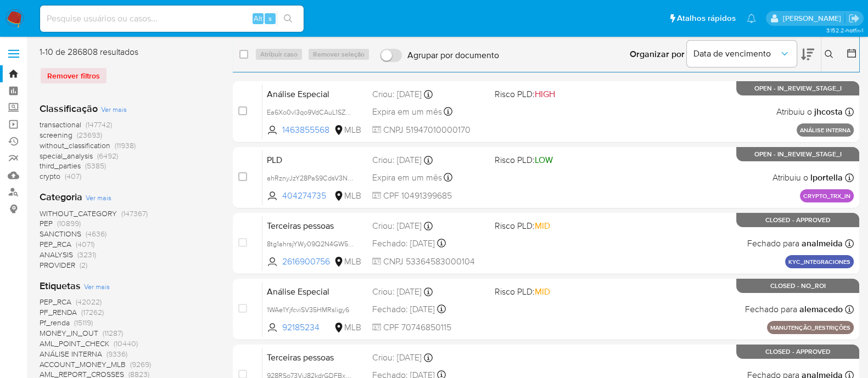
click at [828, 58] on icon at bounding box center [828, 54] width 9 height 9
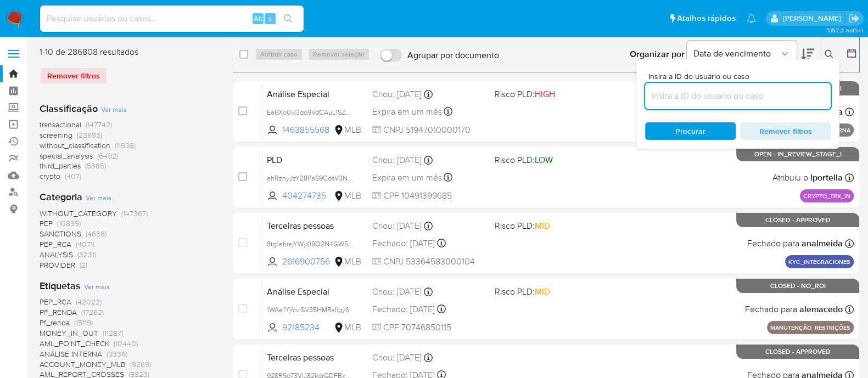
click at [736, 95] on input at bounding box center [738, 96] width 186 height 14
type input "wFf5P8dlGoSy717vYO9BcbM9"
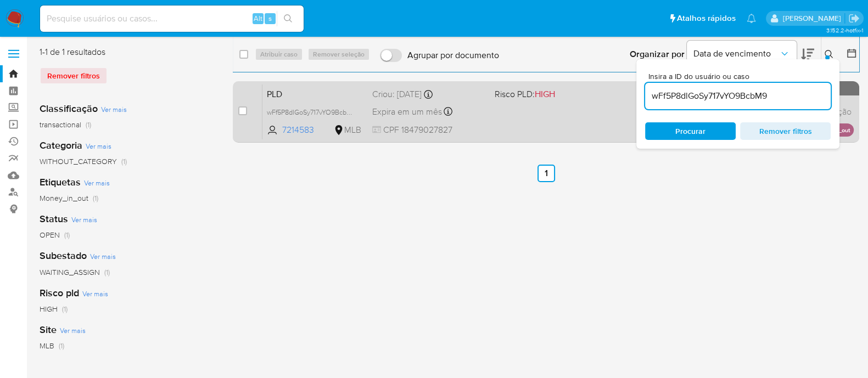
drag, startPoint x: 244, startPoint y: 114, endPoint x: 264, endPoint y: 102, distance: 23.4
click at [245, 113] on input "checkbox" at bounding box center [242, 110] width 9 height 9
checkbox input "true"
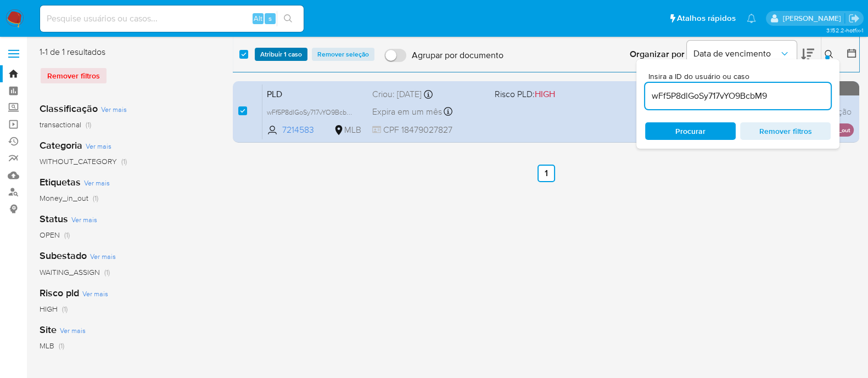
click at [288, 55] on span "Atribuir 1 caso" at bounding box center [281, 54] width 42 height 11
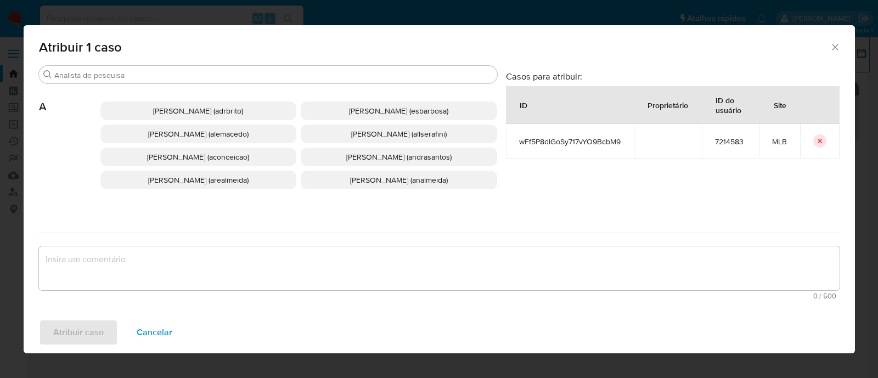
click at [363, 112] on span "[PERSON_NAME] (esbarbosa)" at bounding box center [398, 110] width 99 height 11
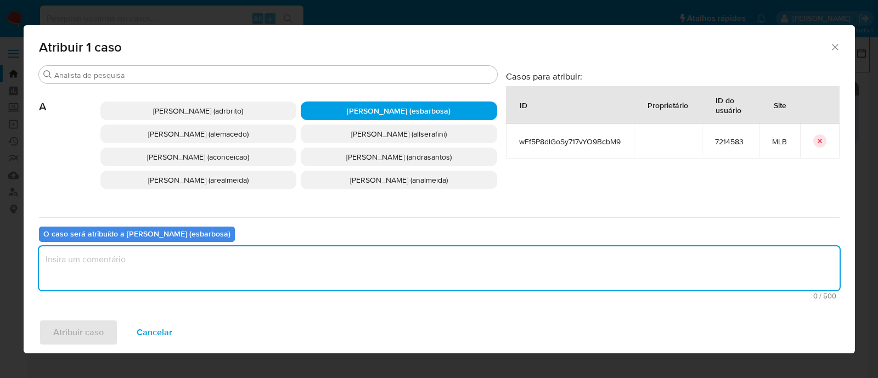
click at [242, 254] on textarea "assign-modal" at bounding box center [439, 268] width 801 height 44
paste textarea "wFf5P8dlGoSy717vYO9BcbM9"
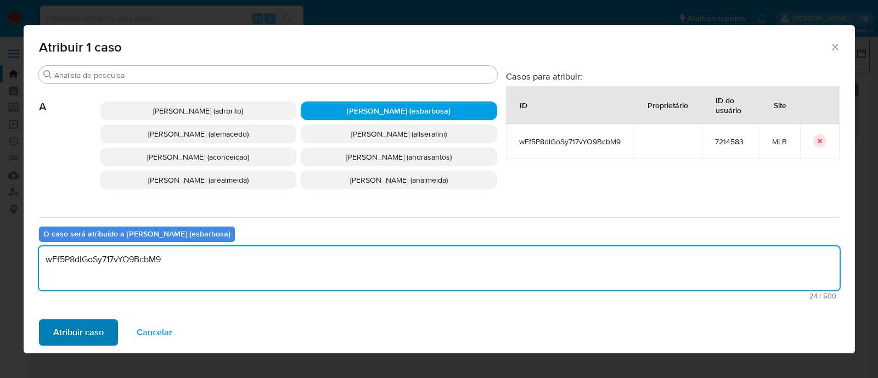
type textarea "wFf5P8dlGoSy717vYO9BcbM9"
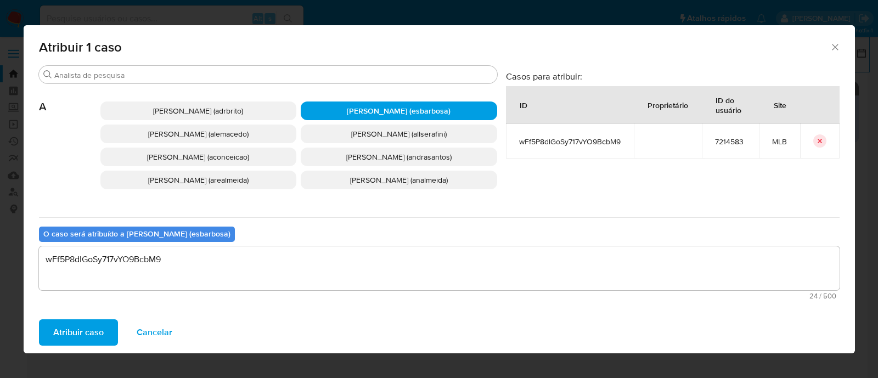
click at [99, 335] on span "Atribuir caso" at bounding box center [78, 333] width 50 height 24
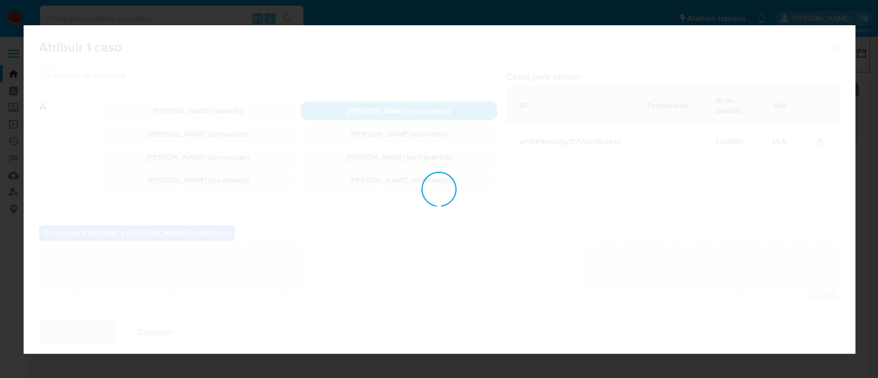
checkbox input "false"
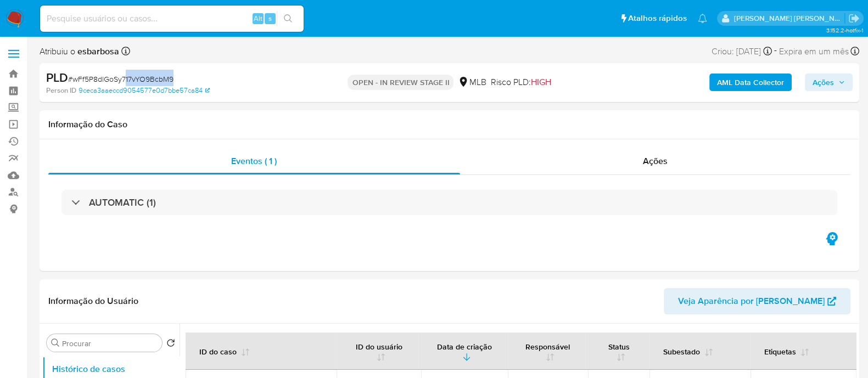
select select "10"
drag, startPoint x: 176, startPoint y: 78, endPoint x: 72, endPoint y: 81, distance: 103.8
click at [72, 81] on div "PLD # wFf5P8dlGoSy717vYO9BcbM9" at bounding box center [178, 78] width 265 height 16
copy span "wFf5P8dlGoSy717vYO9BcbM9"
click at [827, 83] on span "Ações" at bounding box center [822, 83] width 21 height 18
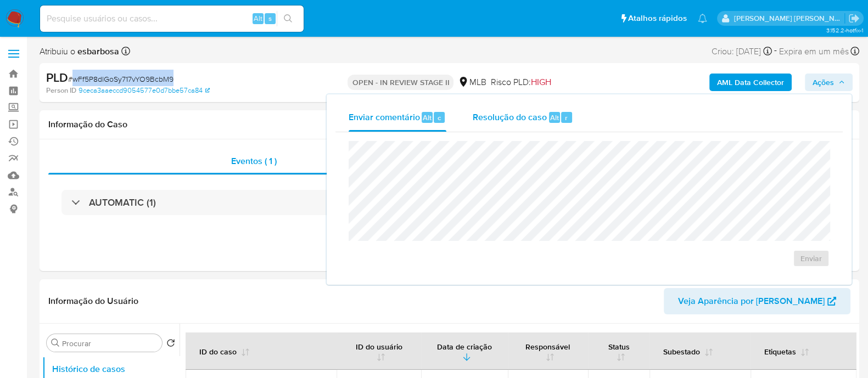
click at [505, 122] on span "Resolução do caso" at bounding box center [510, 117] width 74 height 13
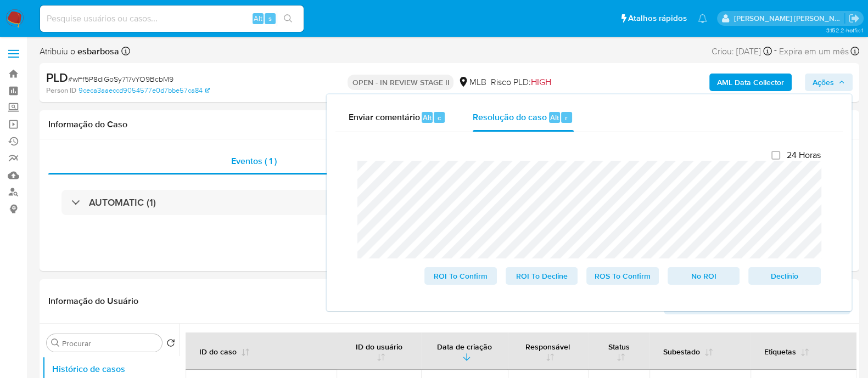
click at [0, 0] on lt-em "já" at bounding box center [0, 0] width 0 height 0
click at [692, 278] on span "No ROI" at bounding box center [703, 275] width 57 height 15
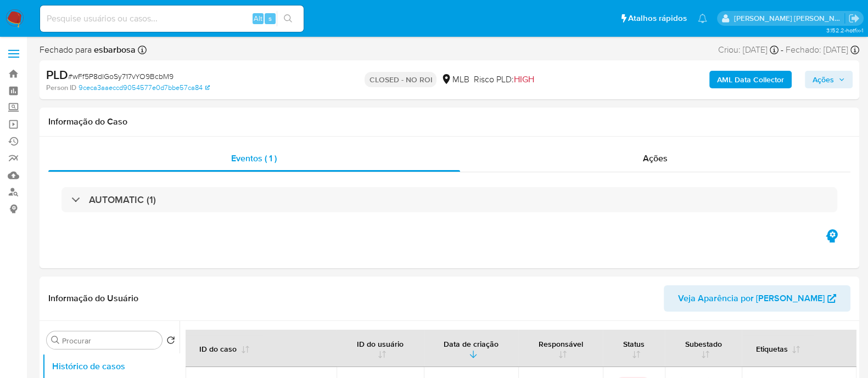
select select "10"
click at [607, 166] on div "Ações" at bounding box center [655, 158] width 391 height 26
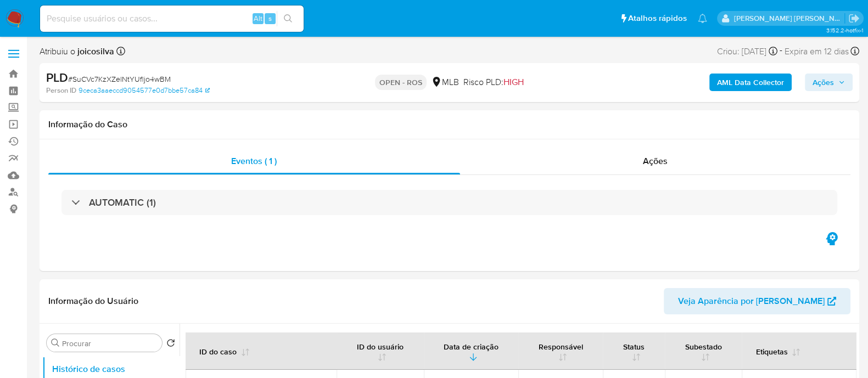
select select "10"
click at [11, 93] on link "Painel" at bounding box center [65, 90] width 131 height 17
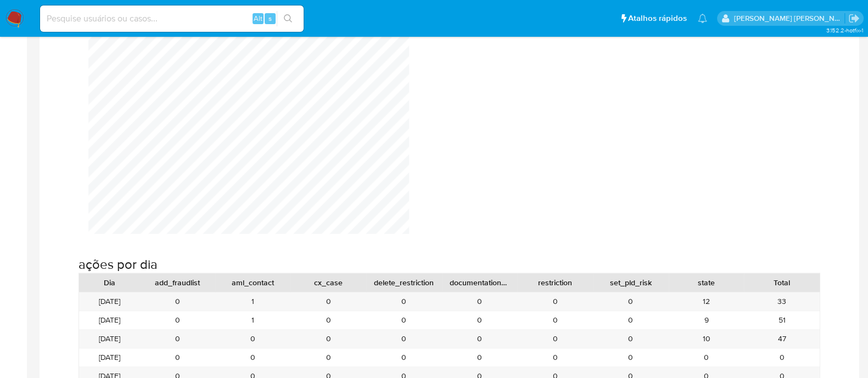
scroll to position [1166, 0]
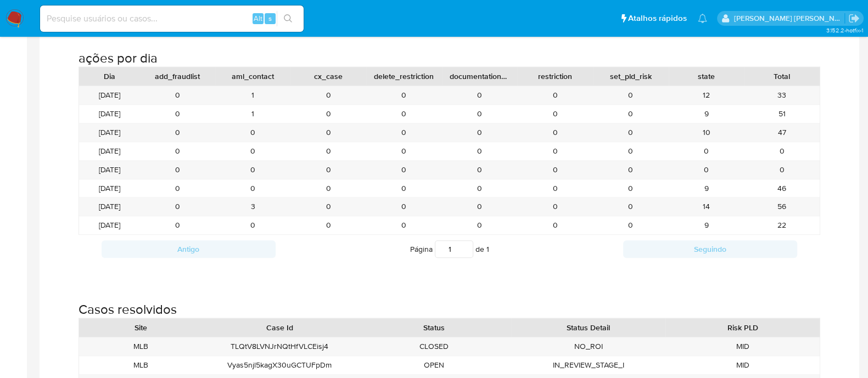
click at [147, 28] on div "Alt s" at bounding box center [171, 18] width 263 height 26
click at [150, 17] on input at bounding box center [171, 19] width 263 height 14
paste input "0hONxG52F7L5PhjPaTDUIHms"
type input "0hONxG52F7L5PhjPaTDUIHms"
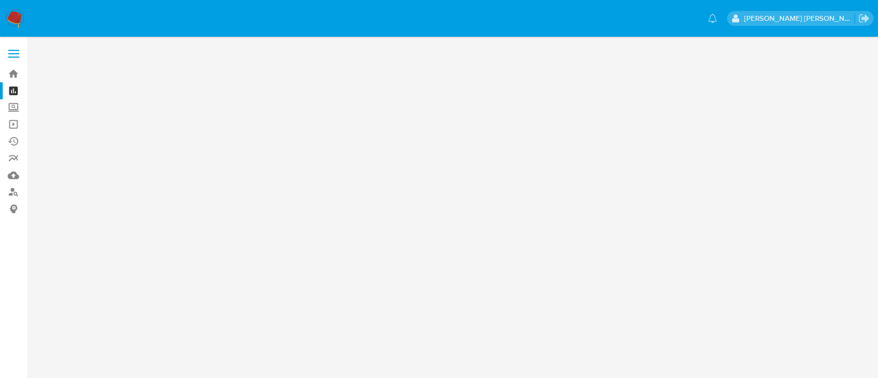
click at [20, 14] on img at bounding box center [14, 18] width 19 height 19
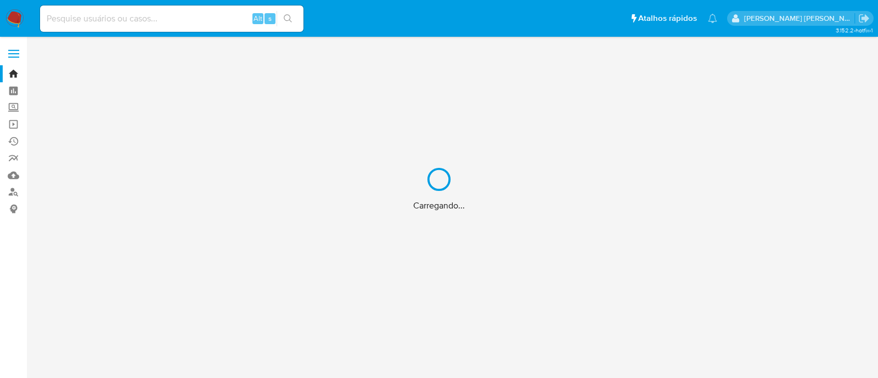
click at [128, 20] on div "Carregando..." at bounding box center [439, 189] width 878 height 378
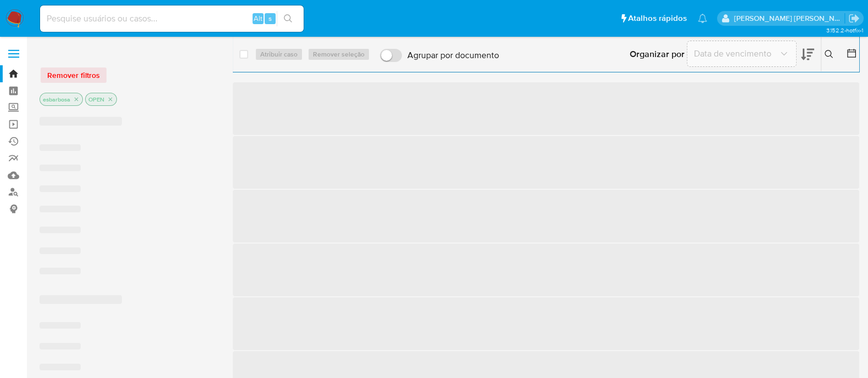
click at [131, 15] on input at bounding box center [171, 19] width 263 height 14
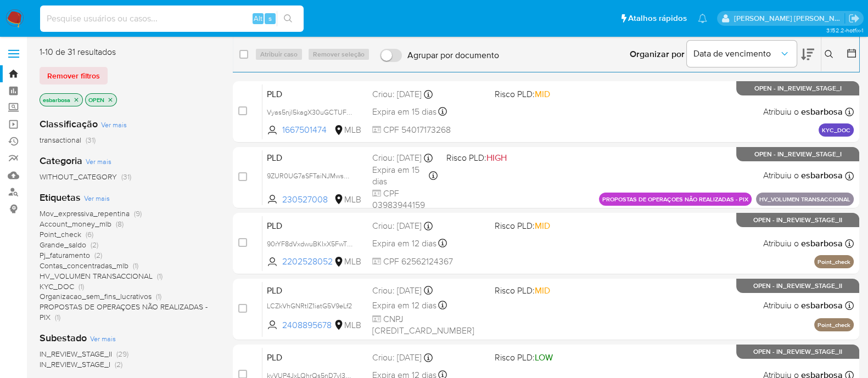
paste input "0hONxG52F7L5PhjPaTDUIHms"
type input "0hONxG52F7L5PhjPaTDUIHms"
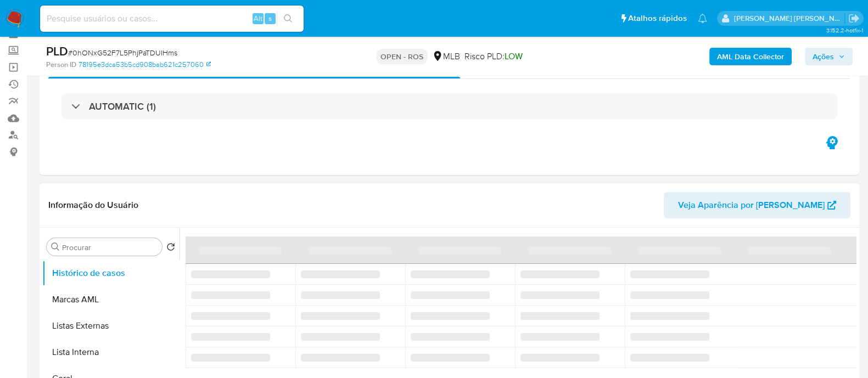
scroll to position [137, 0]
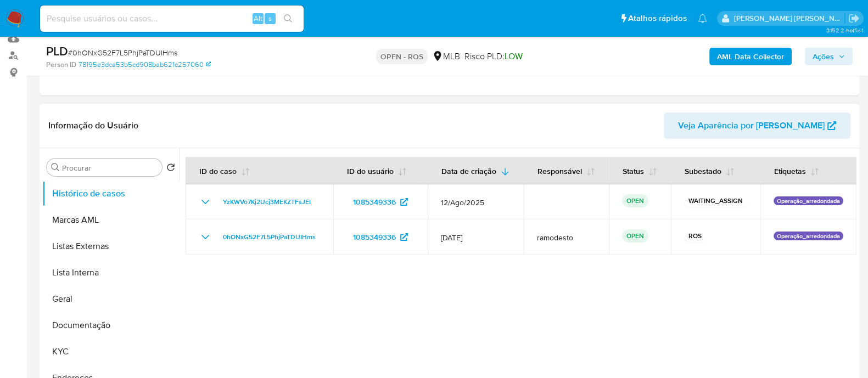
select select "10"
click at [12, 18] on img at bounding box center [14, 18] width 19 height 19
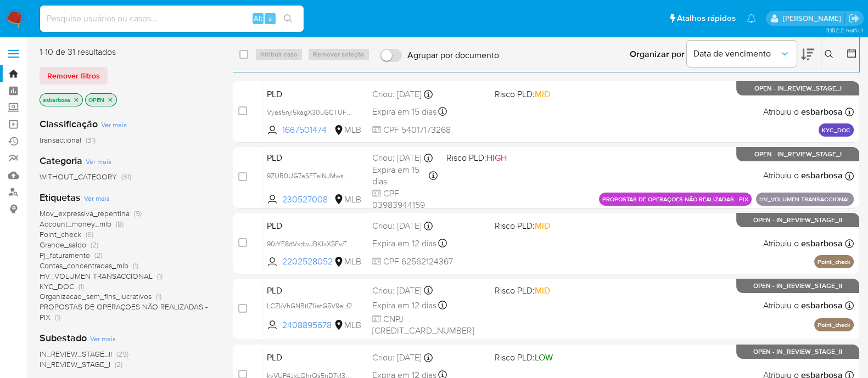
click at [14, 19] on img at bounding box center [14, 18] width 19 height 19
